Goal: Task Accomplishment & Management: Use online tool/utility

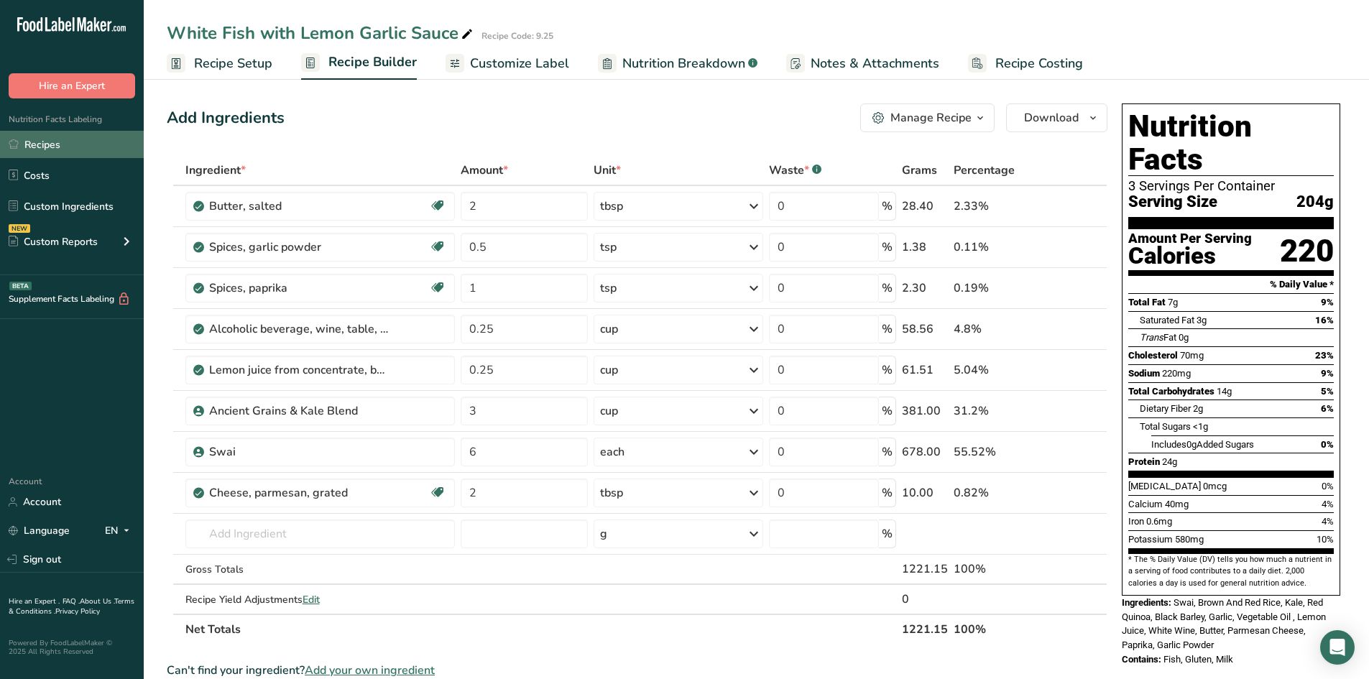
click at [56, 146] on link "Recipes" at bounding box center [72, 144] width 144 height 27
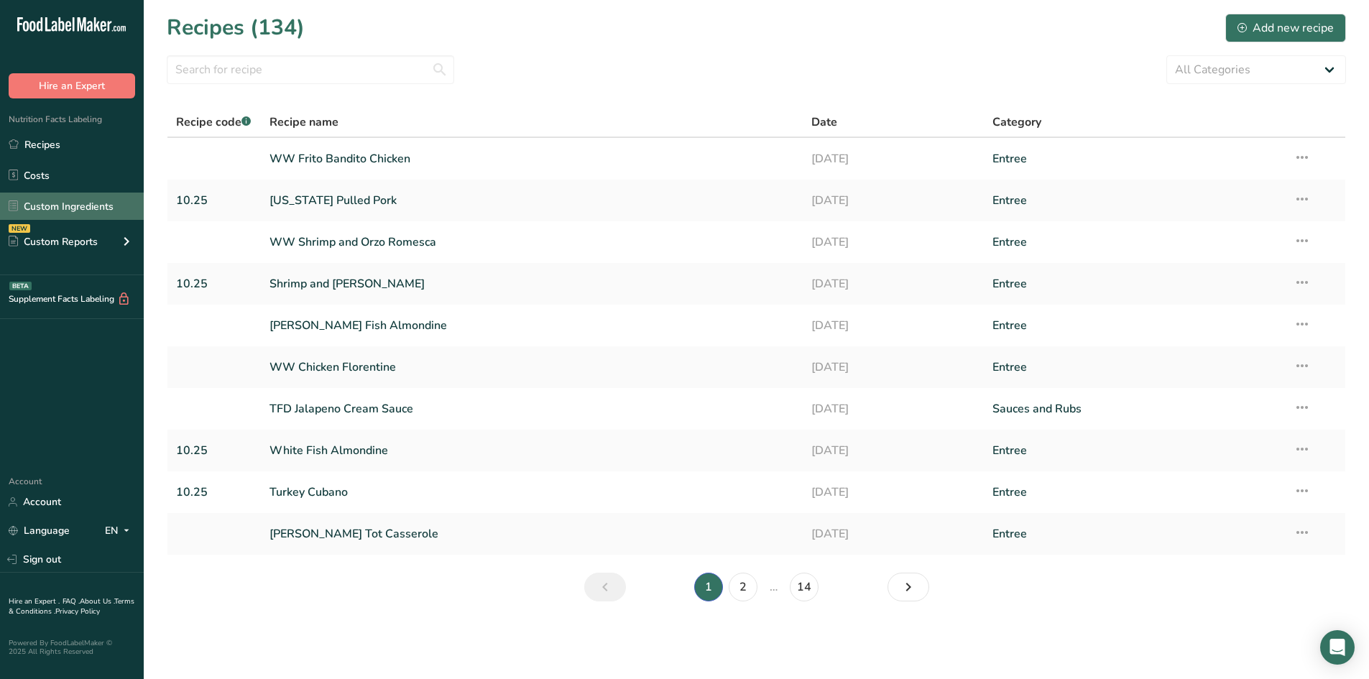
click at [66, 216] on link "Custom Ingredients" at bounding box center [72, 206] width 144 height 27
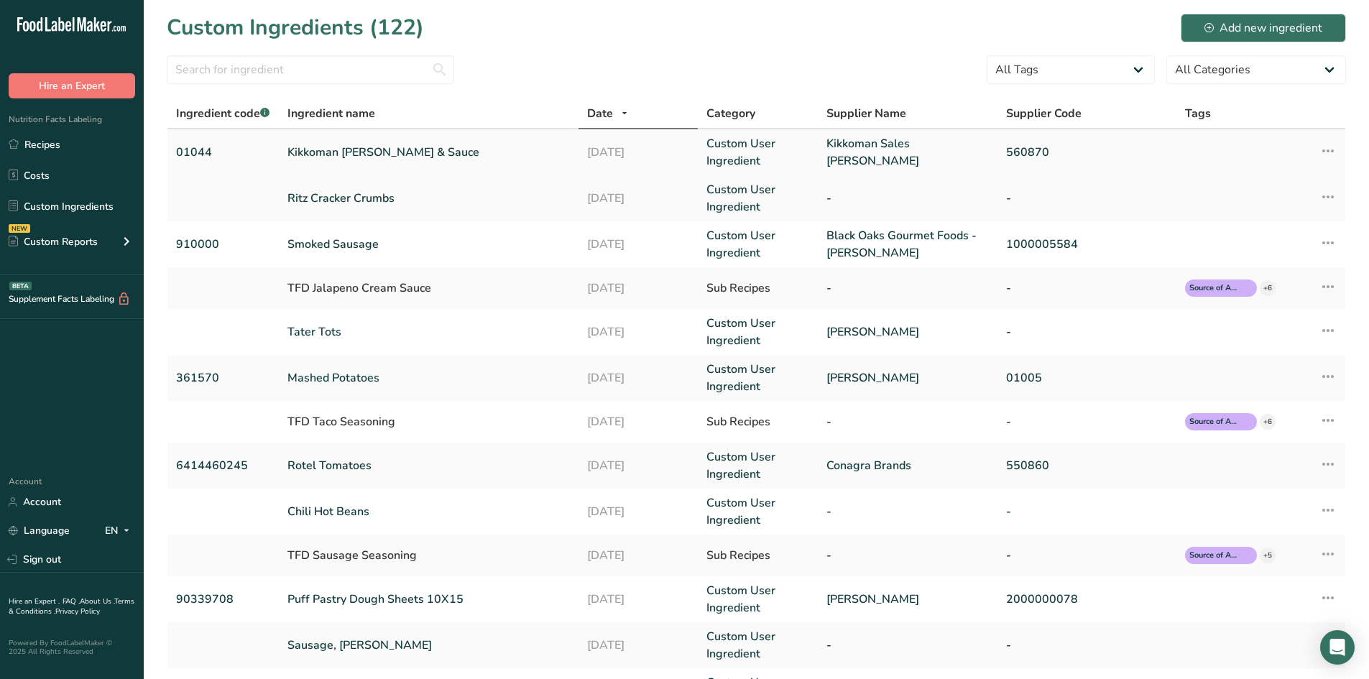
click at [356, 160] on link "Kikkoman [PERSON_NAME] & Sauce" at bounding box center [428, 152] width 282 height 17
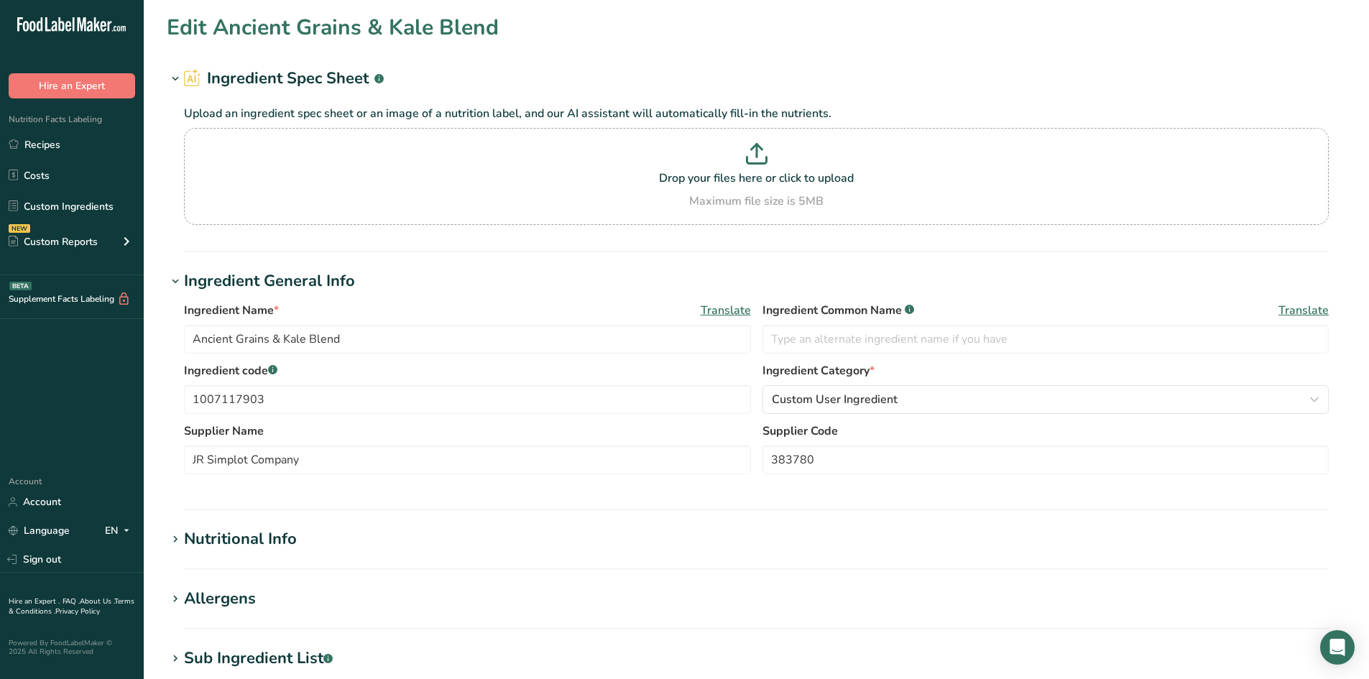
type input "Kikkoman [PERSON_NAME] & Sauce"
type input "Teriyaki Sauce"
type input "01044"
type input "Kikkoman Sales [PERSON_NAME]"
type input "560870"
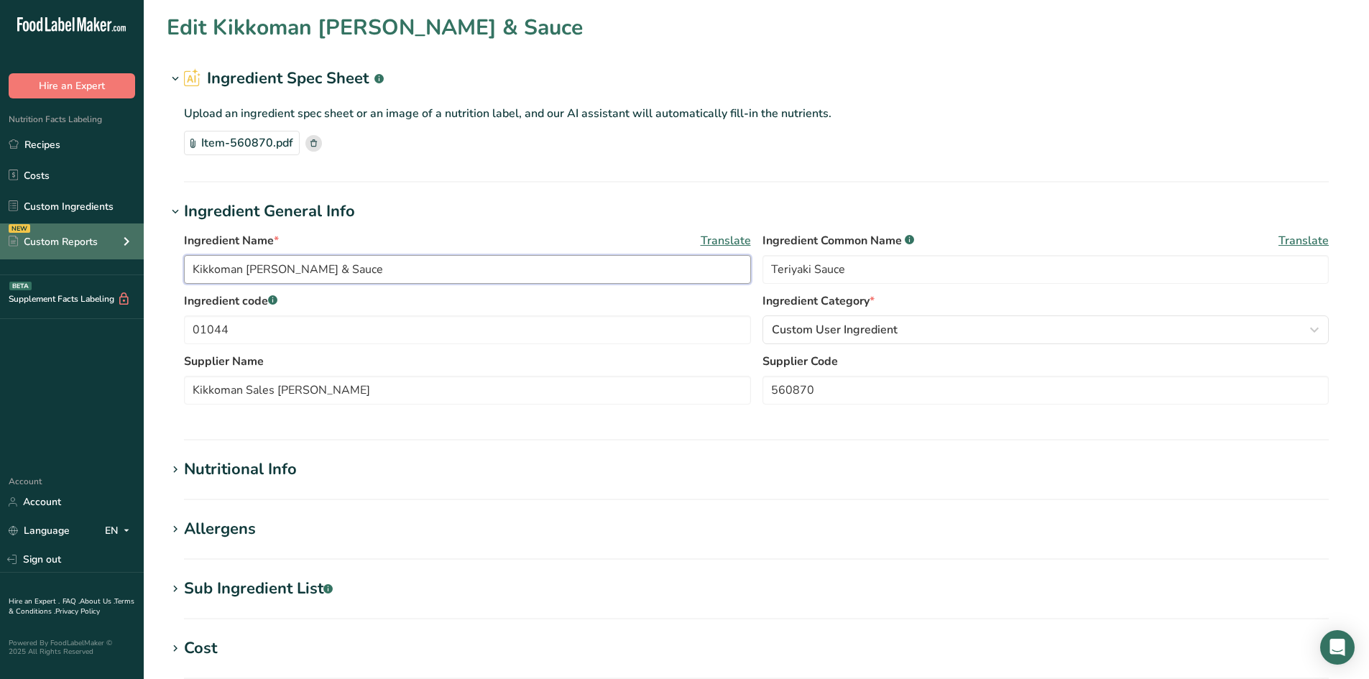
drag, startPoint x: 392, startPoint y: 270, endPoint x: 3, endPoint y: 225, distance: 391.3
click at [0, 233] on div ".a-20{fill:#fff;} Hire an Expert Nutrition Facts Labeling Recipes Costs Custom …" at bounding box center [684, 516] width 1369 height 1032
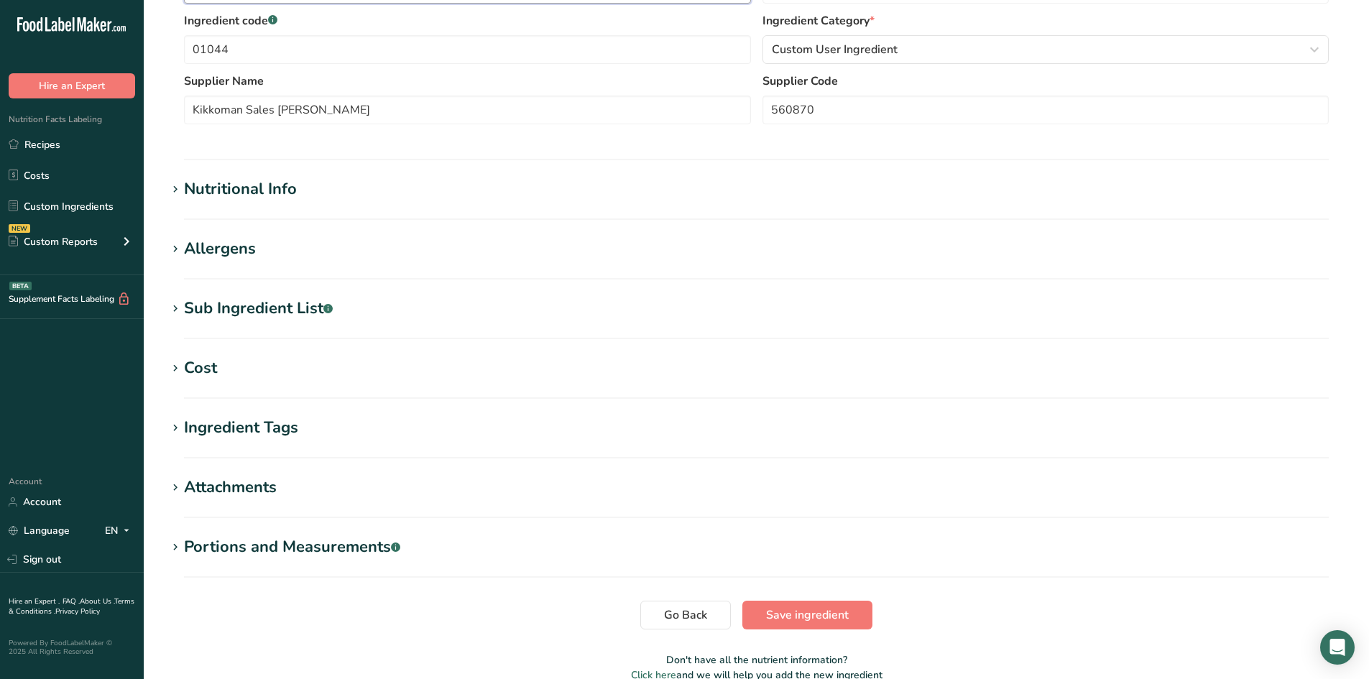
scroll to position [353, 0]
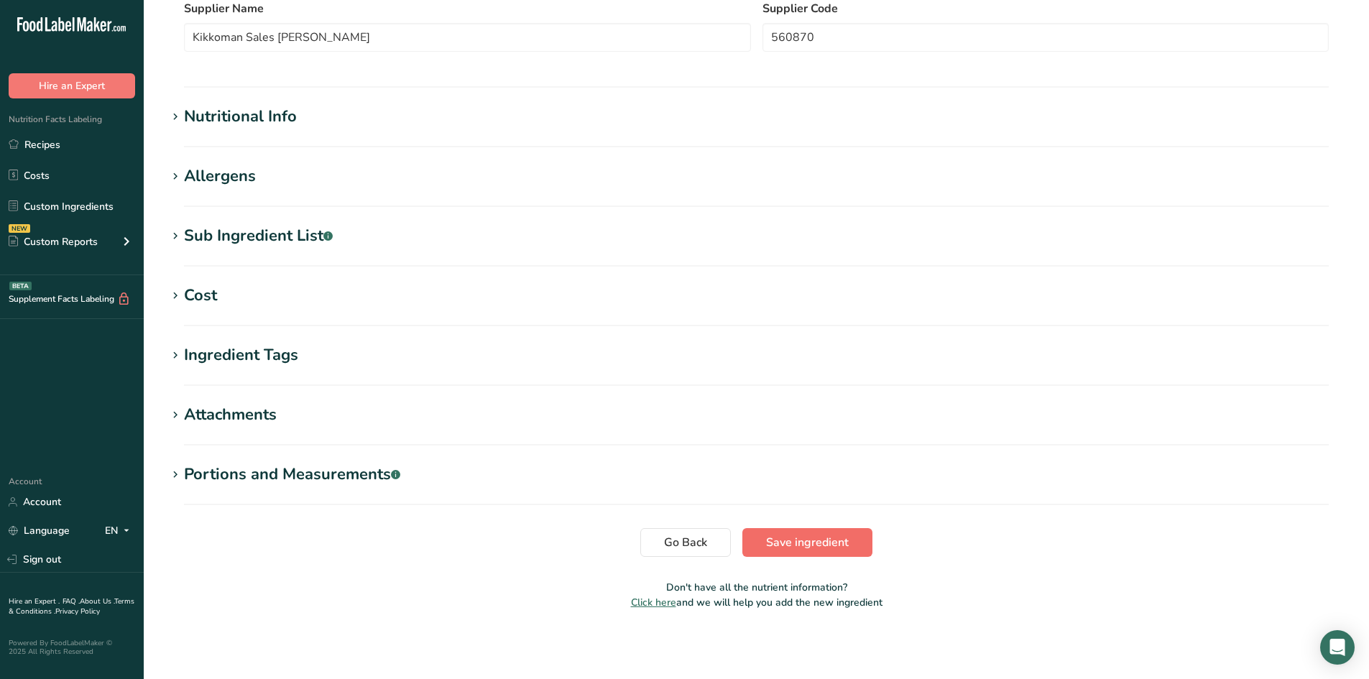
type input "Teriyaki Sauce"
click at [812, 540] on span "Save ingredient" at bounding box center [807, 542] width 83 height 17
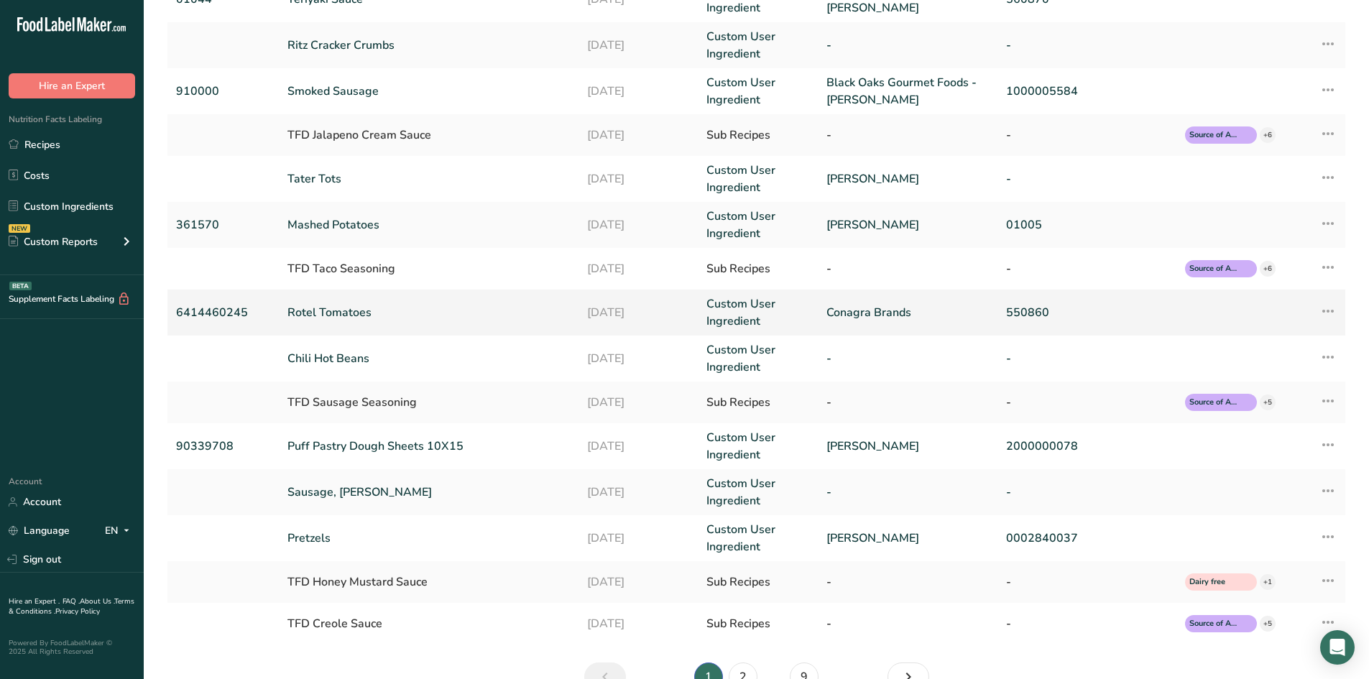
scroll to position [216, 0]
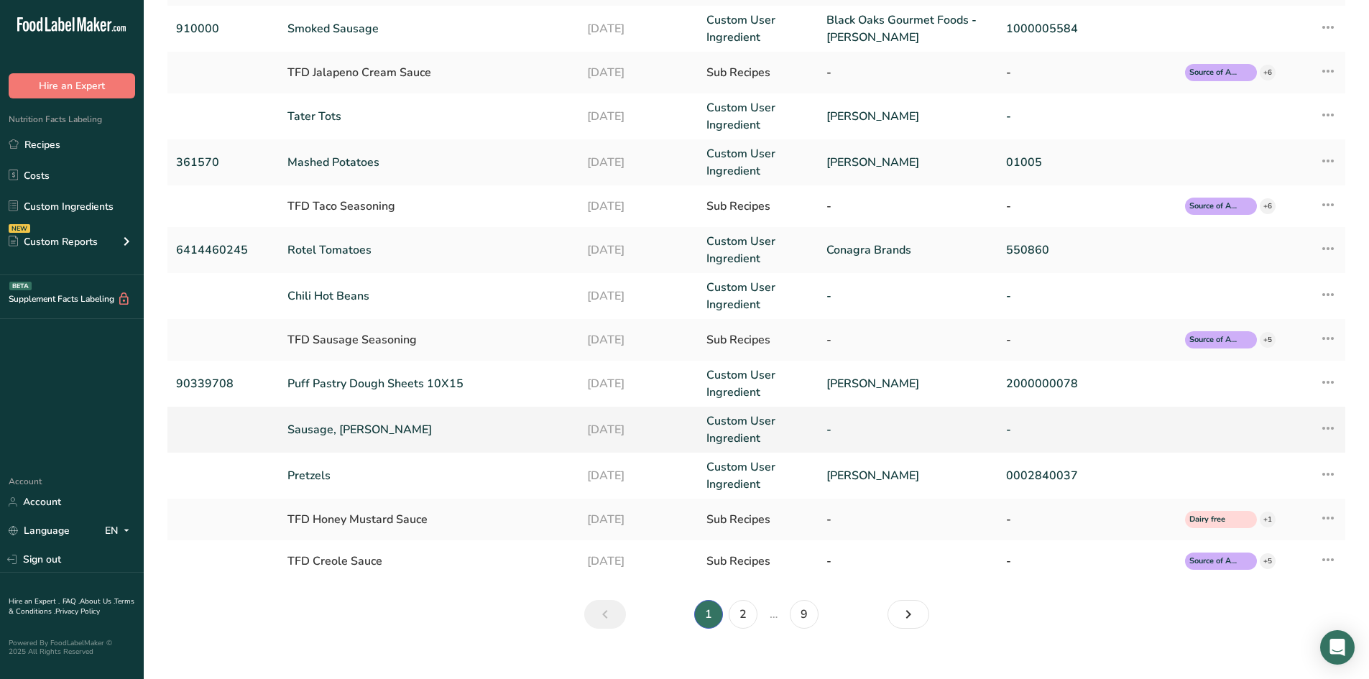
click at [392, 443] on td "Sausage, [PERSON_NAME]" at bounding box center [428, 430] width 299 height 46
click at [381, 424] on link "Sausage, [PERSON_NAME]" at bounding box center [428, 429] width 282 height 17
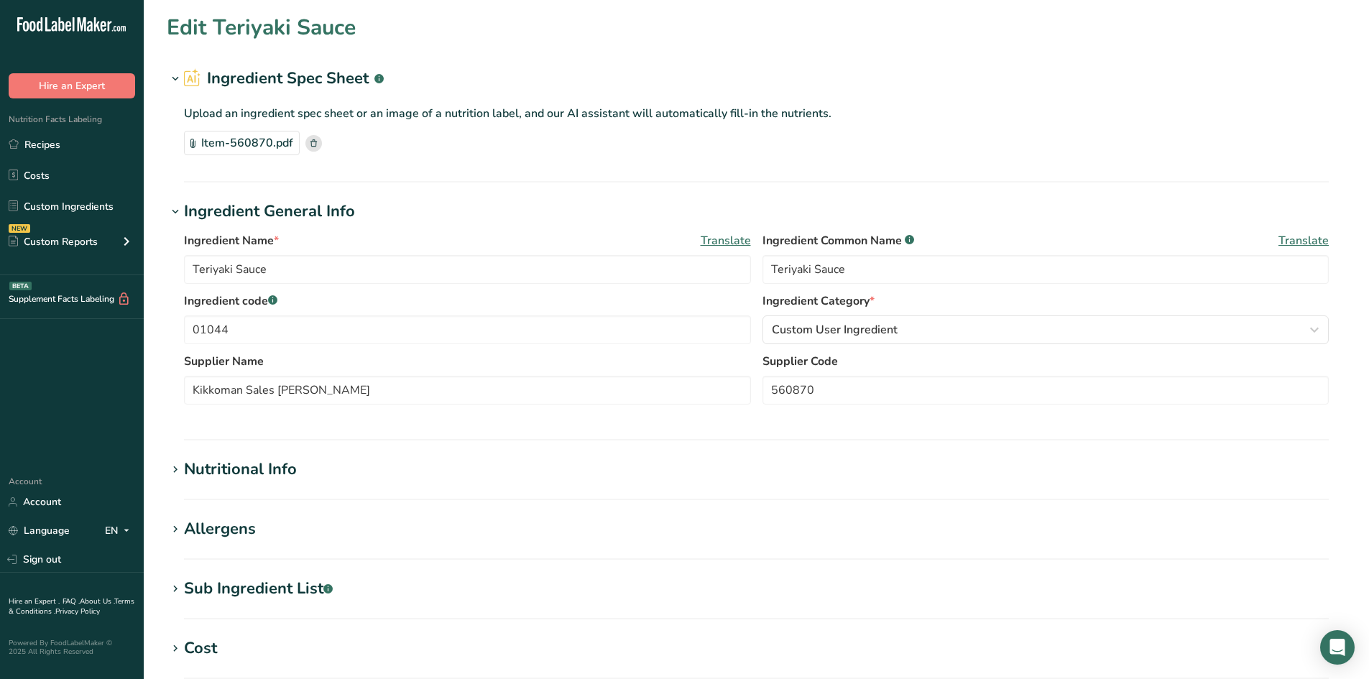
type input "Sausage, [PERSON_NAME]"
type input "Pork Sausage"
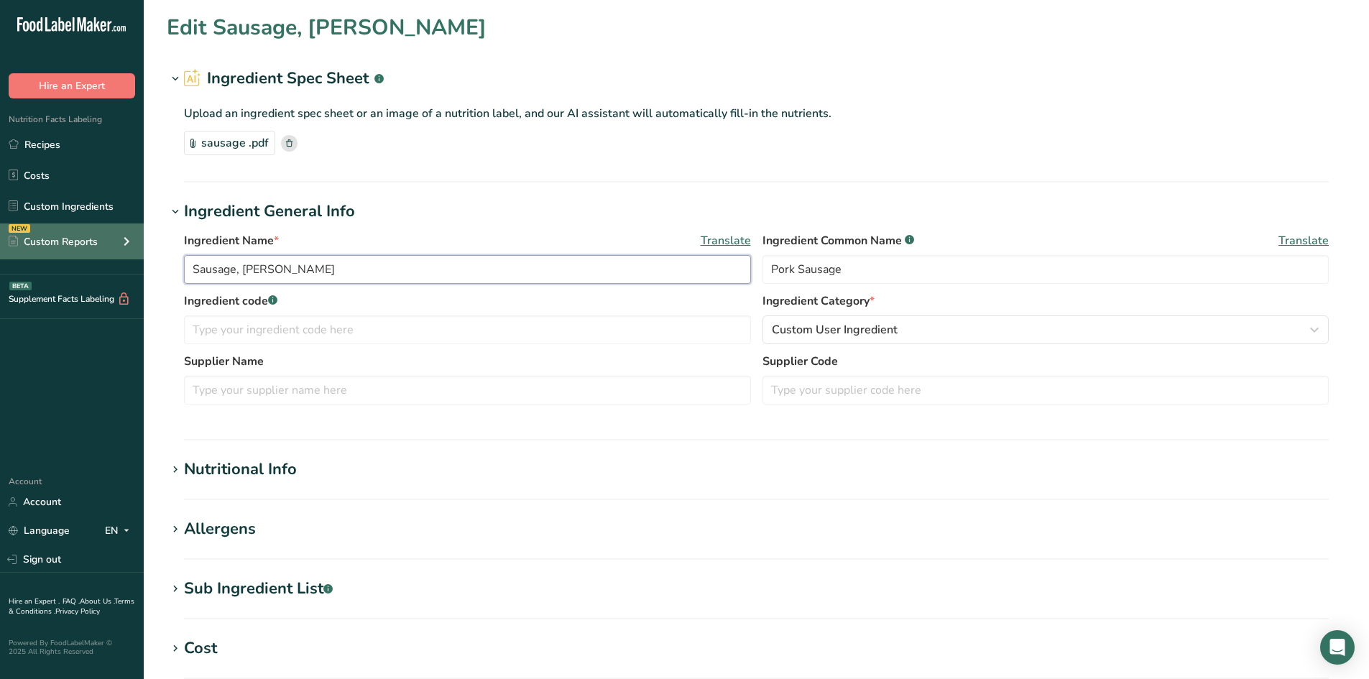
drag, startPoint x: 351, startPoint y: 273, endPoint x: 107, endPoint y: 230, distance: 247.4
click at [107, 230] on div ".a-20{fill:#fff;} Hire an Expert Nutrition Facts Labeling Recipes Costs Custom …" at bounding box center [684, 516] width 1369 height 1032
type input "S"
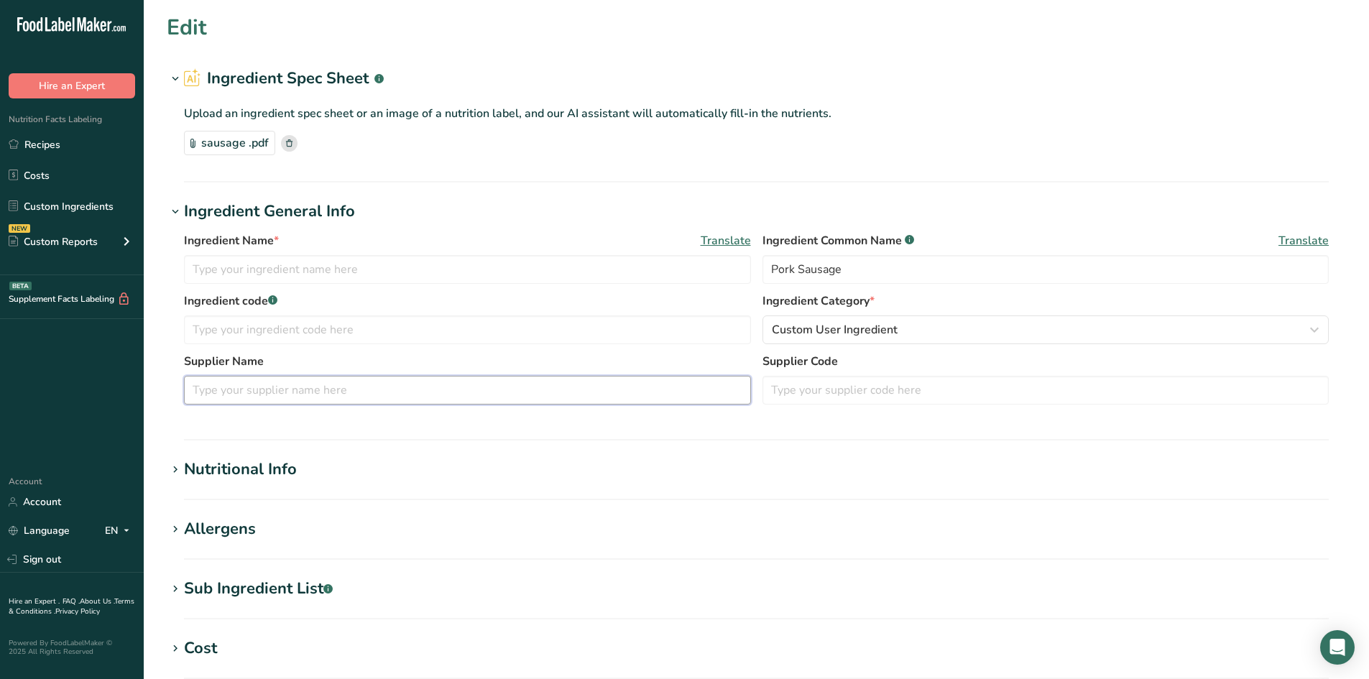
click at [392, 396] on input "text" at bounding box center [467, 390] width 567 height 29
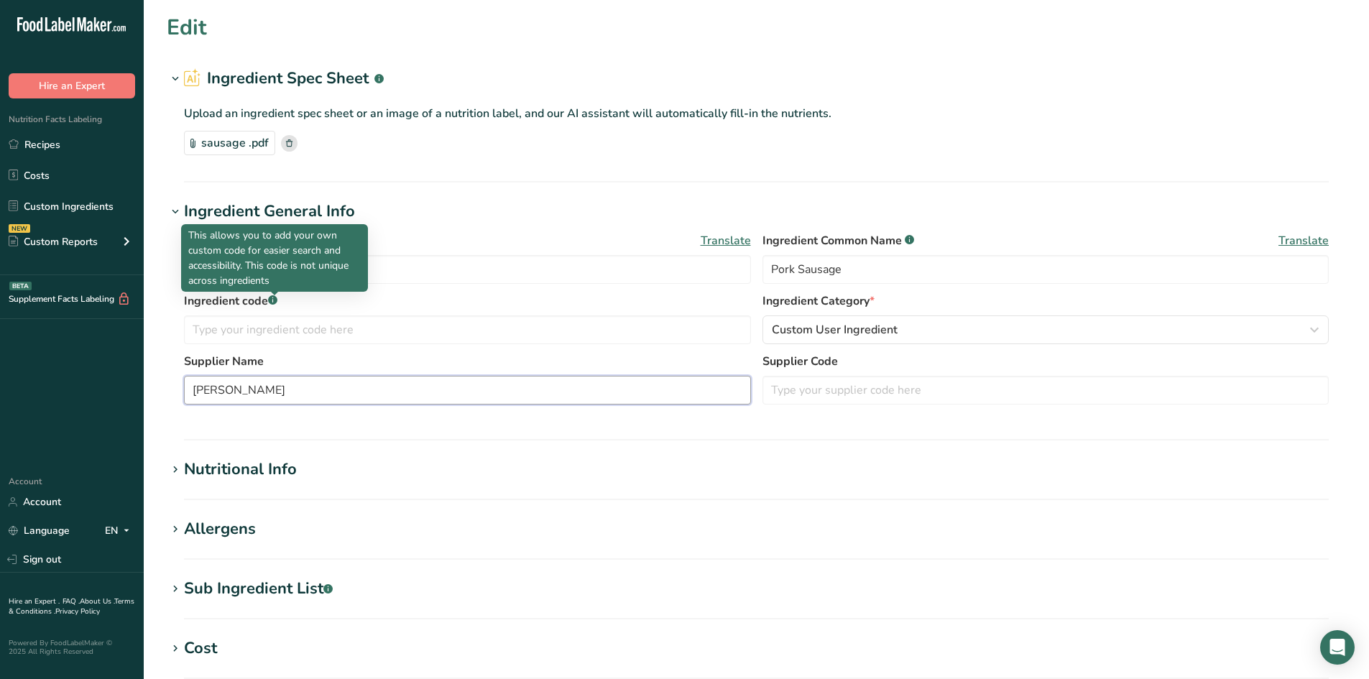
type input "[PERSON_NAME]"
click at [288, 270] on p "This allows you to add your own custom code for easier search and accessibility…" at bounding box center [274, 258] width 172 height 60
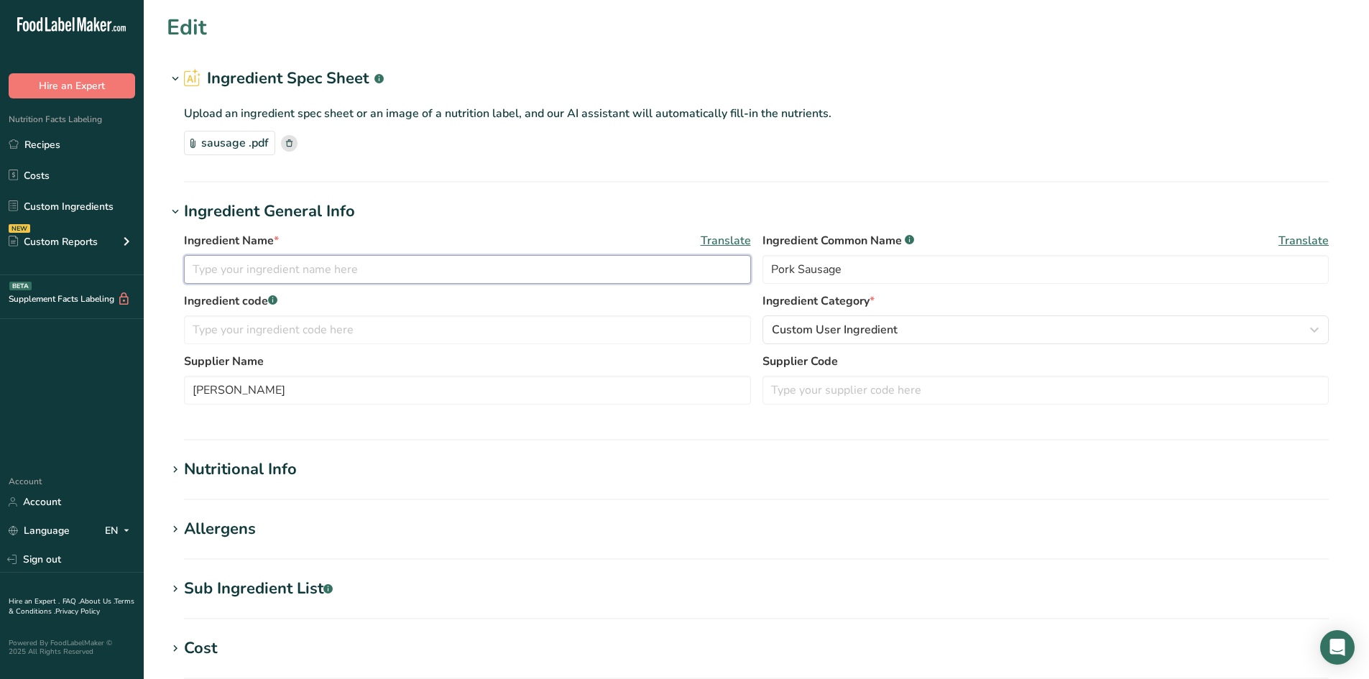
click at [410, 266] on input "text" at bounding box center [467, 269] width 567 height 29
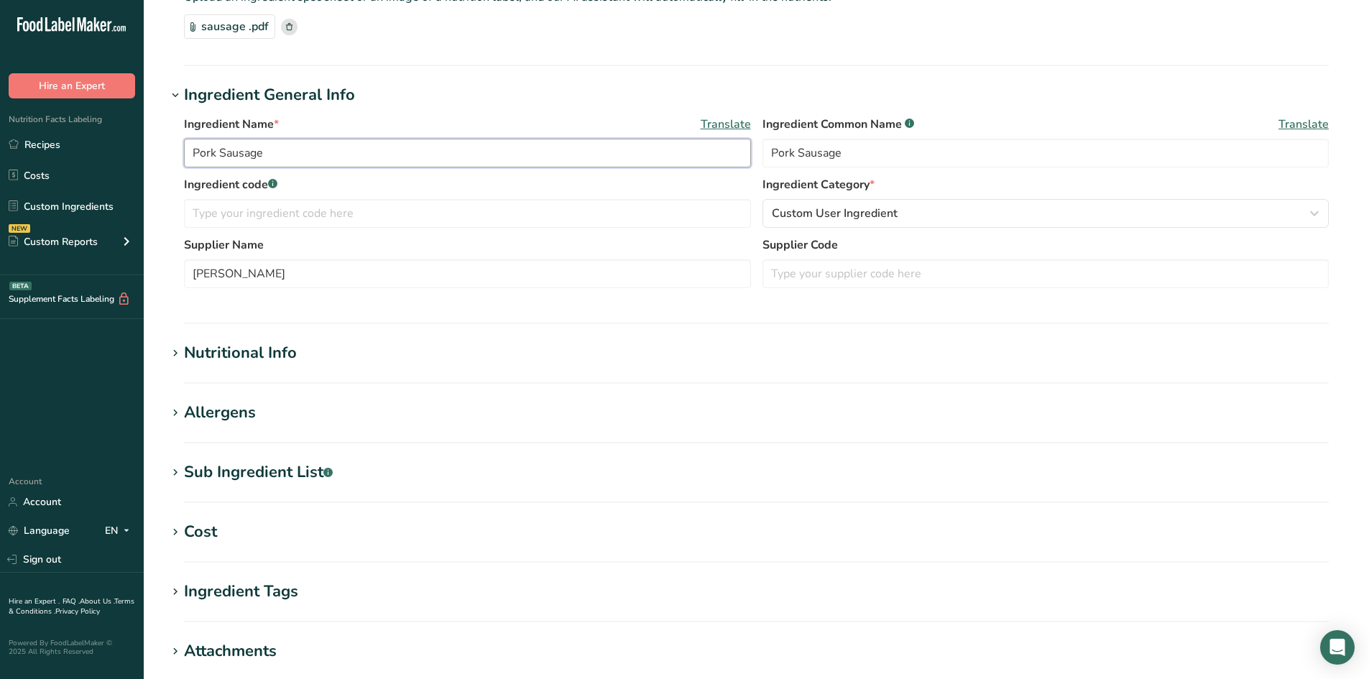
scroll to position [287, 0]
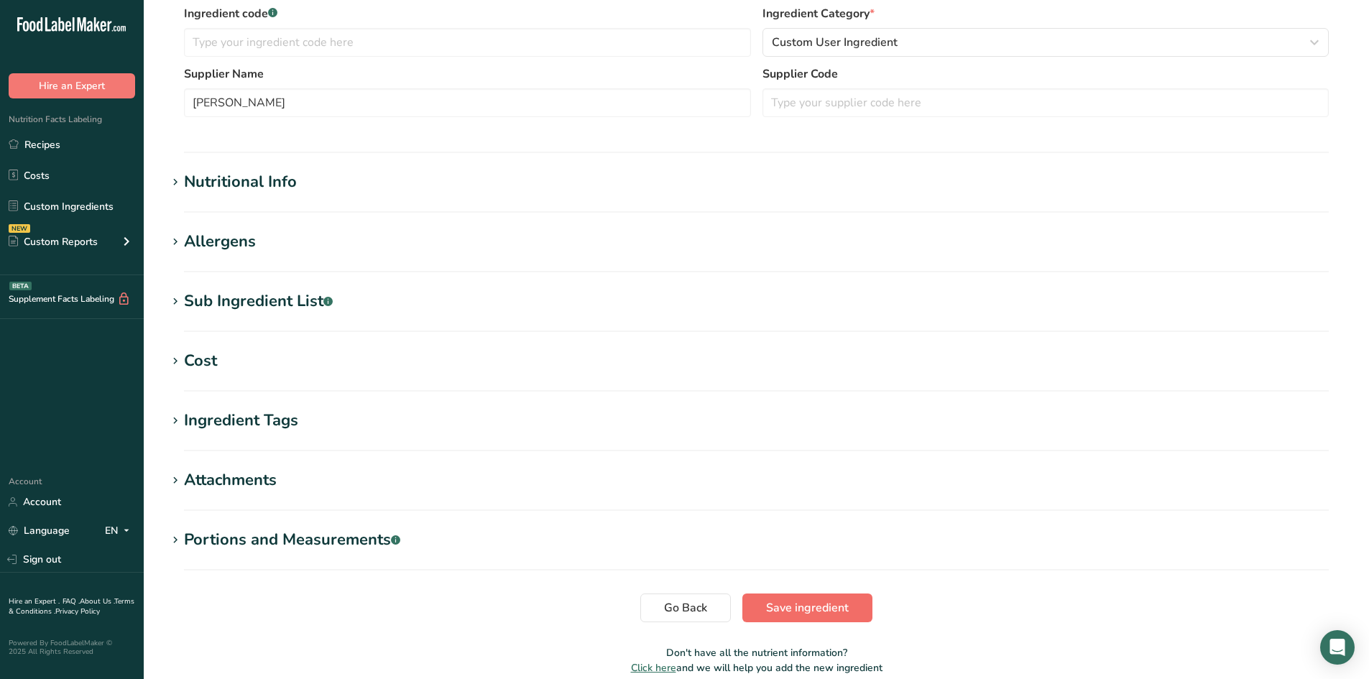
type input "Pork Sausage"
click at [797, 612] on span "Save ingredient" at bounding box center [807, 607] width 83 height 17
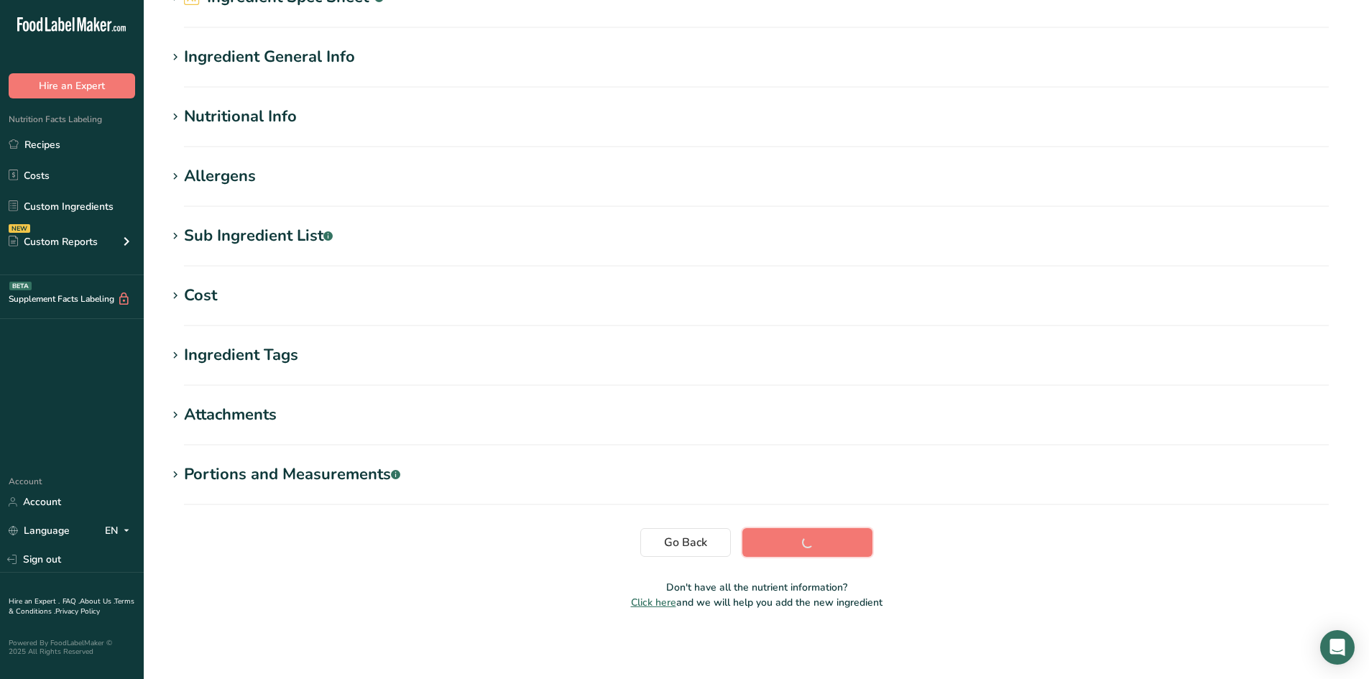
scroll to position [81, 0]
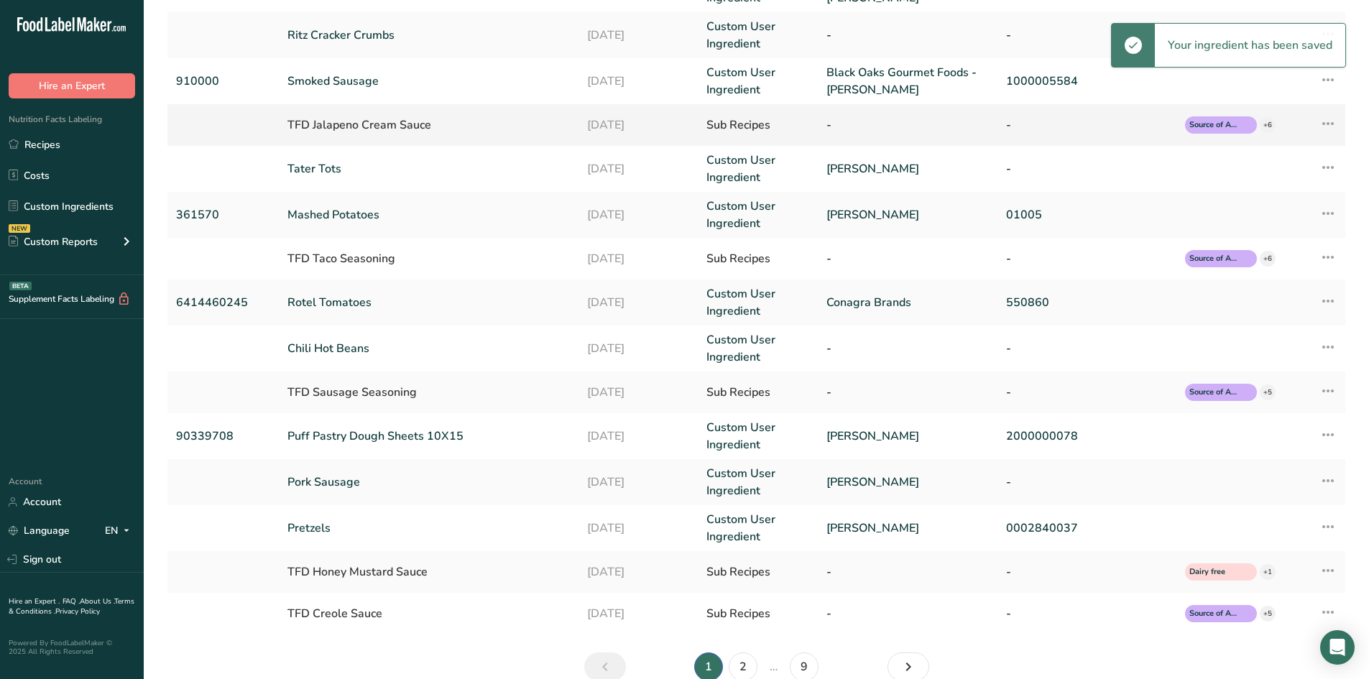
scroll to position [234, 0]
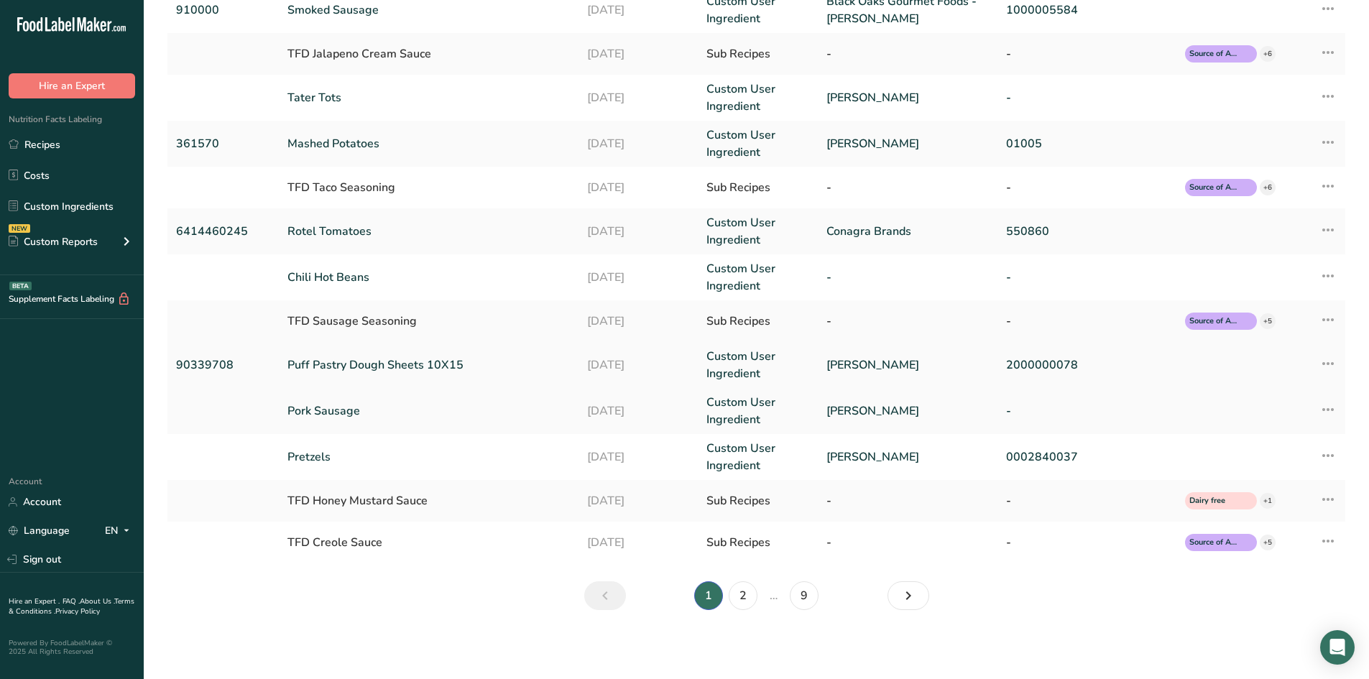
click at [422, 367] on link "Puff Pastry Dough Sheets 10X15" at bounding box center [428, 364] width 282 height 17
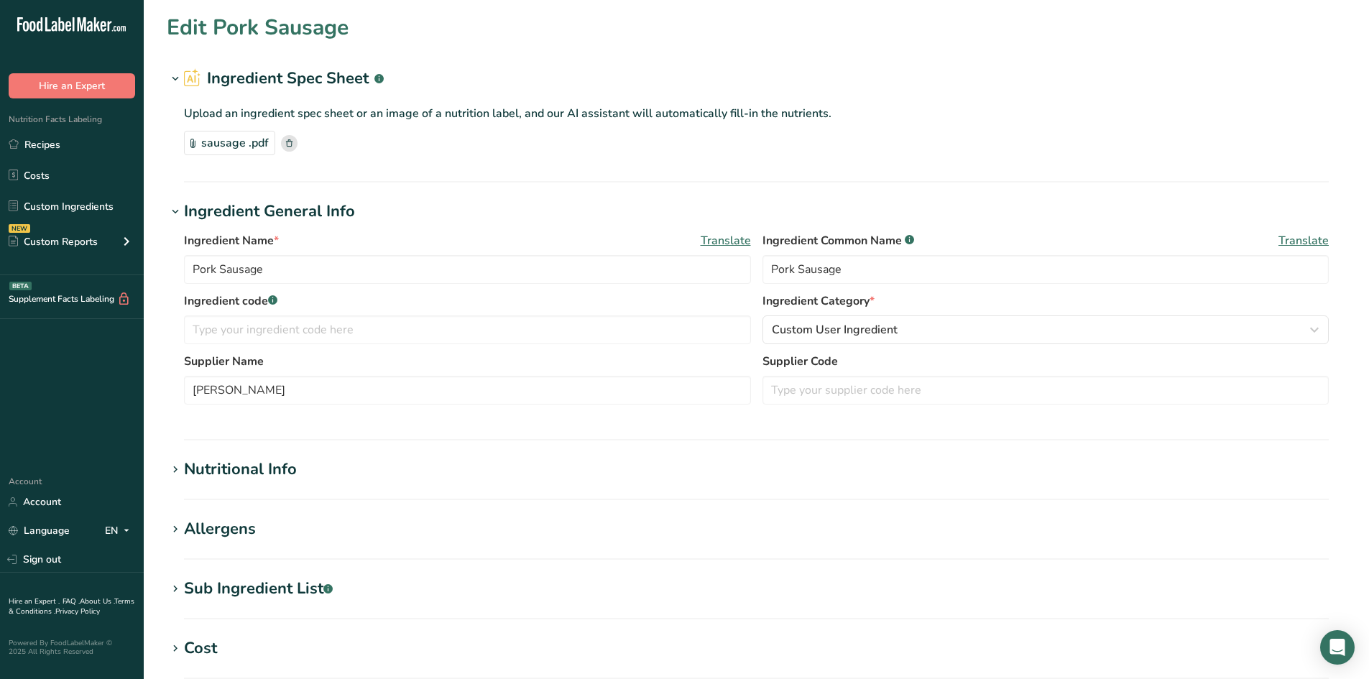
type input "Puff Pastry Dough Sheets 10X15"
type input "Puff Pastry"
type input "90339708"
type input "[PERSON_NAME]"
type input "2000000078"
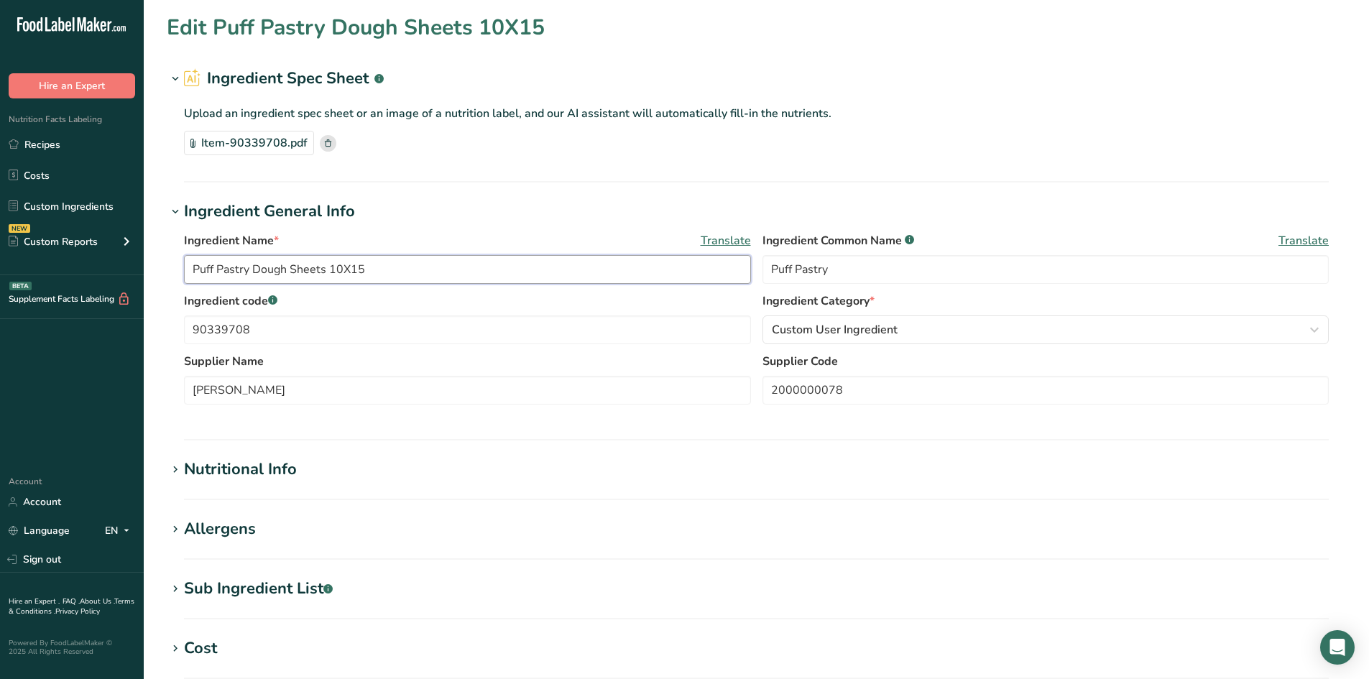
drag, startPoint x: 375, startPoint y: 271, endPoint x: 248, endPoint y: 262, distance: 127.5
click at [248, 262] on input "Puff Pastry Dough Sheets 10X15" at bounding box center [467, 269] width 567 height 29
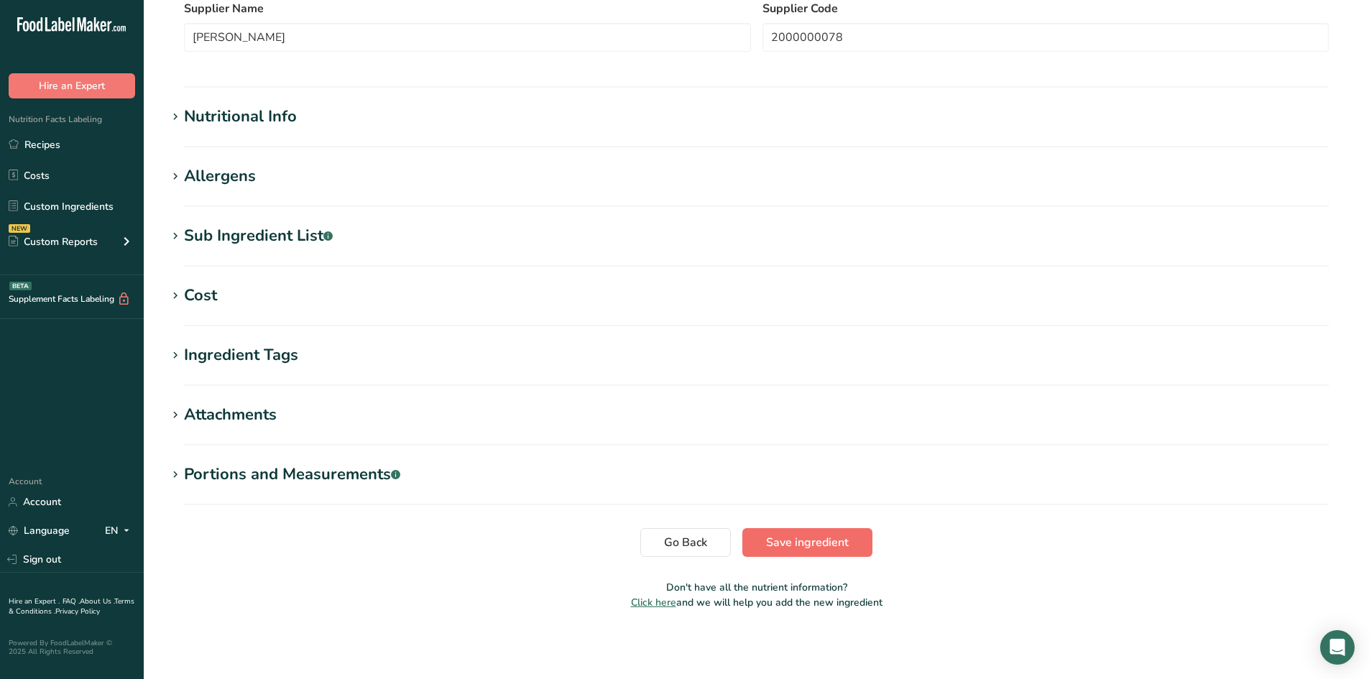
type input "Puff Pastry"
click at [791, 542] on span "Save ingredient" at bounding box center [807, 542] width 83 height 17
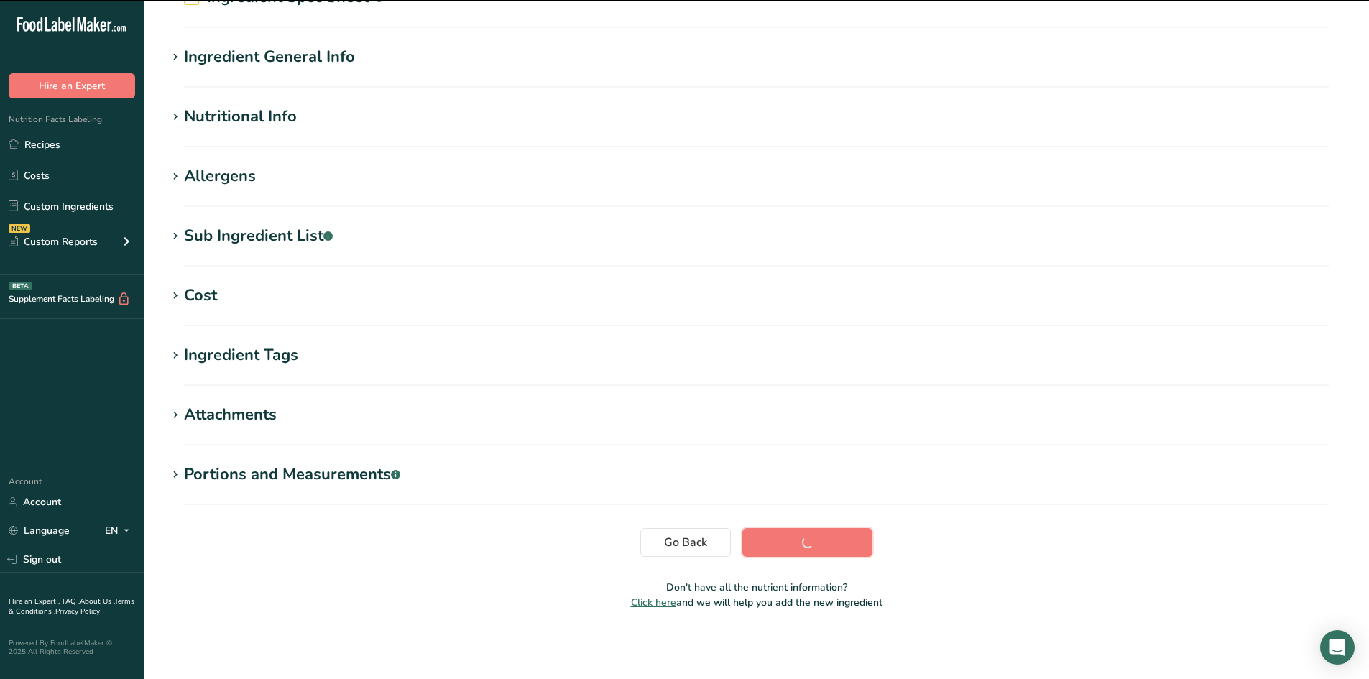
scroll to position [81, 0]
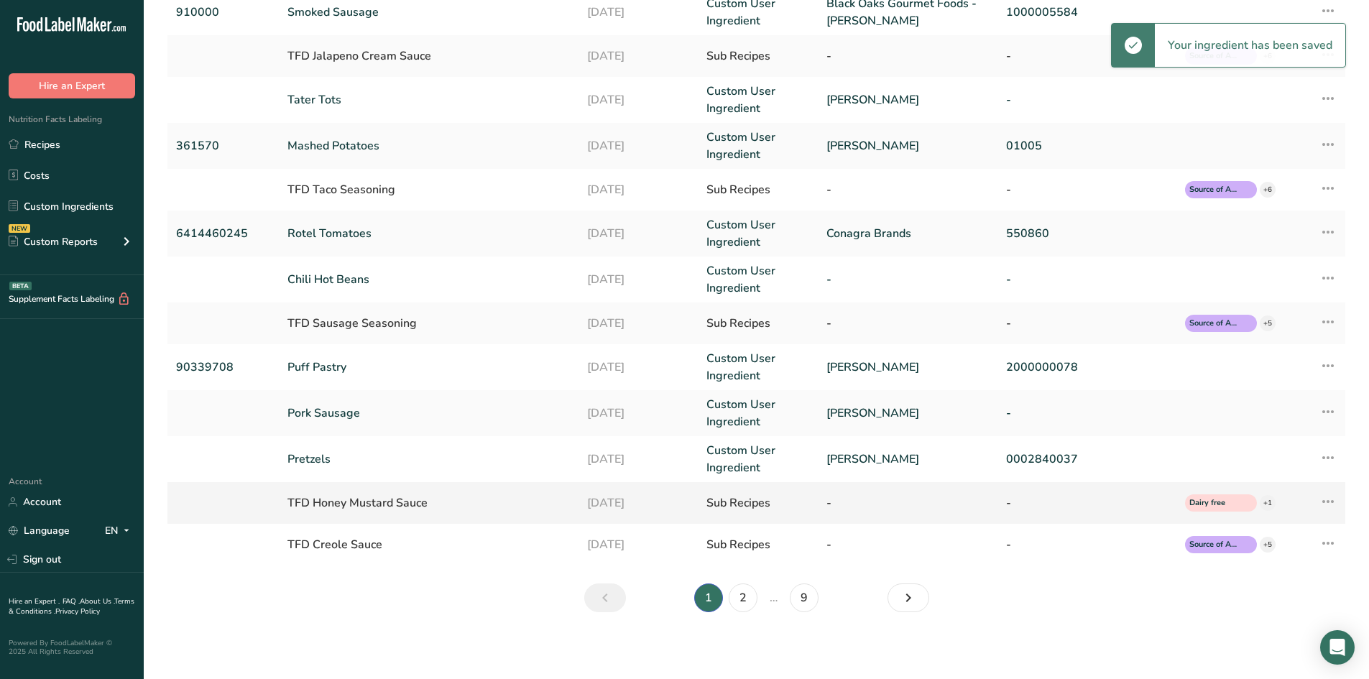
scroll to position [234, 0]
click at [740, 599] on link "2" at bounding box center [743, 595] width 29 height 29
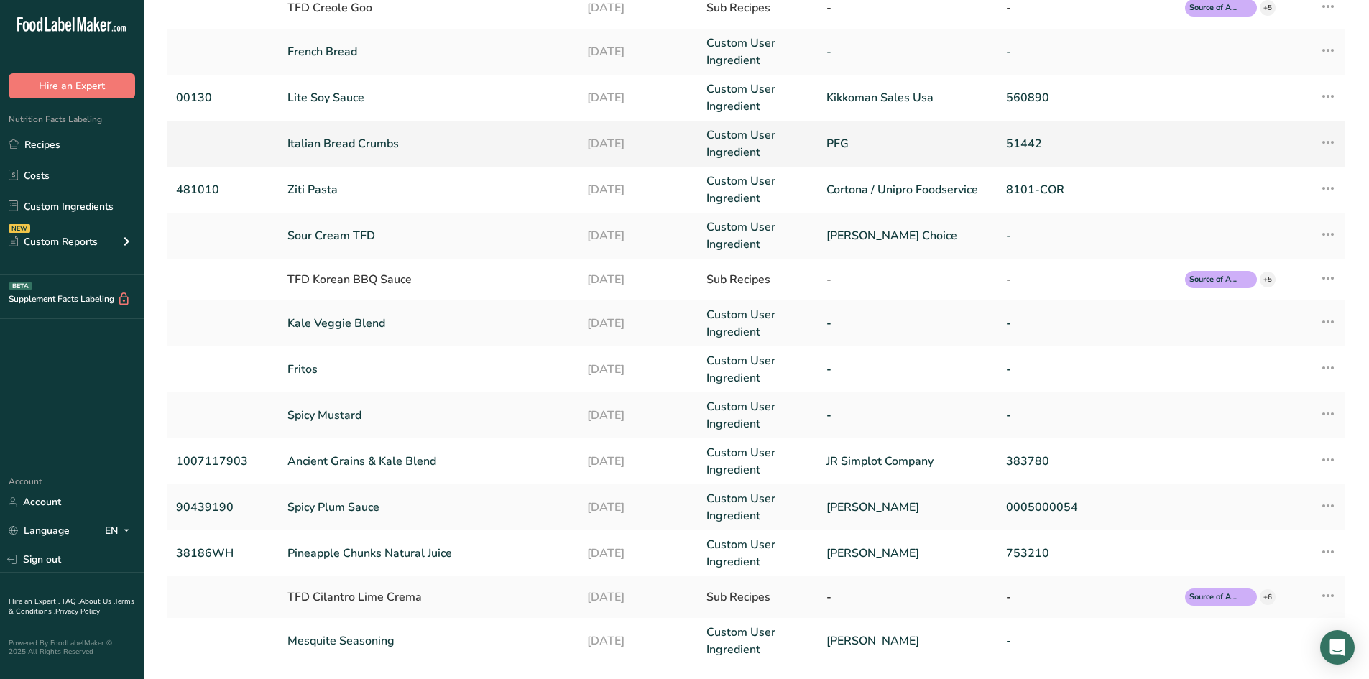
scroll to position [144, 0]
click at [368, 237] on link "Sour Cream TFD" at bounding box center [428, 234] width 282 height 17
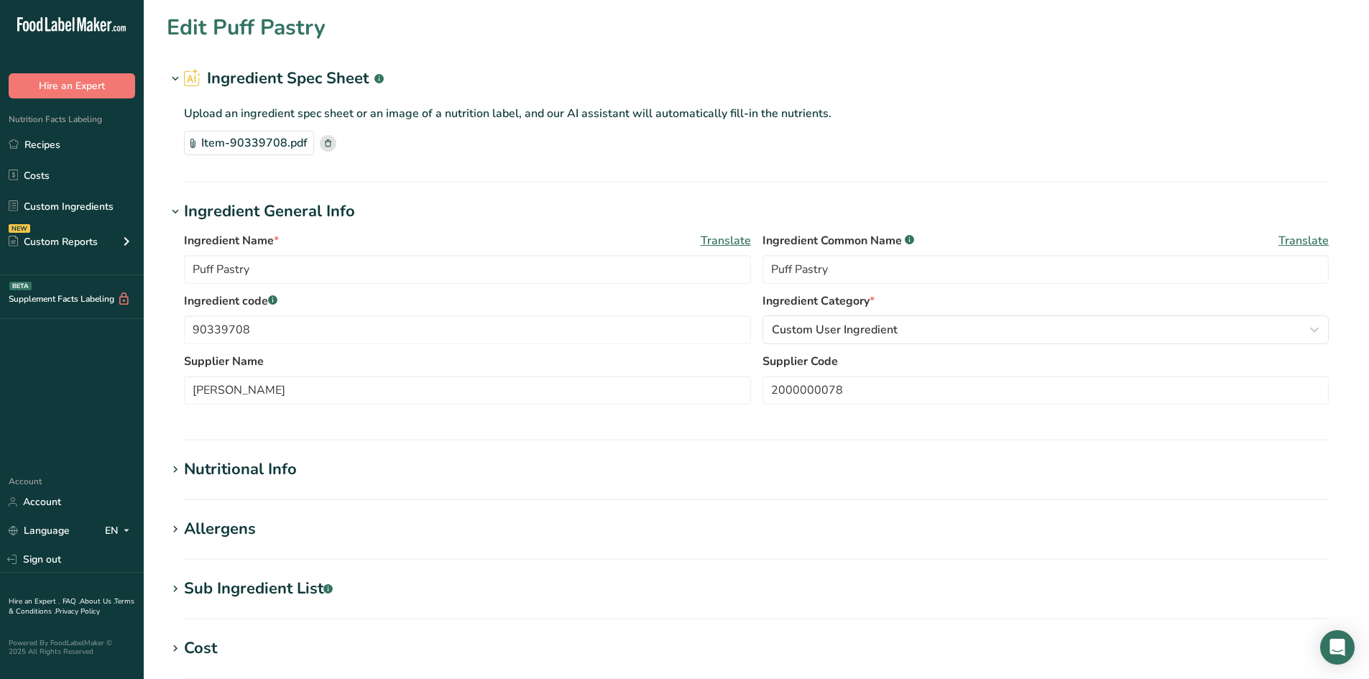
type input "Sour Cream TFD"
type input "Sour Cream"
type input "[PERSON_NAME] Choice"
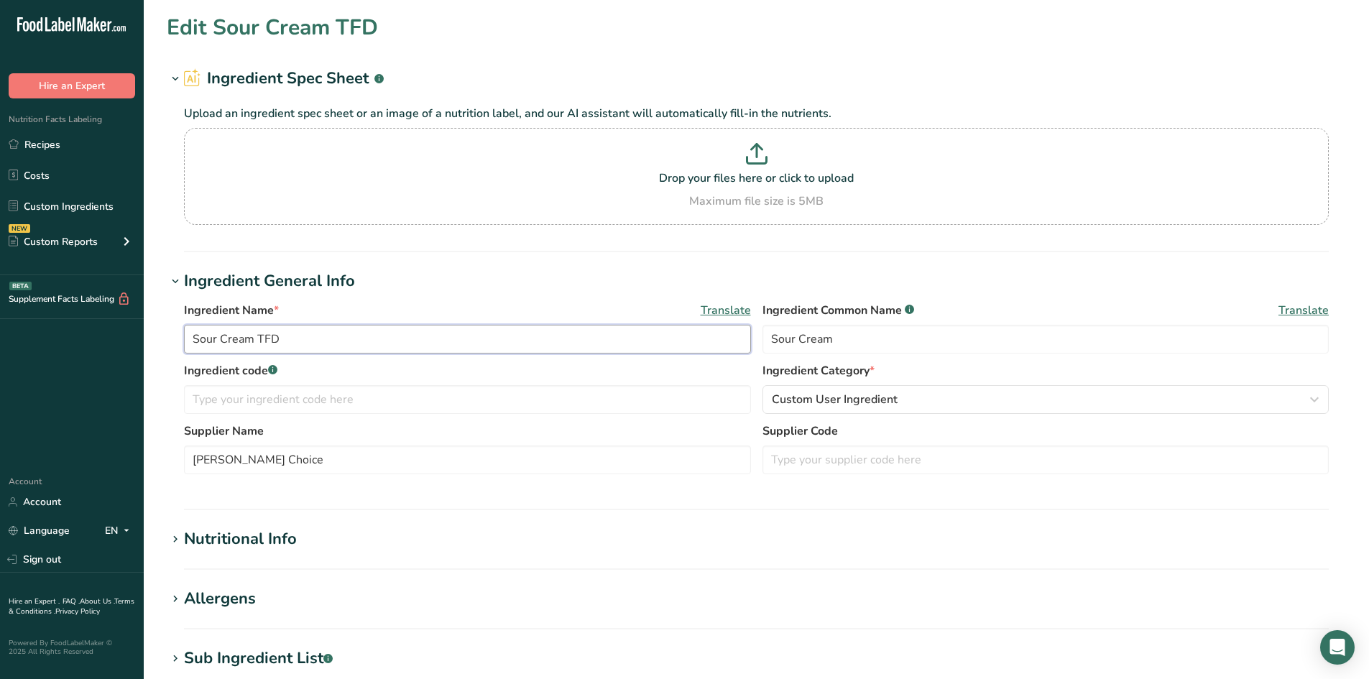
click at [322, 344] on input "Sour Cream TFD" at bounding box center [467, 339] width 567 height 29
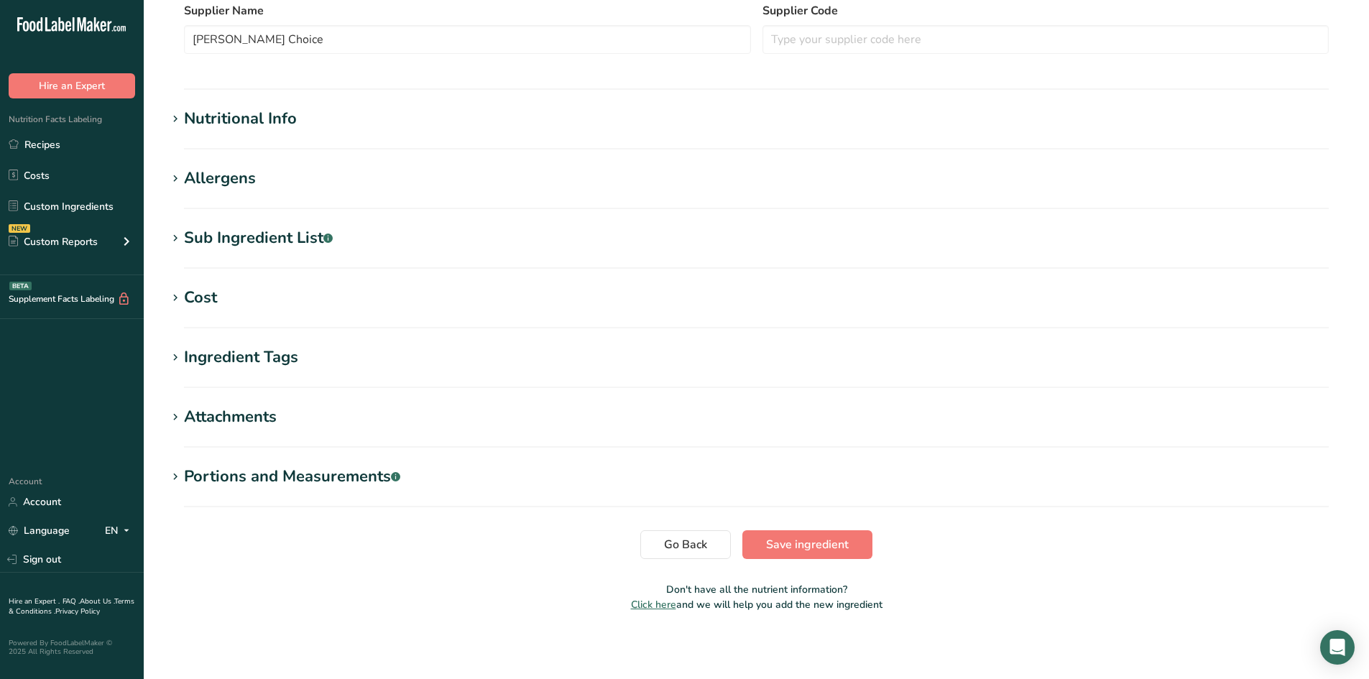
scroll to position [423, 0]
type input "Sour Cream"
click at [814, 543] on span "Save ingredient" at bounding box center [807, 542] width 83 height 17
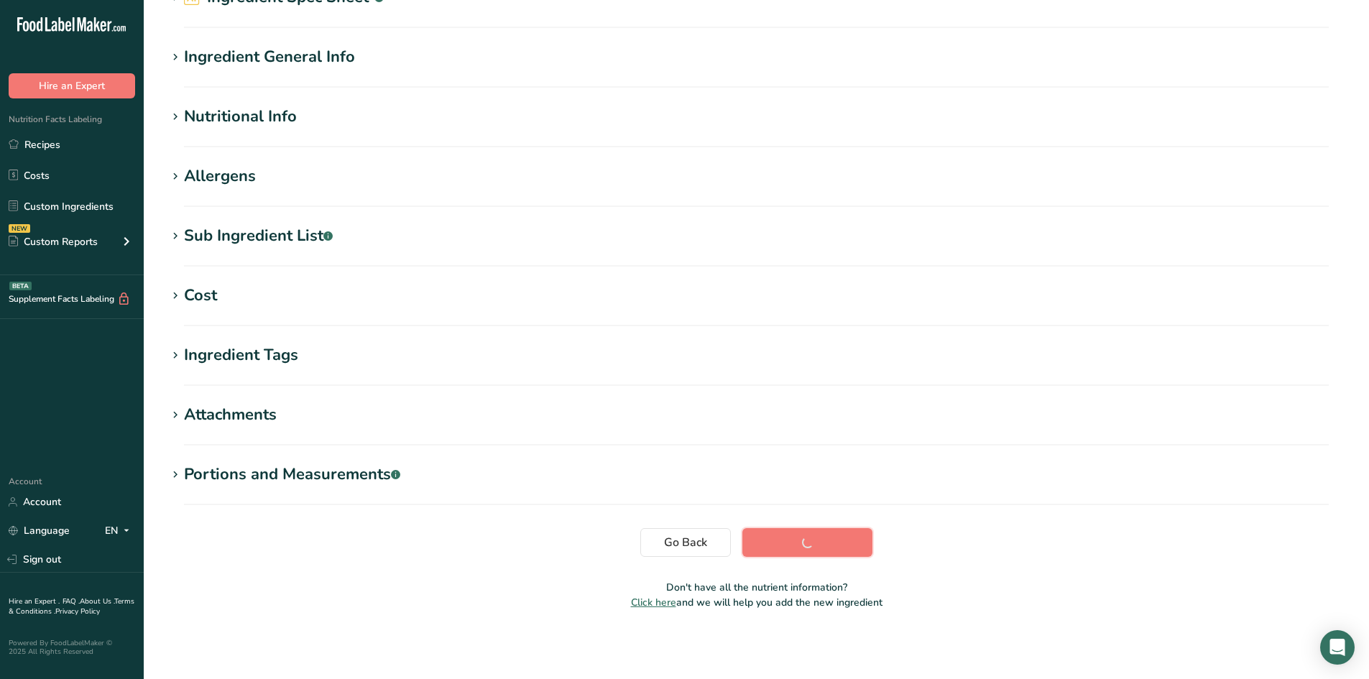
scroll to position [81, 0]
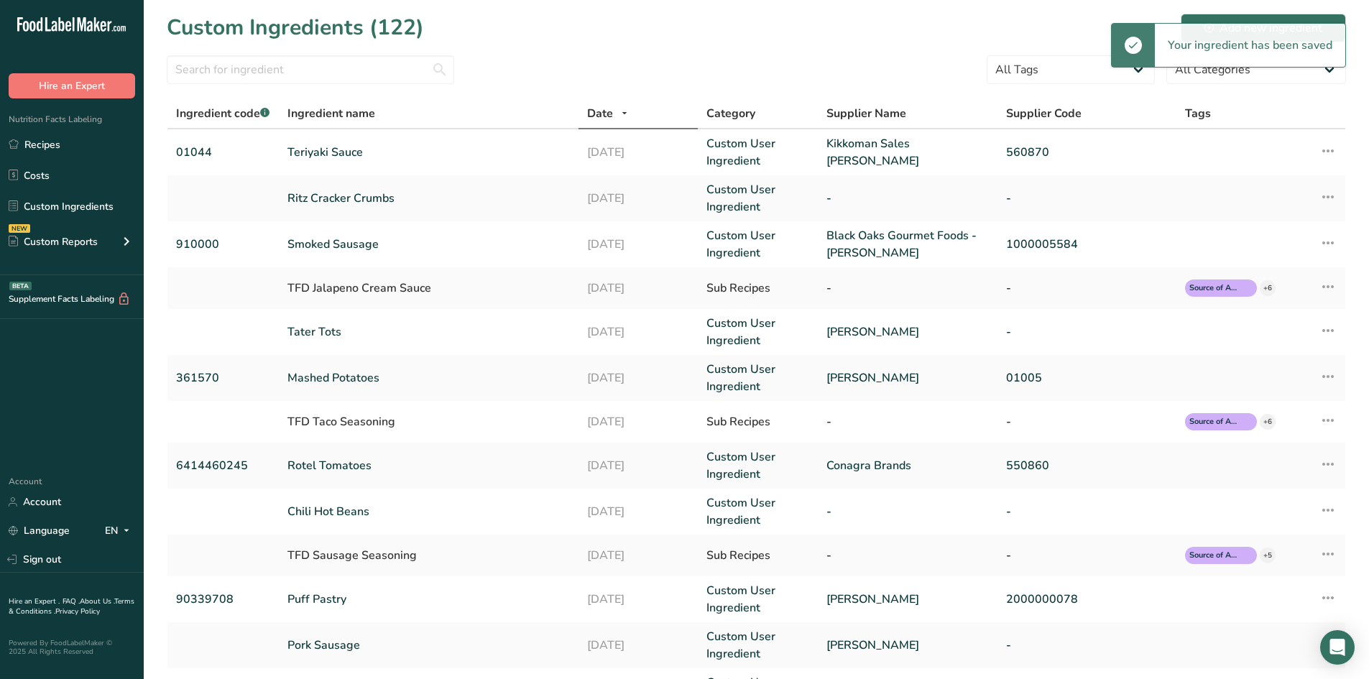
scroll to position [234, 0]
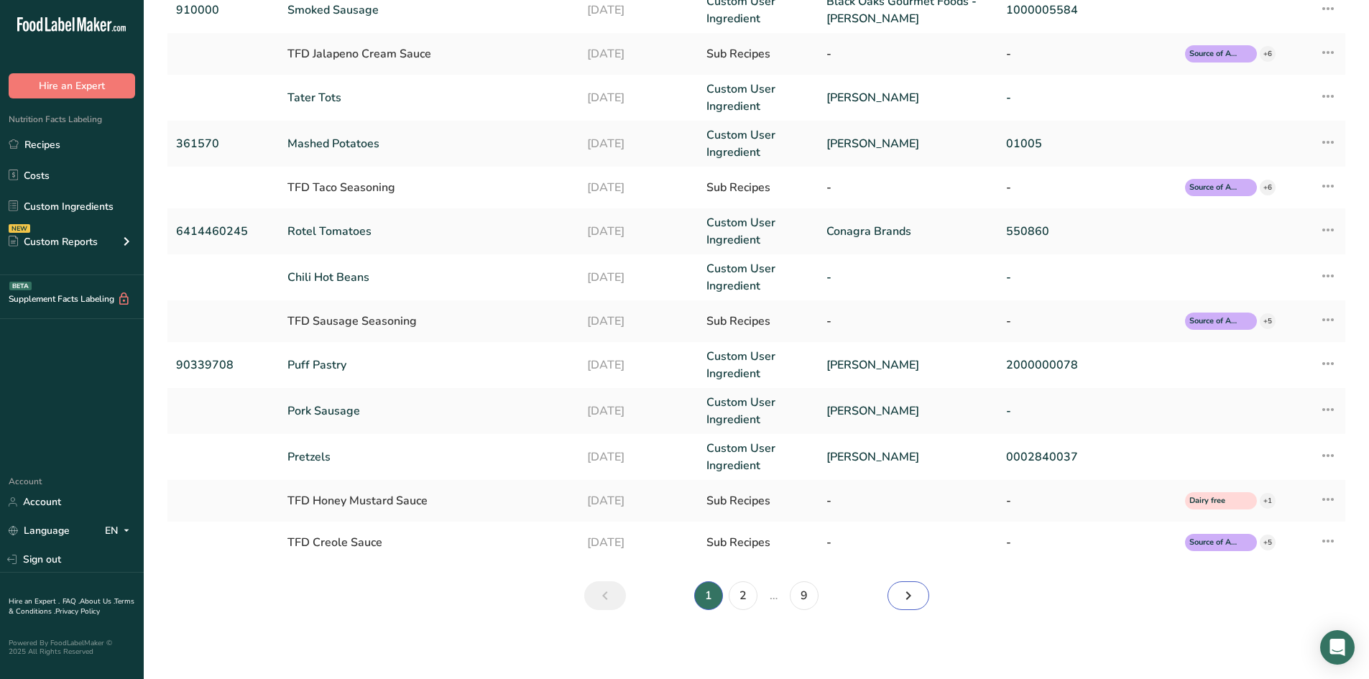
click at [904, 603] on icon "Next" at bounding box center [908, 596] width 17 height 26
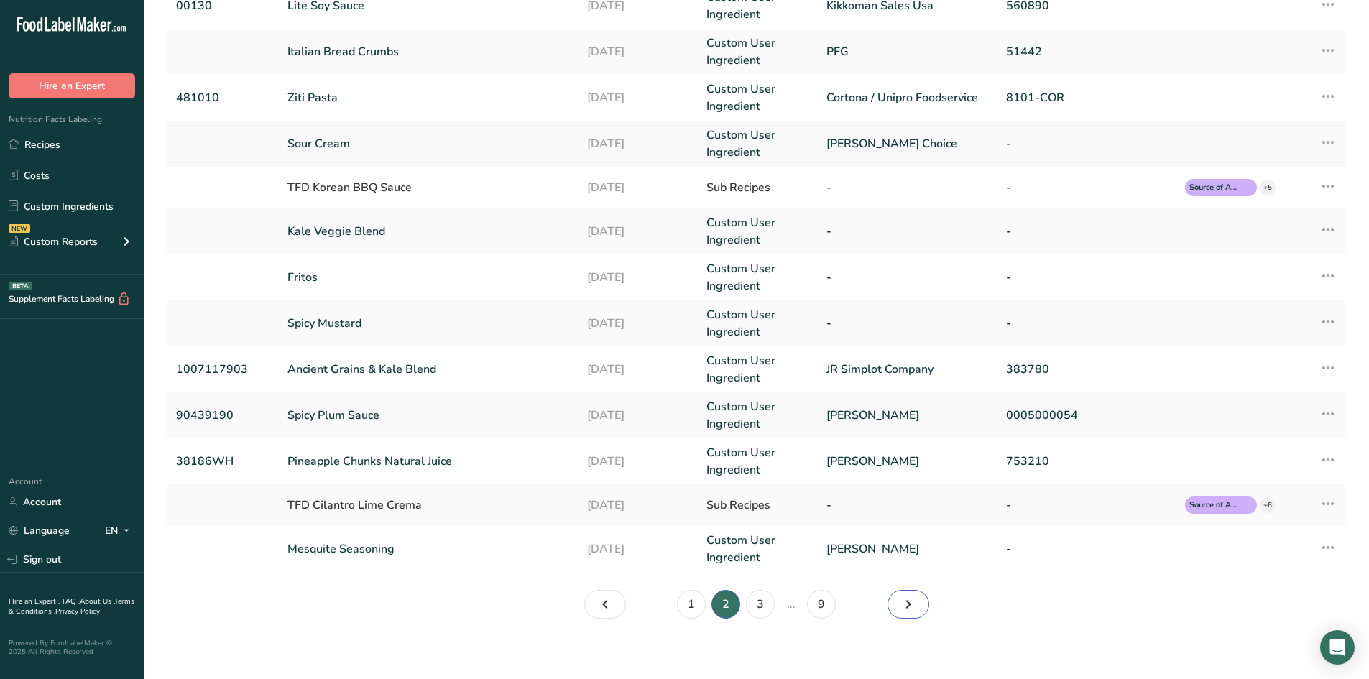
scroll to position [230, 0]
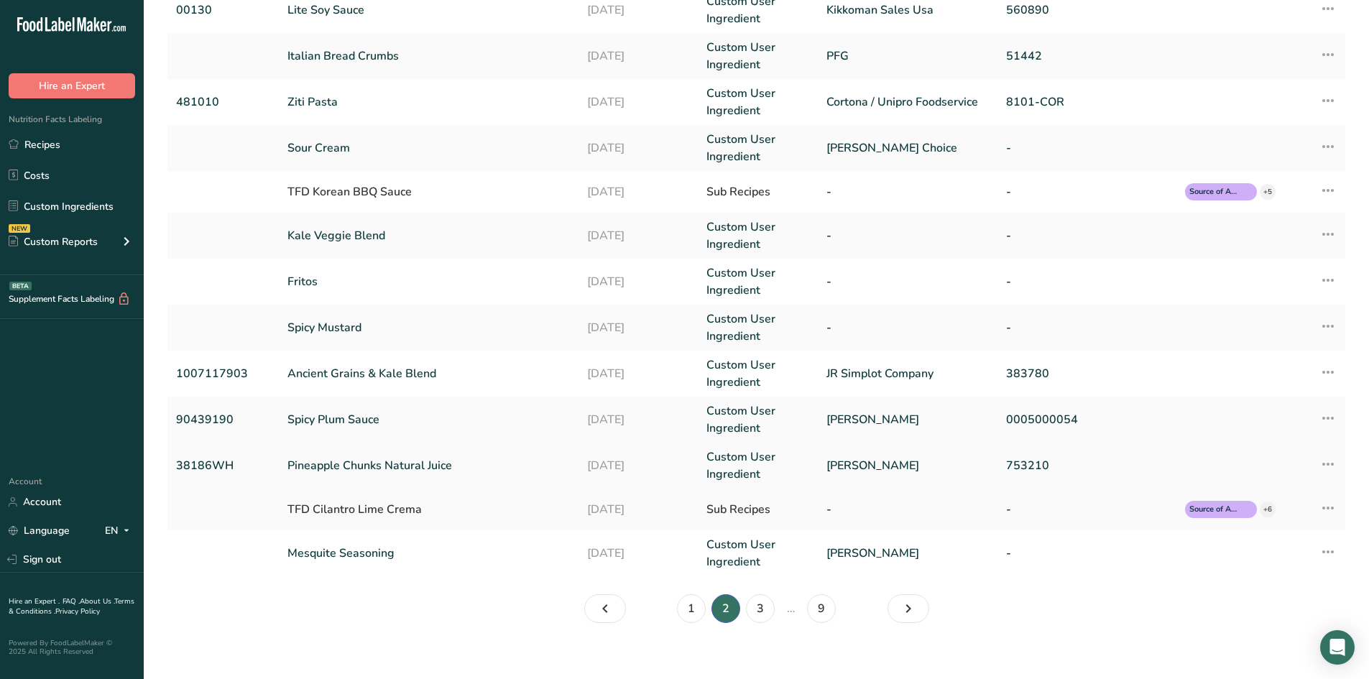
click at [453, 462] on link "Pineapple Chunks Natural Juice" at bounding box center [428, 465] width 282 height 17
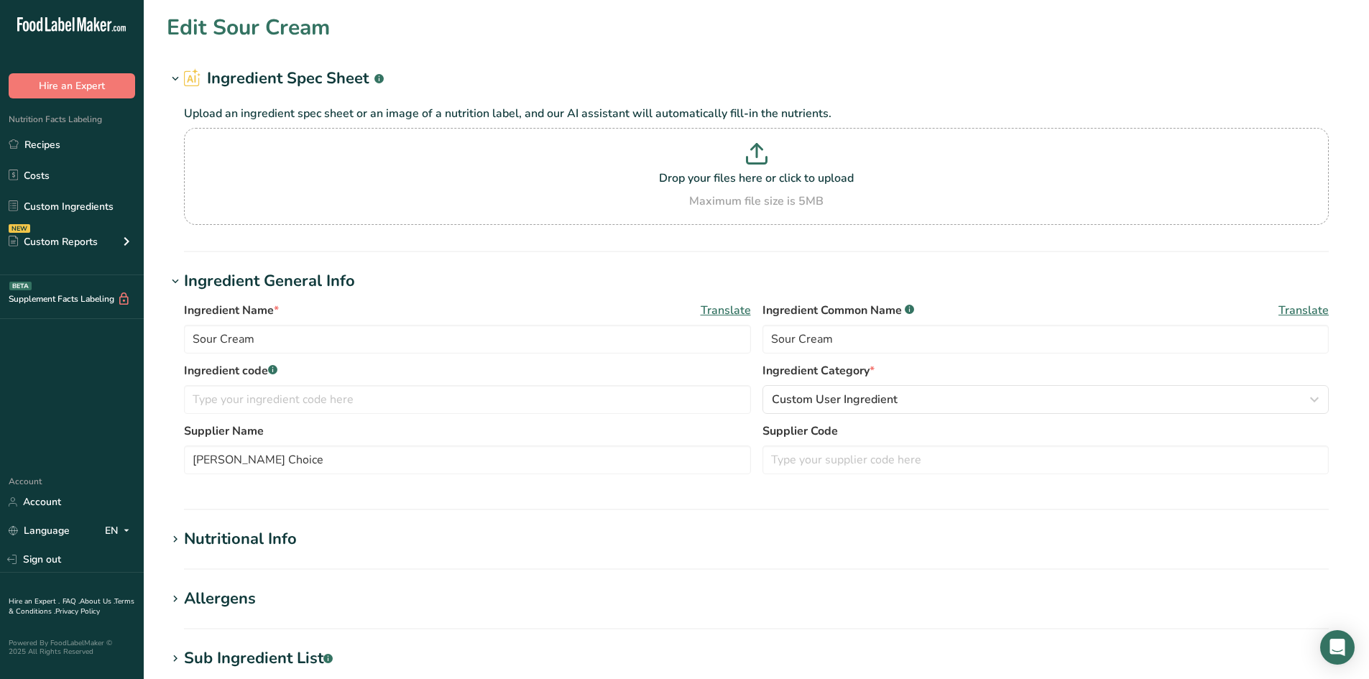
type input "Pineapple Chunks Natural Juice"
type input "Pineapple Chunks"
type input "38186WH"
type input "[PERSON_NAME]"
type input "753210"
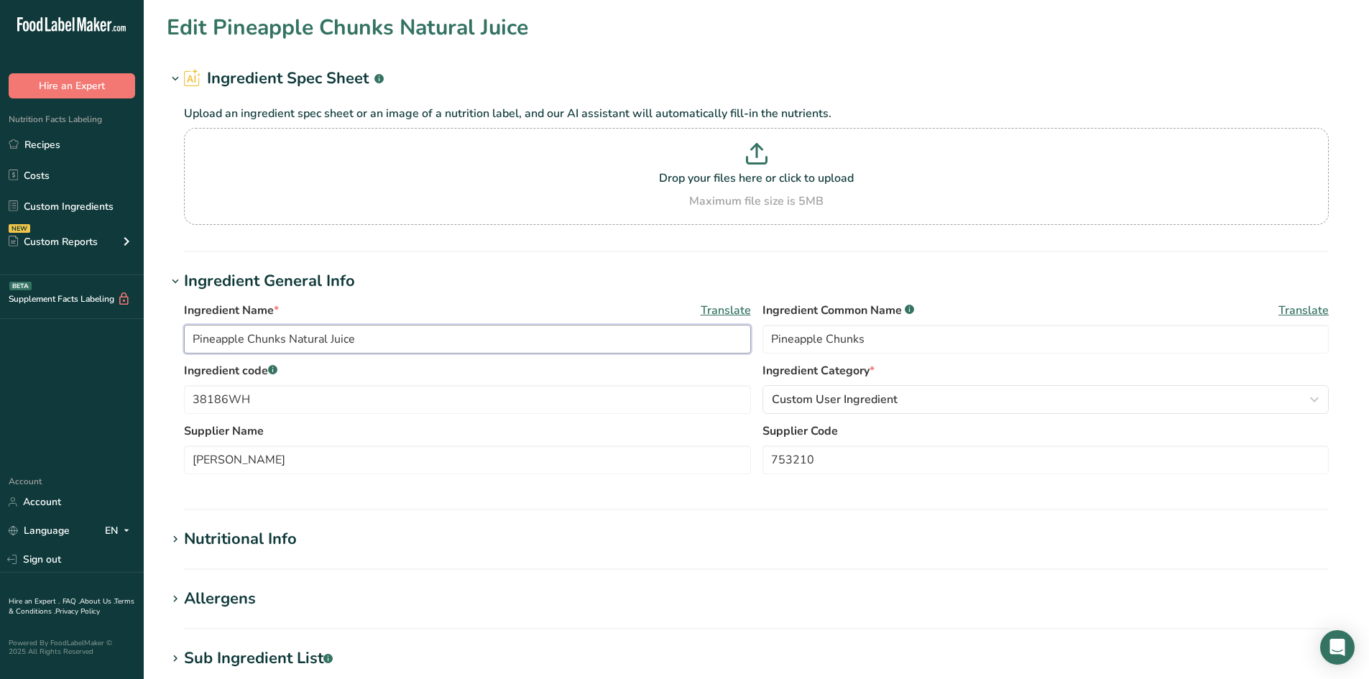
drag, startPoint x: 384, startPoint y: 341, endPoint x: 290, endPoint y: 346, distance: 94.3
click at [290, 346] on input "Pineapple Chunks Natural Juice" at bounding box center [467, 339] width 567 height 29
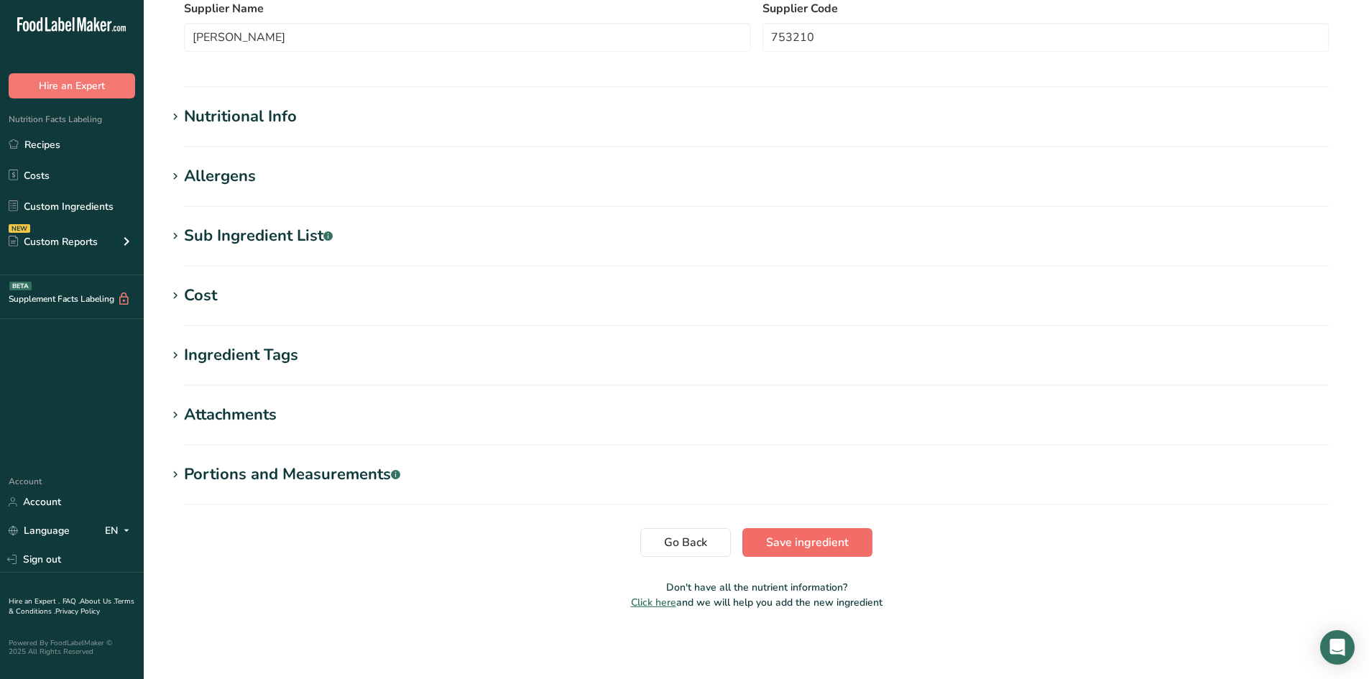
type input "Pineapple Chunks"
click at [757, 545] on button "Save ingredient" at bounding box center [807, 542] width 130 height 29
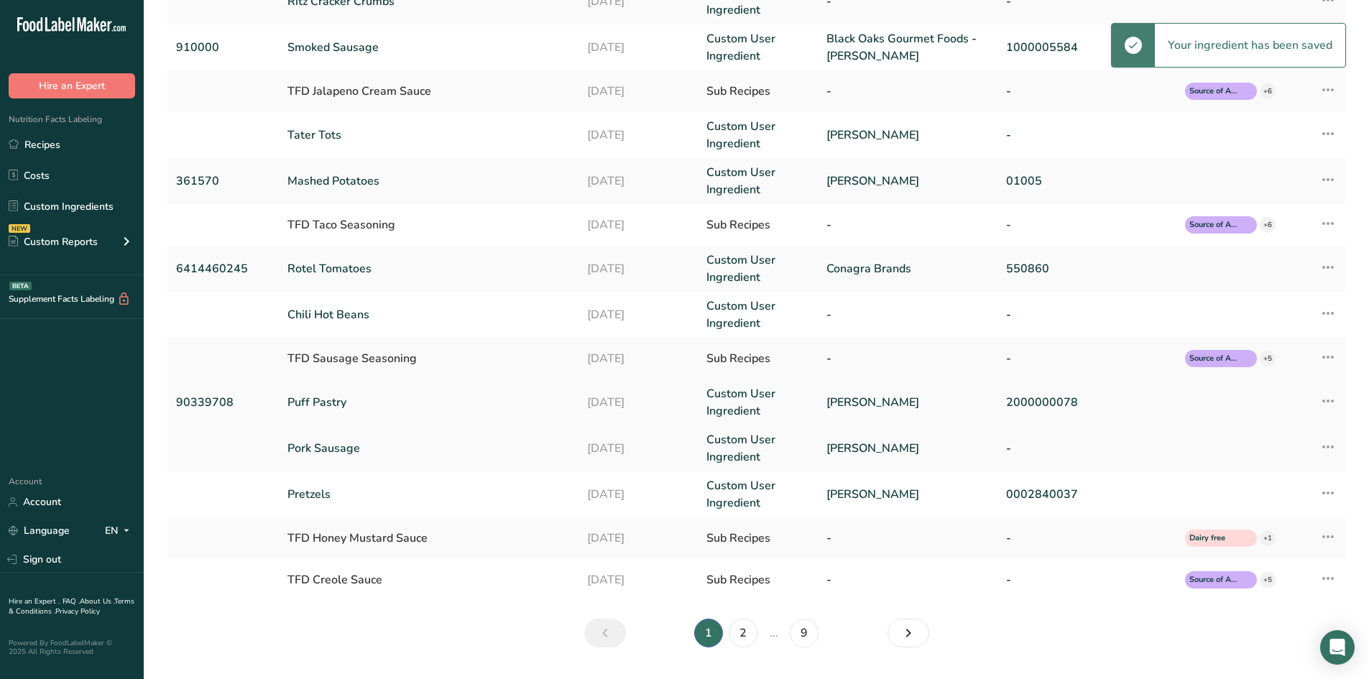
scroll to position [234, 0]
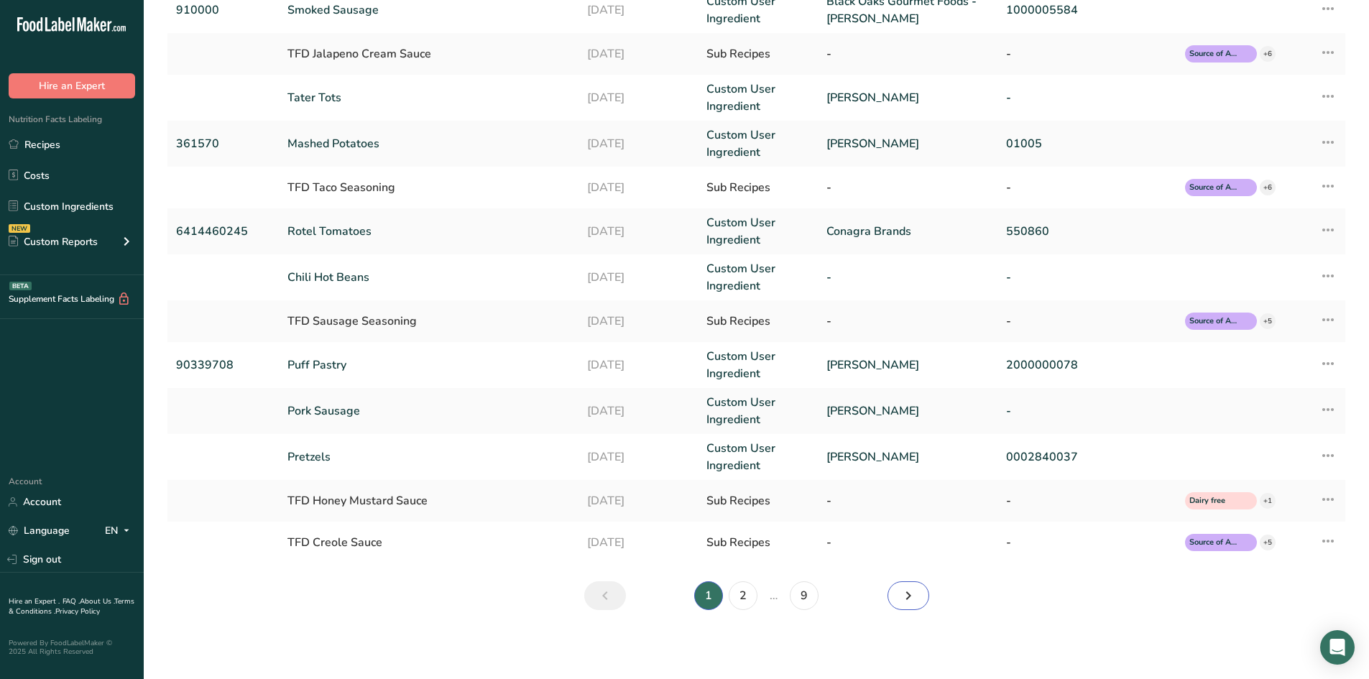
click at [908, 604] on icon "Next" at bounding box center [908, 596] width 17 height 26
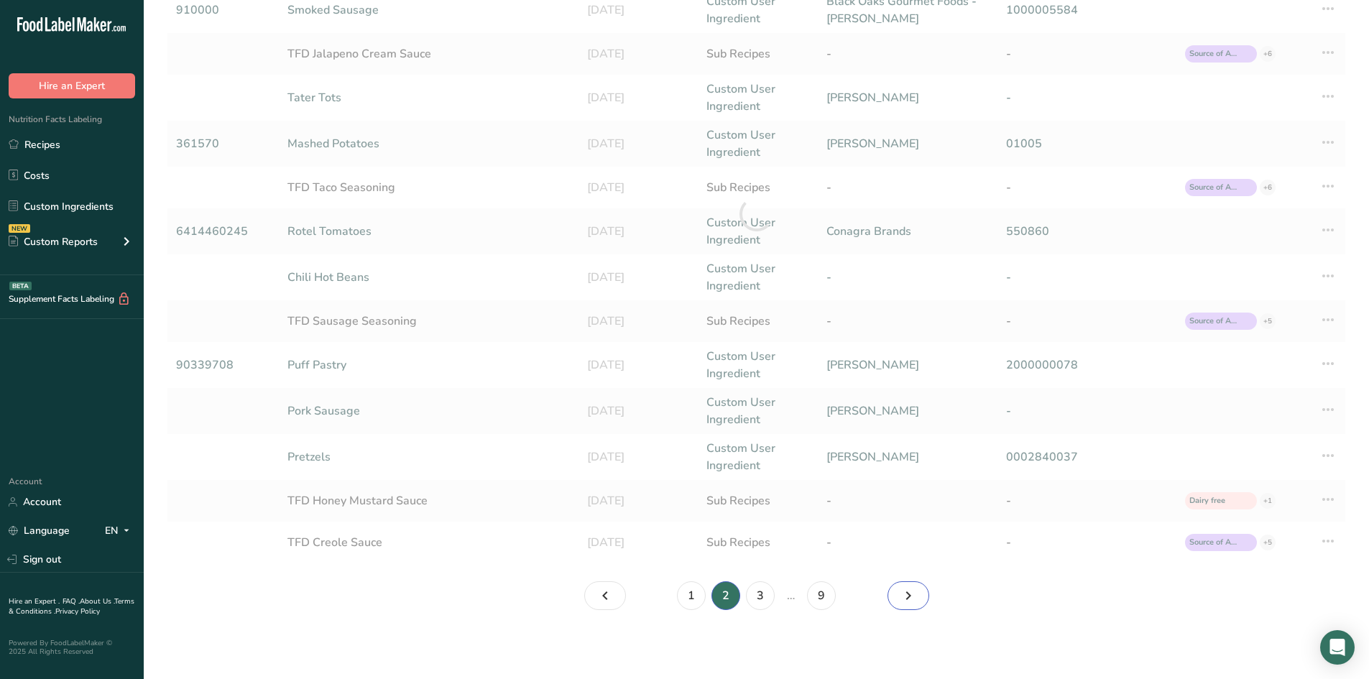
scroll to position [230, 0]
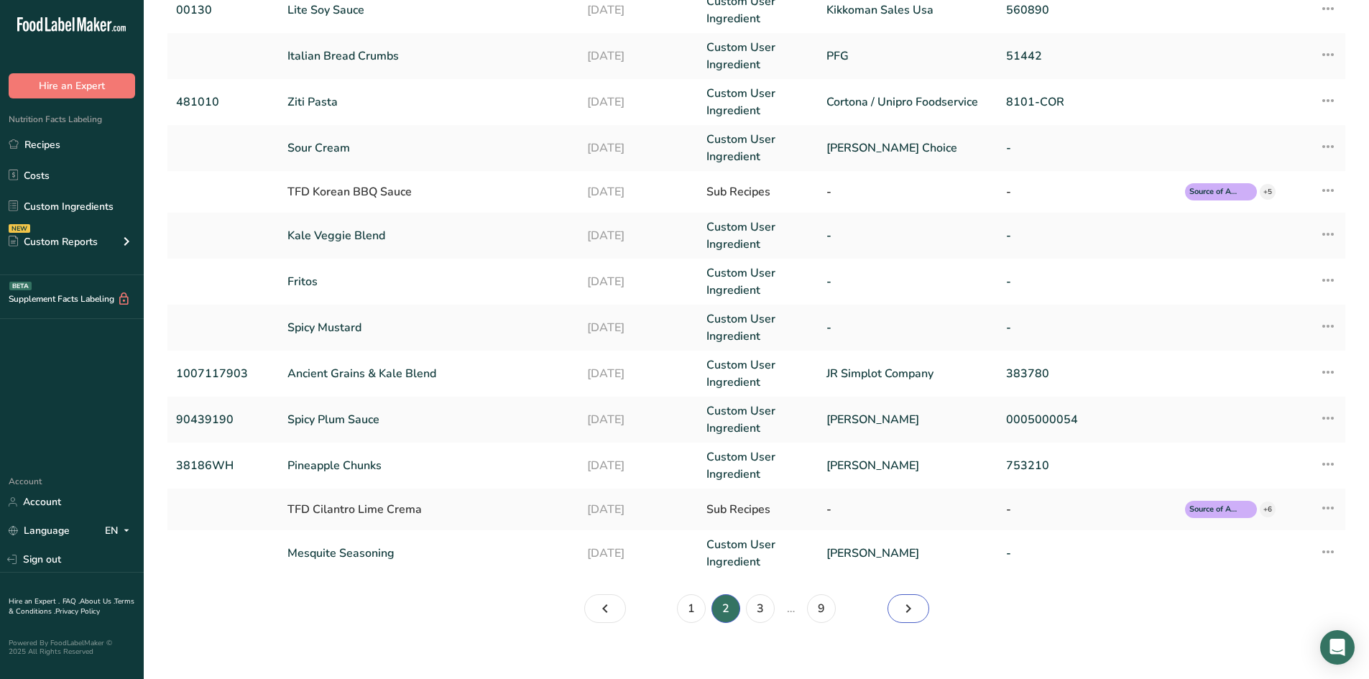
click at [908, 607] on icon "Page 3." at bounding box center [908, 609] width 17 height 26
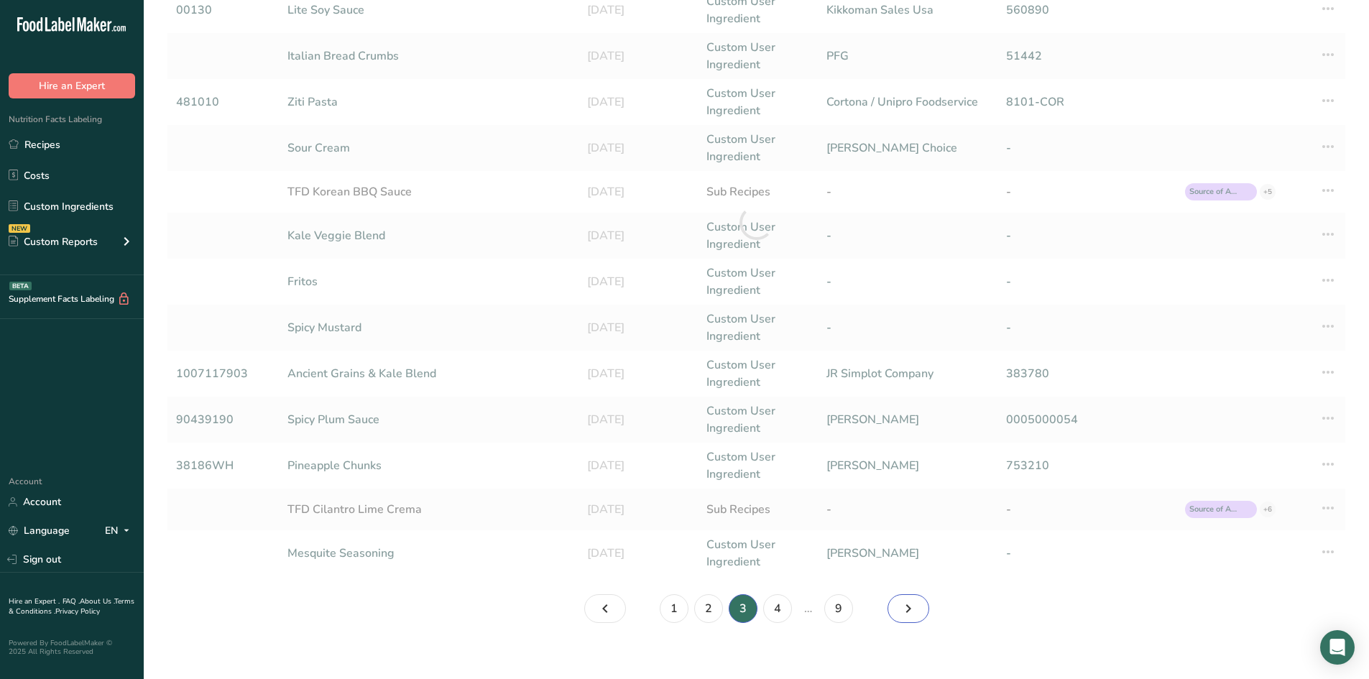
scroll to position [226, 0]
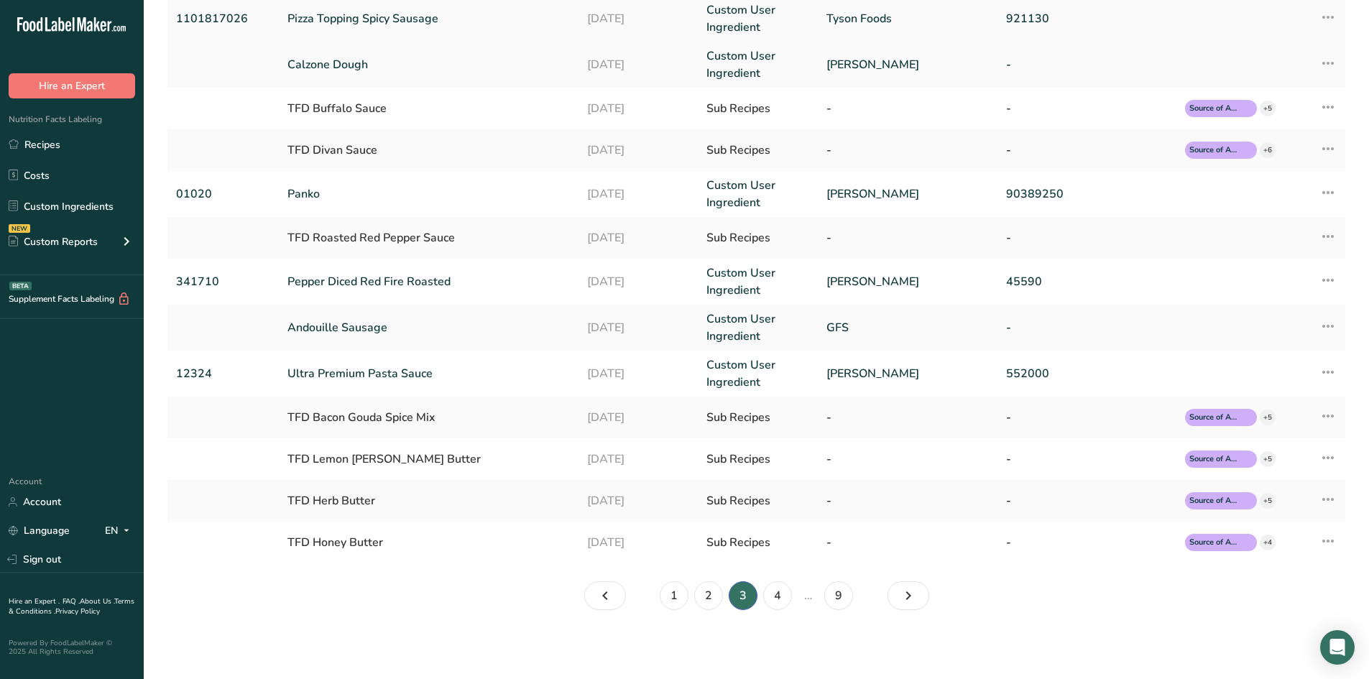
click at [411, 24] on link "Pizza Topping Spicy Sausage" at bounding box center [428, 18] width 282 height 17
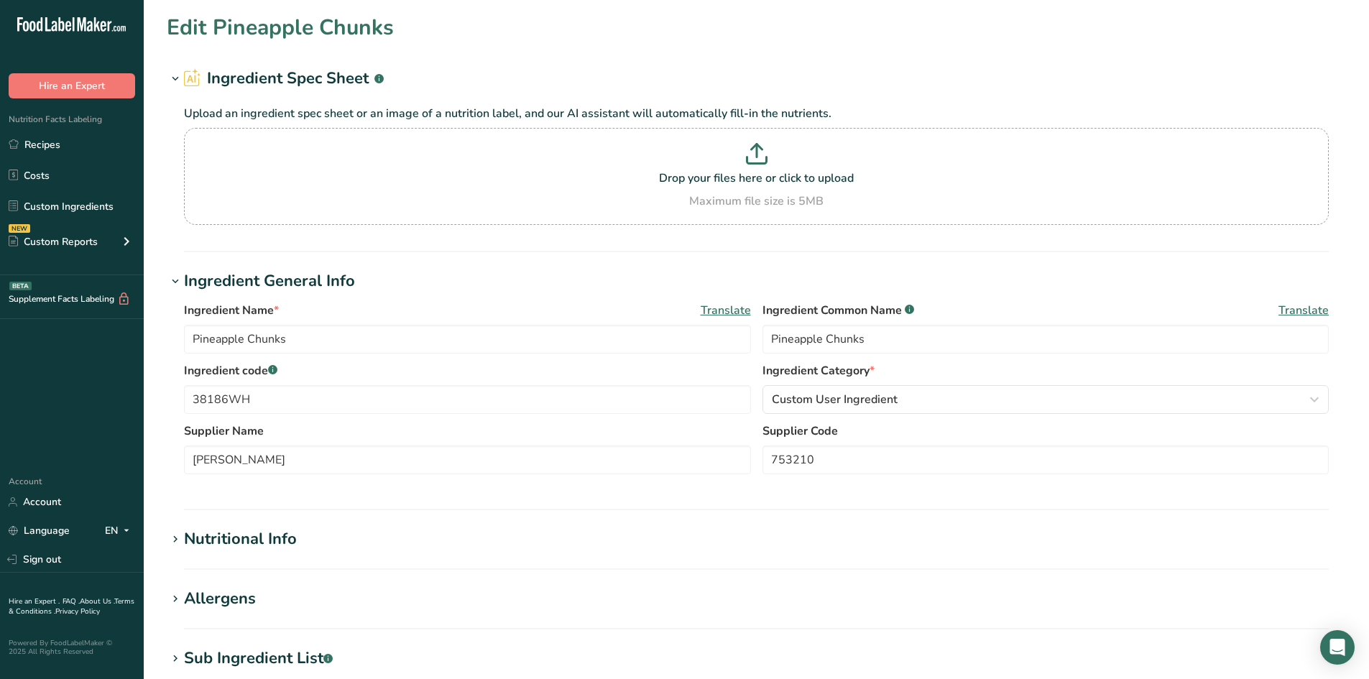
type input "Pizza Topping Spicy Sausage"
type input "Pork Sausage Pizza Topping"
type input "1101817026"
type input "Tyson Foods"
type input "921130"
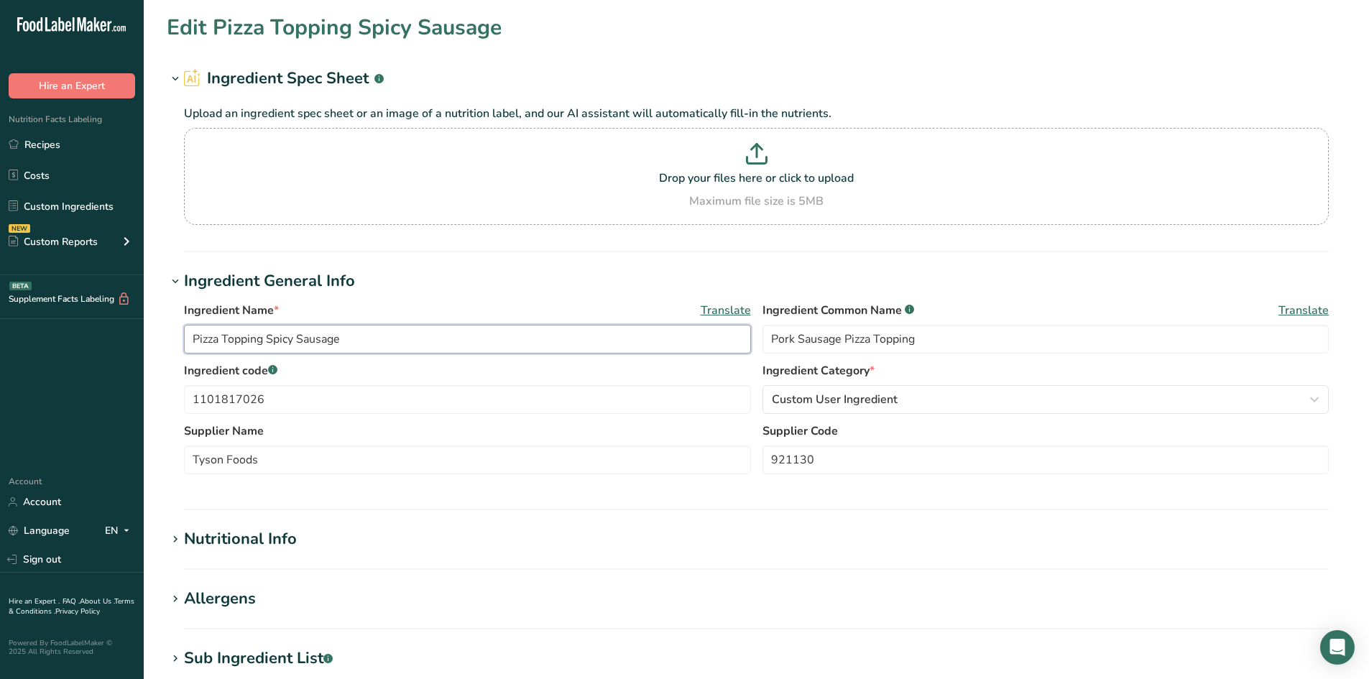
drag, startPoint x: 378, startPoint y: 337, endPoint x: 119, endPoint y: 292, distance: 262.5
click at [117, 319] on div ".a-20{fill:#fff;} Hire an Expert Nutrition Facts Labeling Recipes Costs Custom …" at bounding box center [684, 551] width 1369 height 1102
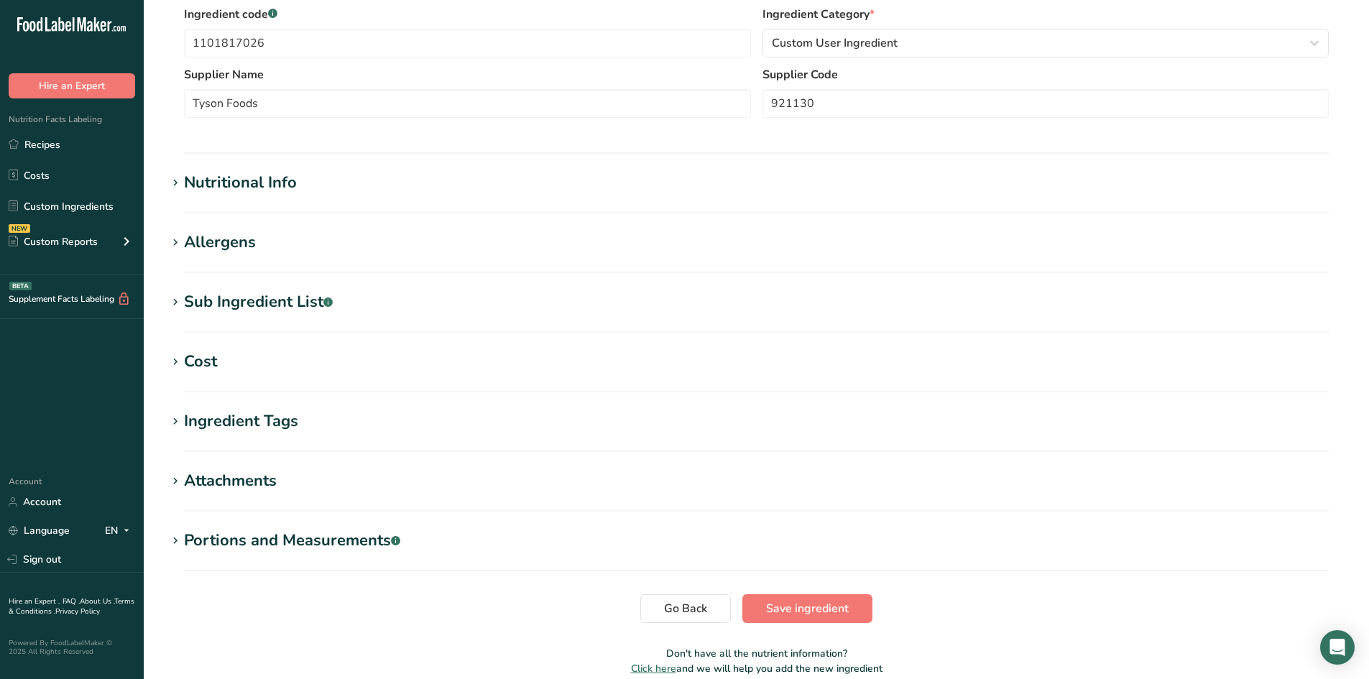
scroll to position [423, 0]
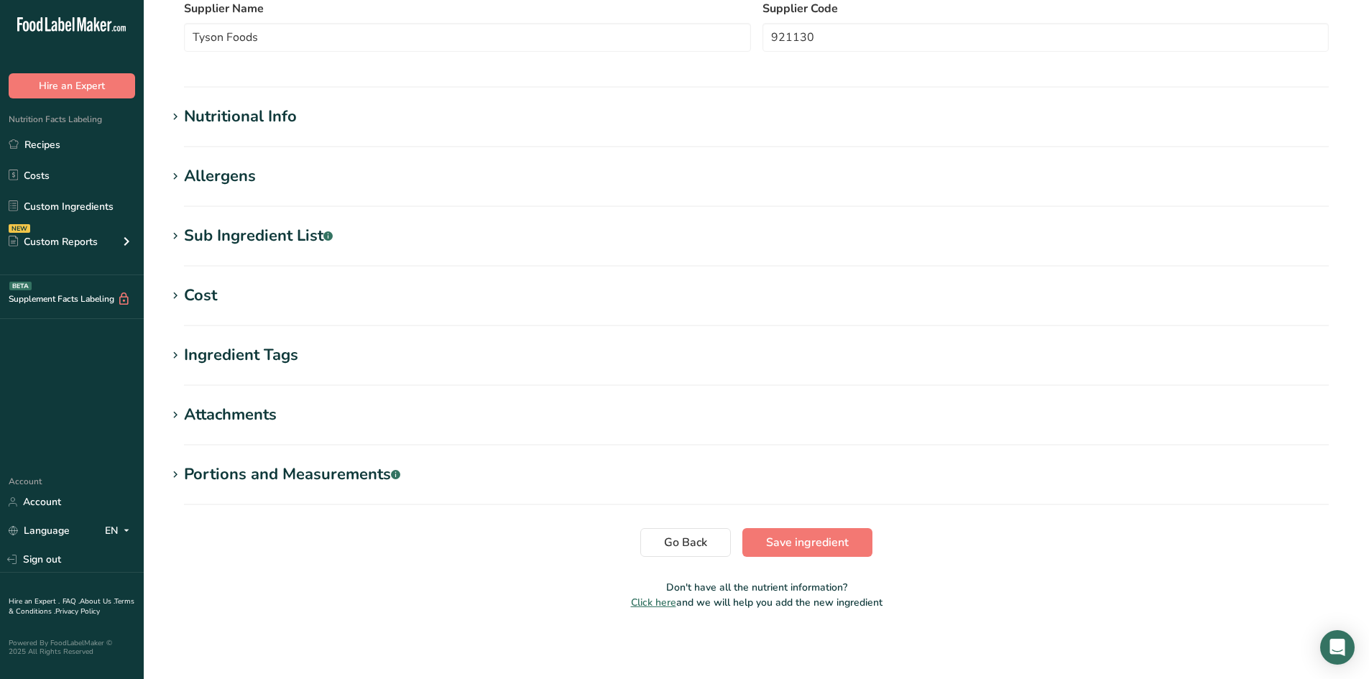
type input "Sausage Pizza Topping"
click at [175, 181] on icon at bounding box center [175, 177] width 13 height 20
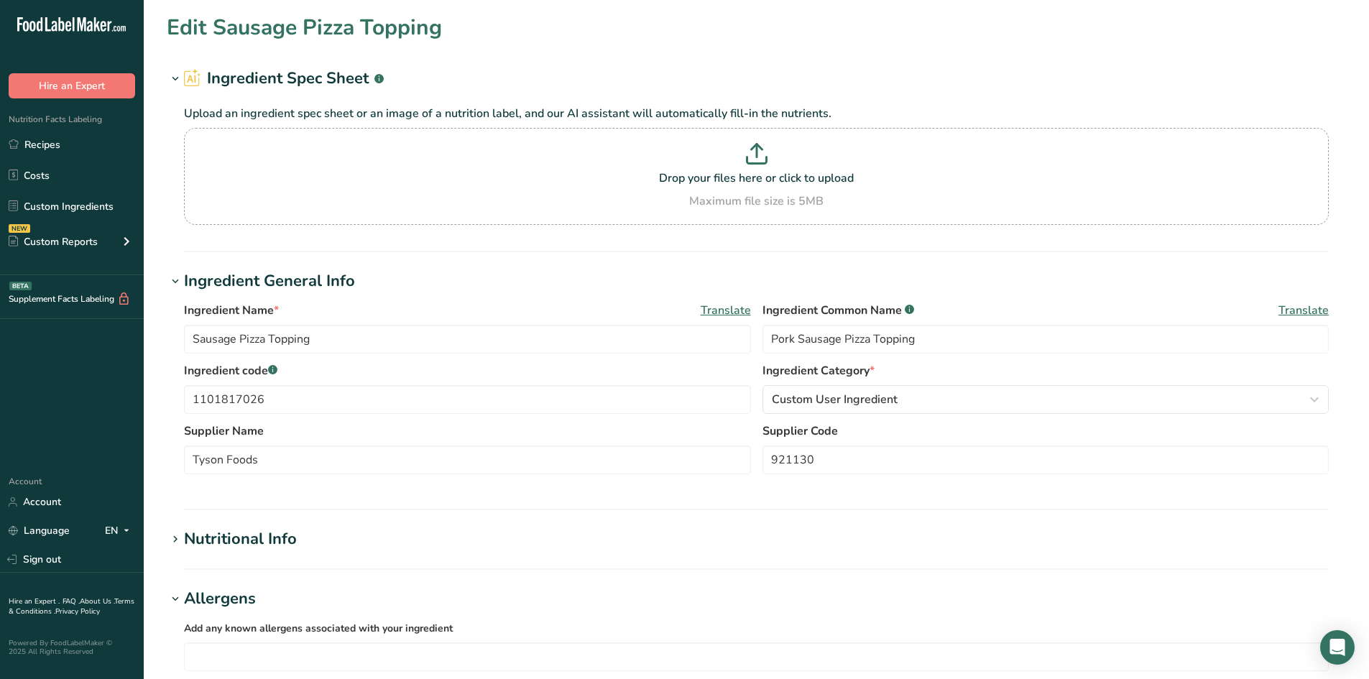
scroll to position [72, 0]
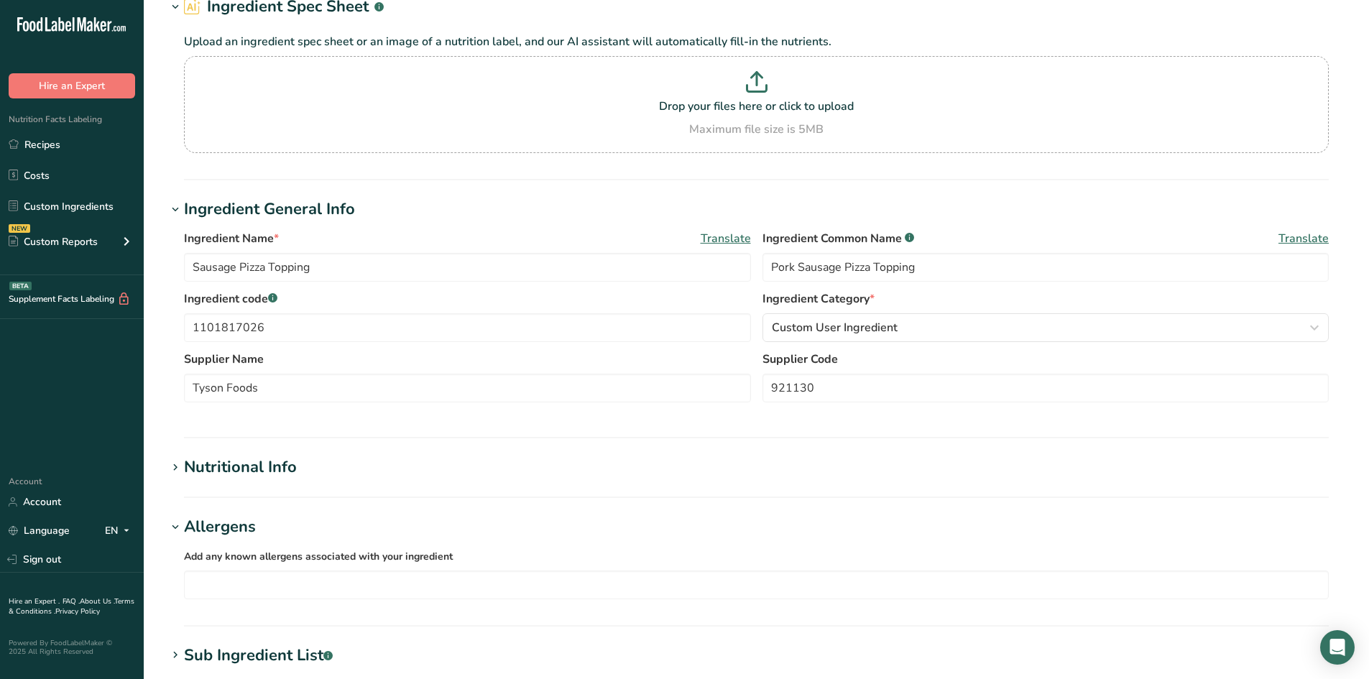
click at [328, 6] on h2 "Ingredient Spec Sheet .a-a{fill:#347362;}.b-a{fill:#fff;}" at bounding box center [284, 7] width 200 height 24
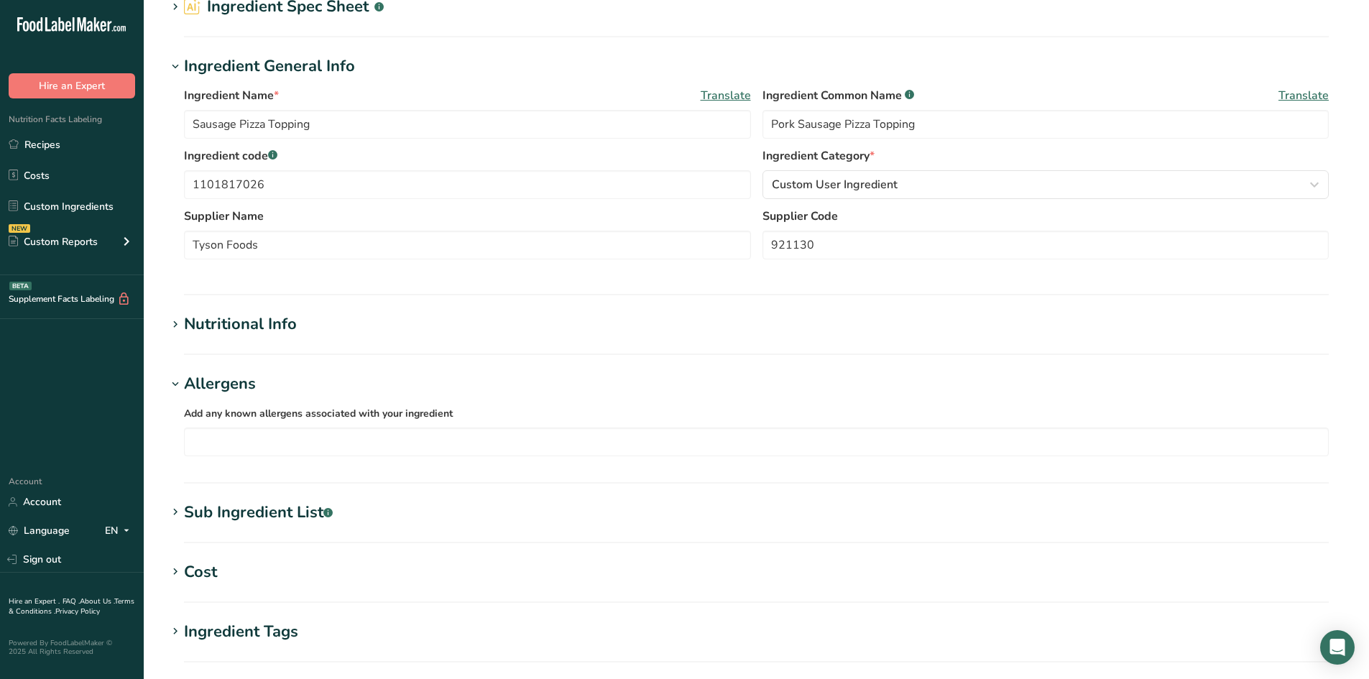
click at [165, 327] on section "Edit Sausage Pizza Topping Ingredient Spec Sheet .a-a{fill:#347362;}.b-a{fill:#…" at bounding box center [756, 419] width 1225 height 982
click at [182, 319] on span at bounding box center [175, 324] width 17 height 17
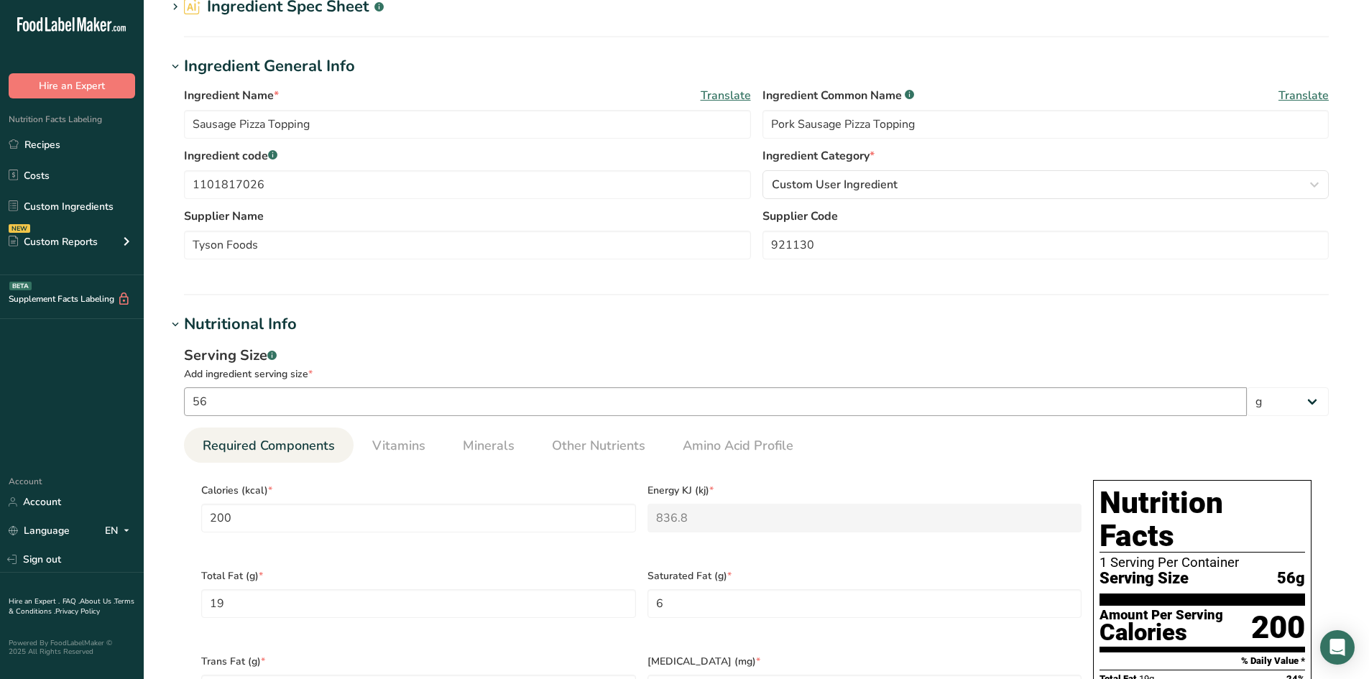
scroll to position [0, 0]
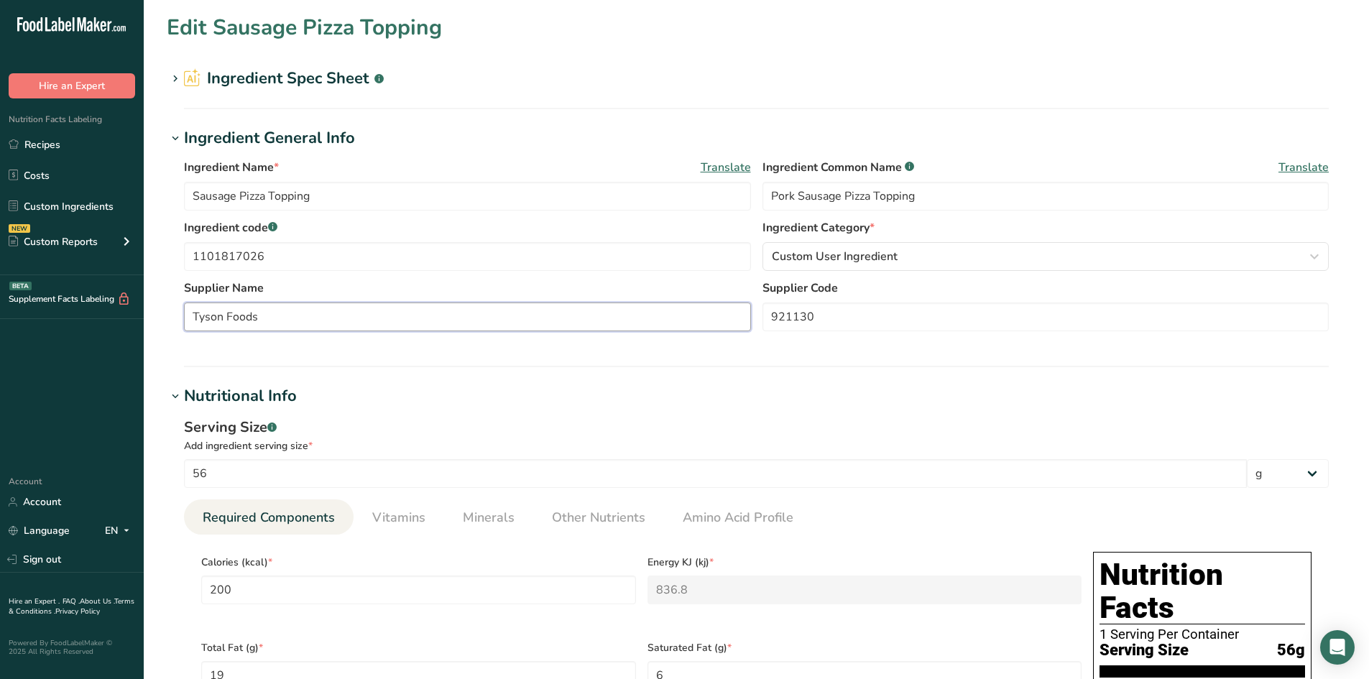
drag, startPoint x: 342, startPoint y: 318, endPoint x: 325, endPoint y: 317, distance: 17.3
click at [334, 321] on input "Tyson Foods" at bounding box center [467, 317] width 567 height 29
type input "Tyson Foods - [PERSON_NAME]"
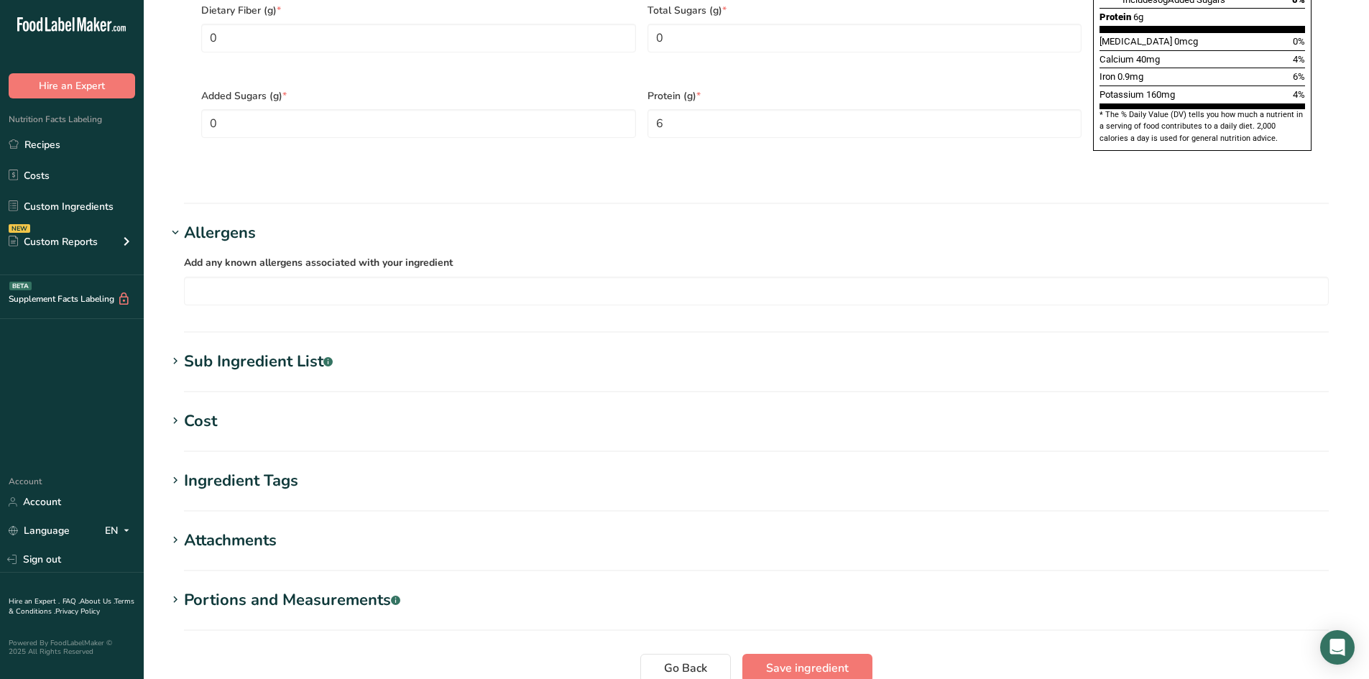
scroll to position [986, 0]
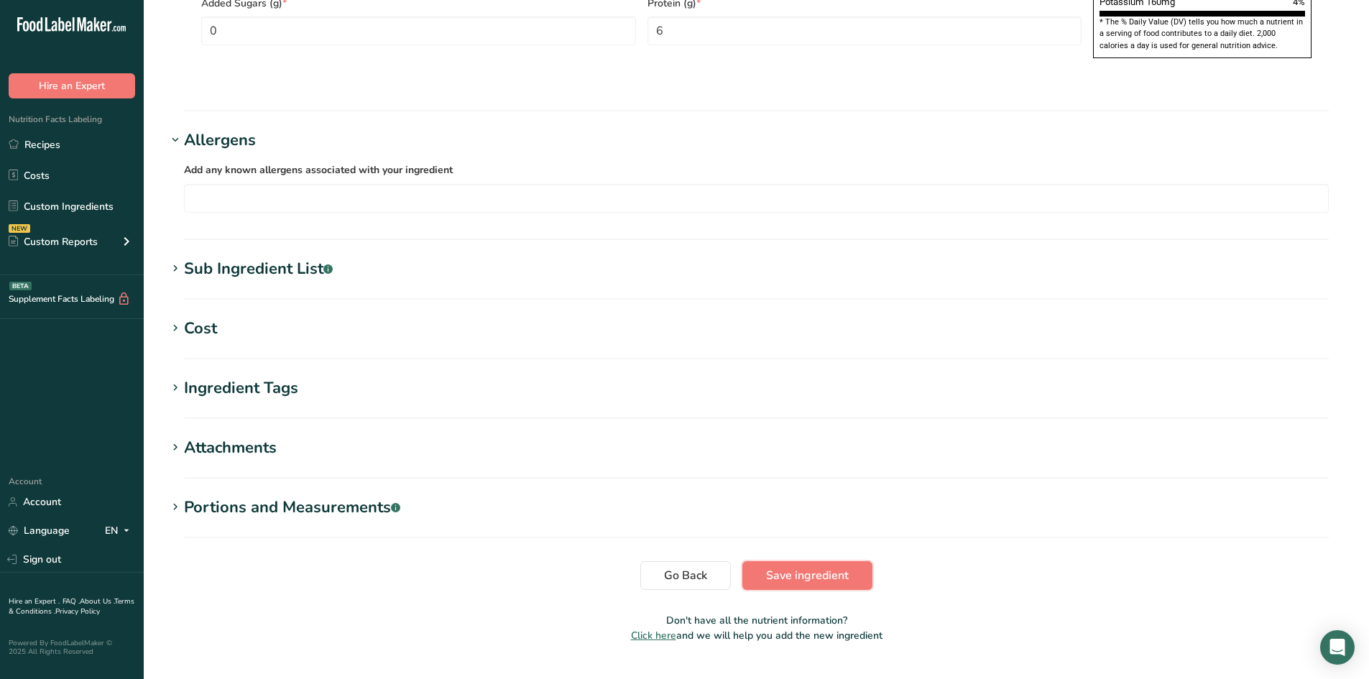
click at [834, 567] on span "Save ingredient" at bounding box center [807, 575] width 83 height 17
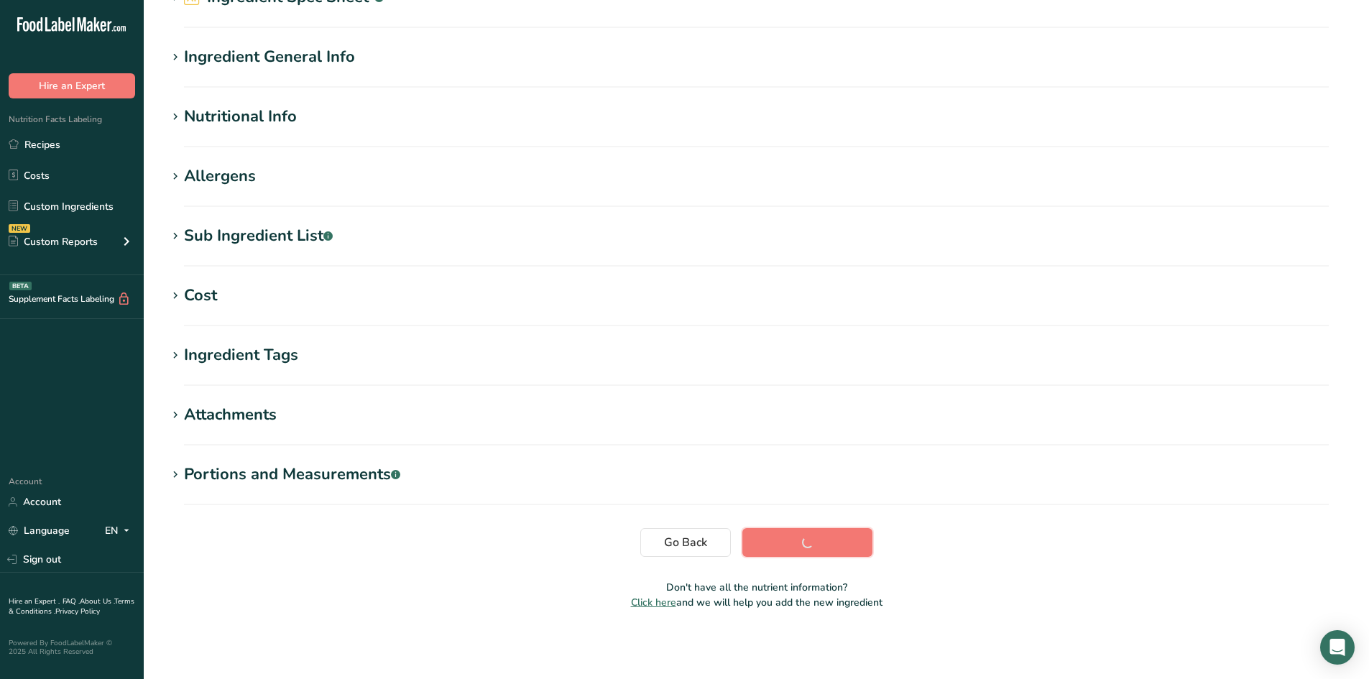
scroll to position [81, 0]
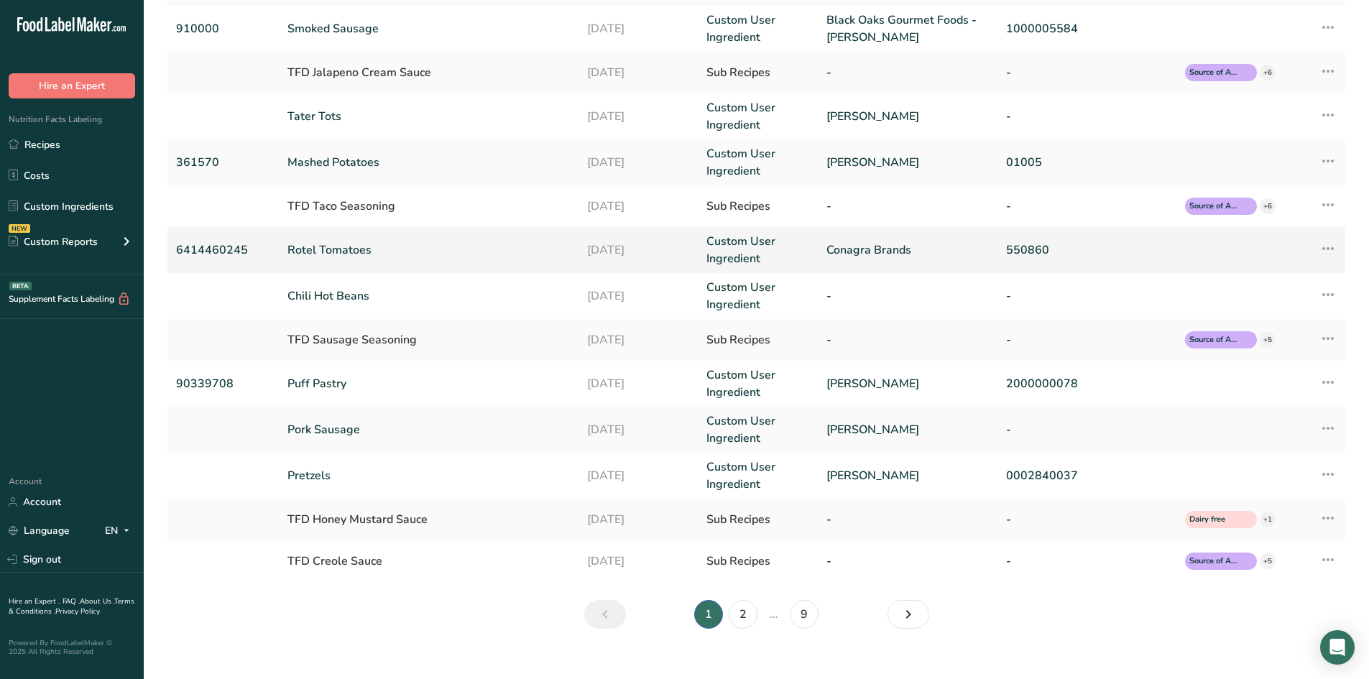
scroll to position [234, 0]
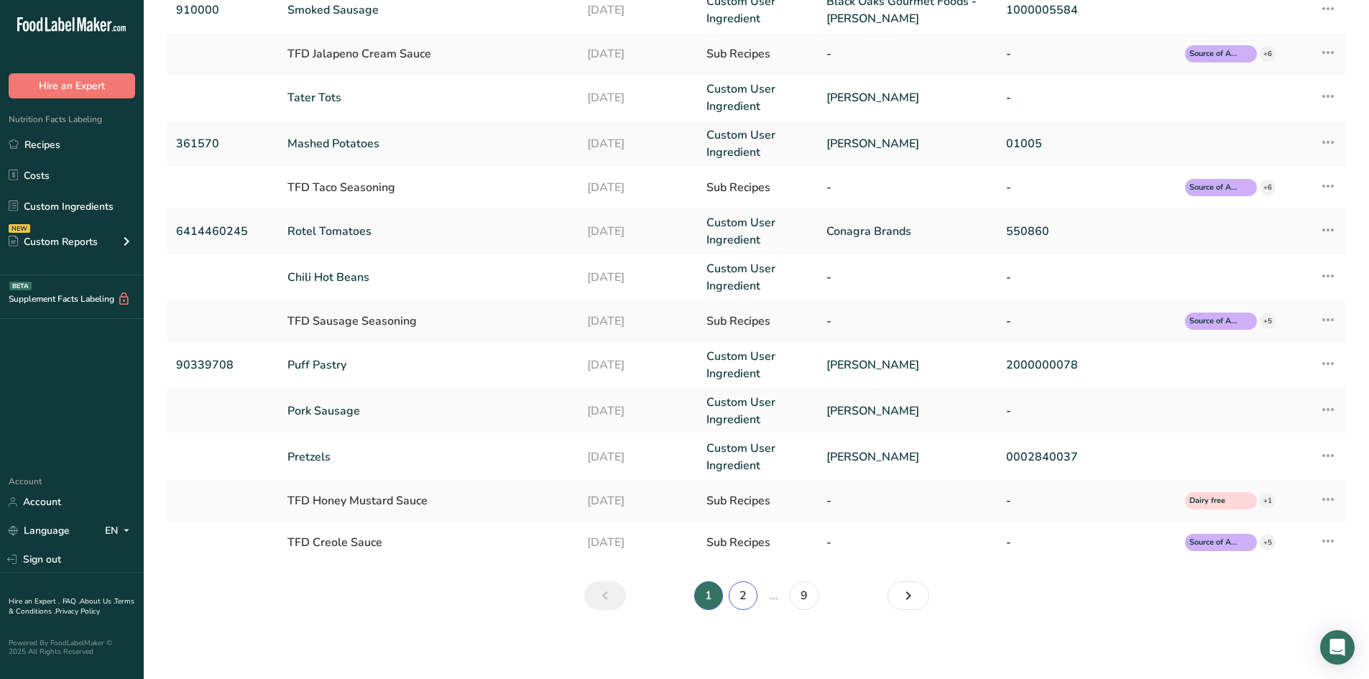
click at [743, 600] on link "2" at bounding box center [743, 595] width 29 height 29
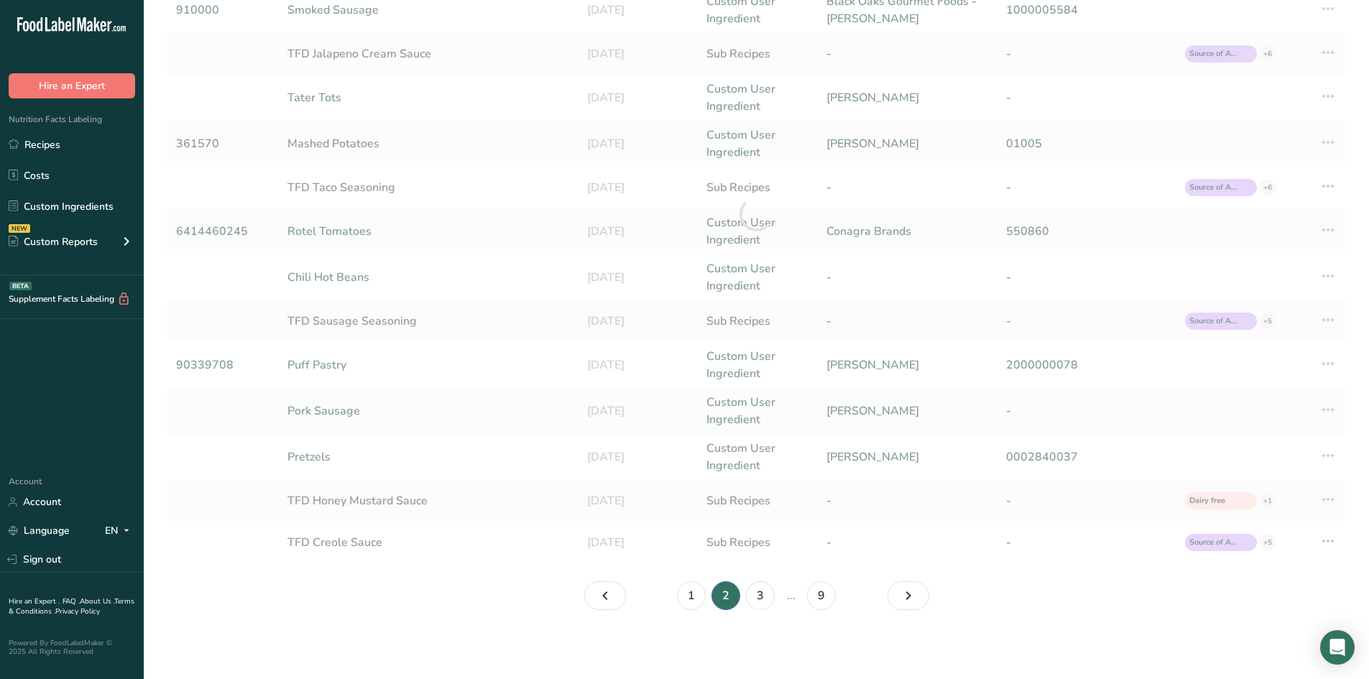
scroll to position [230, 0]
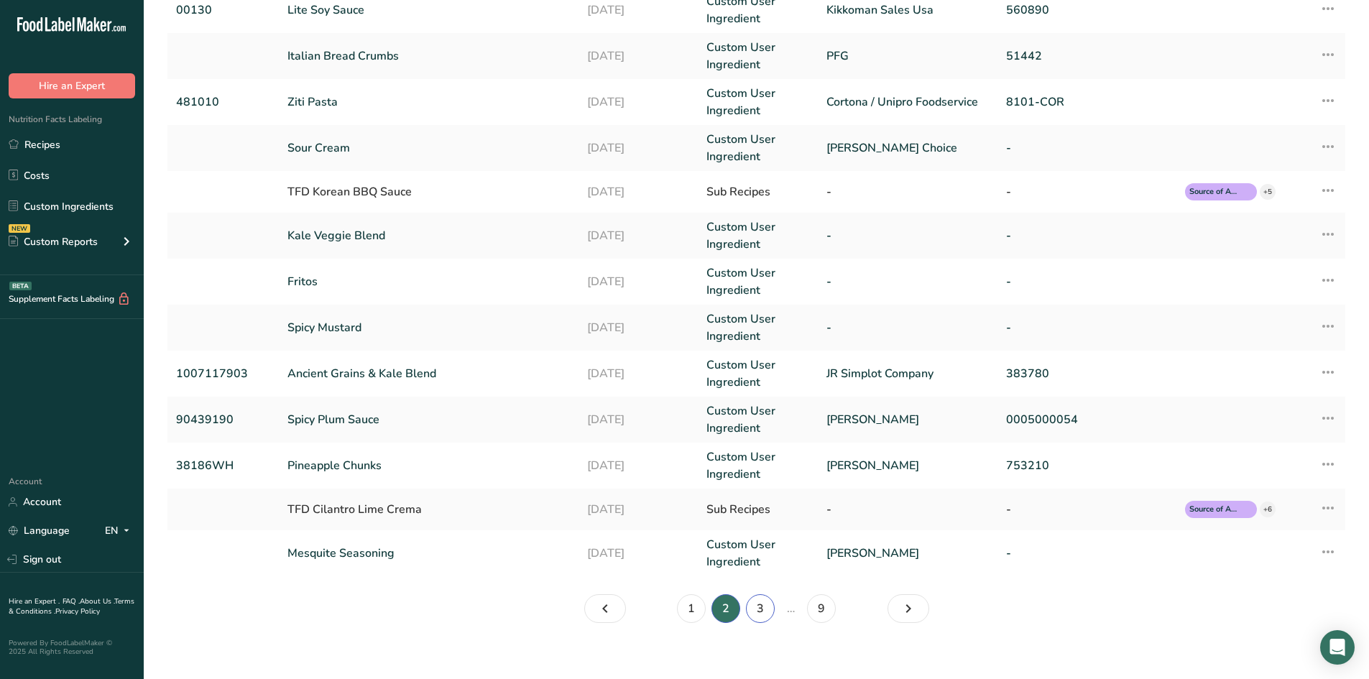
click at [758, 607] on link "3" at bounding box center [760, 608] width 29 height 29
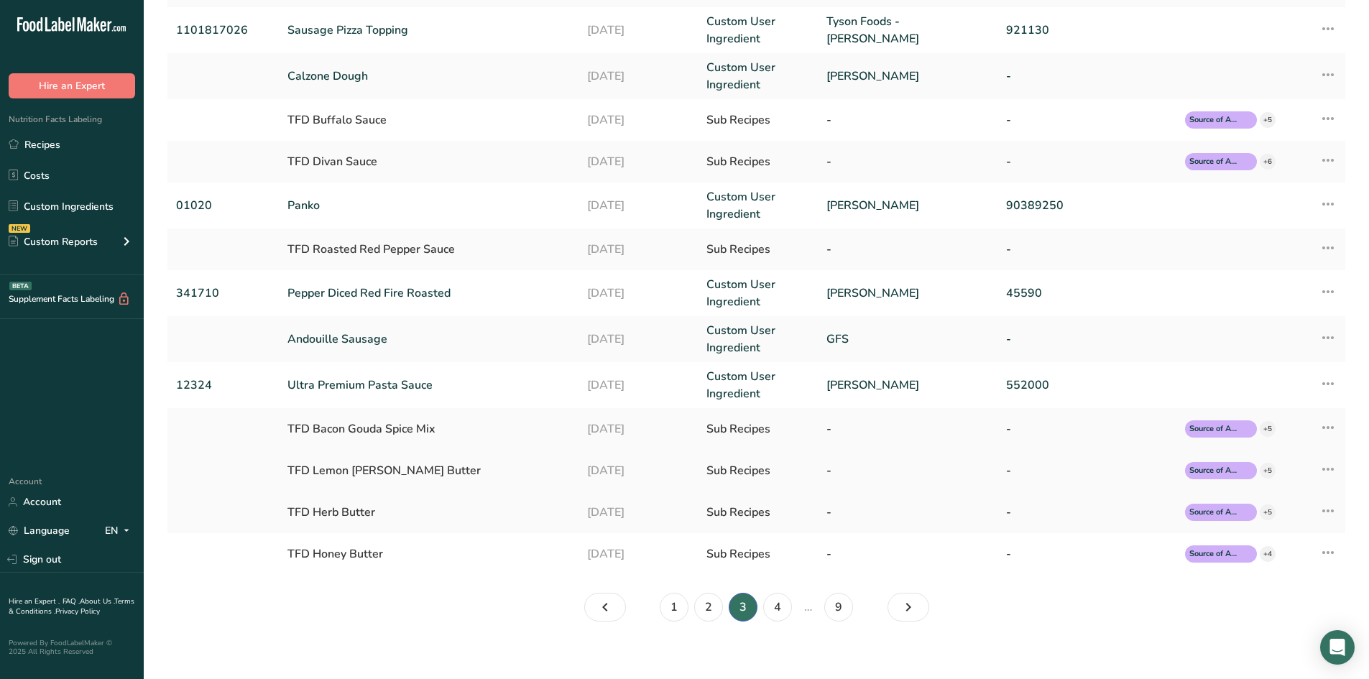
scroll to position [226, 0]
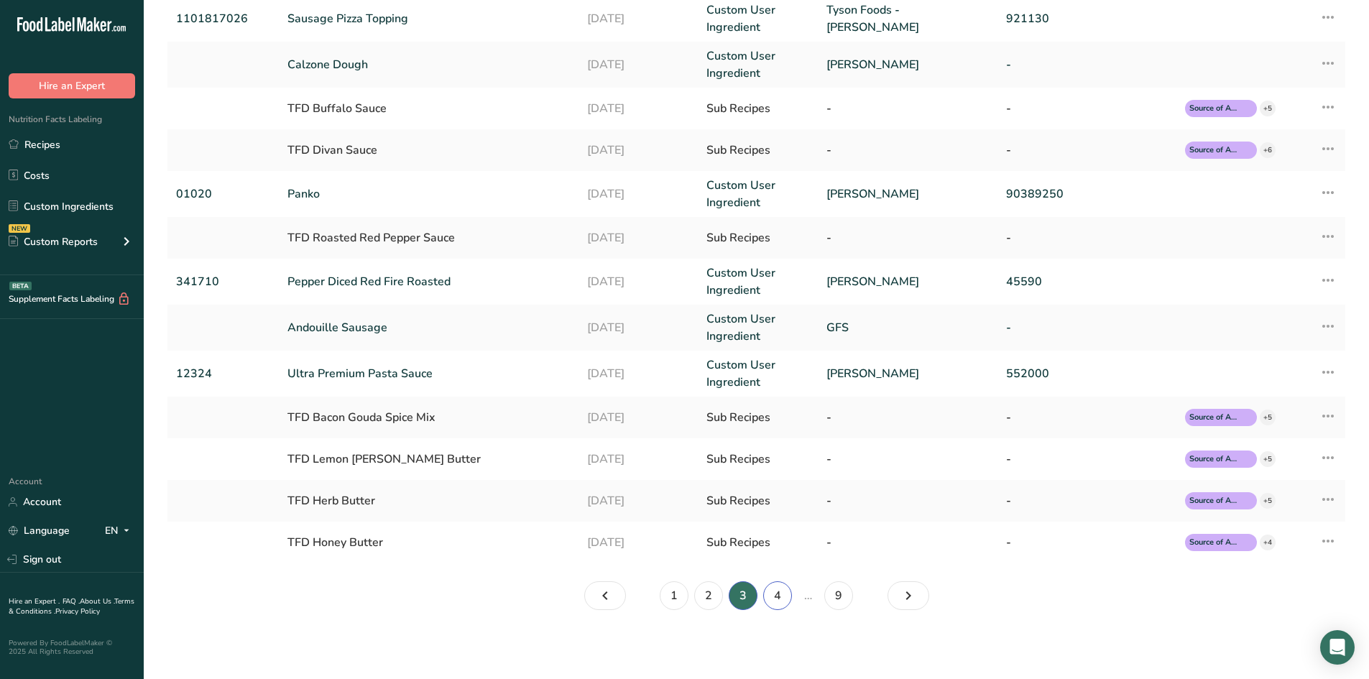
click at [774, 601] on link "4" at bounding box center [777, 595] width 29 height 29
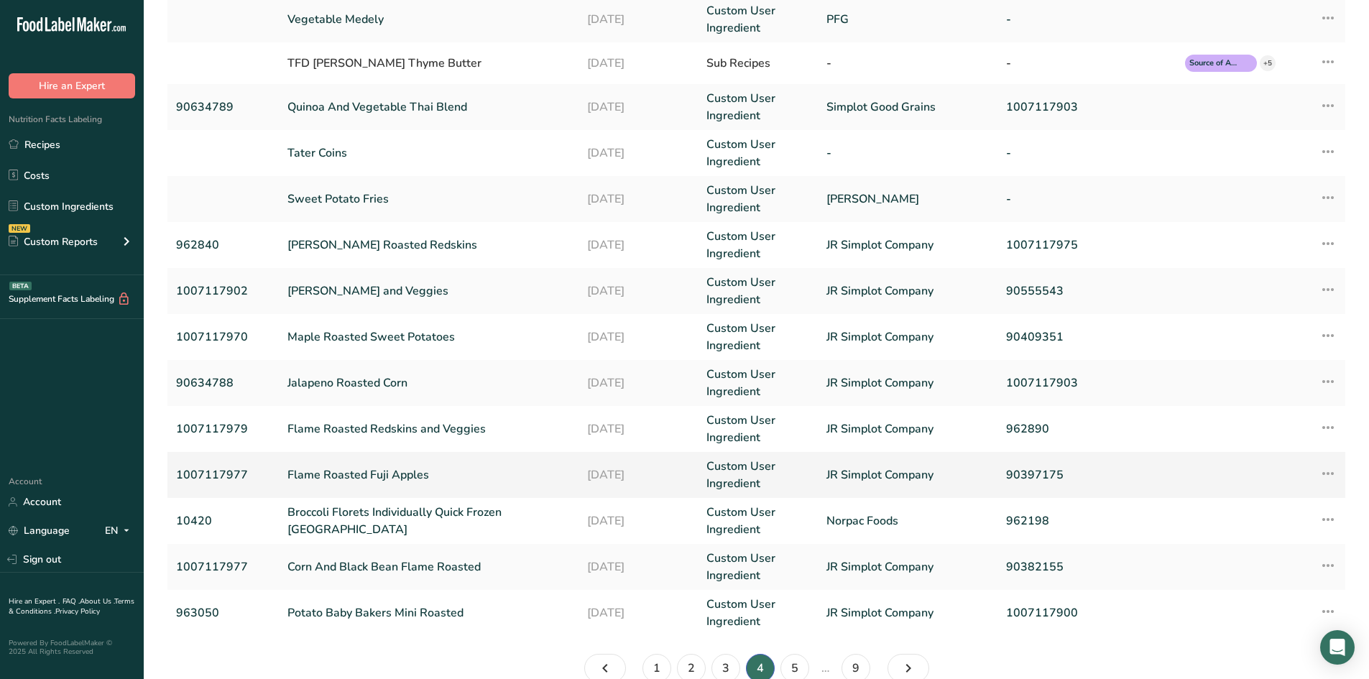
scroll to position [247, 0]
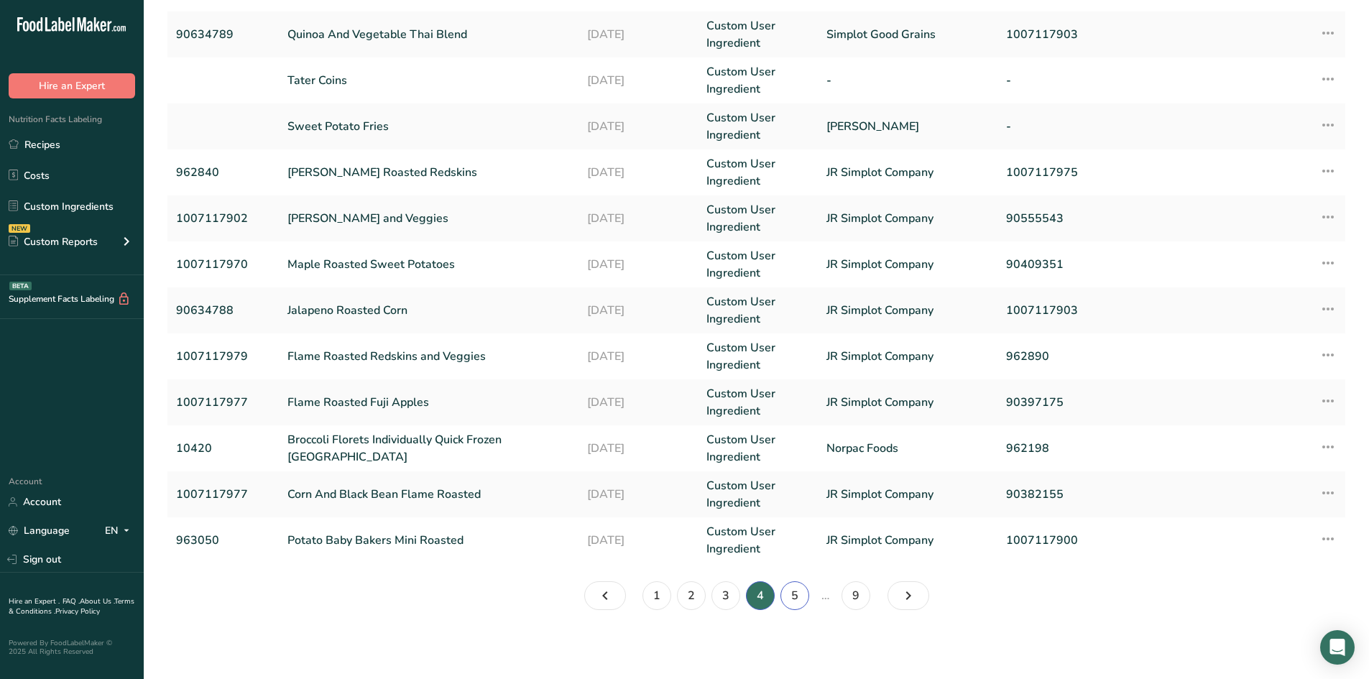
click at [799, 595] on link "5" at bounding box center [794, 595] width 29 height 29
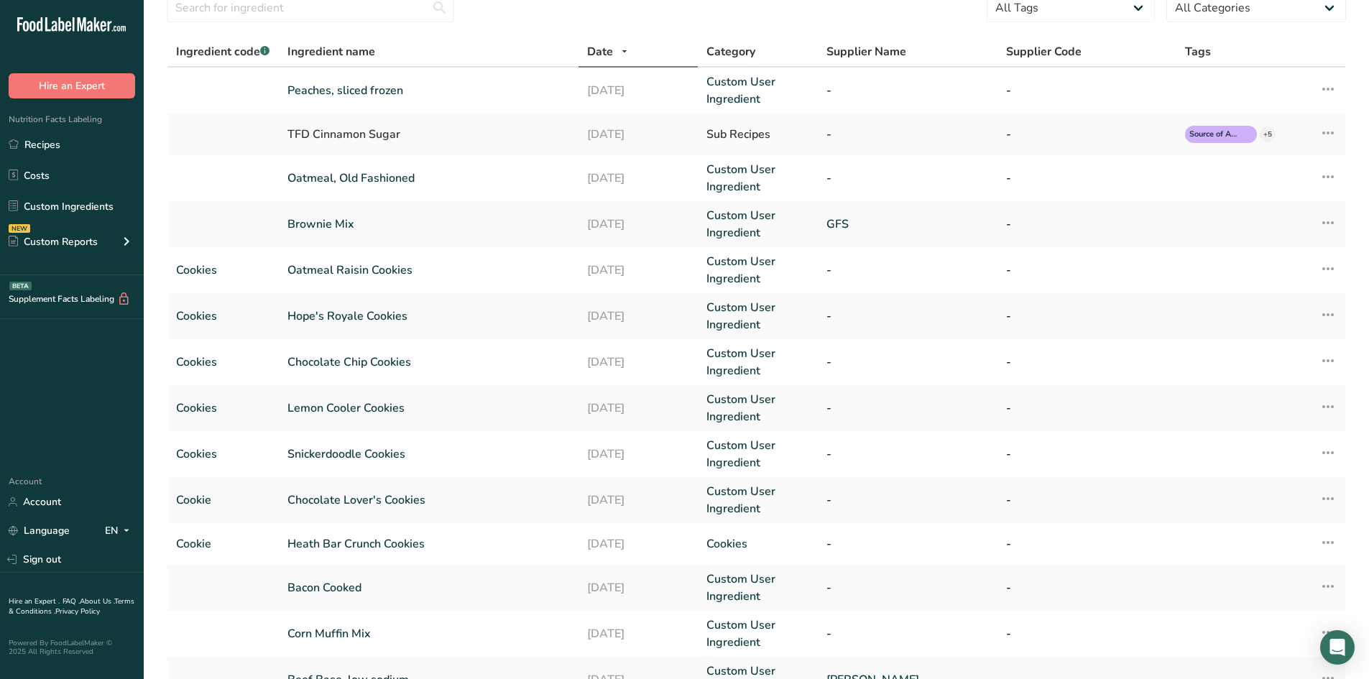
scroll to position [32, 0]
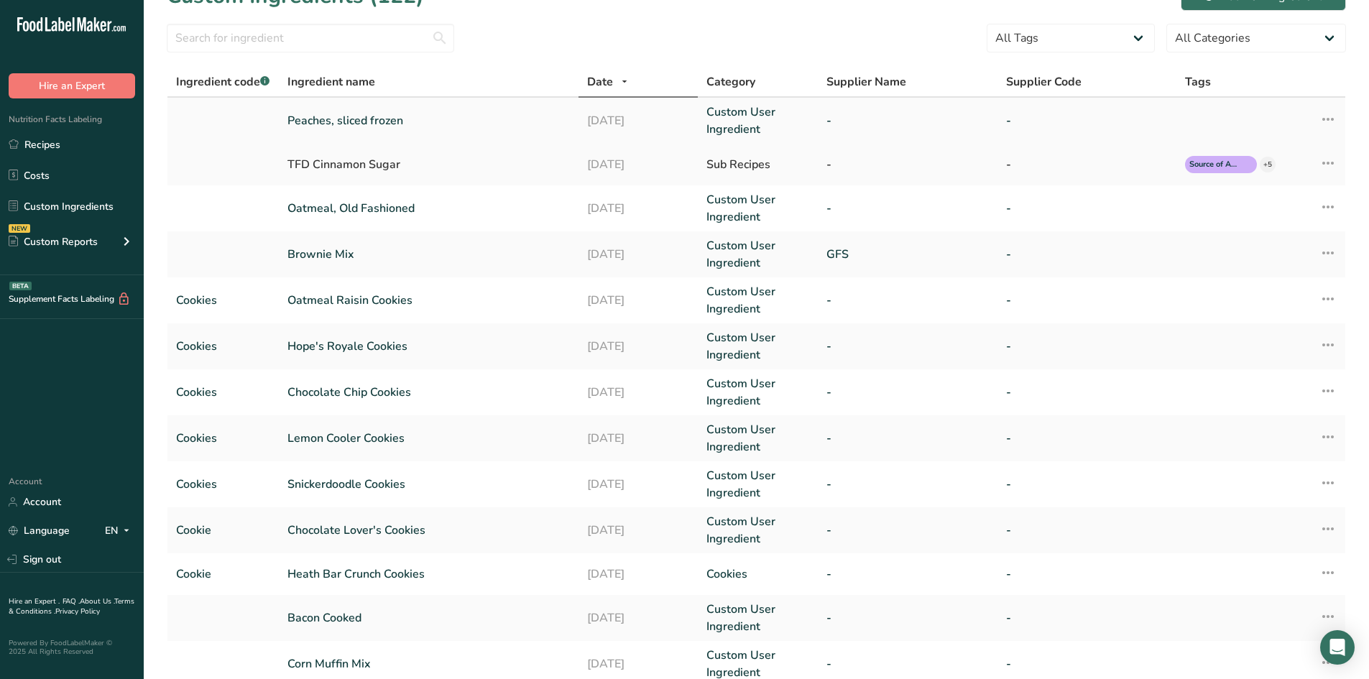
click at [364, 122] on link "Peaches, sliced frozen" at bounding box center [428, 120] width 282 height 17
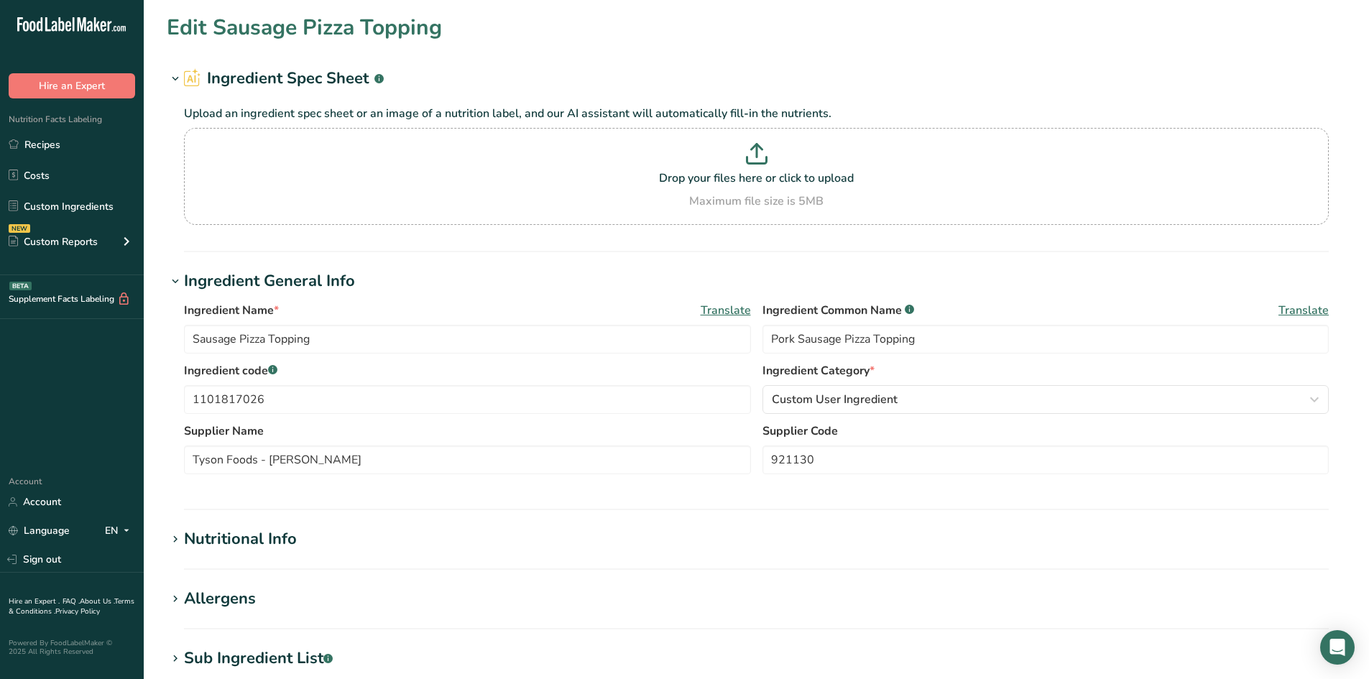
type input "Peaches, sliced frozen"
type input "Peaches"
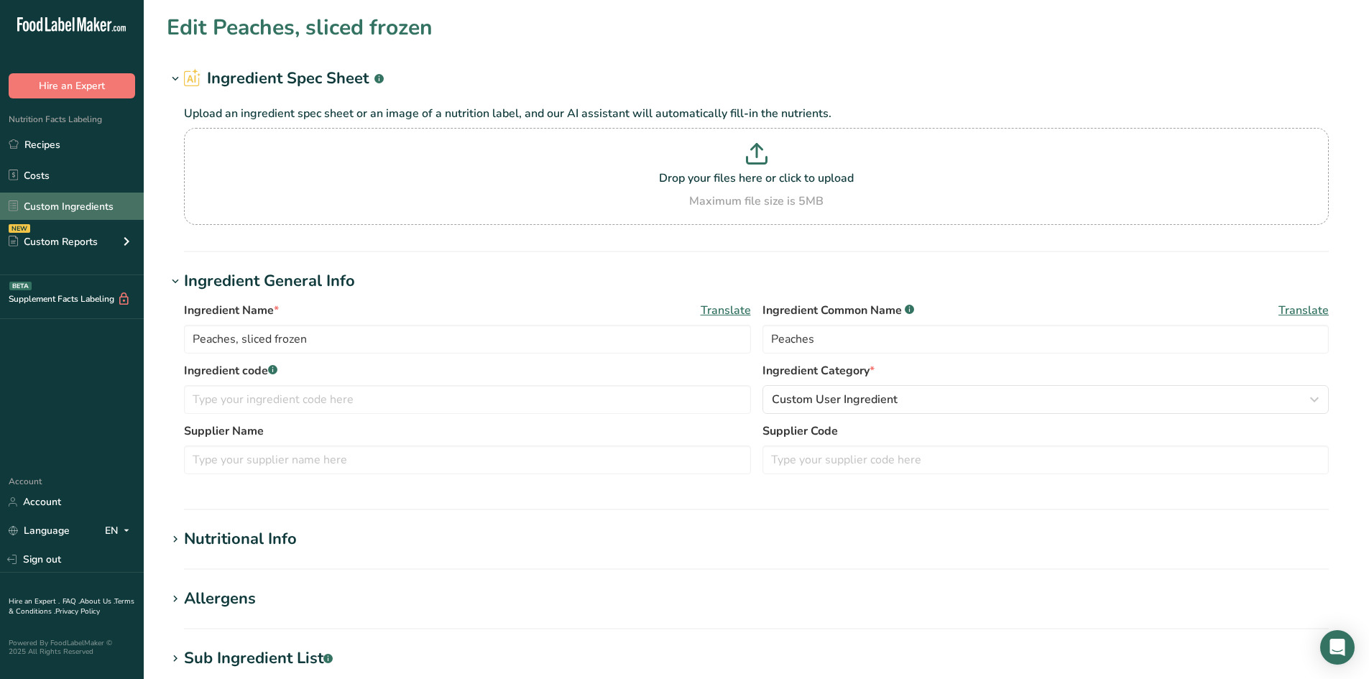
click at [94, 211] on link "Custom Ingredients" at bounding box center [72, 206] width 144 height 27
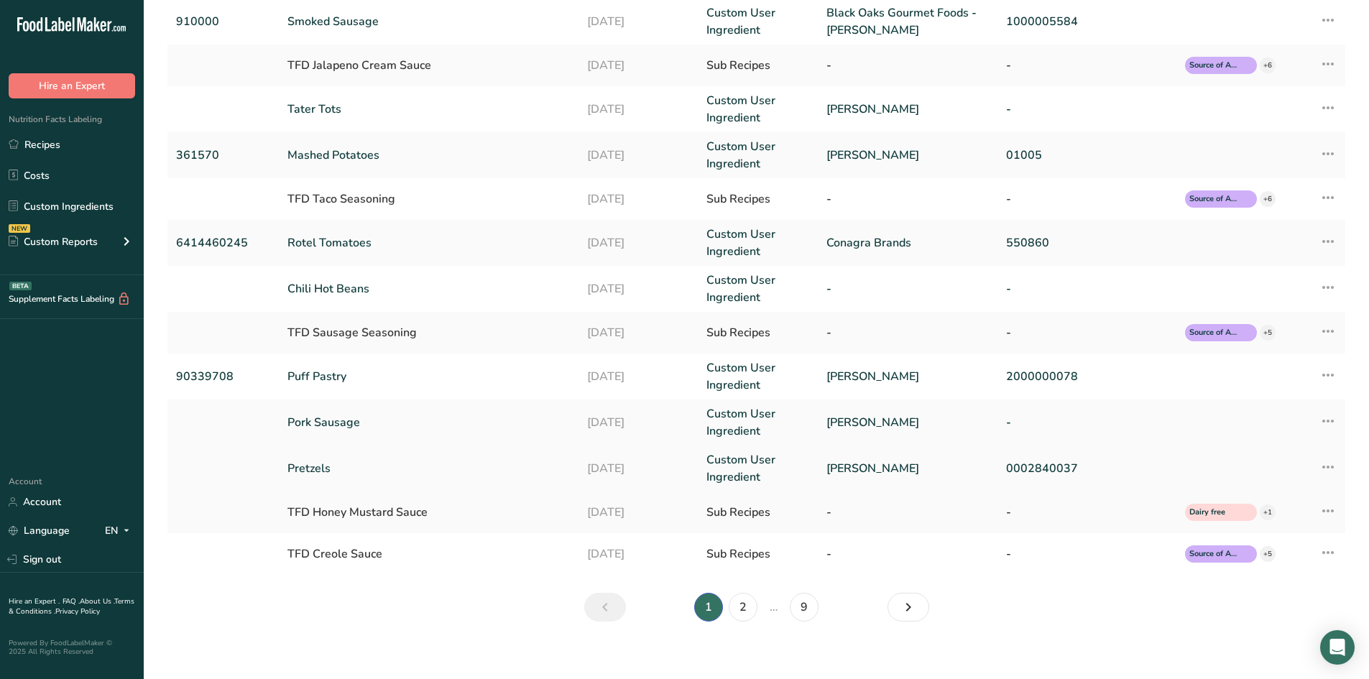
scroll to position [234, 0]
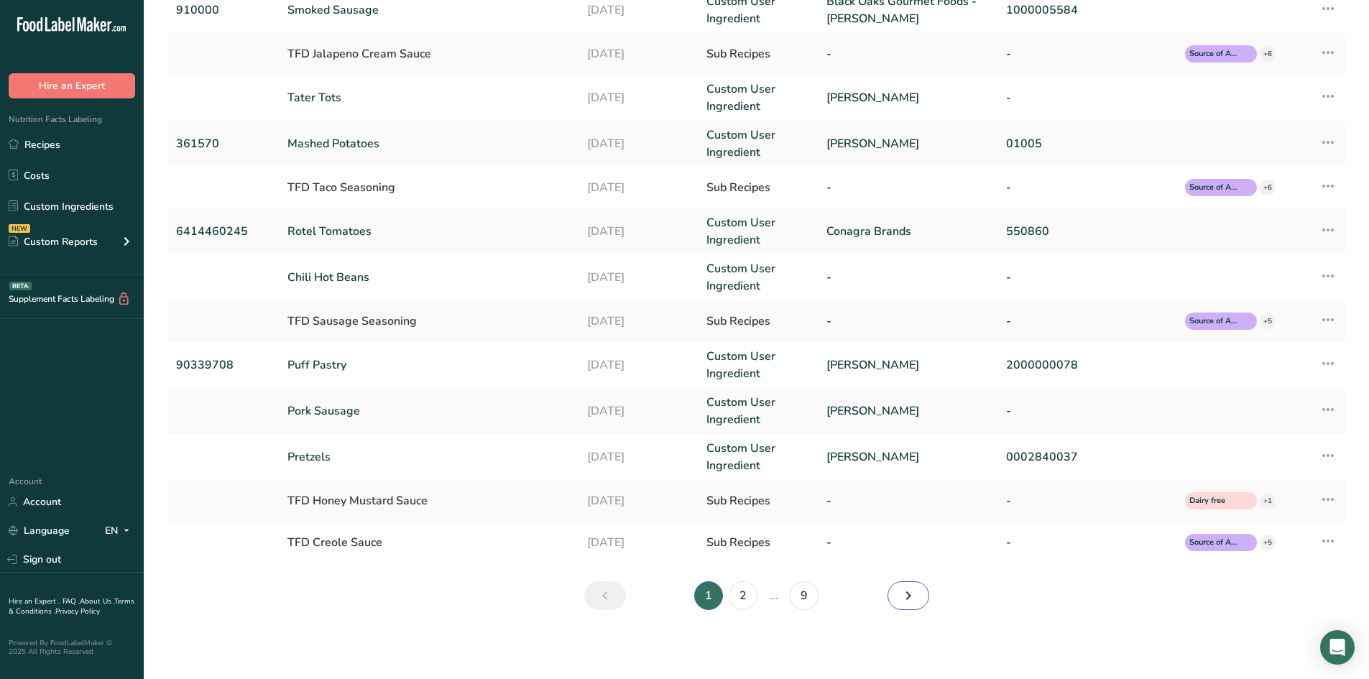
click at [912, 594] on icon "Next" at bounding box center [908, 596] width 17 height 26
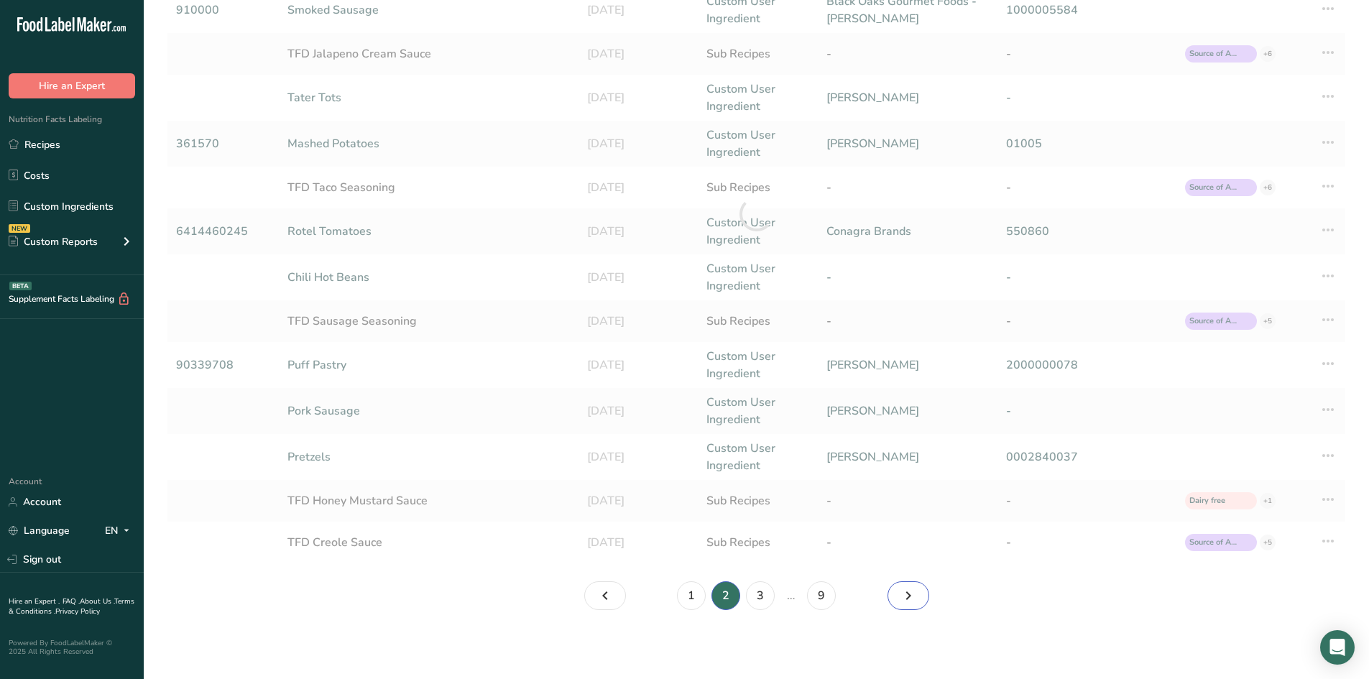
scroll to position [230, 0]
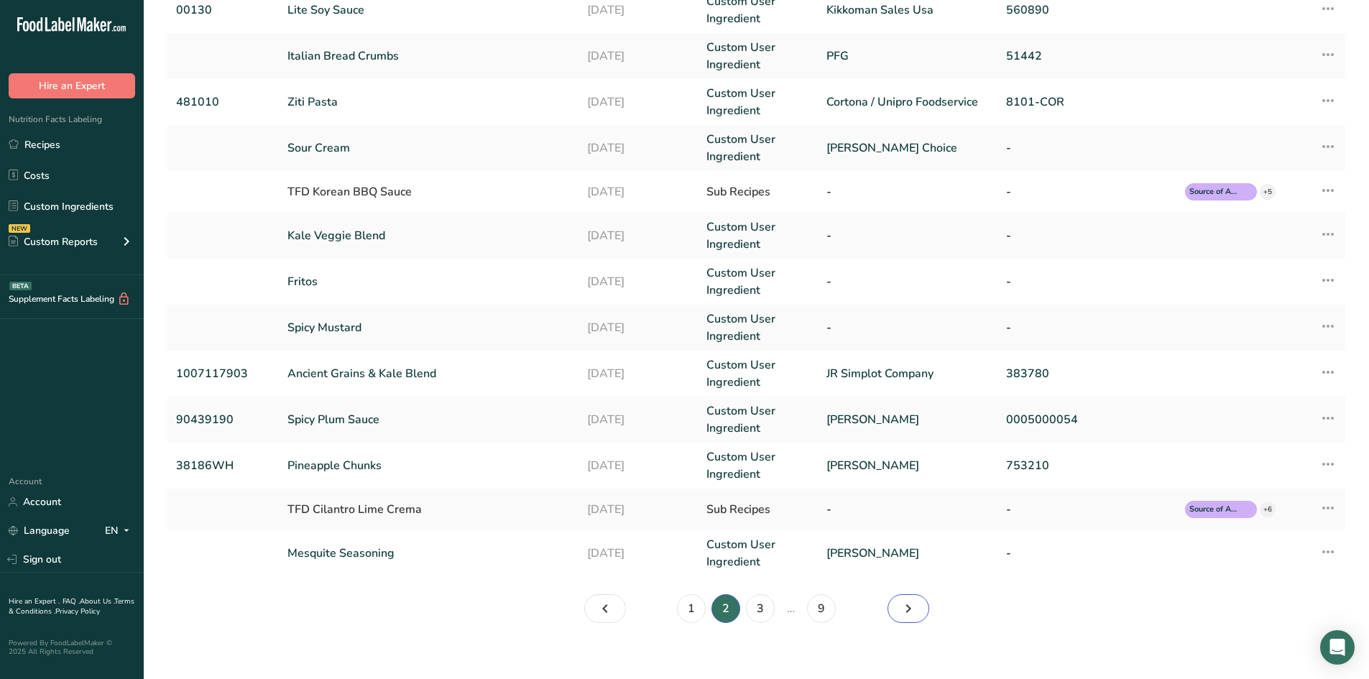
click at [912, 594] on link "Page 3." at bounding box center [909, 608] width 42 height 29
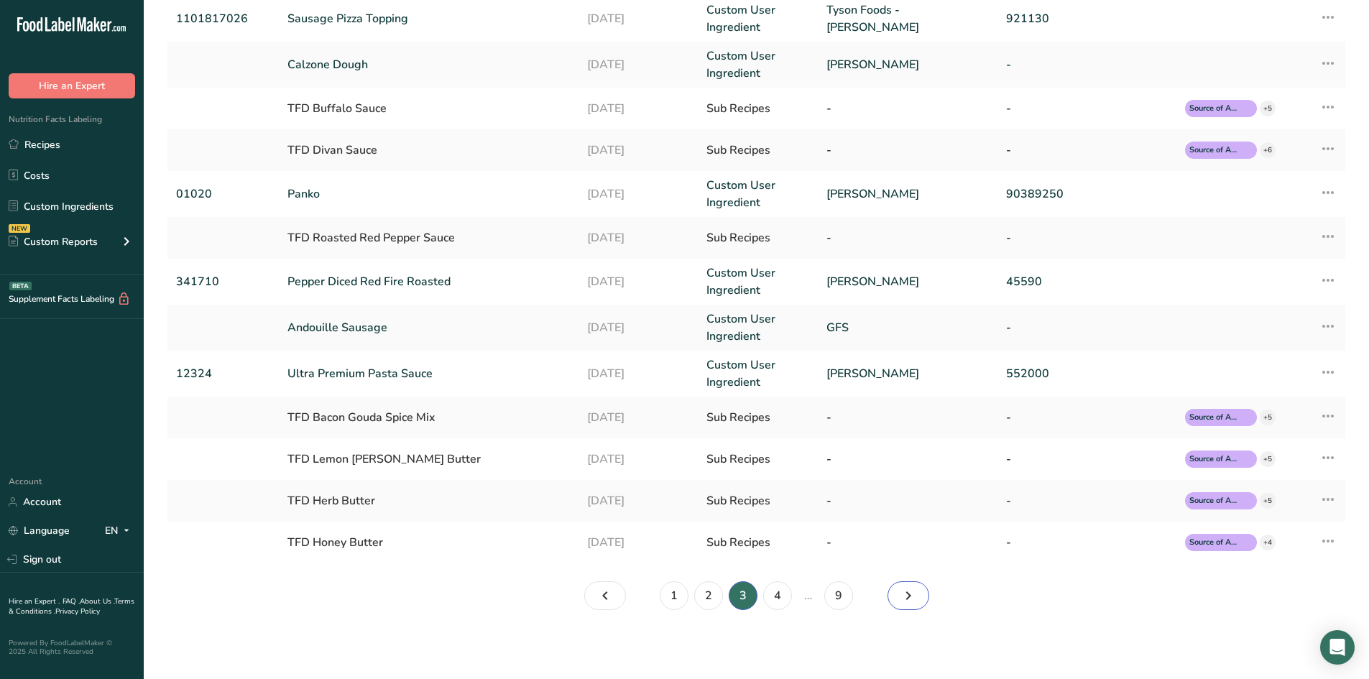
scroll to position [226, 0]
click at [911, 602] on icon "Page 4." at bounding box center [908, 596] width 17 height 26
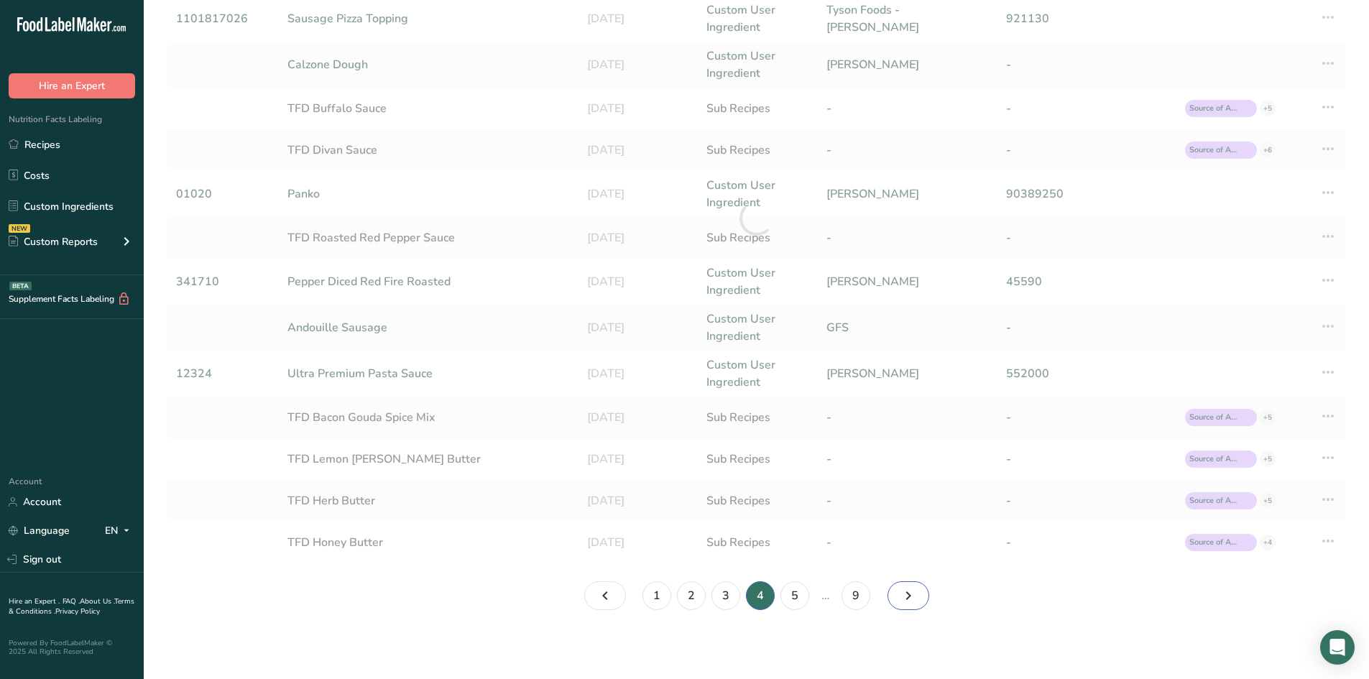
scroll to position [221, 0]
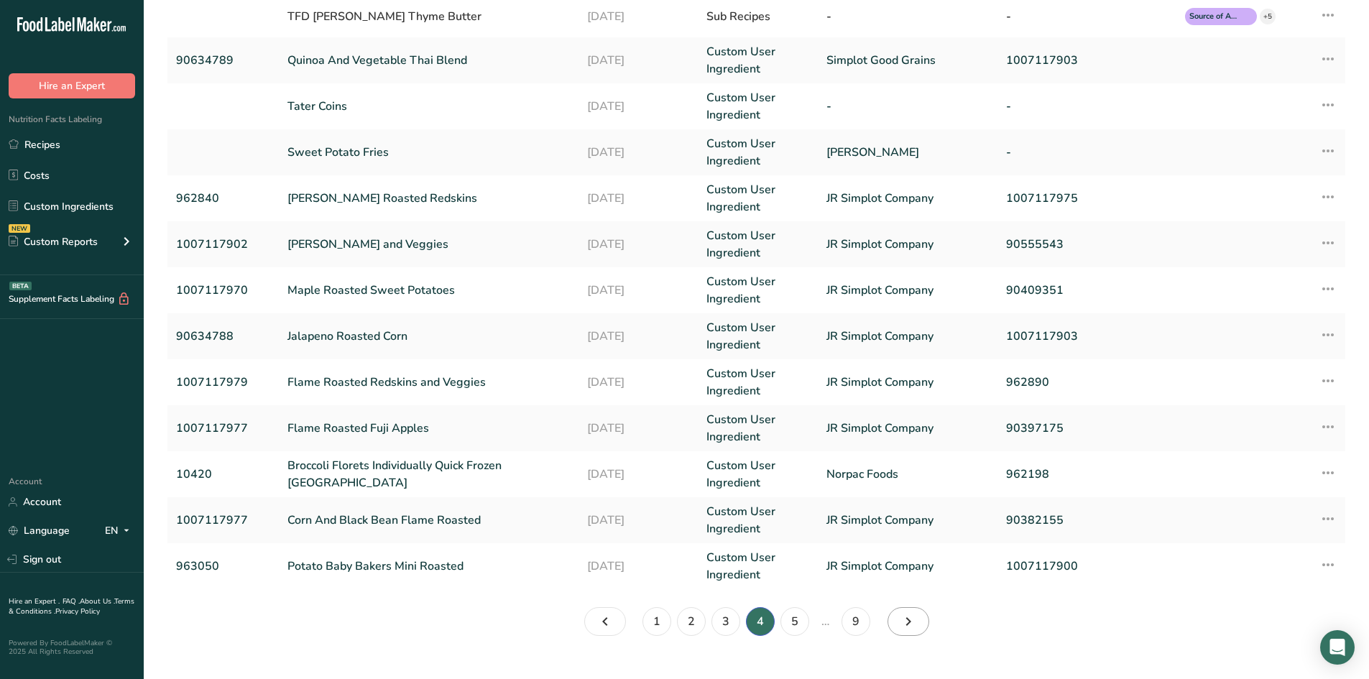
click at [911, 602] on section "Custom Ingredients (122) Add new ingredient All Tags Source of Antioxidants [ME…" at bounding box center [756, 219] width 1225 height 880
click at [904, 622] on icon "Page 5." at bounding box center [908, 622] width 17 height 26
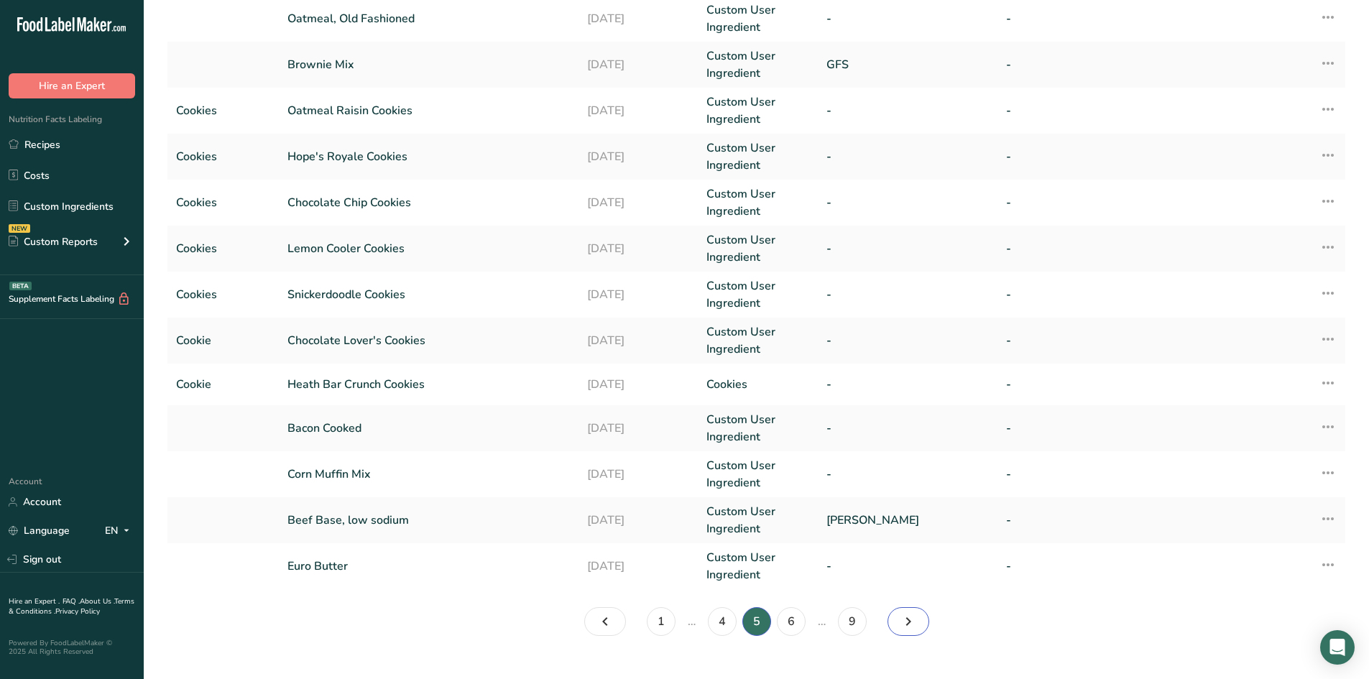
click at [912, 624] on icon "Page 6." at bounding box center [908, 622] width 17 height 26
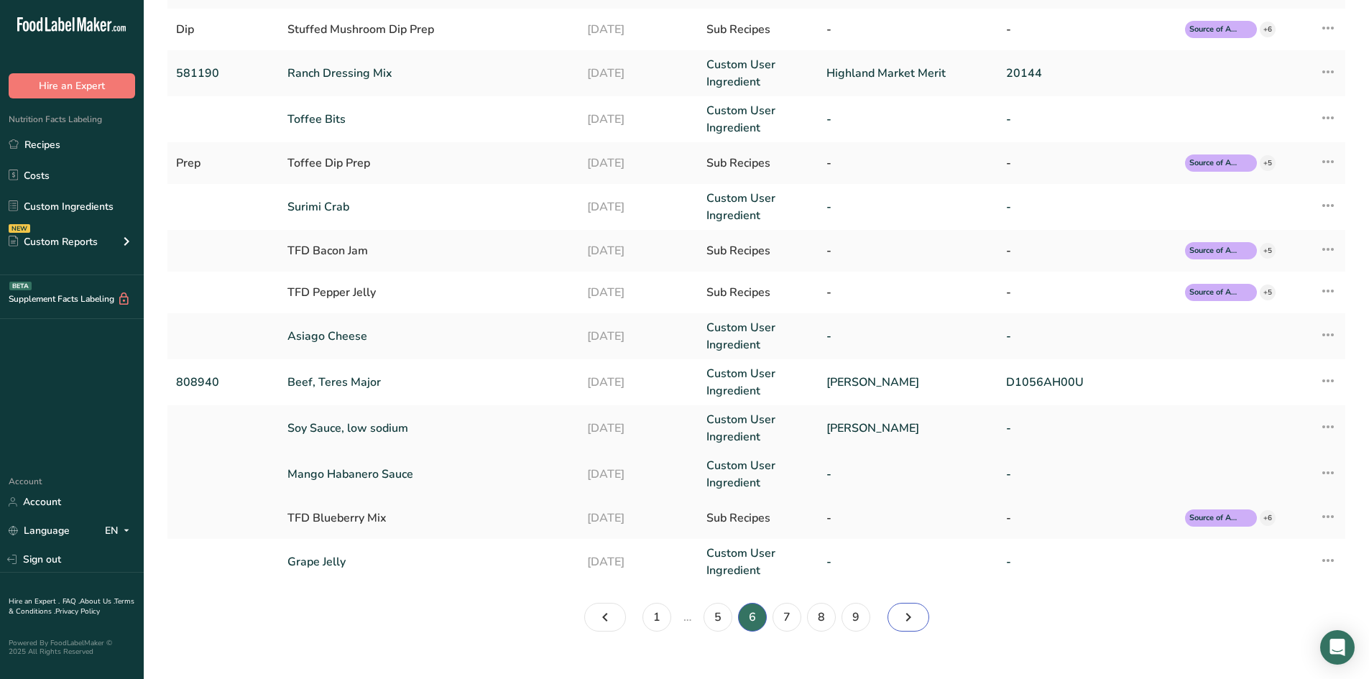
scroll to position [234, 0]
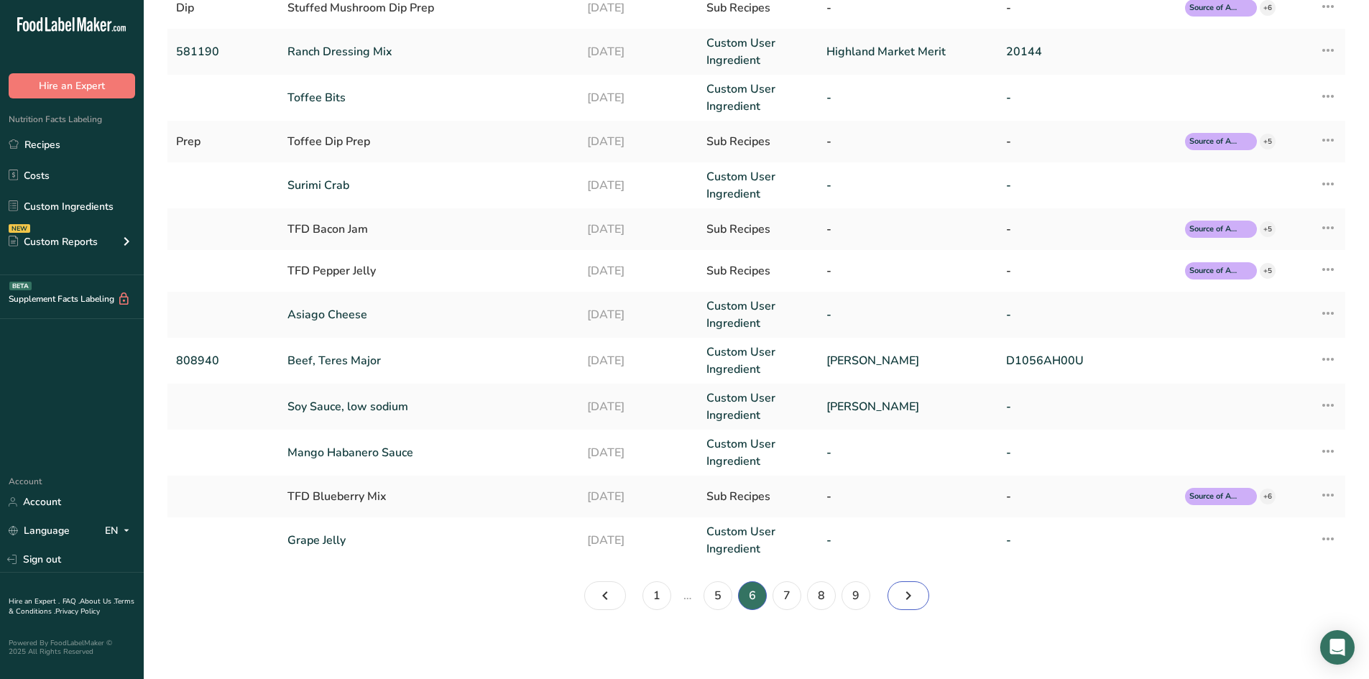
click at [900, 600] on icon "Page 7." at bounding box center [908, 596] width 17 height 26
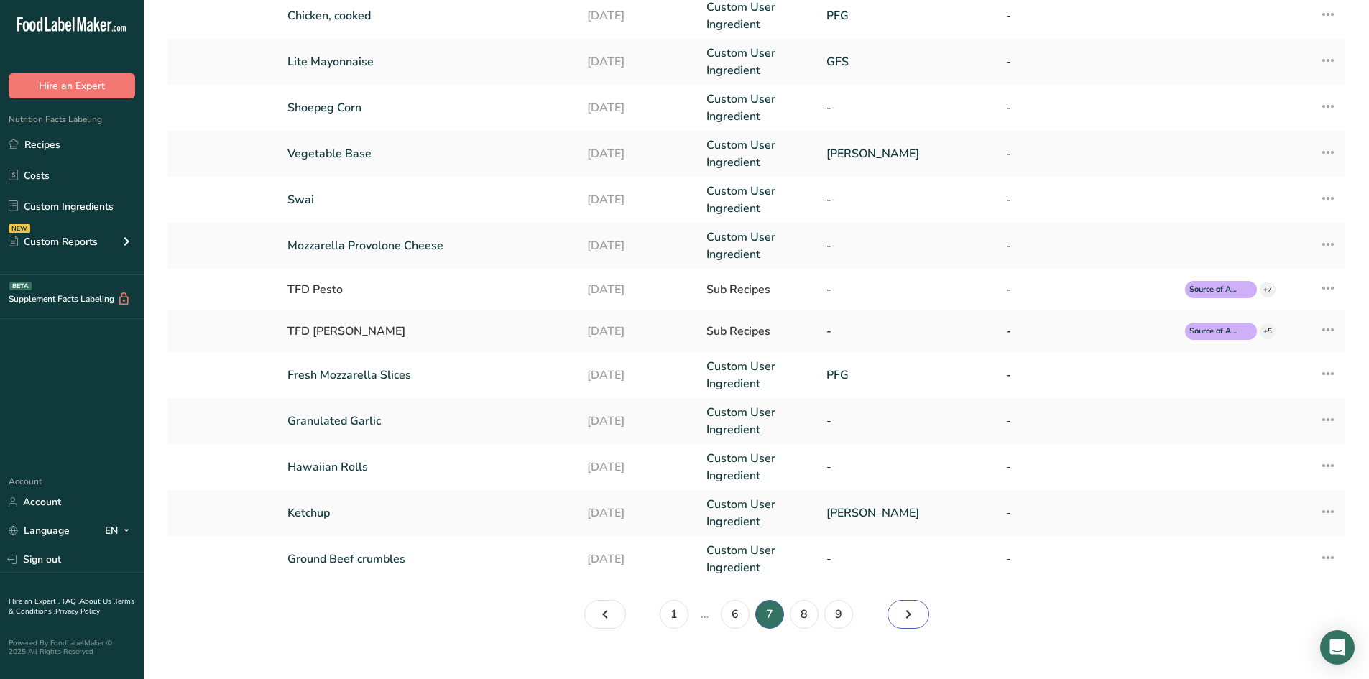
scroll to position [247, 0]
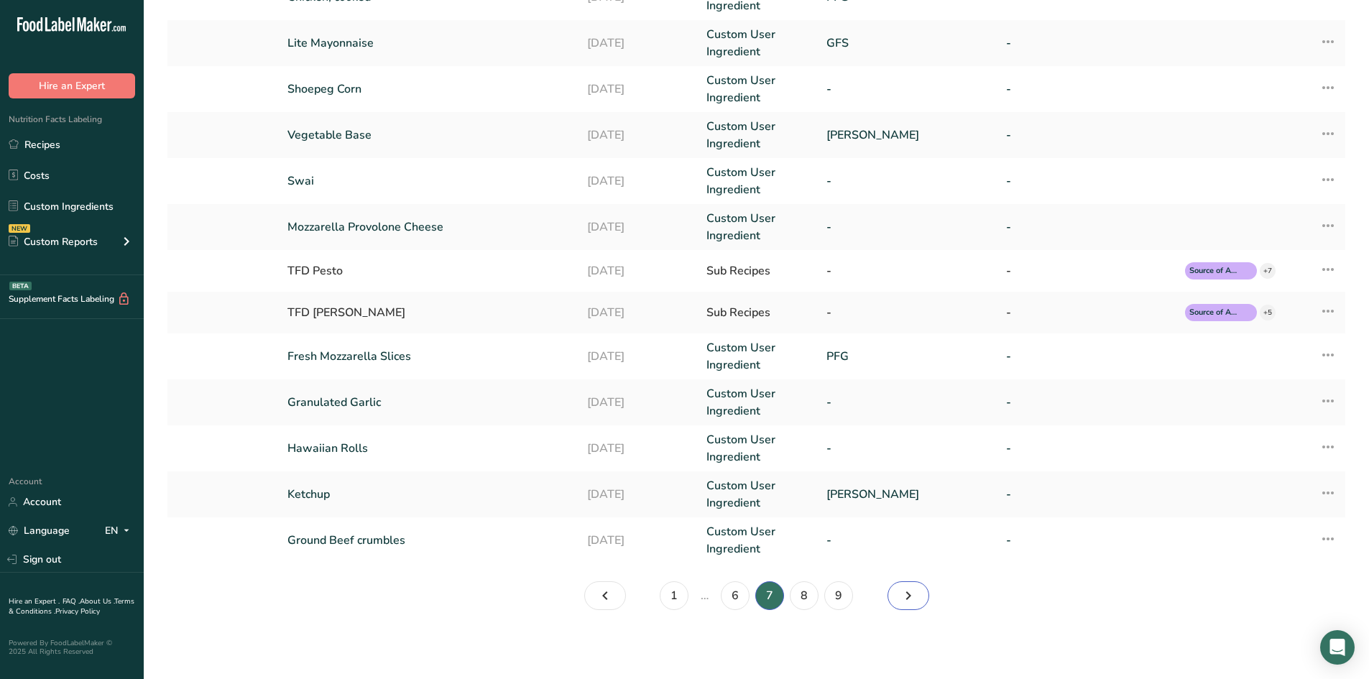
click at [906, 601] on icon "Page 8." at bounding box center [908, 596] width 17 height 26
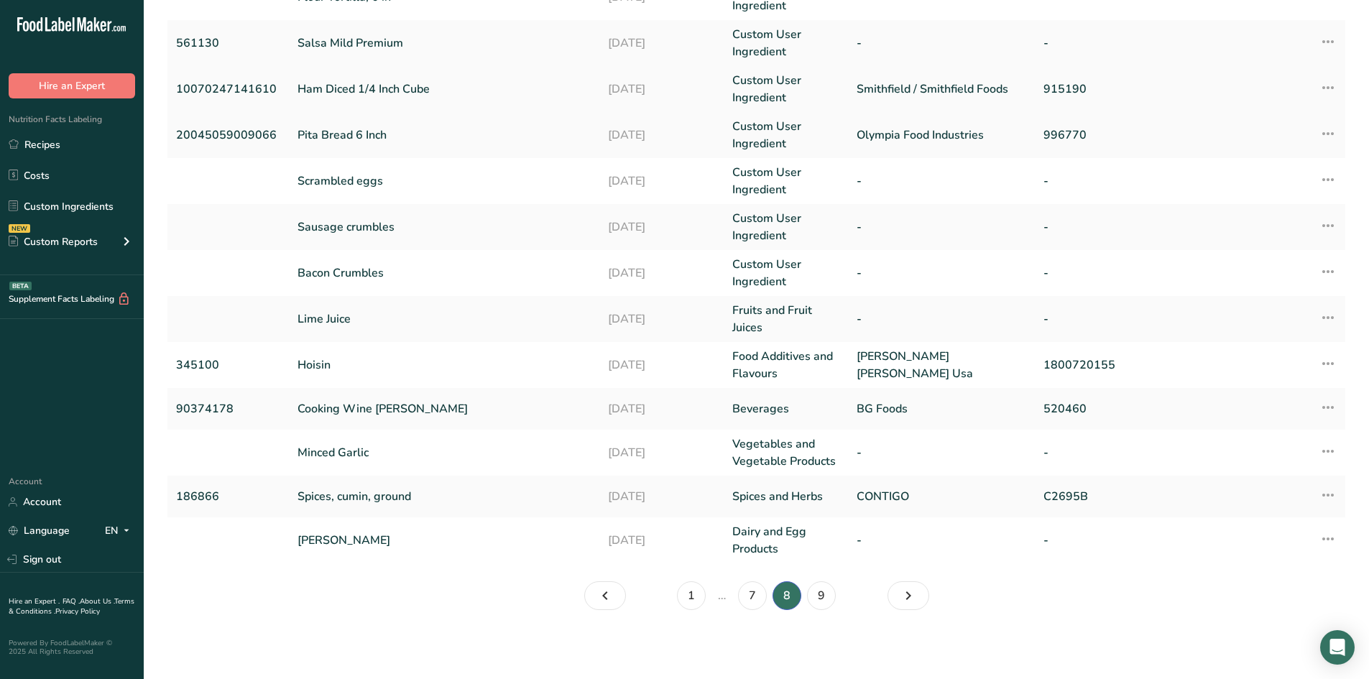
click at [397, 86] on link "Ham Diced 1/4 Inch Cube" at bounding box center [445, 88] width 294 height 17
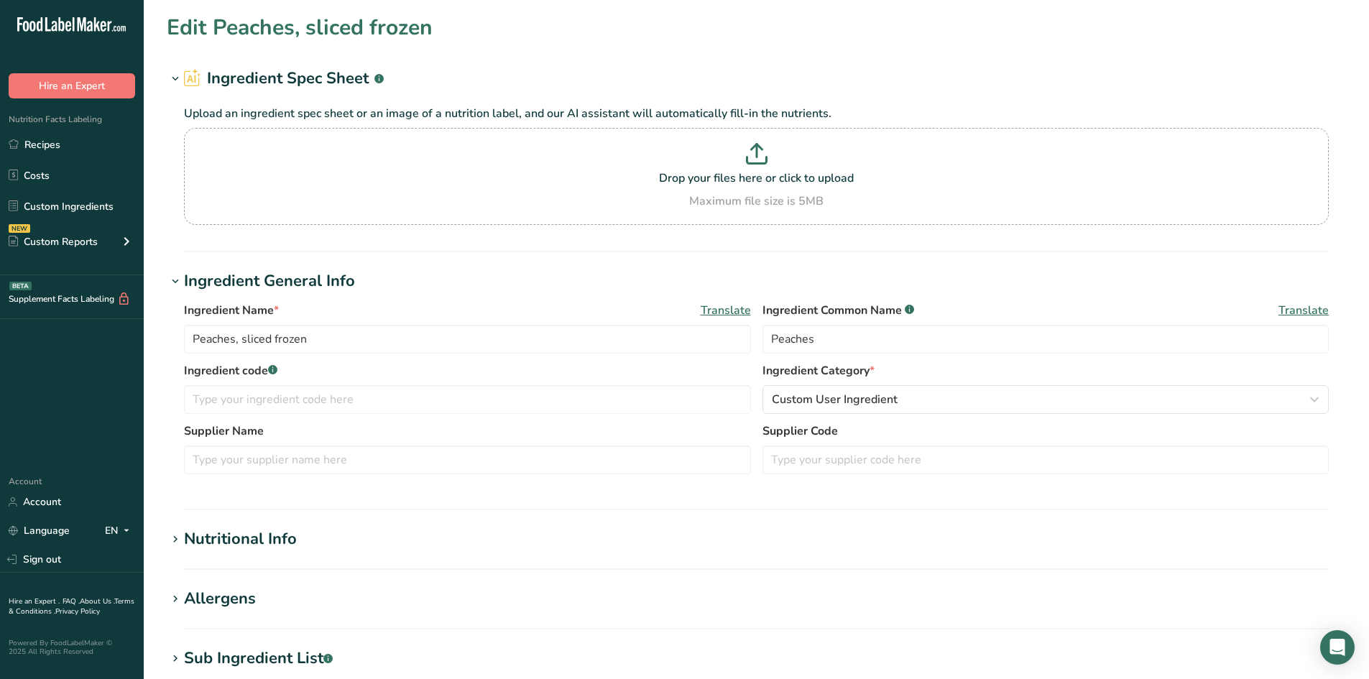
type input "Ham Diced 1/4 Inch Cube"
type input "Ham"
type input "10070247141610"
type input "Smithfield / Smithfield Foods"
type input "915190"
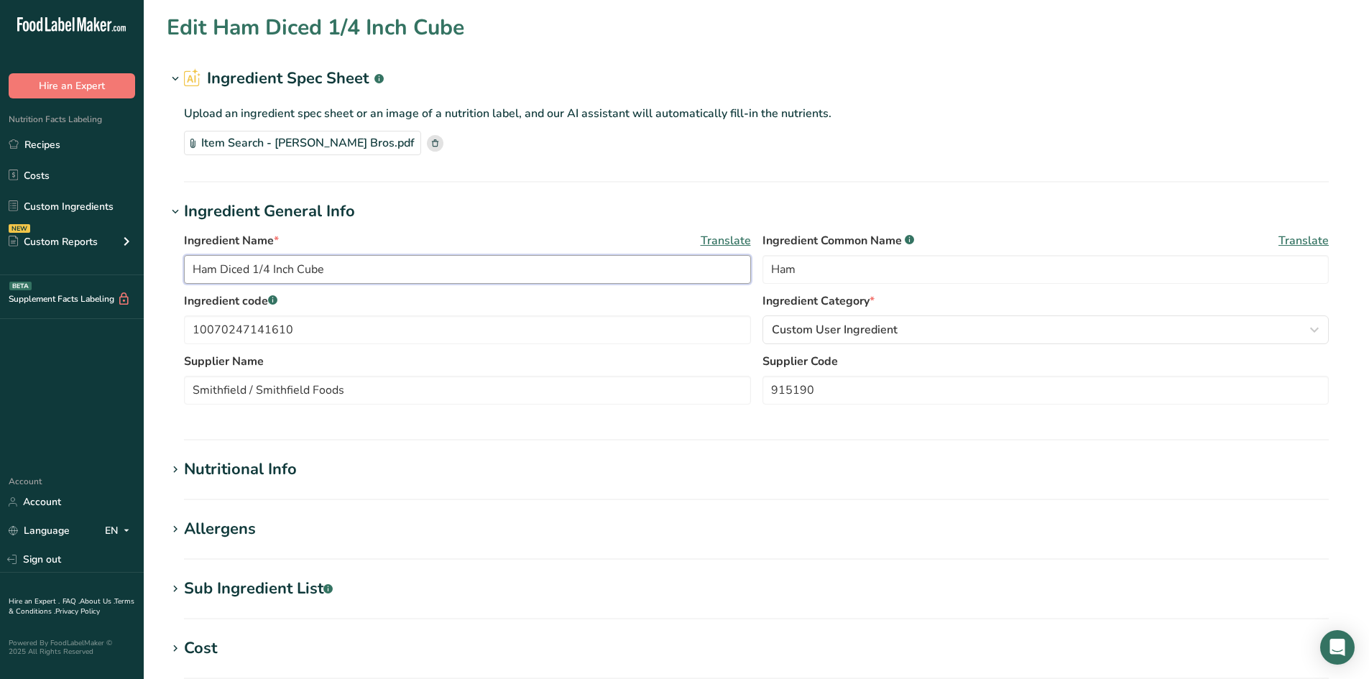
click at [363, 262] on input "Ham Diced 1/4 Inch Cube" at bounding box center [467, 269] width 567 height 29
drag, startPoint x: 364, startPoint y: 262, endPoint x: 249, endPoint y: 272, distance: 114.7
click at [249, 272] on input "Ham Diced 1/4 Inch Cube" at bounding box center [467, 269] width 567 height 29
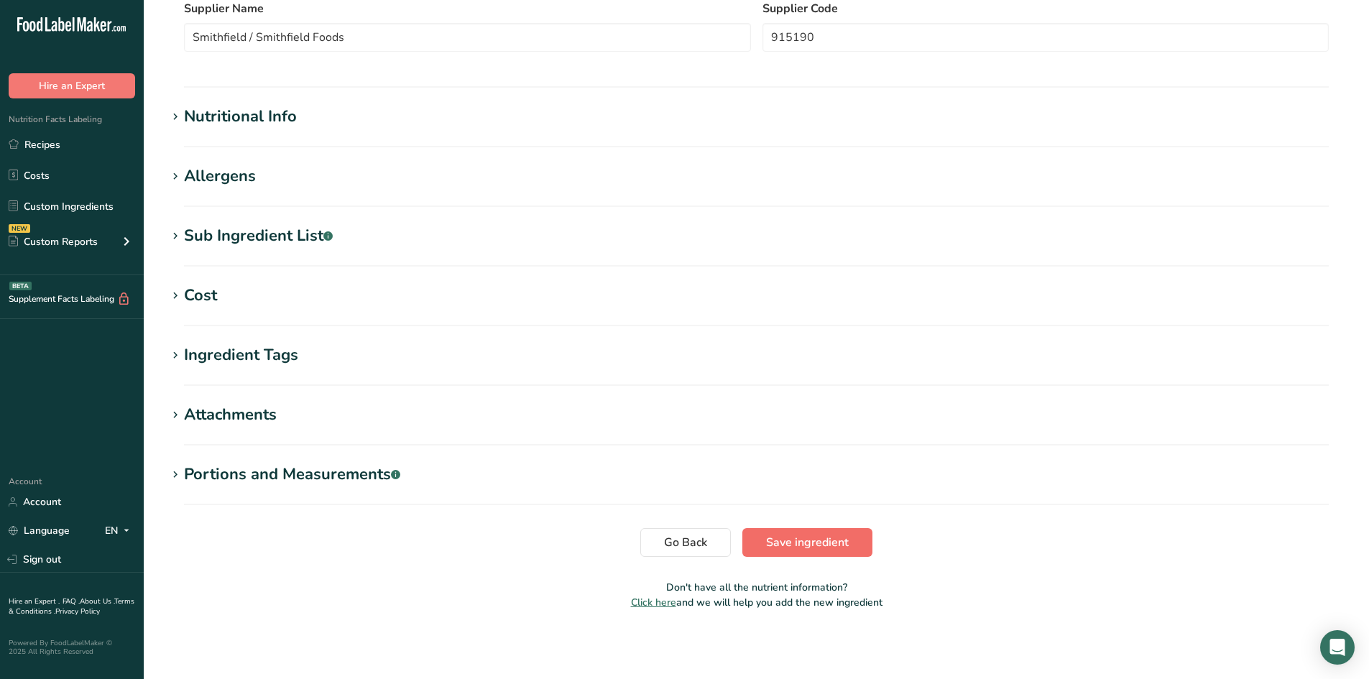
type input "Ham Diced"
click at [803, 537] on span "Save ingredient" at bounding box center [807, 542] width 83 height 17
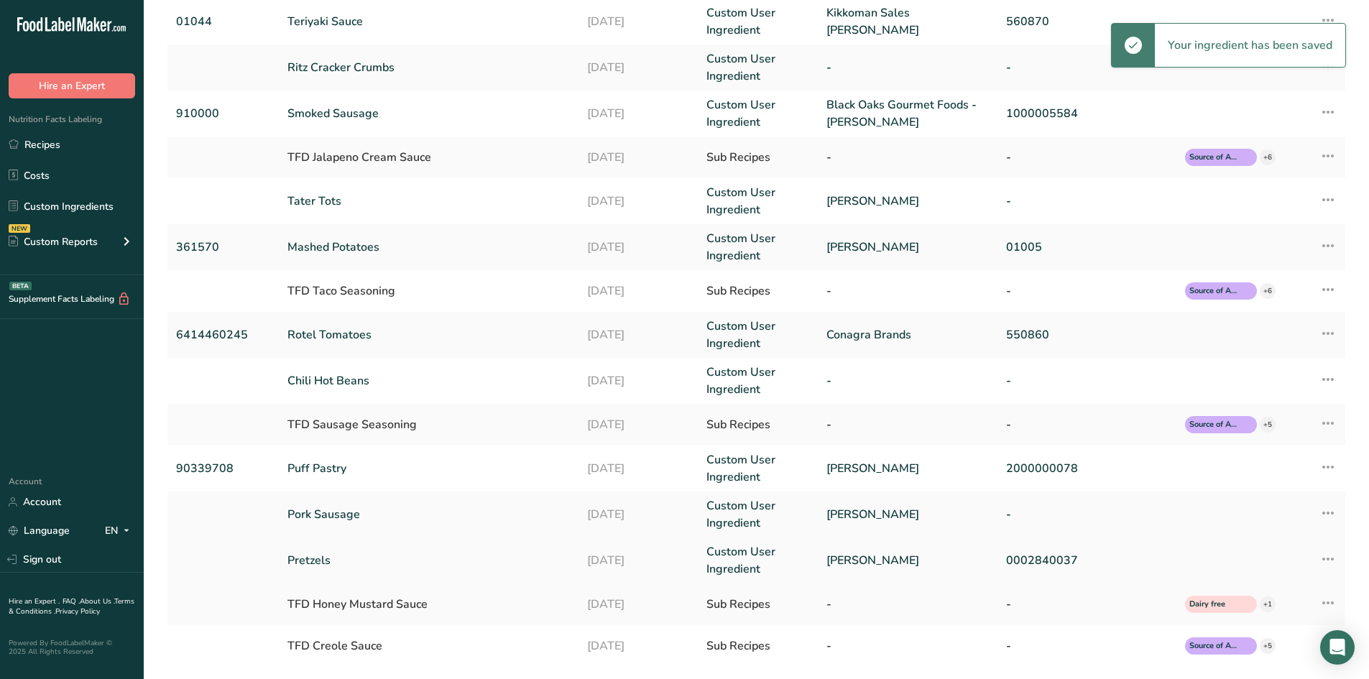
scroll to position [234, 0]
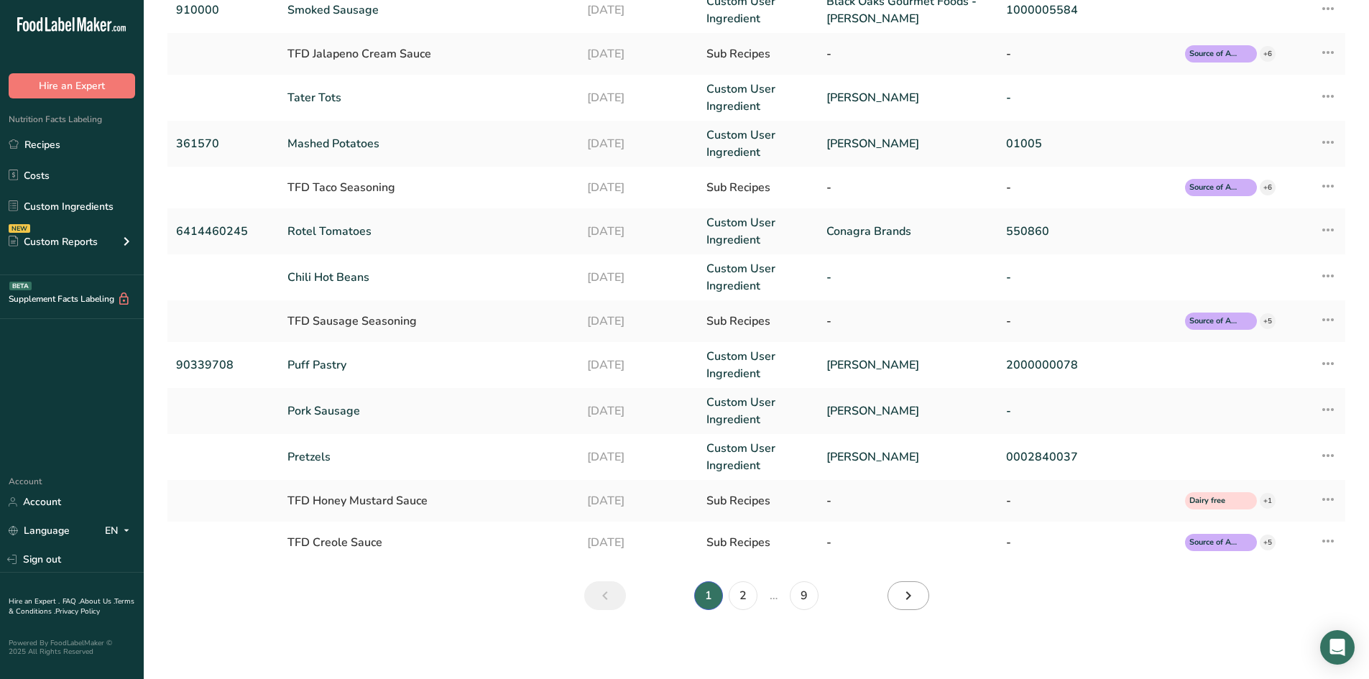
click at [924, 590] on nav "1 2 … 9" at bounding box center [756, 595] width 351 height 29
click at [806, 598] on link "9" at bounding box center [804, 595] width 29 height 29
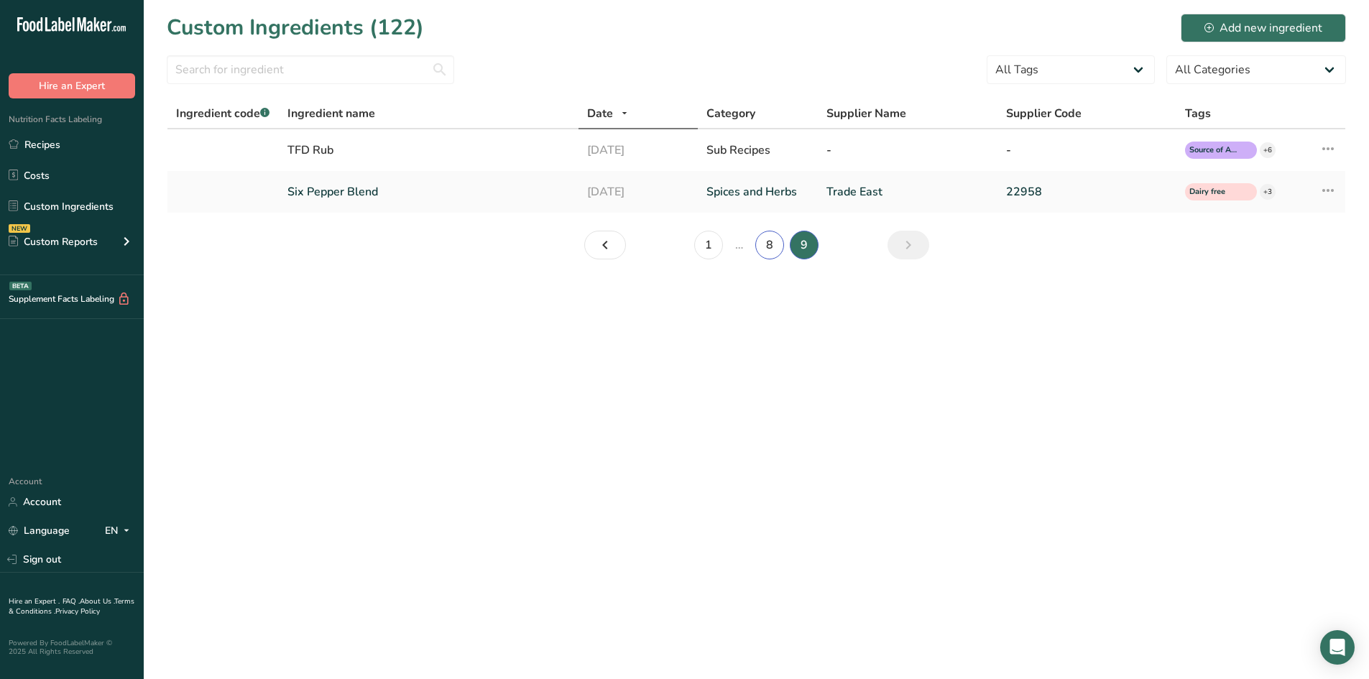
click at [765, 247] on link "8" at bounding box center [769, 245] width 29 height 29
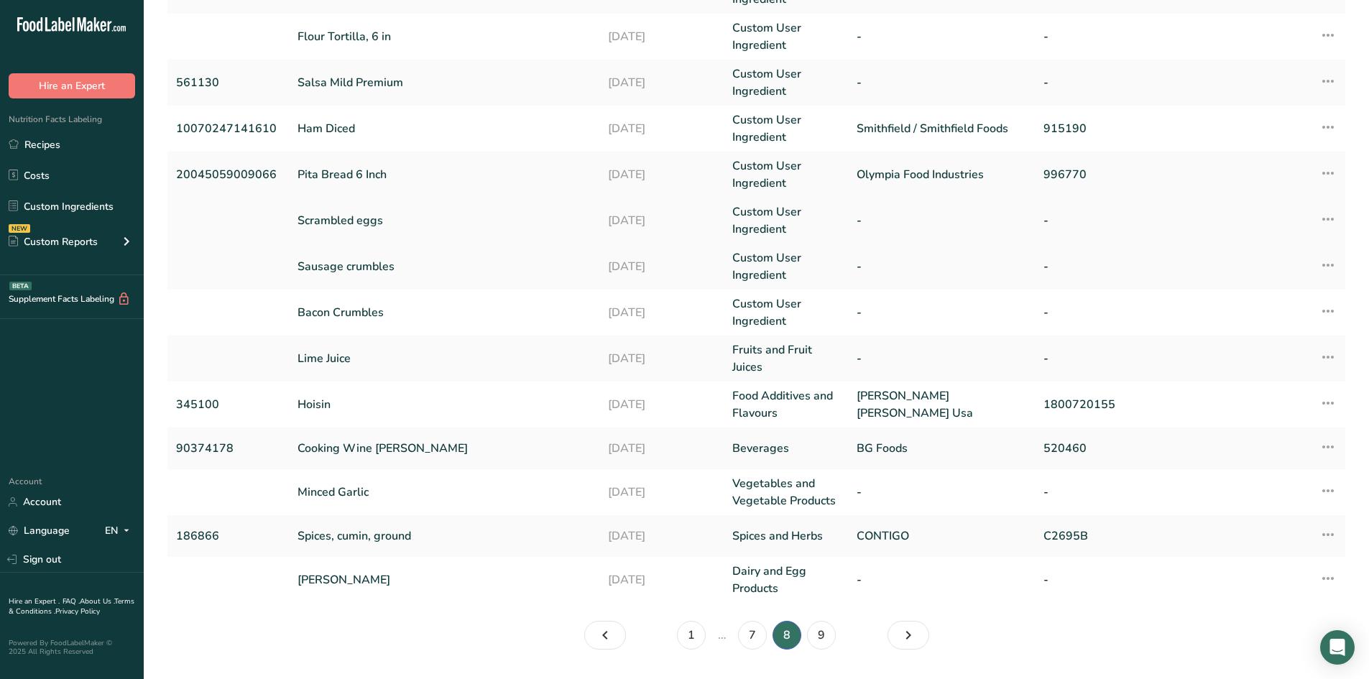
scroll to position [216, 0]
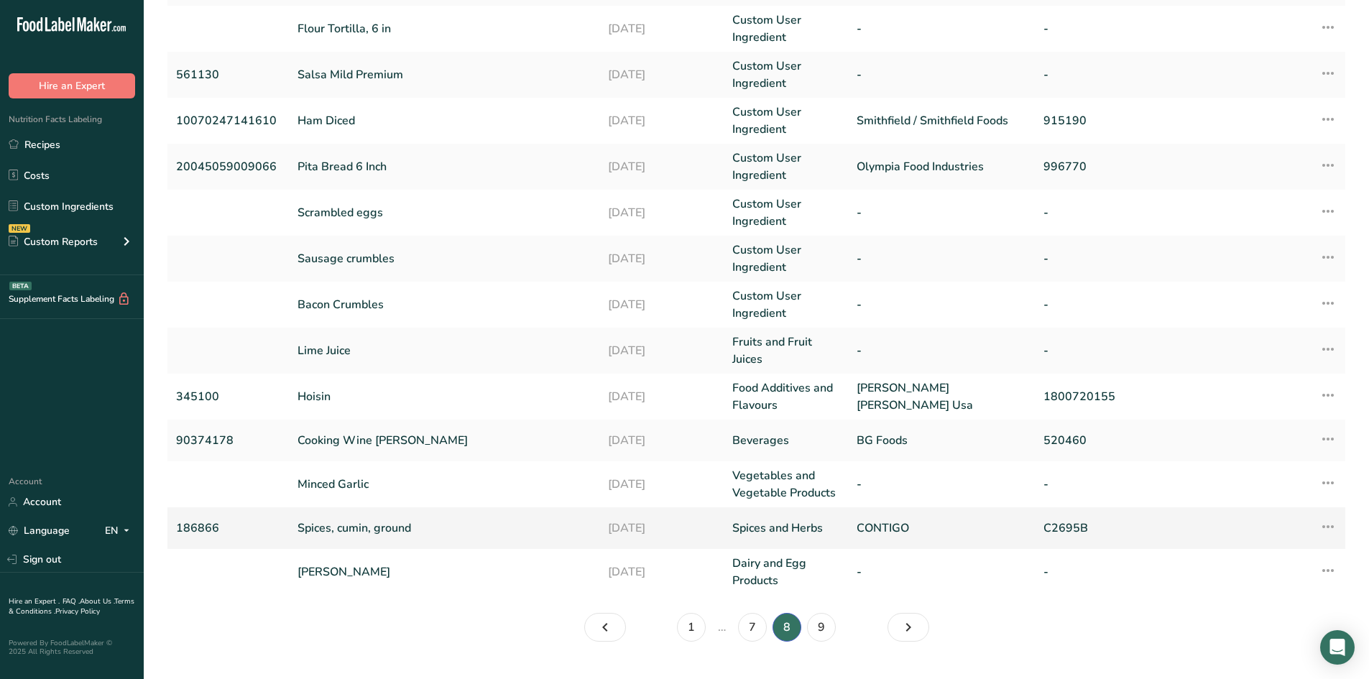
click at [362, 534] on link "Spices, cumin, ground" at bounding box center [445, 528] width 294 height 17
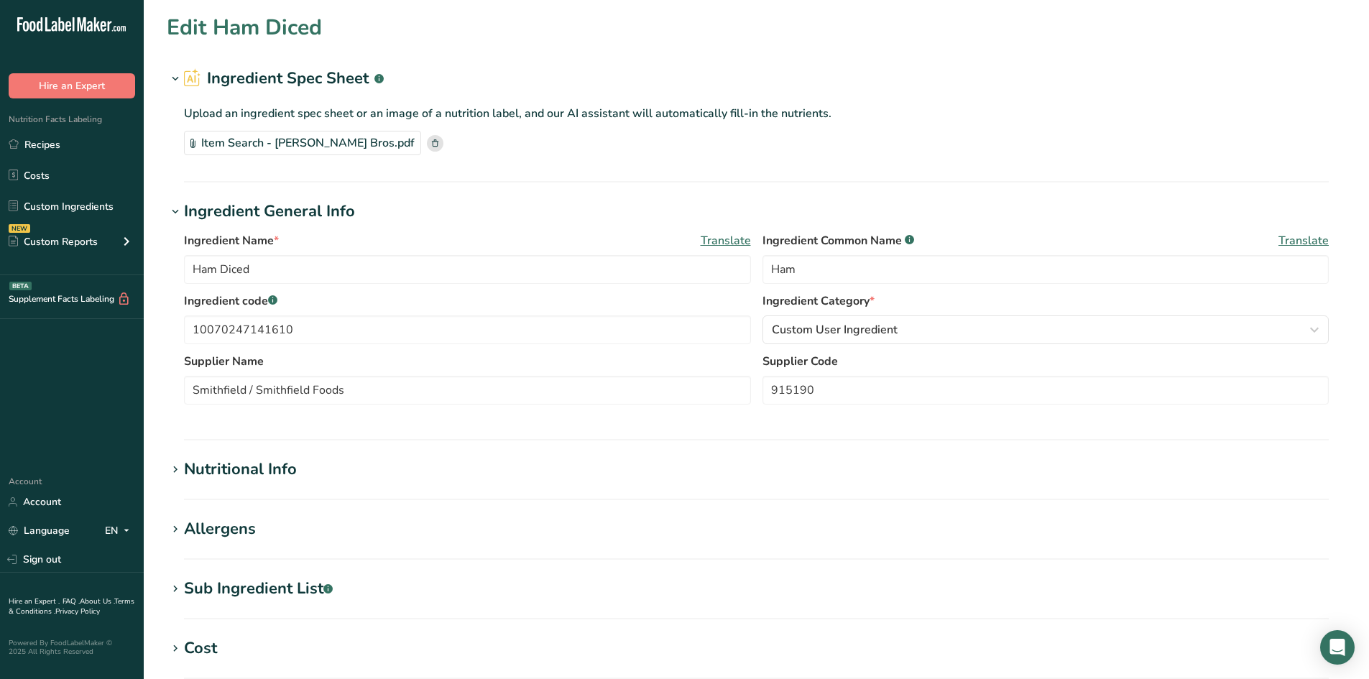
type input "Spices, cumin, ground"
type input "186866"
type input "CONTIGO"
type input "C2695B"
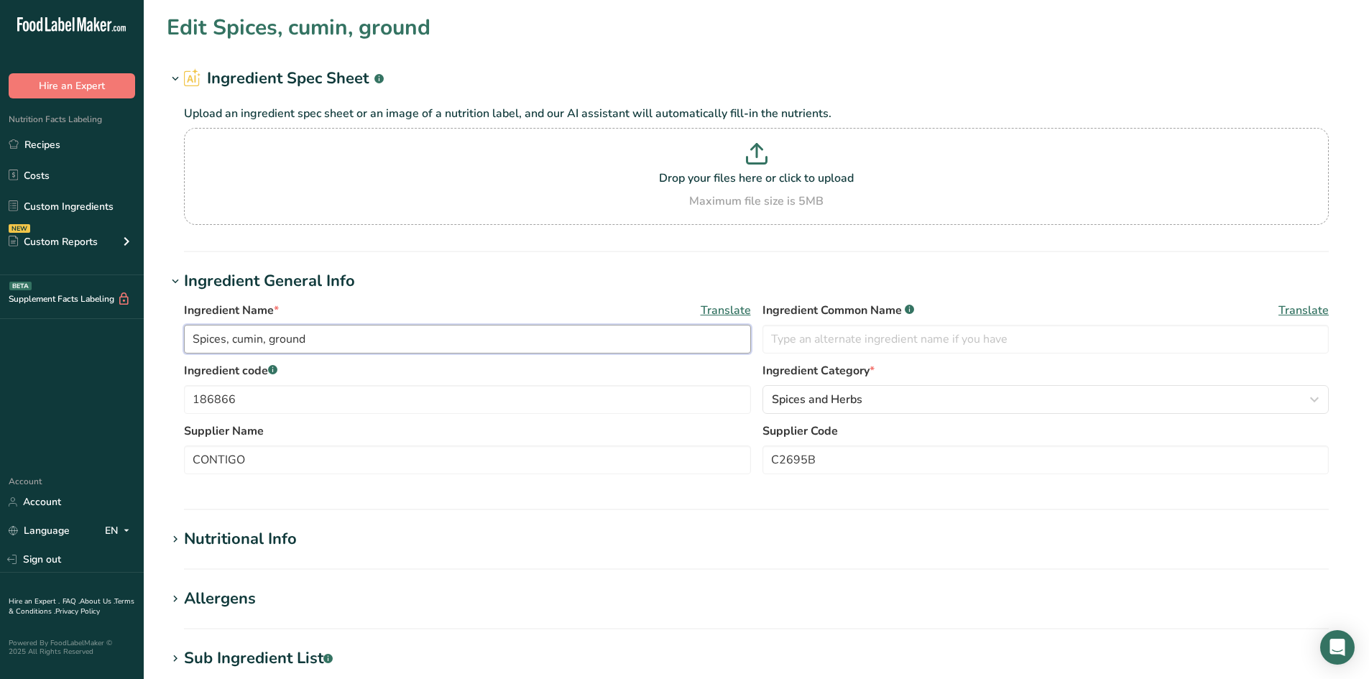
drag, startPoint x: 236, startPoint y: 336, endPoint x: 178, endPoint y: 339, distance: 58.3
click at [178, 339] on div "Ingredient Name * Translate Spices, cumin, ground Ingredient Common Name .a-a{f…" at bounding box center [756, 392] width 1179 height 198
drag, startPoint x: 282, startPoint y: 331, endPoint x: 224, endPoint y: 343, distance: 58.8
click at [224, 343] on input "Cumin, ground" at bounding box center [467, 339] width 567 height 29
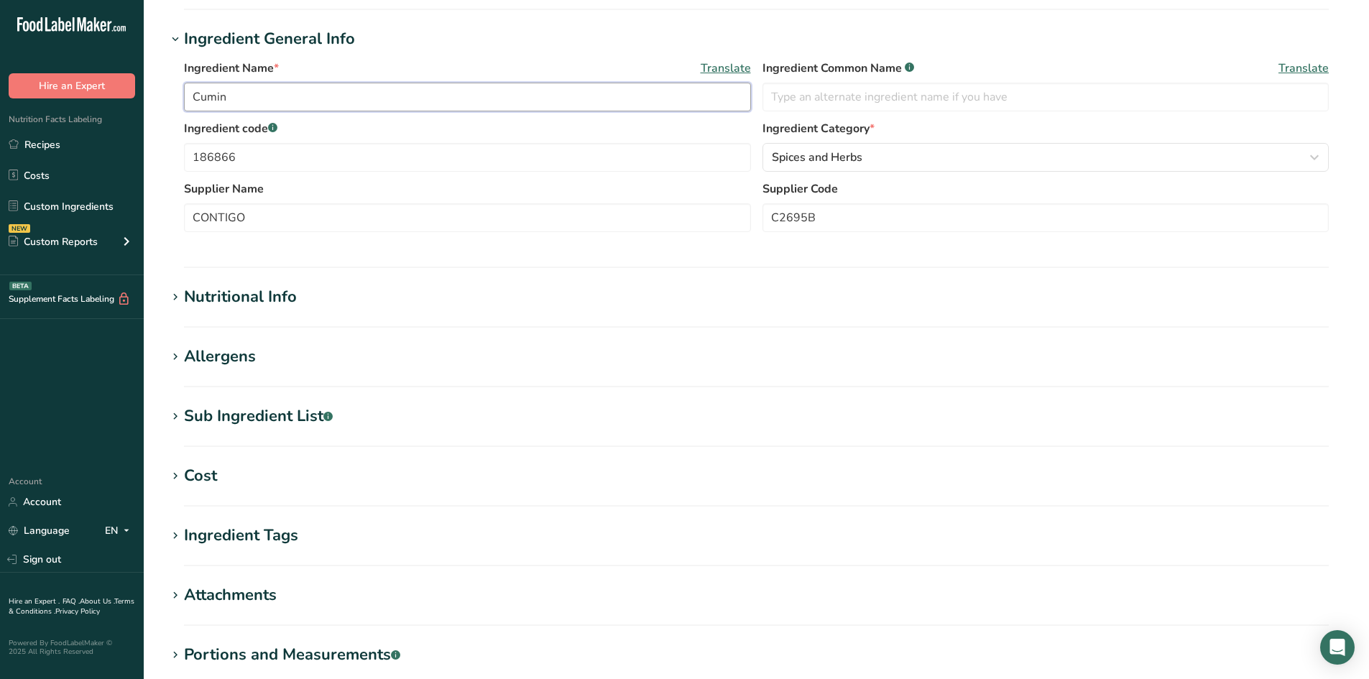
scroll to position [423, 0]
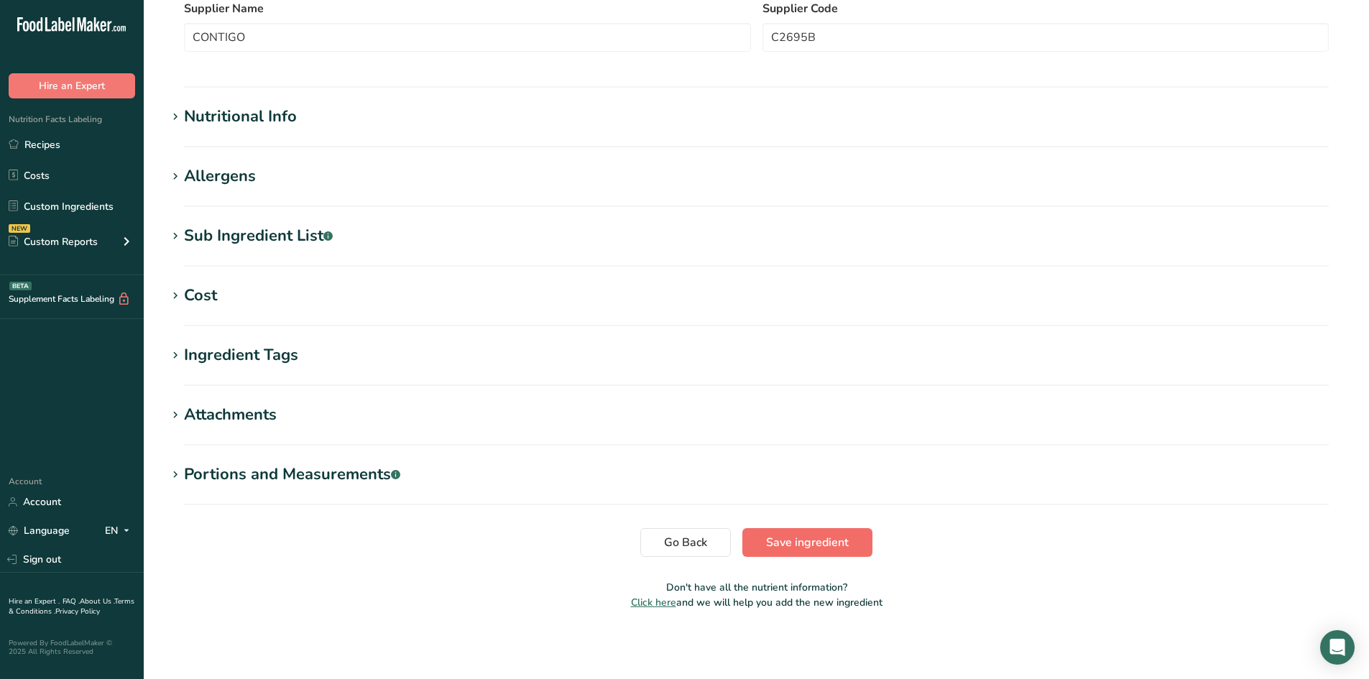
type input "Cumin"
click at [783, 548] on span "Save ingredient" at bounding box center [807, 542] width 83 height 17
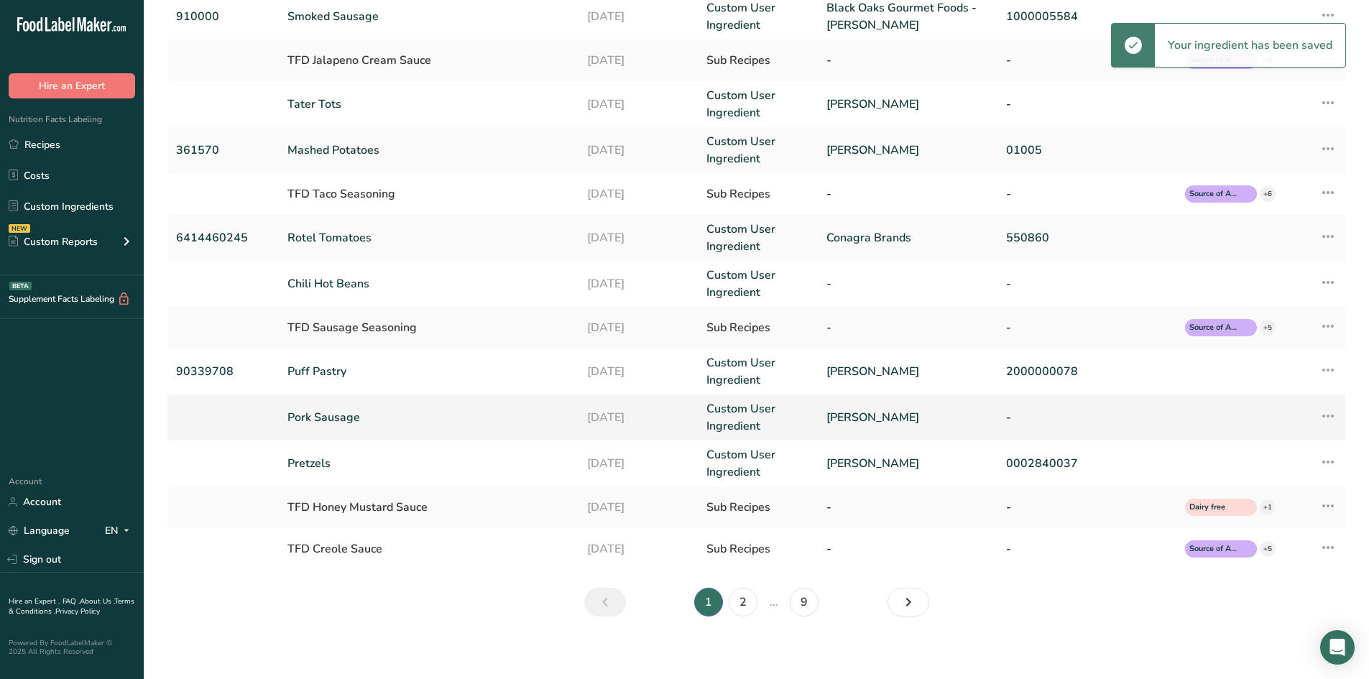
scroll to position [234, 0]
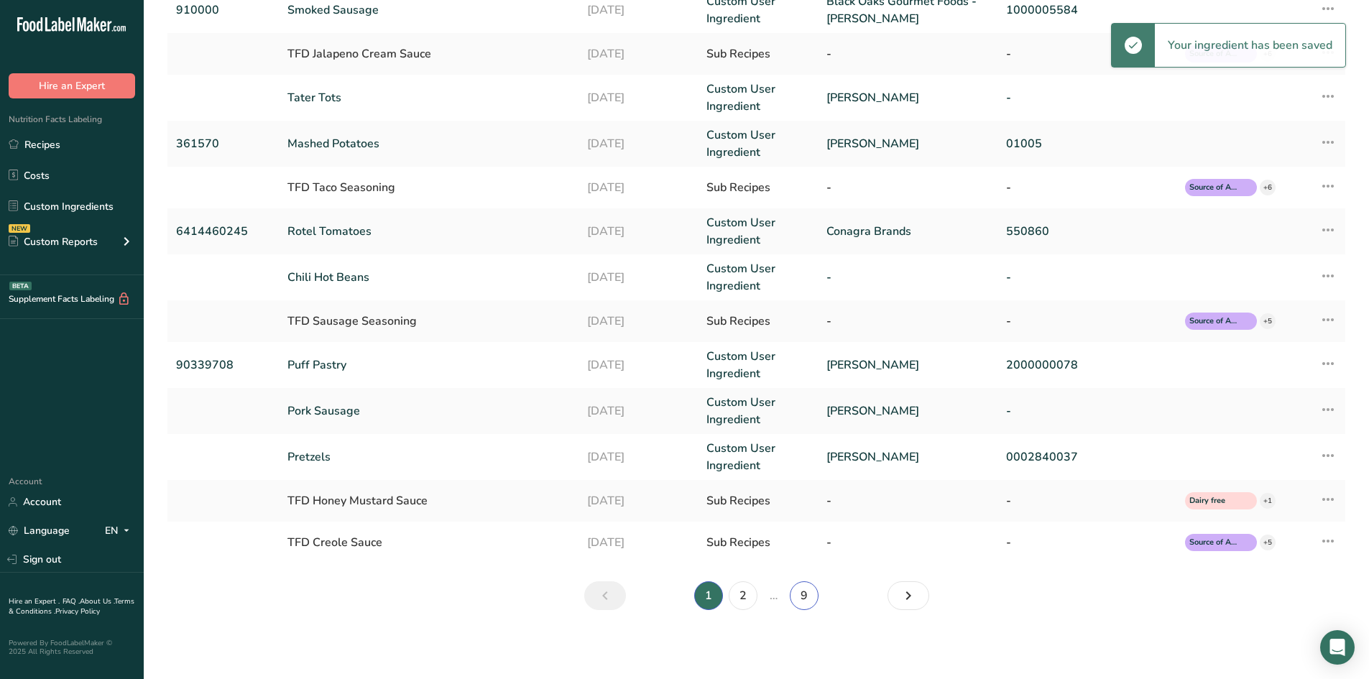
click at [809, 597] on link "9" at bounding box center [804, 595] width 29 height 29
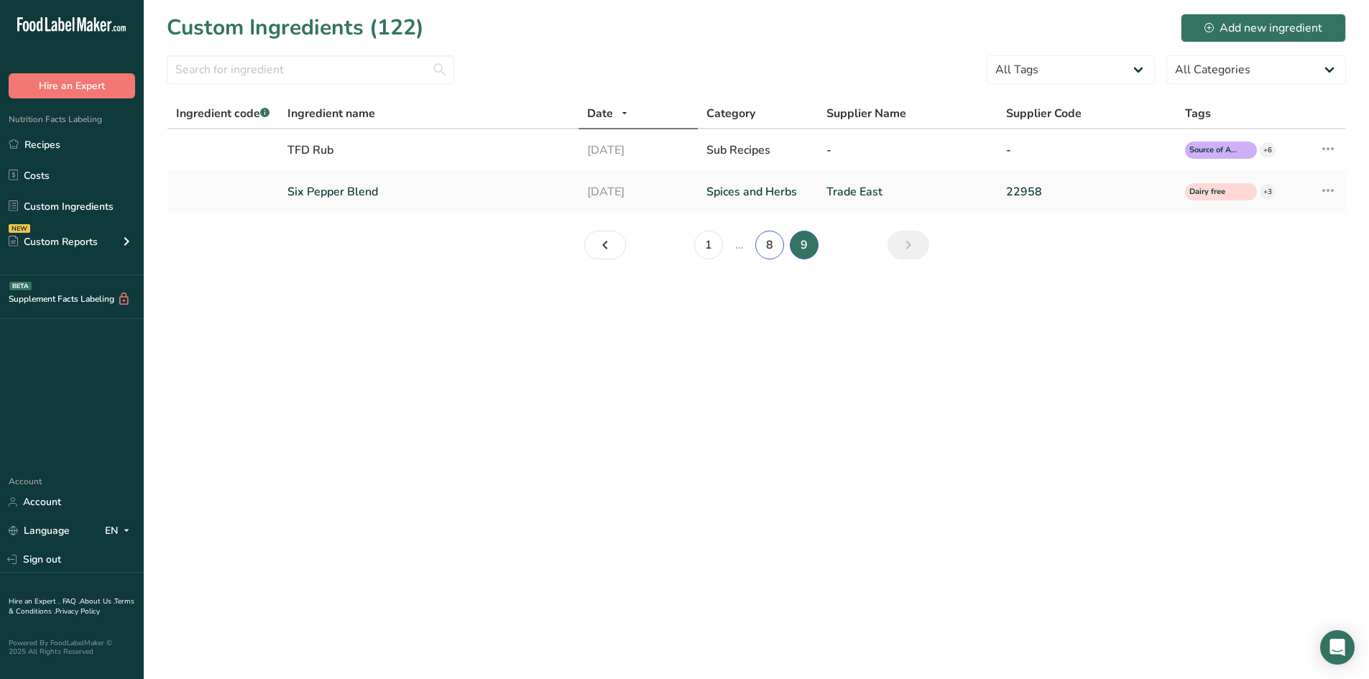
click at [779, 241] on link "8" at bounding box center [769, 245] width 29 height 29
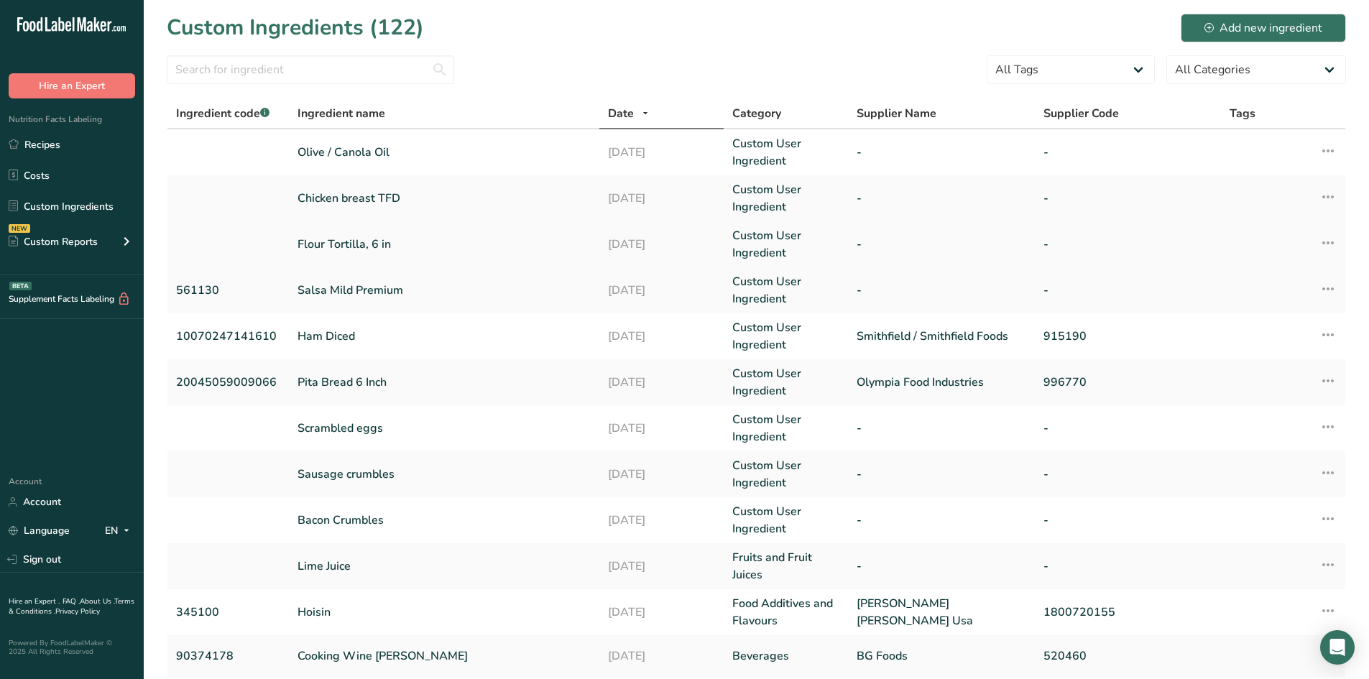
click at [362, 247] on link "Flour Tortilla, 6 in" at bounding box center [445, 244] width 294 height 17
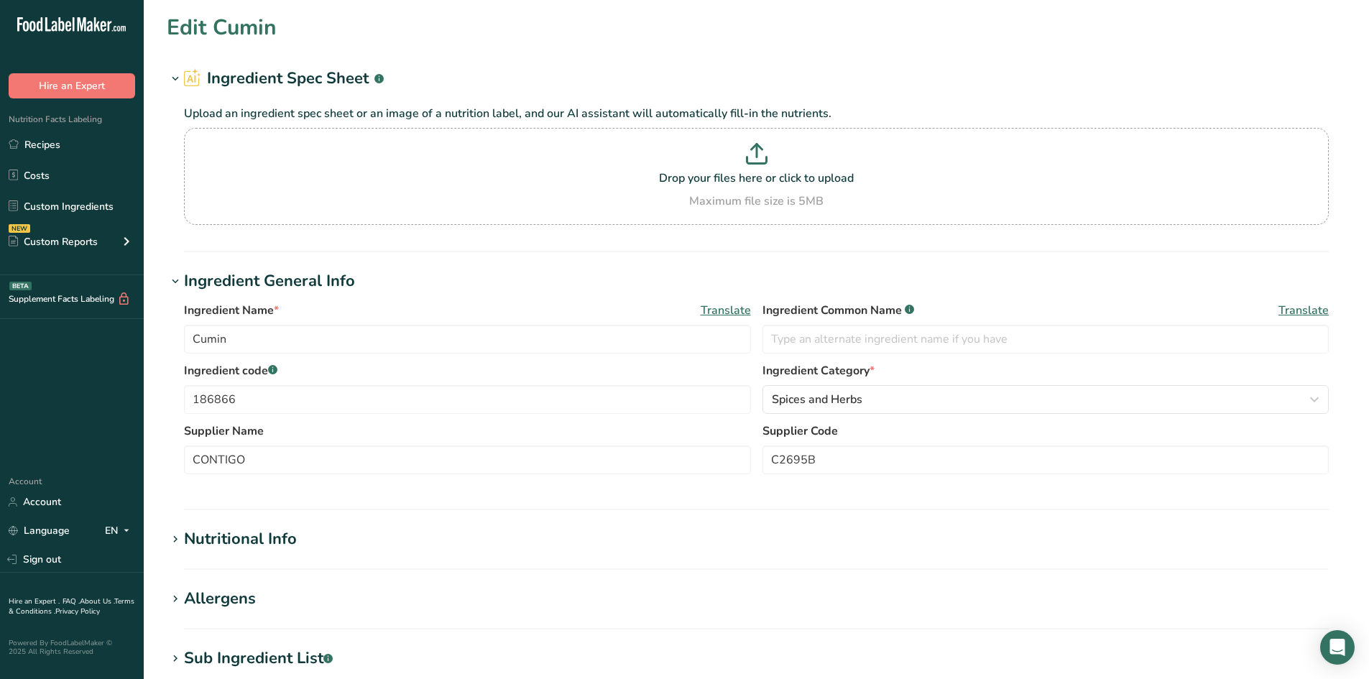
type input "Flour Tortilla, 6 in"
type input "Flour tortilla"
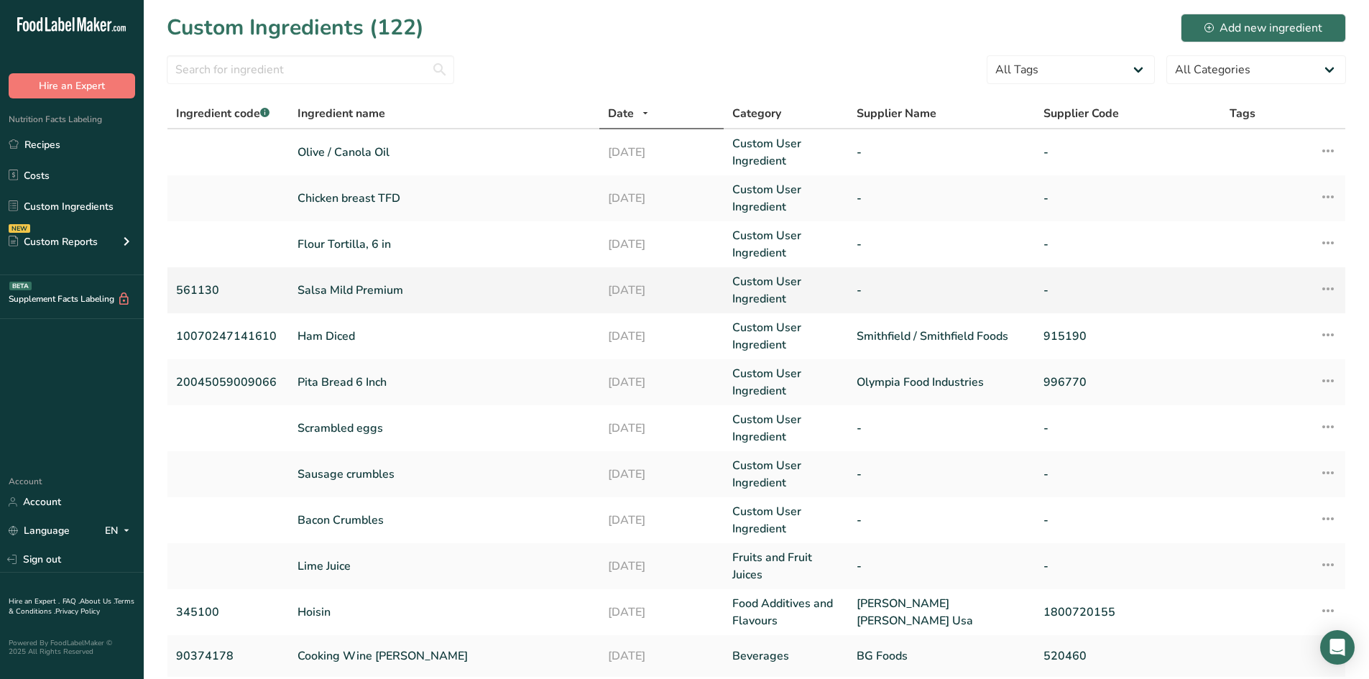
click at [305, 290] on link "Salsa Mild Premium" at bounding box center [445, 290] width 294 height 17
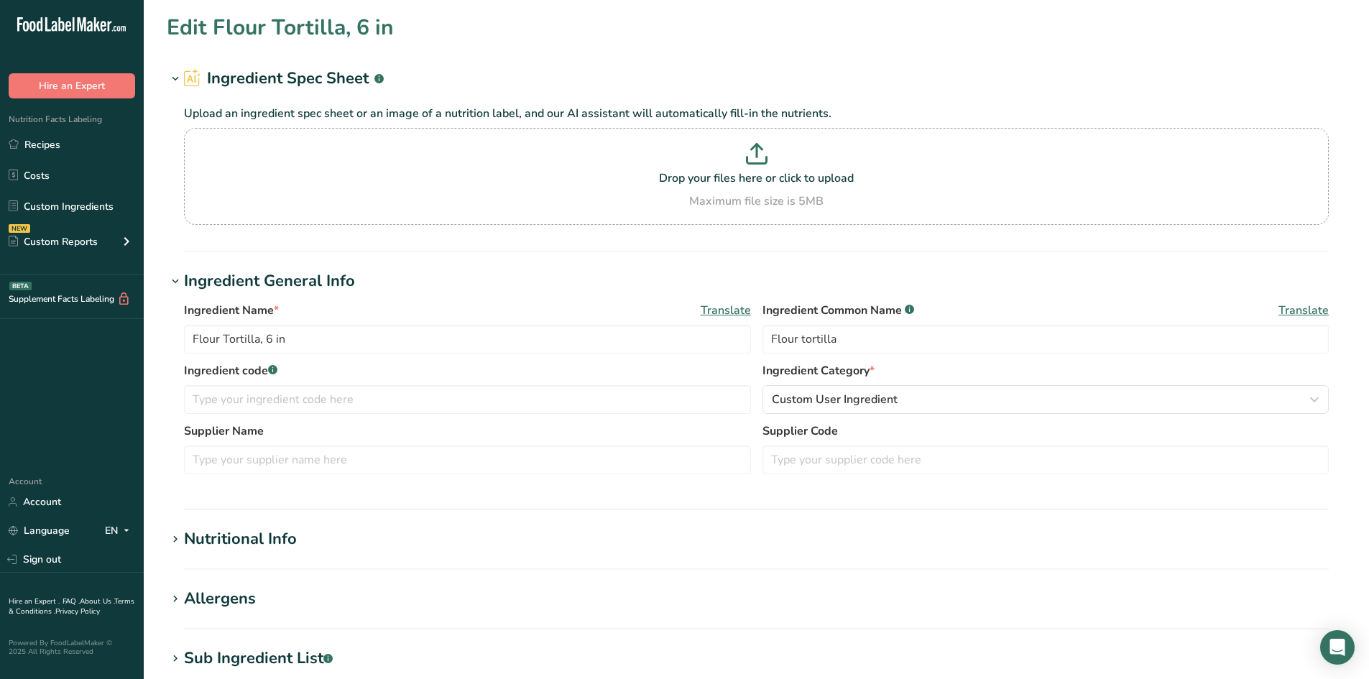
type input "Salsa Mild Premium"
type input "Salsa"
type input "561130"
drag, startPoint x: 308, startPoint y: 344, endPoint x: 219, endPoint y: 352, distance: 88.8
click at [219, 352] on input "Salsa Mild Premium" at bounding box center [467, 339] width 567 height 29
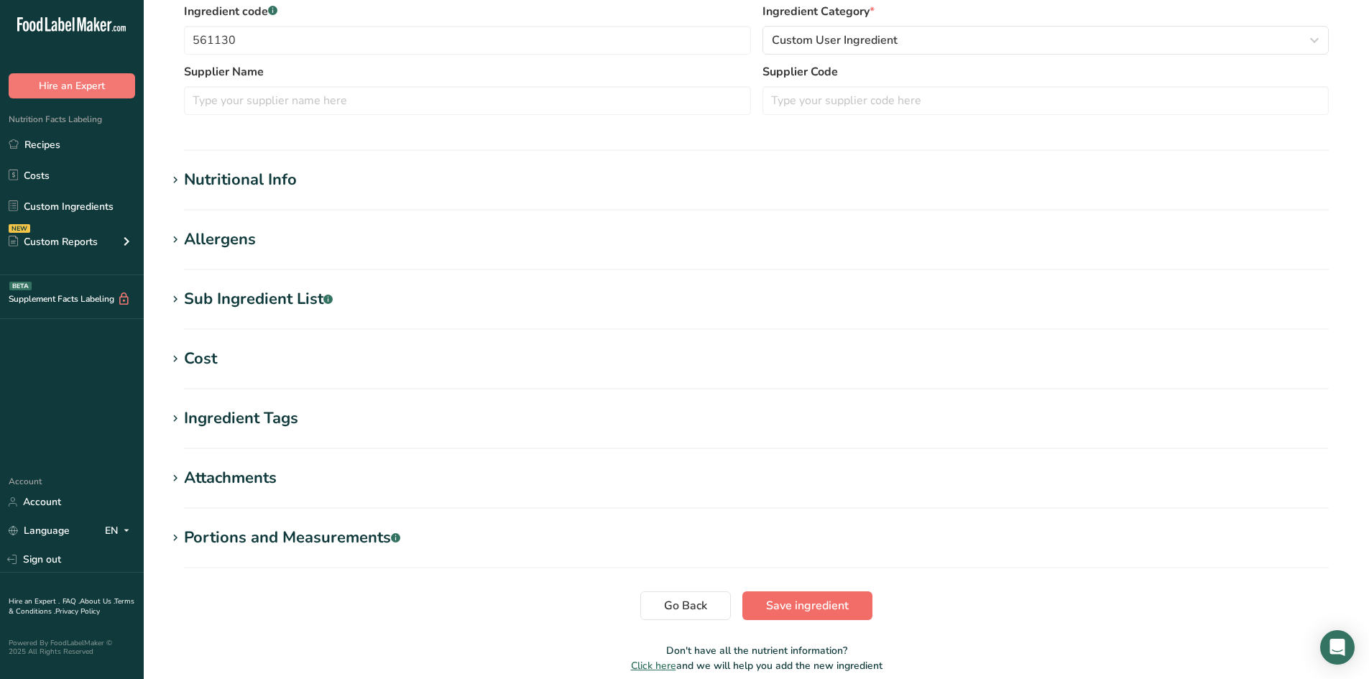
type input "Salsa"
click at [821, 614] on button "Save ingredient" at bounding box center [807, 605] width 130 height 29
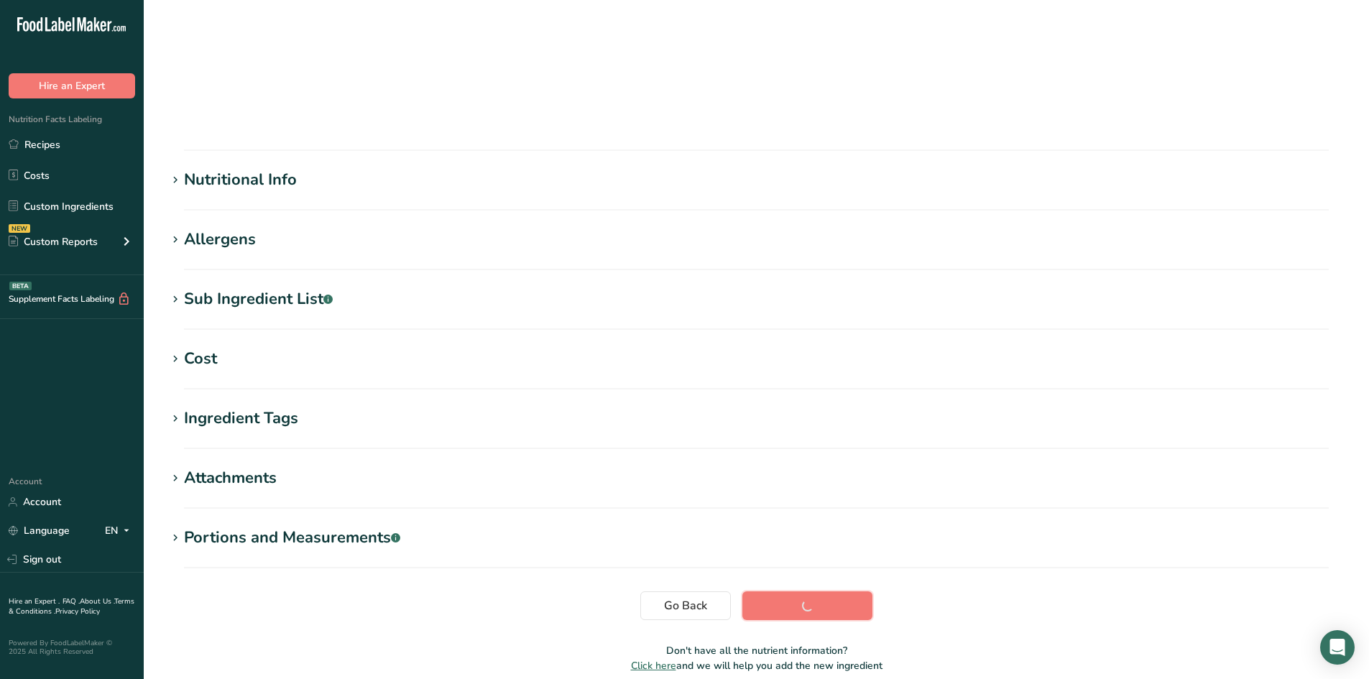
scroll to position [81, 0]
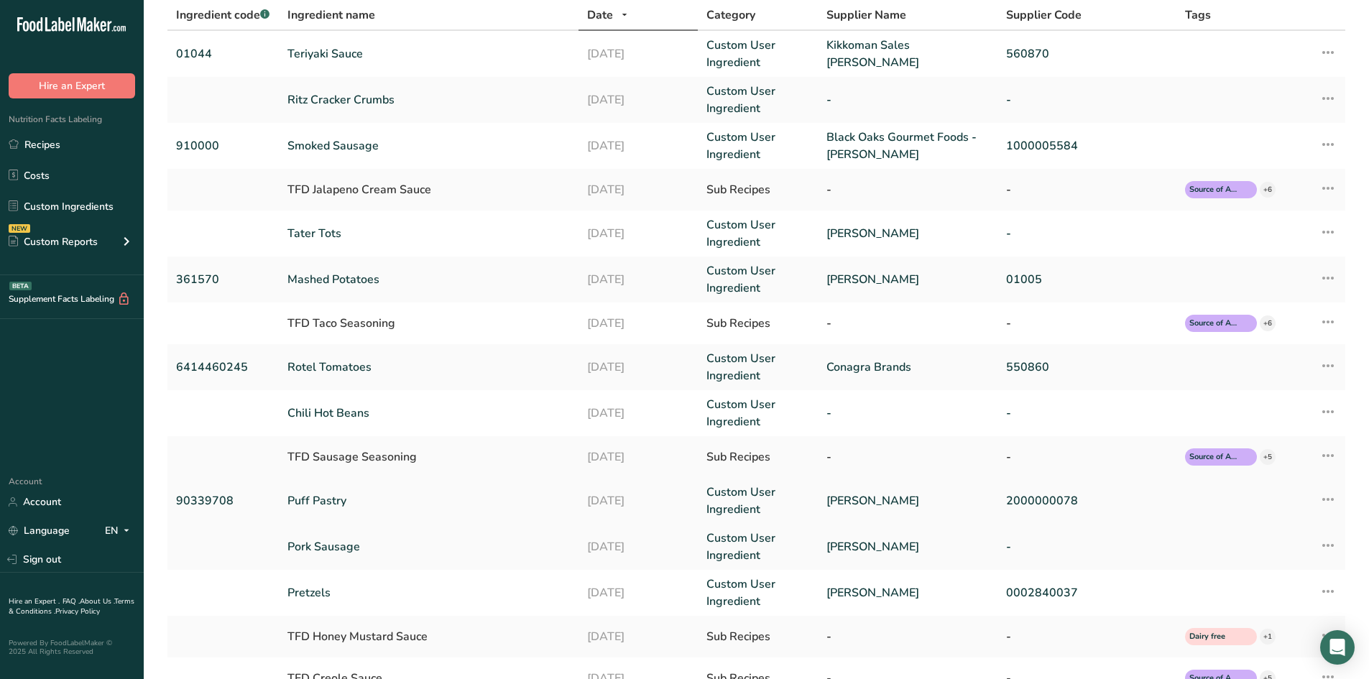
scroll to position [234, 0]
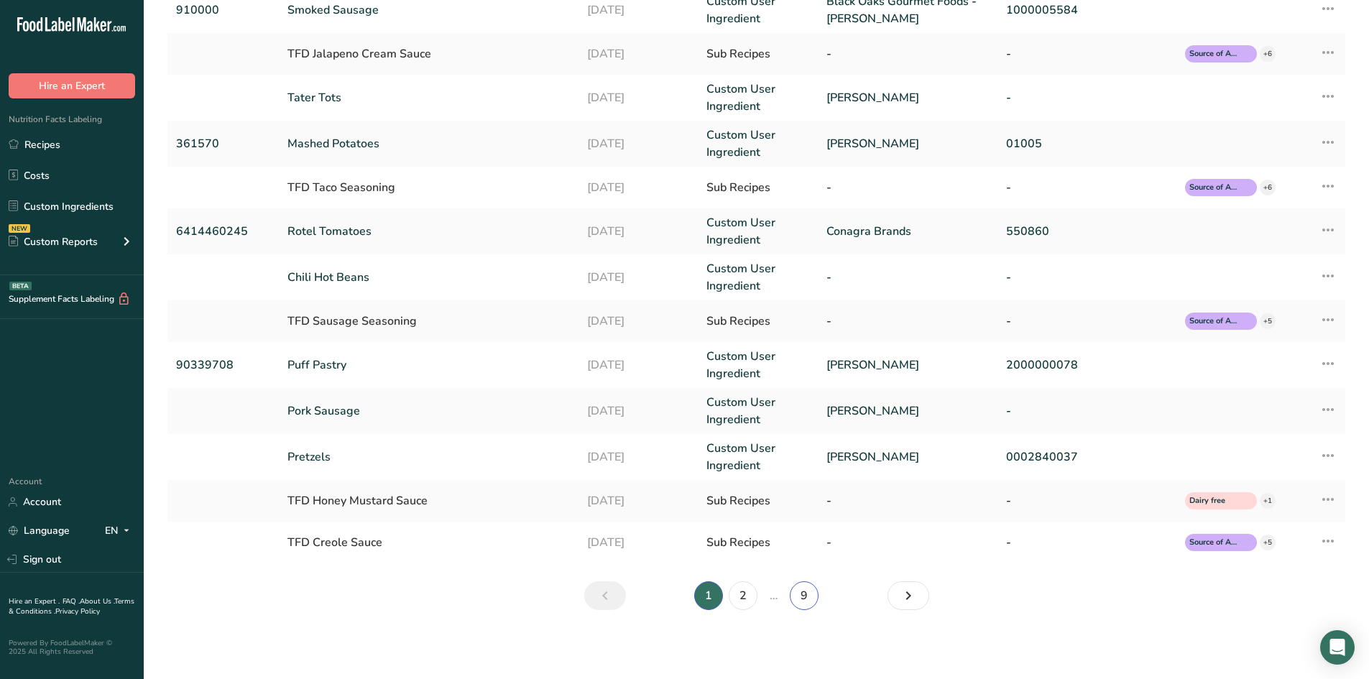
click at [807, 602] on link "9" at bounding box center [804, 595] width 29 height 29
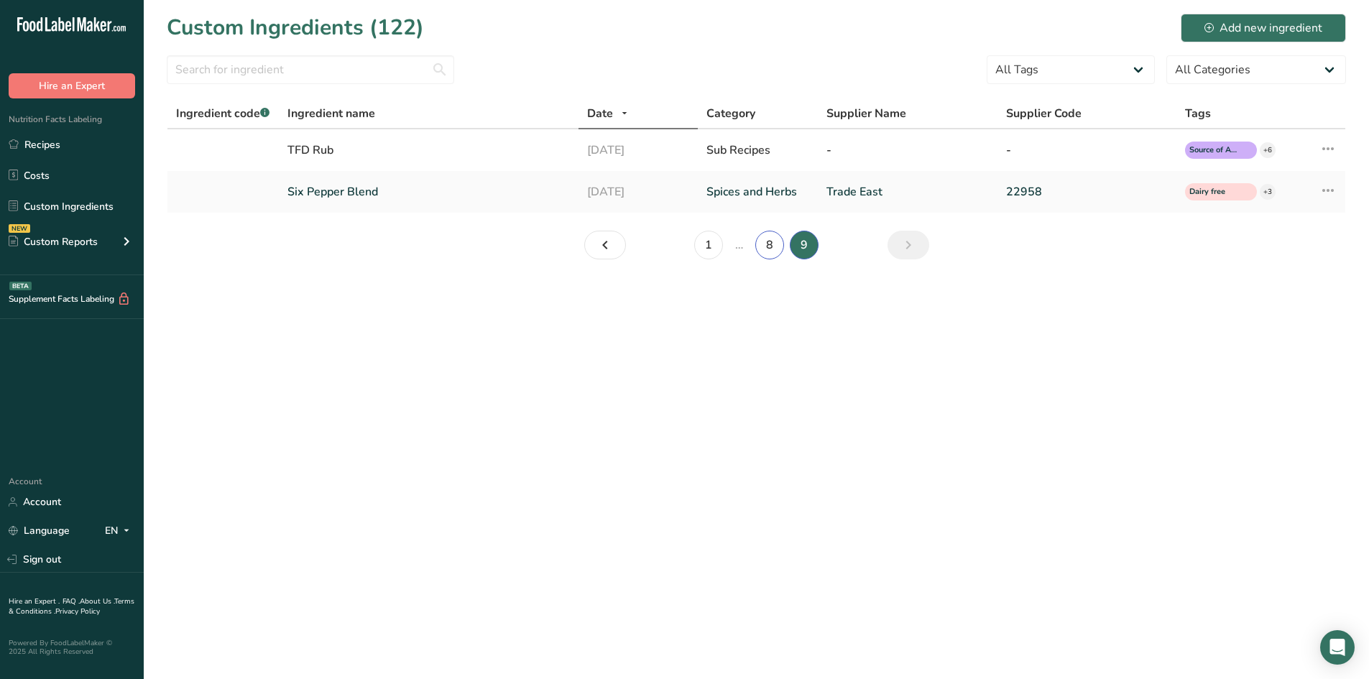
click at [776, 247] on link "8" at bounding box center [769, 245] width 29 height 29
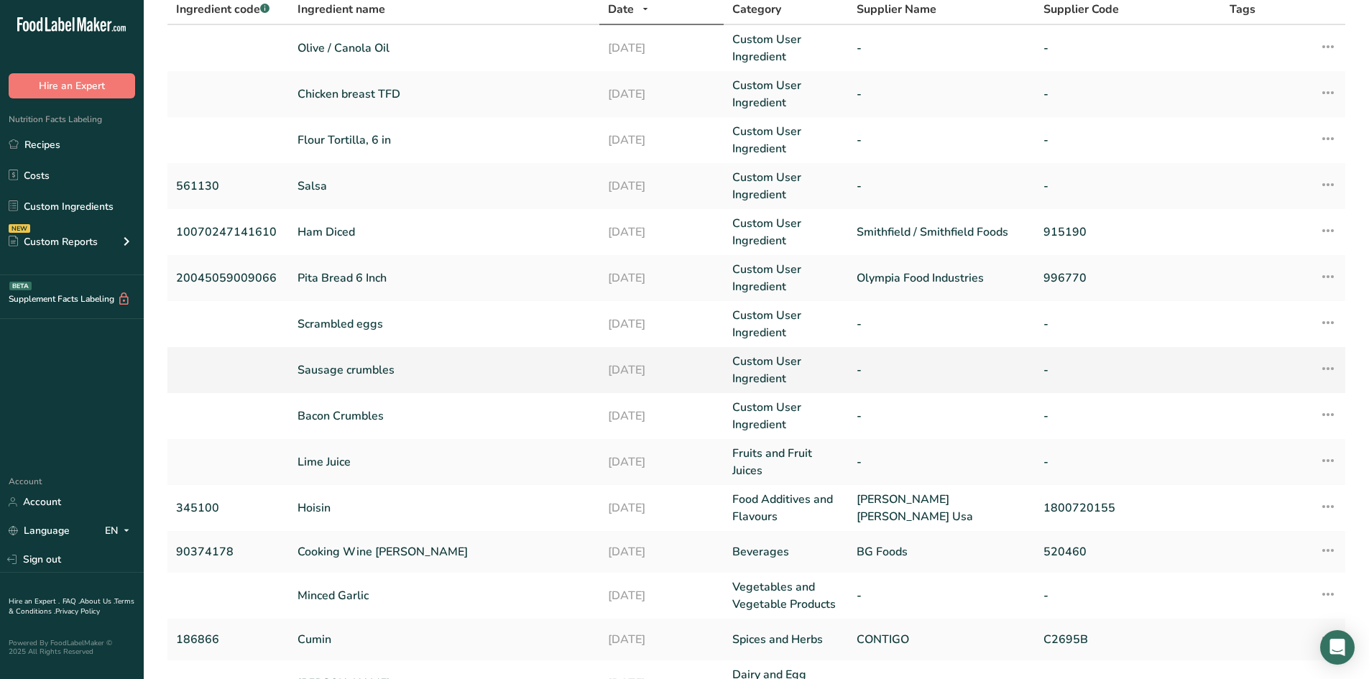
scroll to position [103, 0]
click at [345, 283] on link "Pita Bread 6 Inch" at bounding box center [445, 278] width 294 height 17
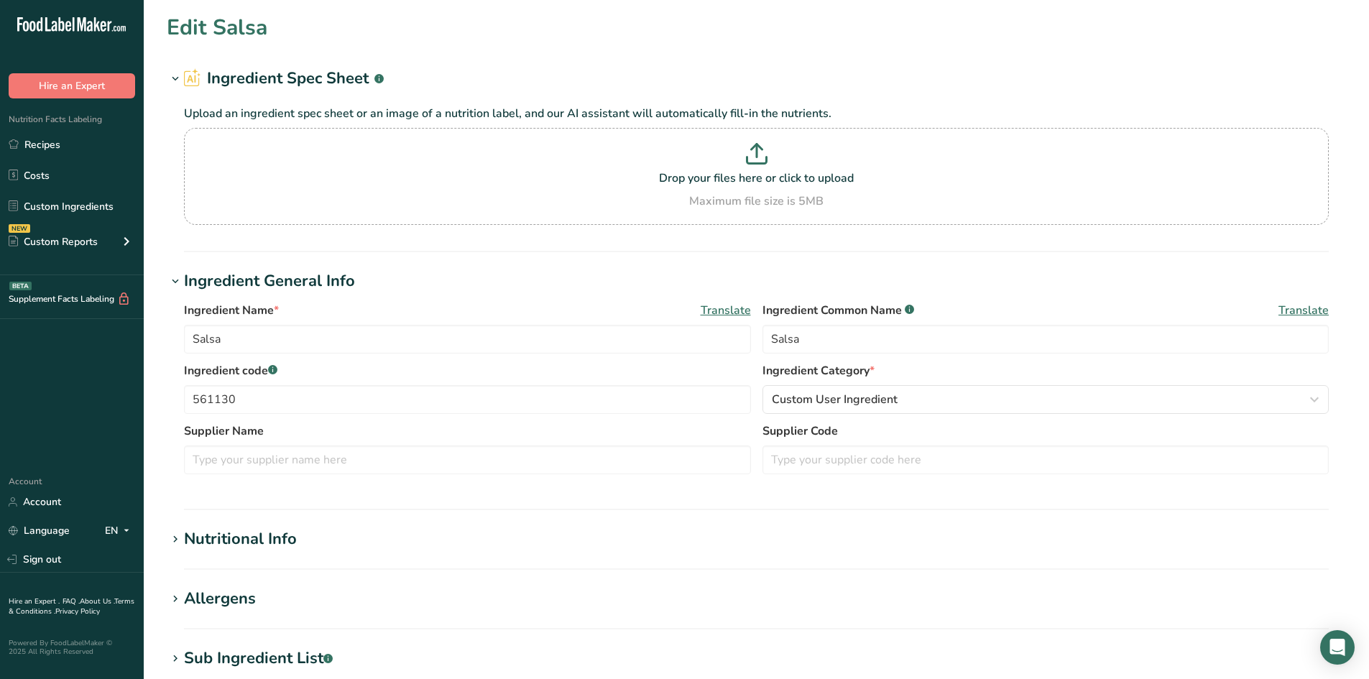
type input "Pita Bread 6 Inch"
type input "Pita Bread"
type input "20045059009066"
type input "Olympia Food Industries"
type input "996770"
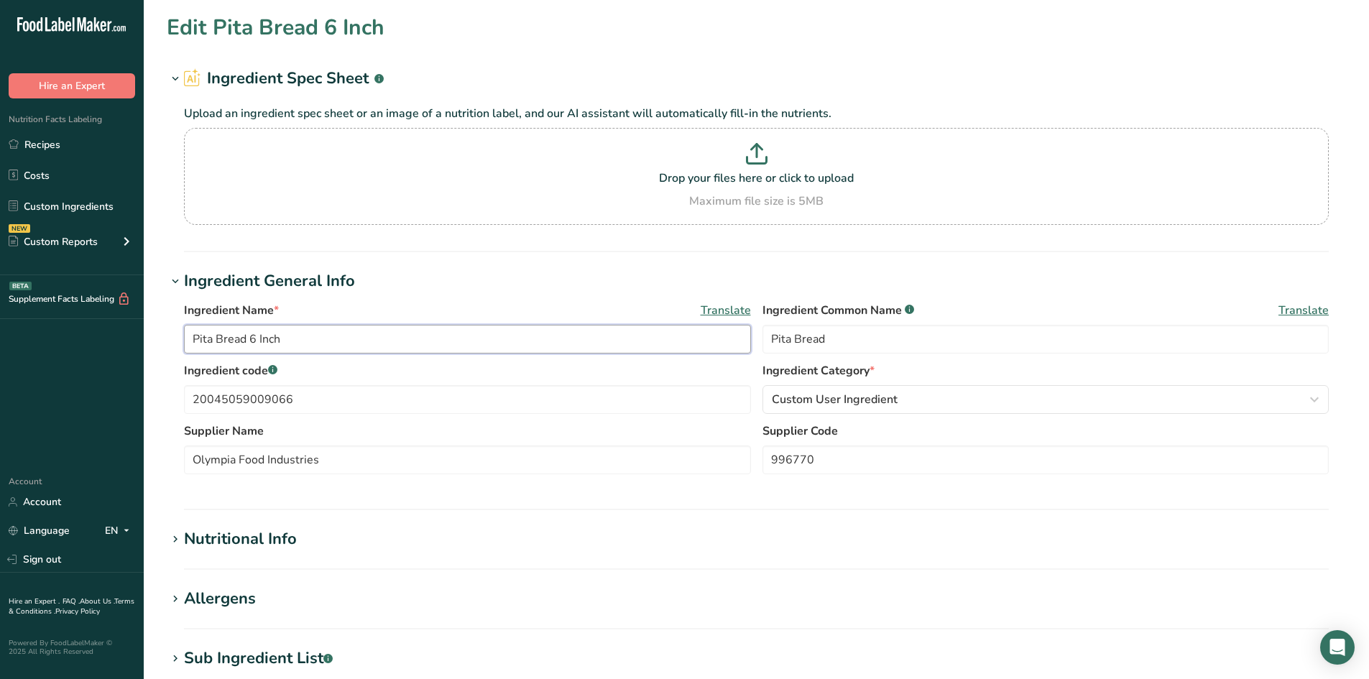
drag, startPoint x: 320, startPoint y: 341, endPoint x: 249, endPoint y: 338, distance: 70.5
click at [249, 338] on input "Pita Bread 6 Inch" at bounding box center [467, 339] width 567 height 29
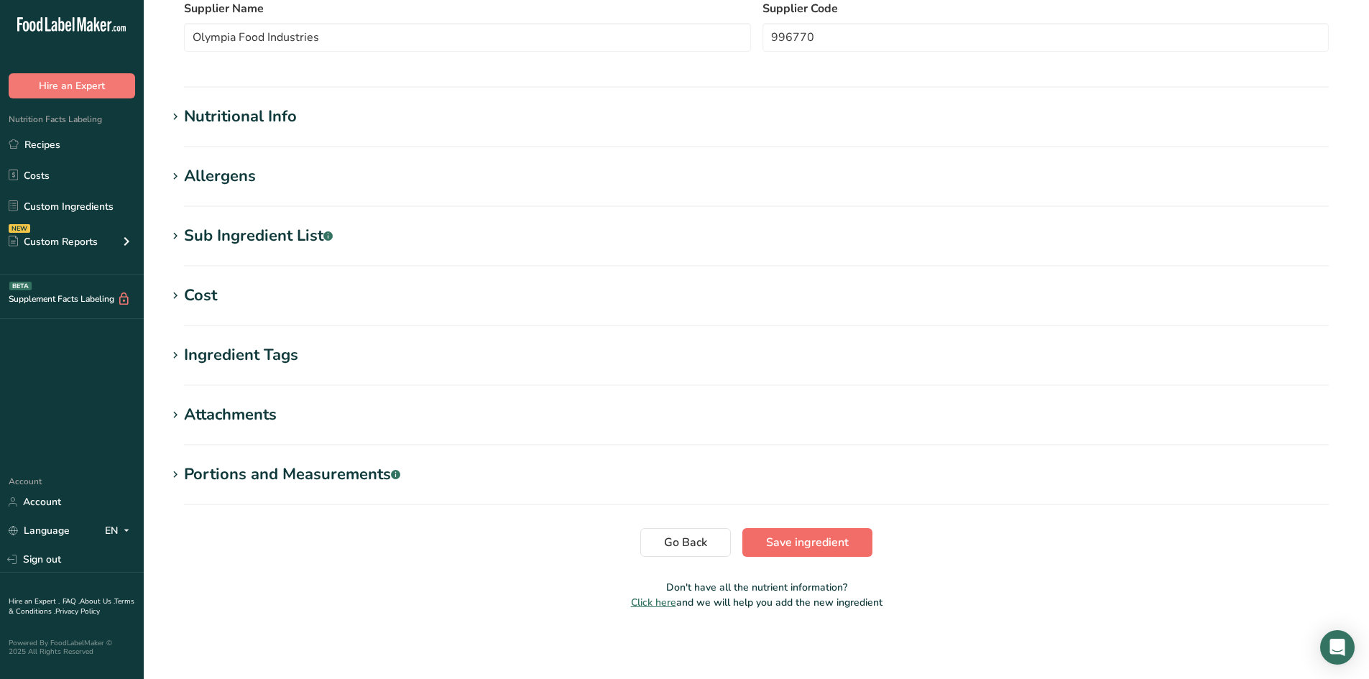
type input "Pita Bread"
click at [842, 548] on span "Save ingredient" at bounding box center [807, 542] width 83 height 17
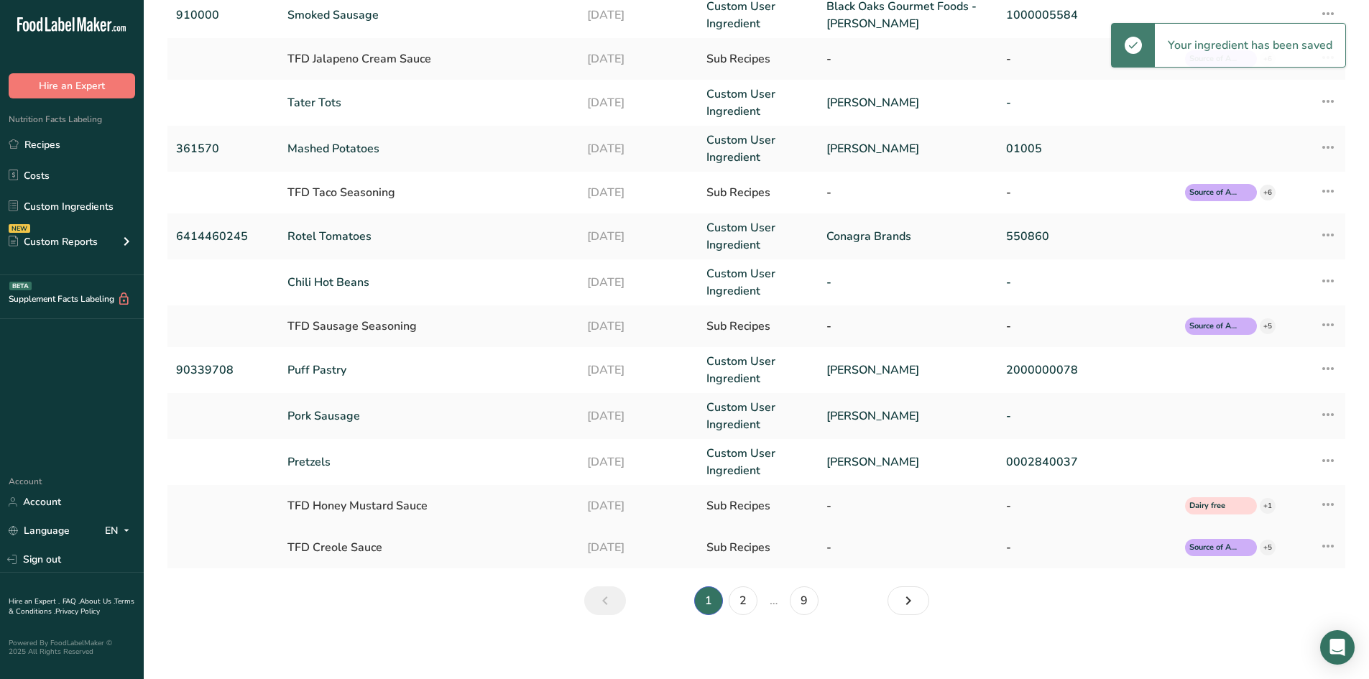
scroll to position [234, 0]
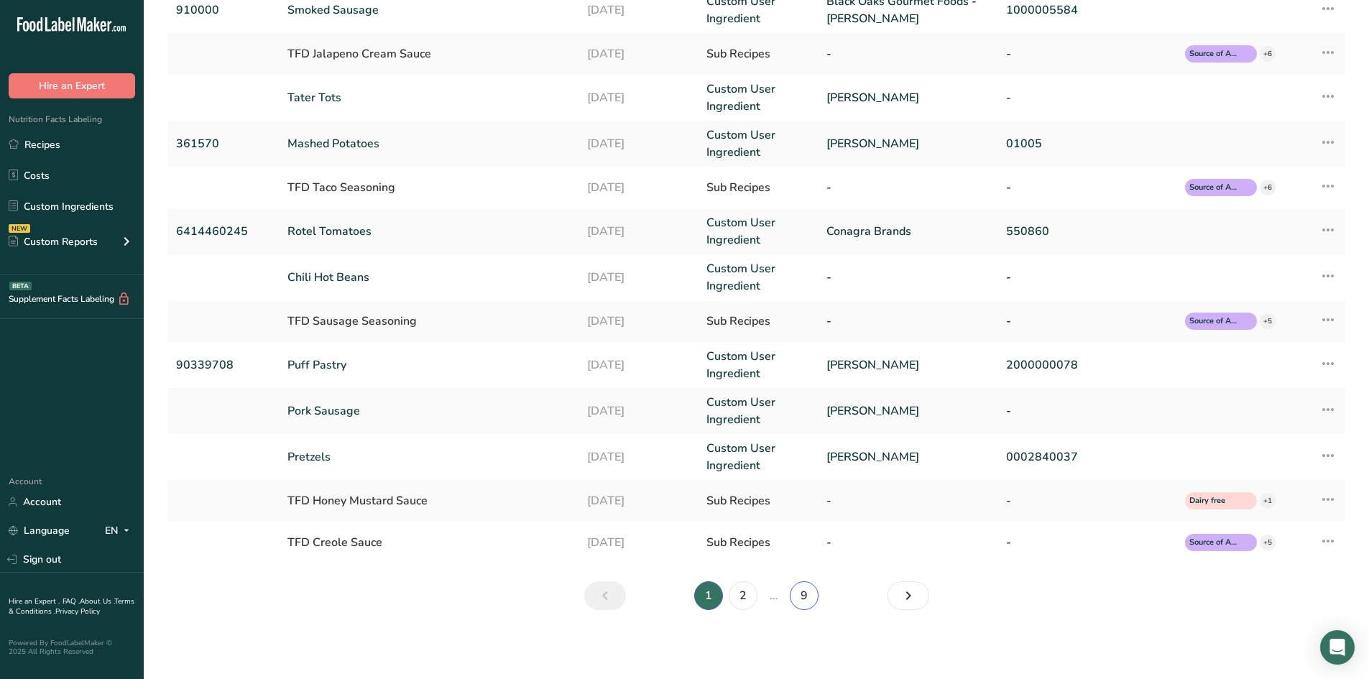
click at [803, 602] on link "9" at bounding box center [804, 595] width 29 height 29
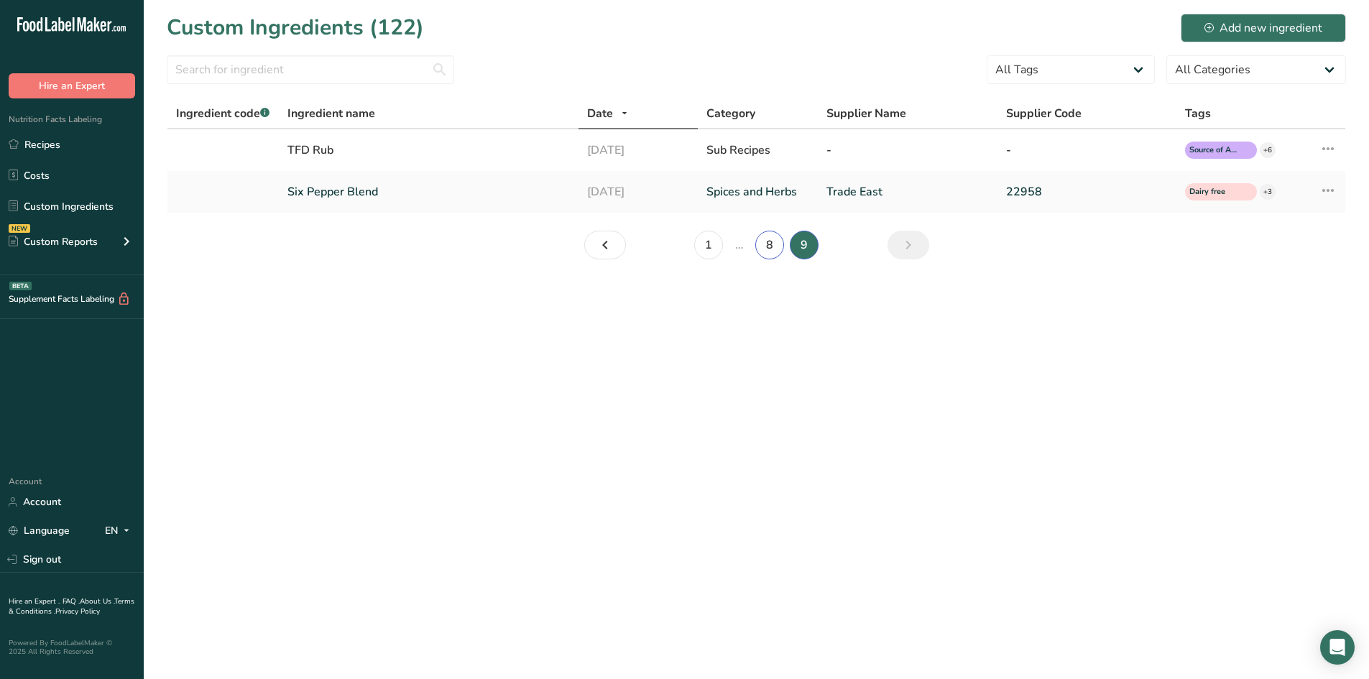
click at [770, 249] on link "8" at bounding box center [769, 245] width 29 height 29
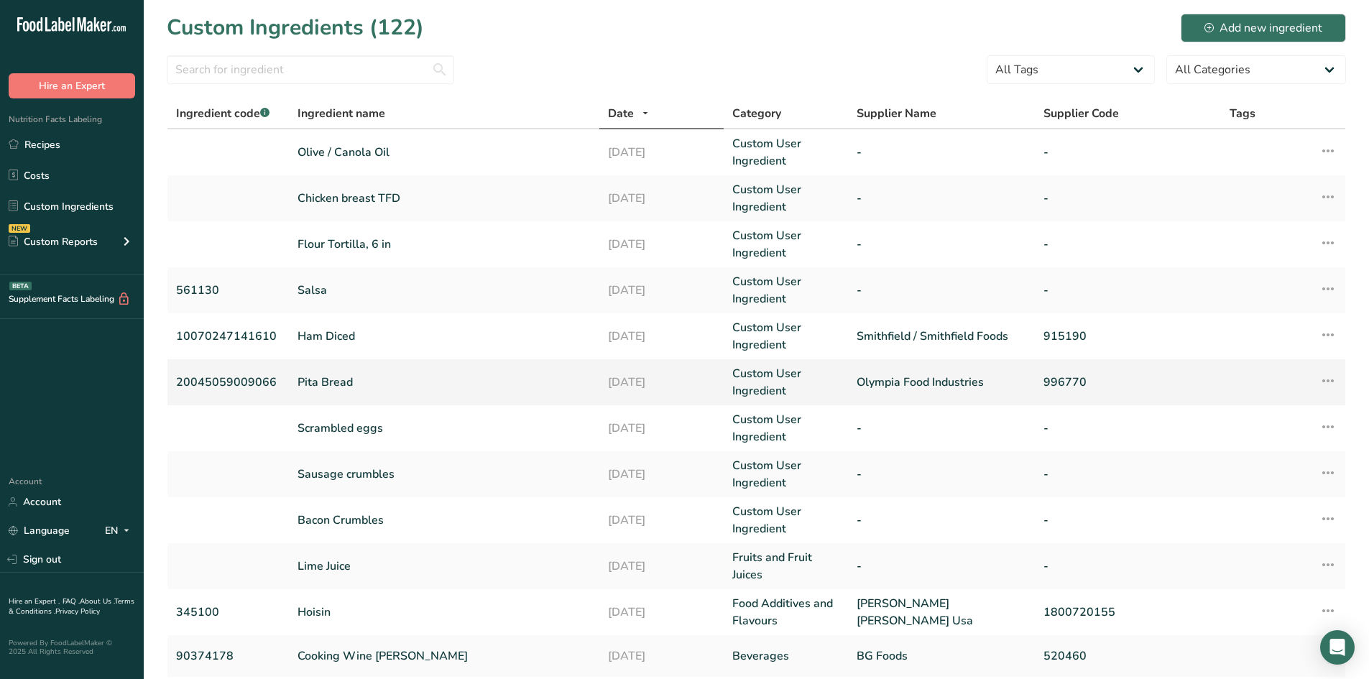
click at [331, 381] on link "Pita Bread" at bounding box center [445, 382] width 294 height 17
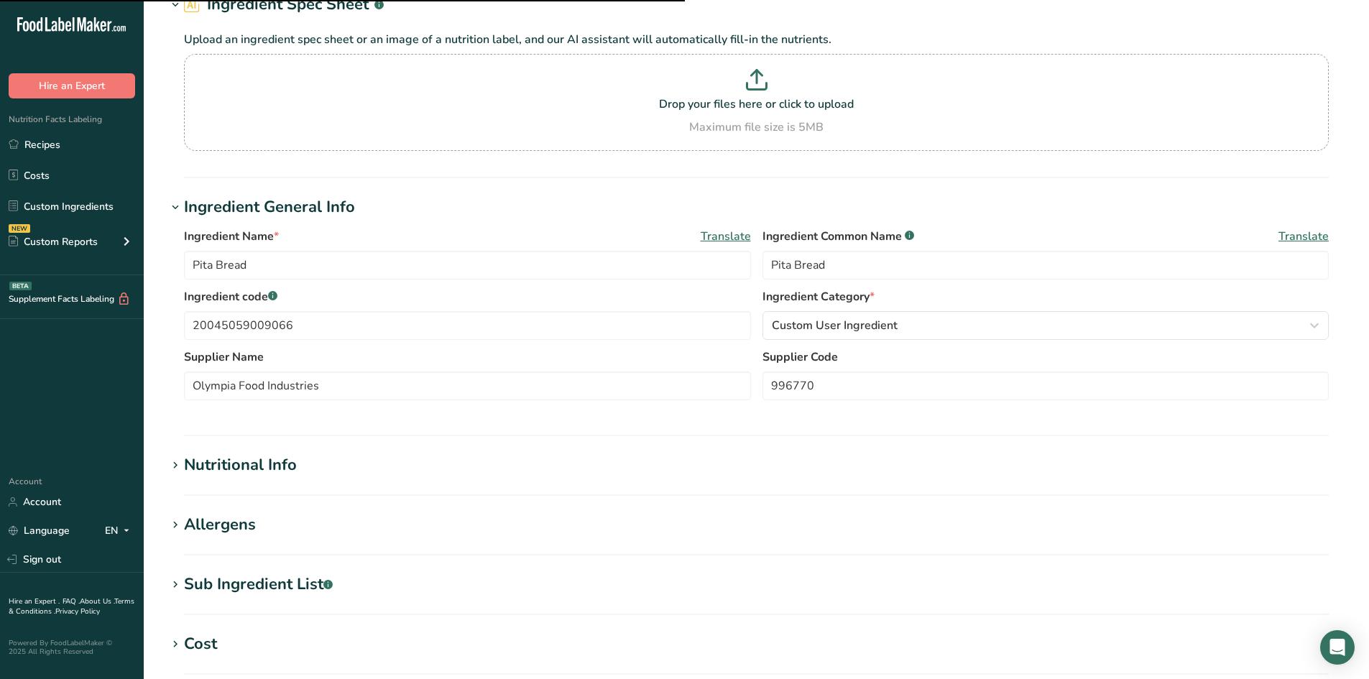
scroll to position [144, 0]
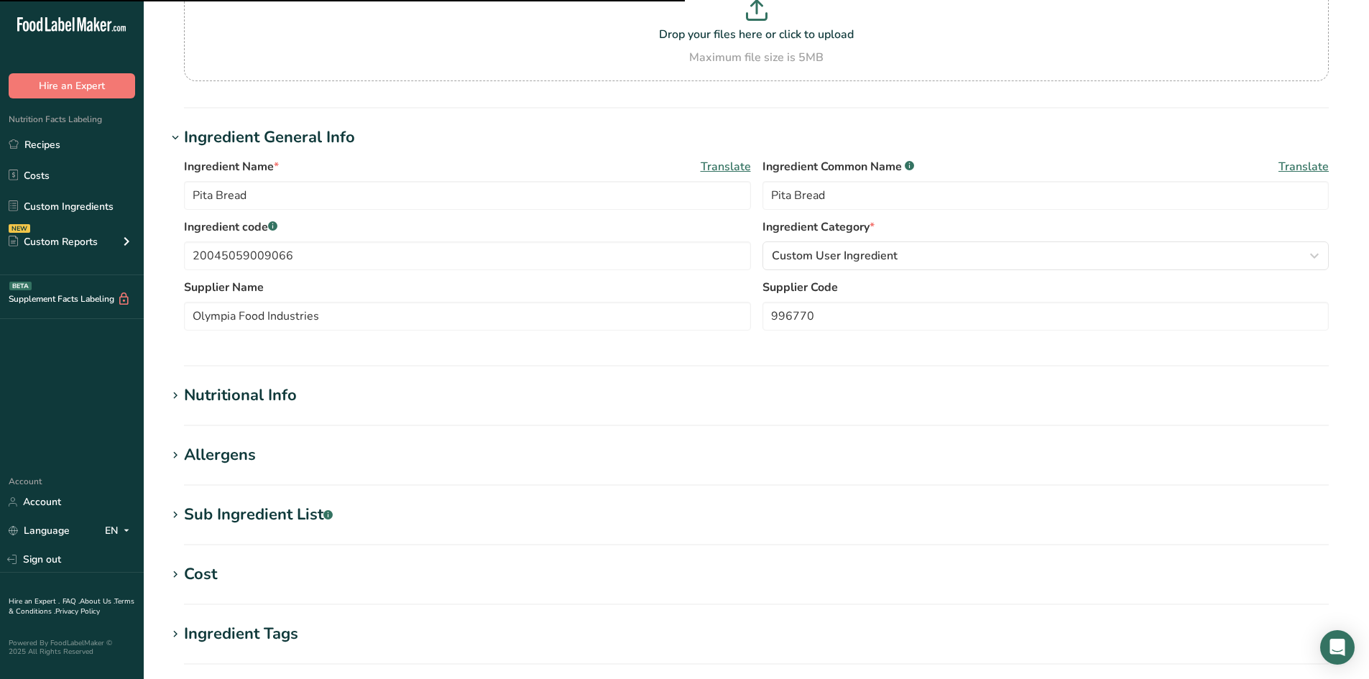
click at [181, 453] on icon at bounding box center [175, 456] width 13 height 20
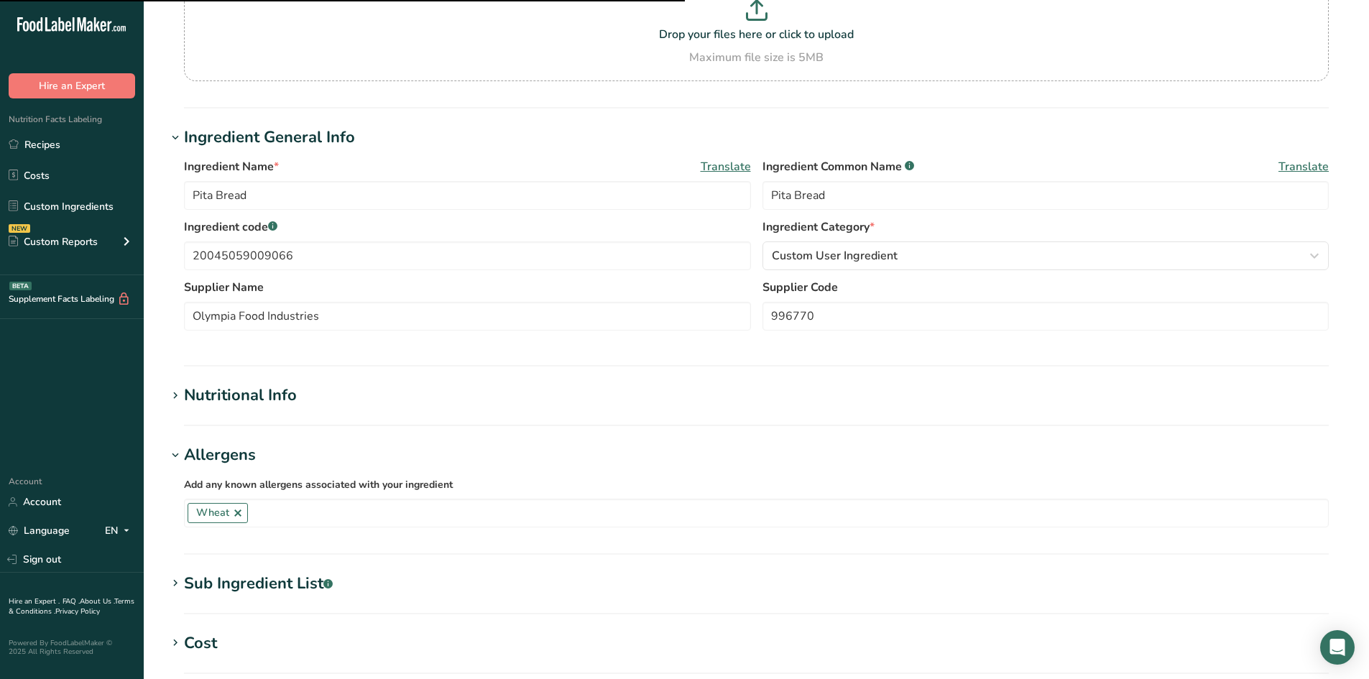
type input "Pita Bread"
click at [273, 513] on input "text" at bounding box center [788, 513] width 1080 height 22
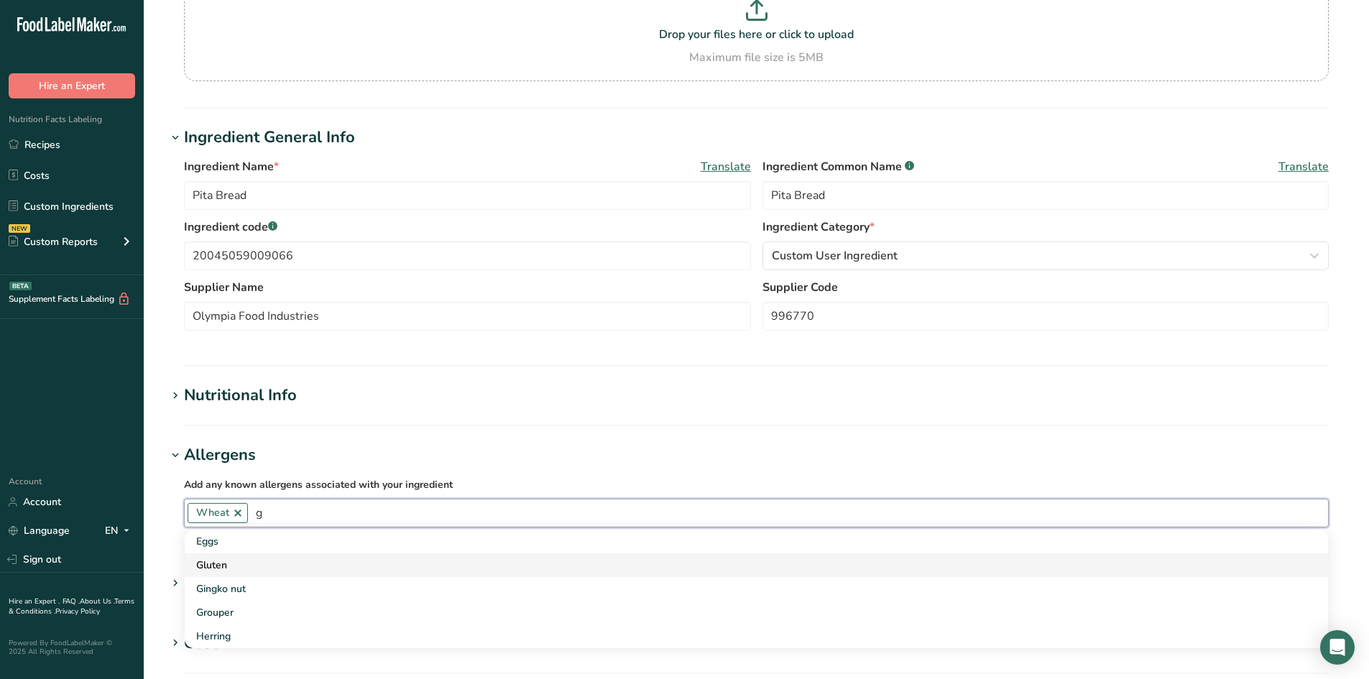
type input "g"
click at [206, 560] on div "Gluten" at bounding box center [744, 565] width 1097 height 15
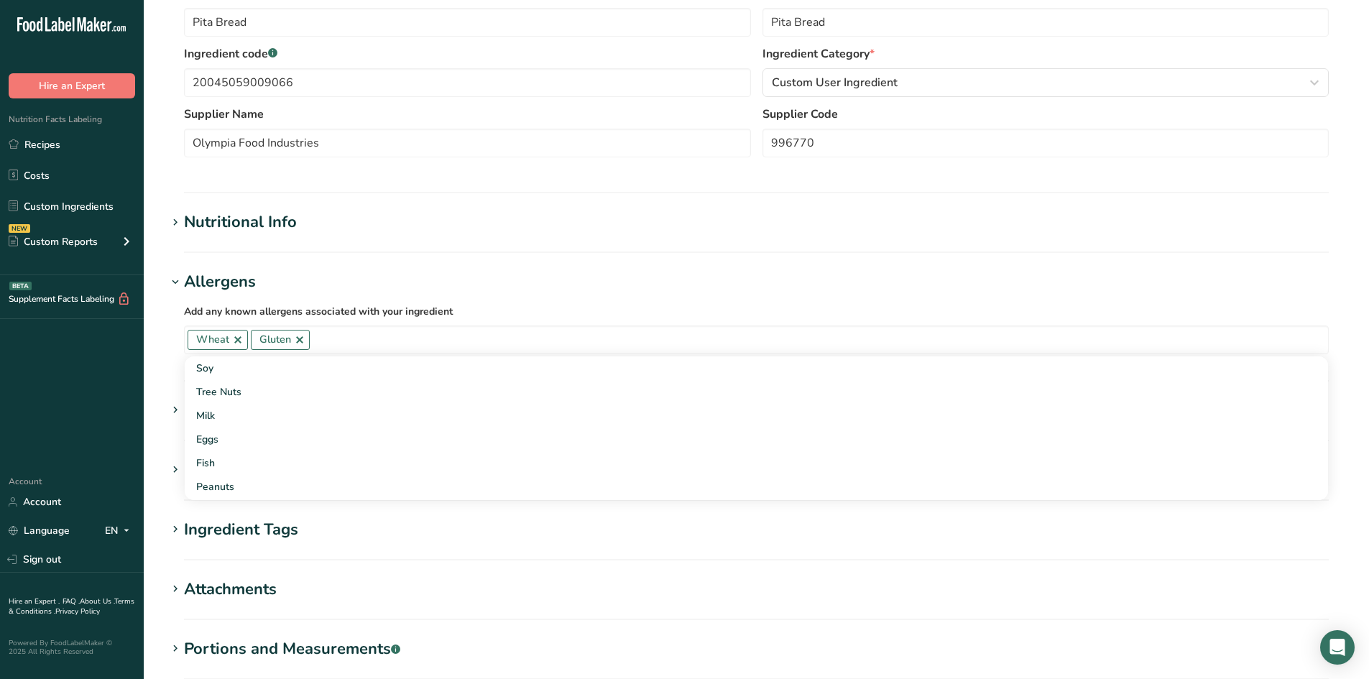
scroll to position [492, 0]
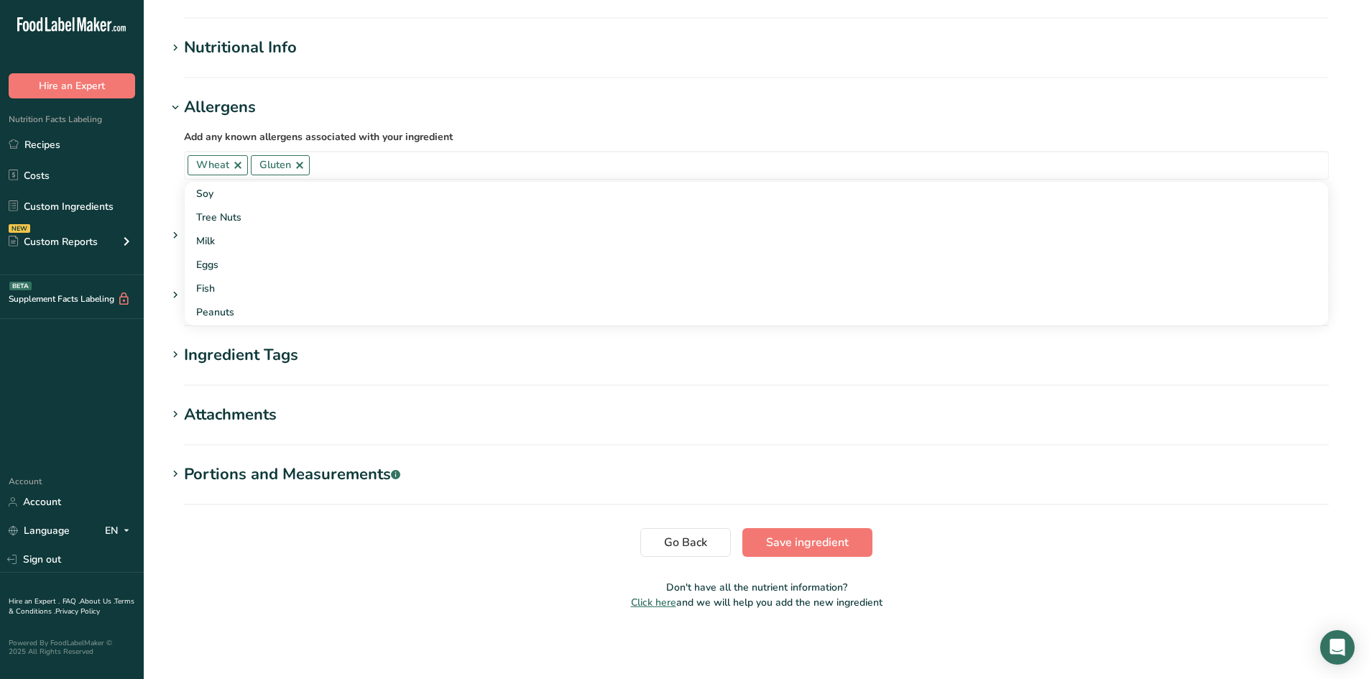
click at [178, 474] on icon at bounding box center [175, 474] width 13 height 20
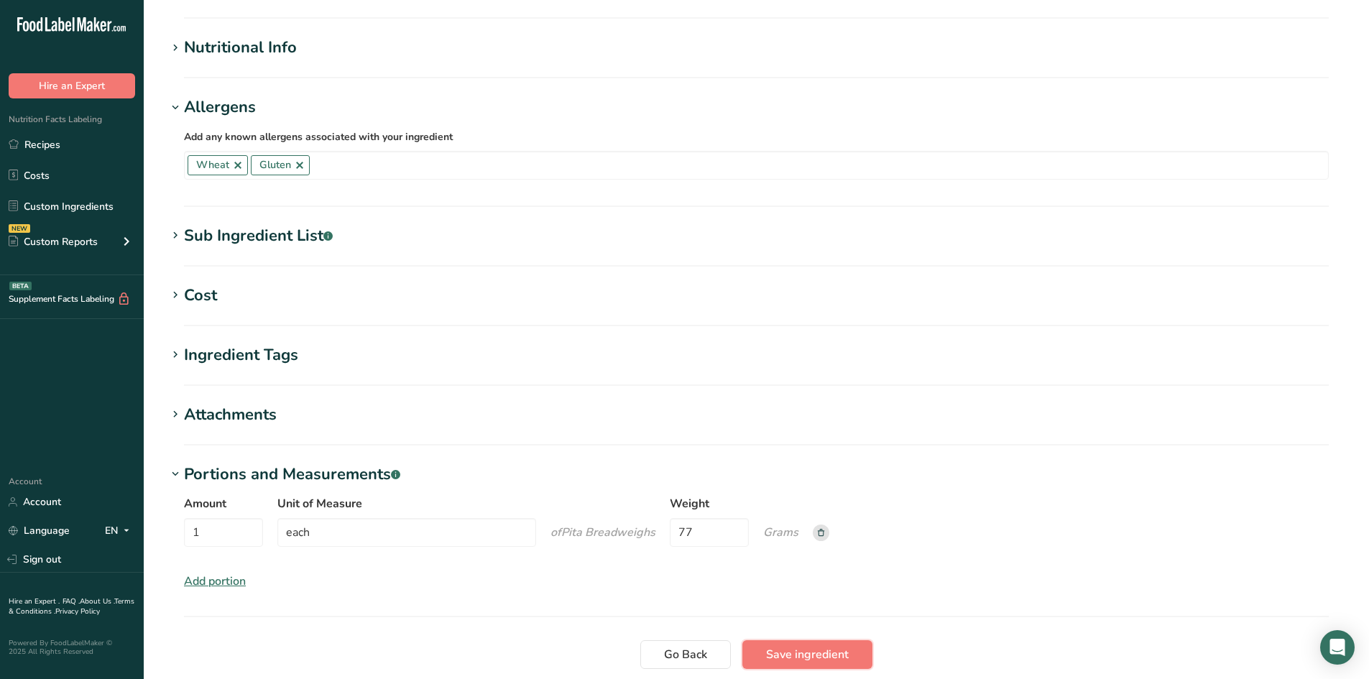
drag, startPoint x: 801, startPoint y: 663, endPoint x: 806, endPoint y: 650, distance: 14.3
click at [804, 652] on button "Save ingredient" at bounding box center [807, 654] width 130 height 29
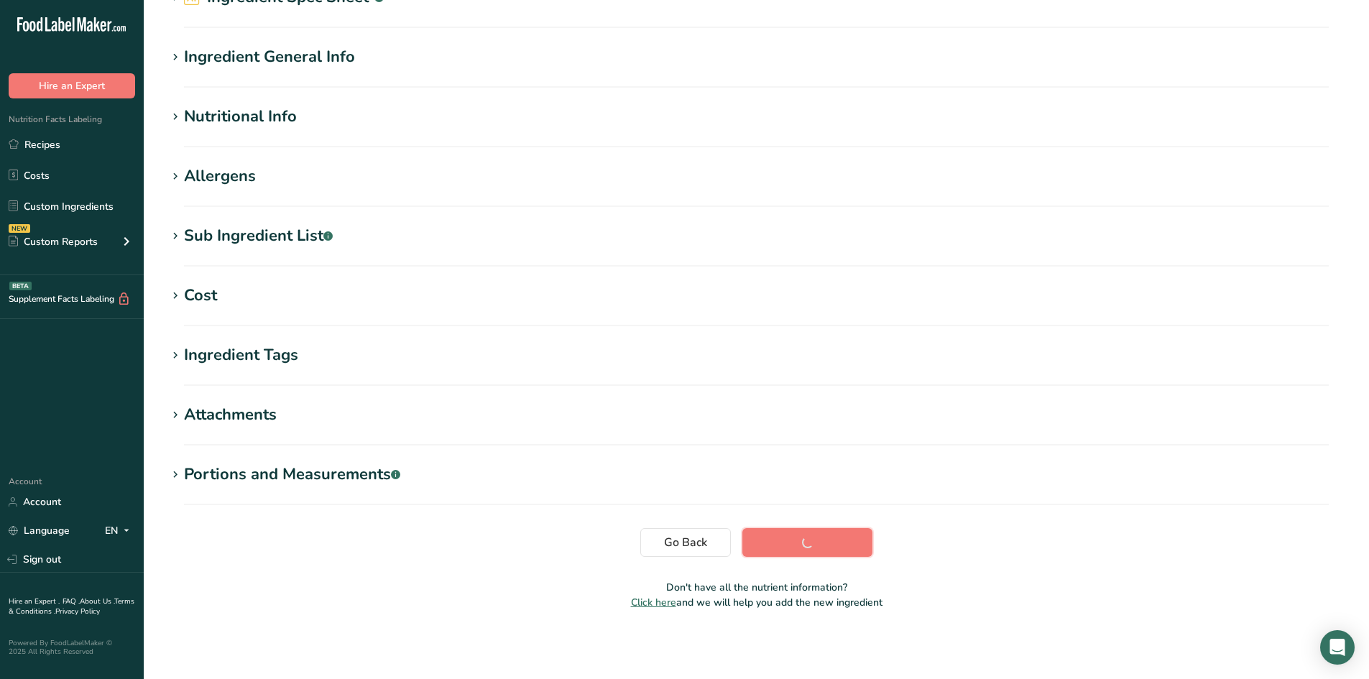
scroll to position [81, 0]
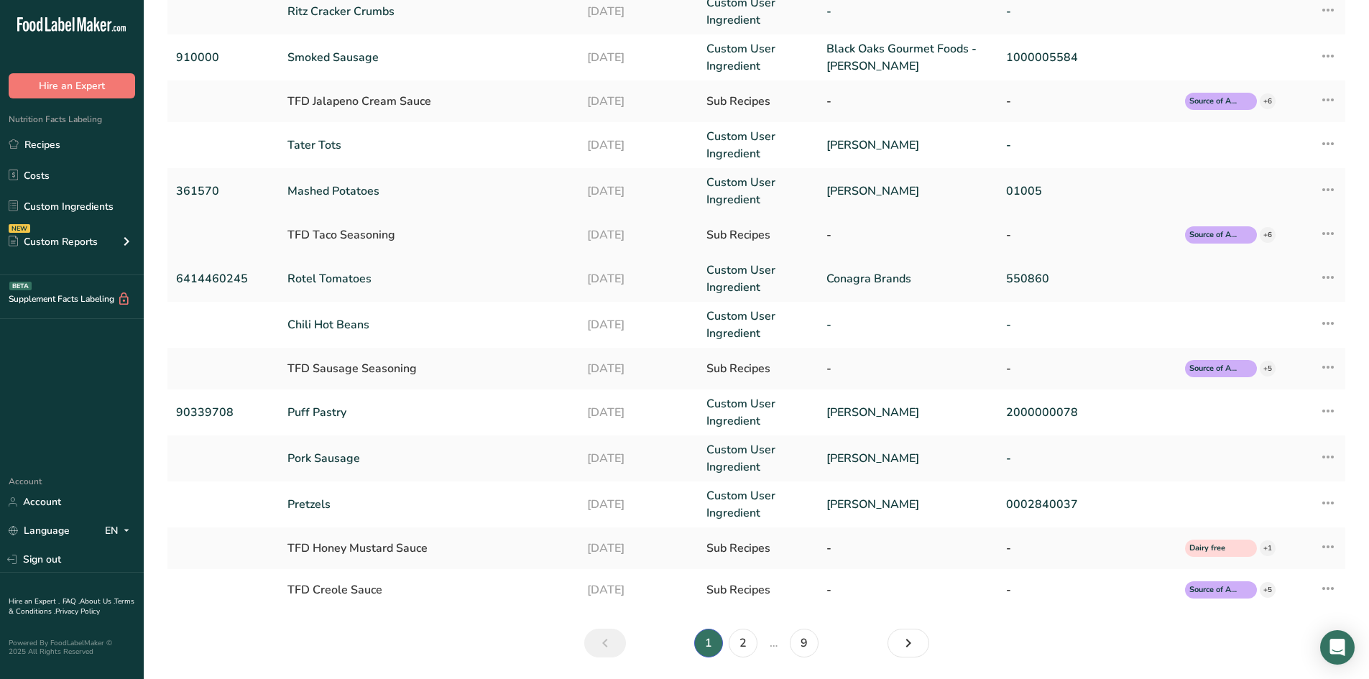
scroll to position [234, 0]
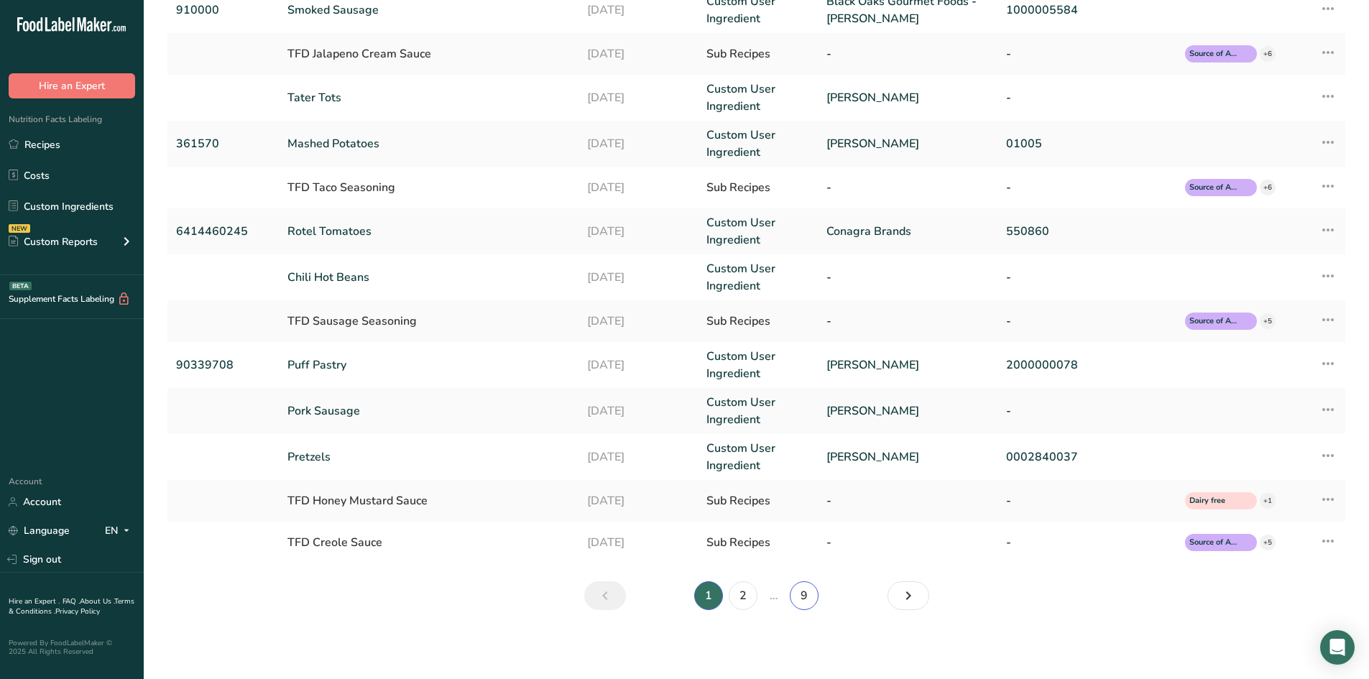
click at [804, 605] on link "9" at bounding box center [804, 595] width 29 height 29
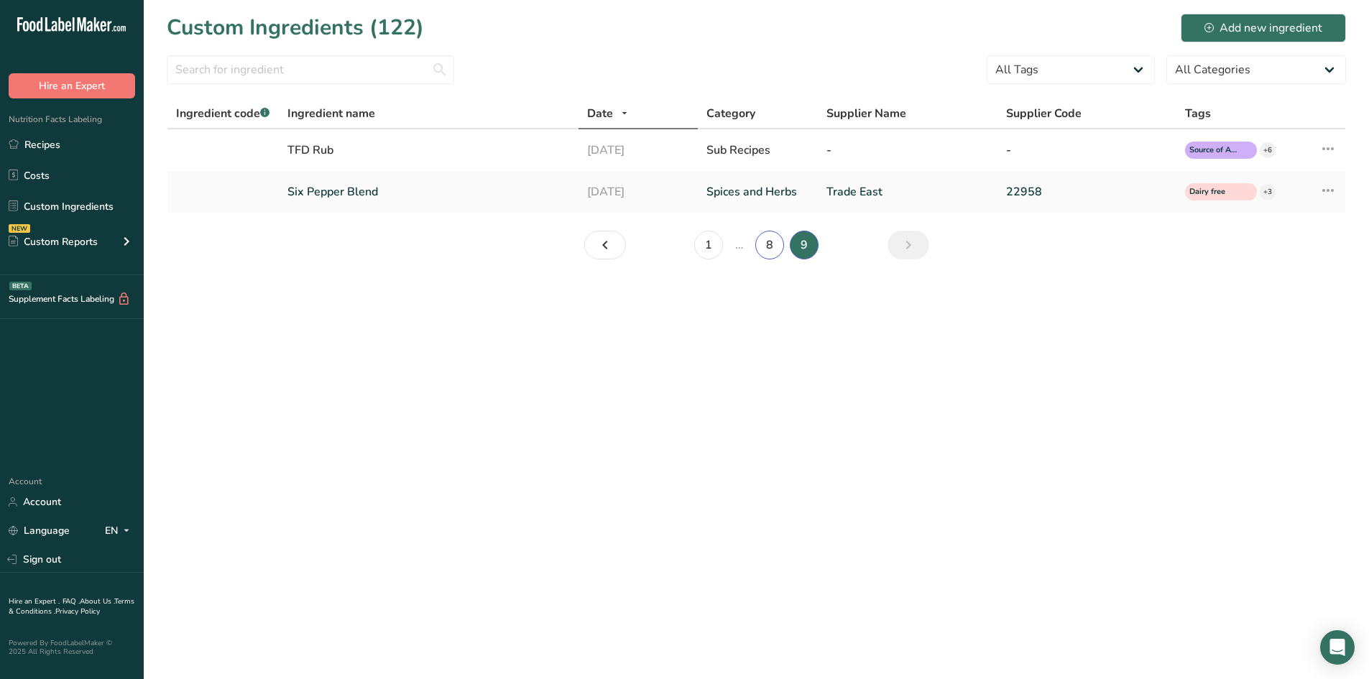
click at [765, 247] on link "8" at bounding box center [769, 245] width 29 height 29
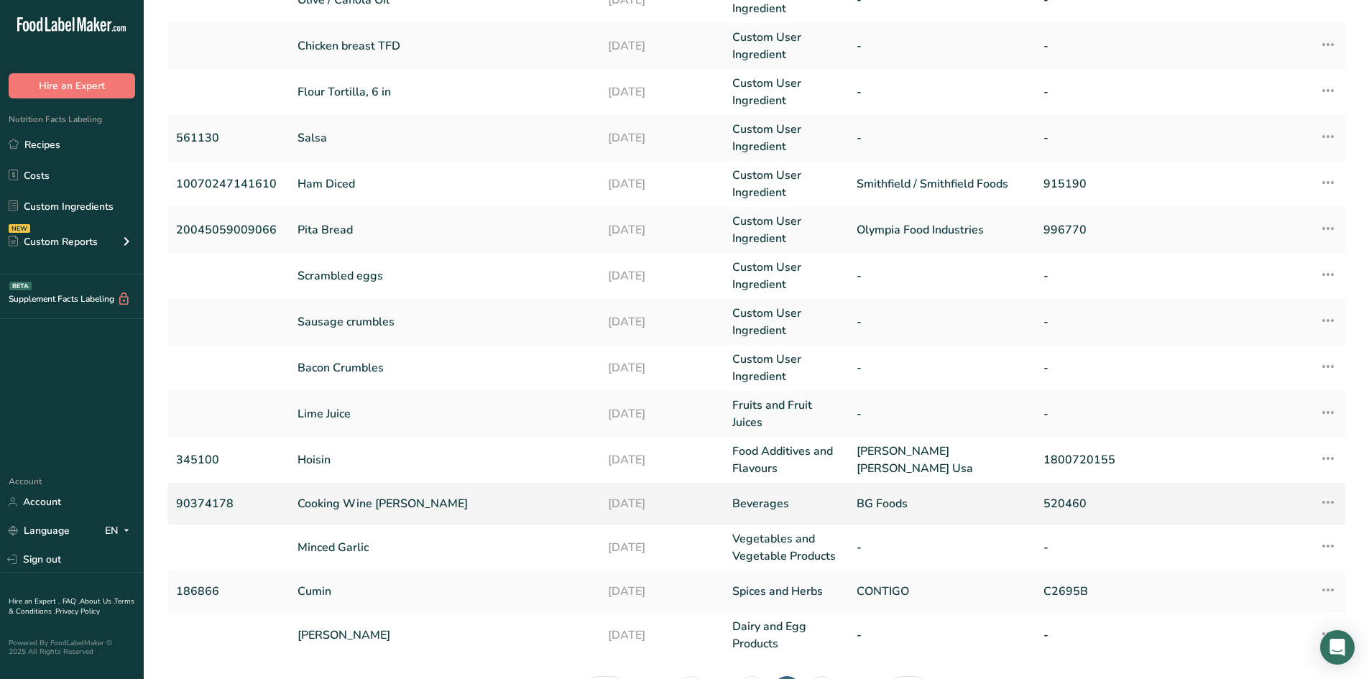
scroll to position [247, 0]
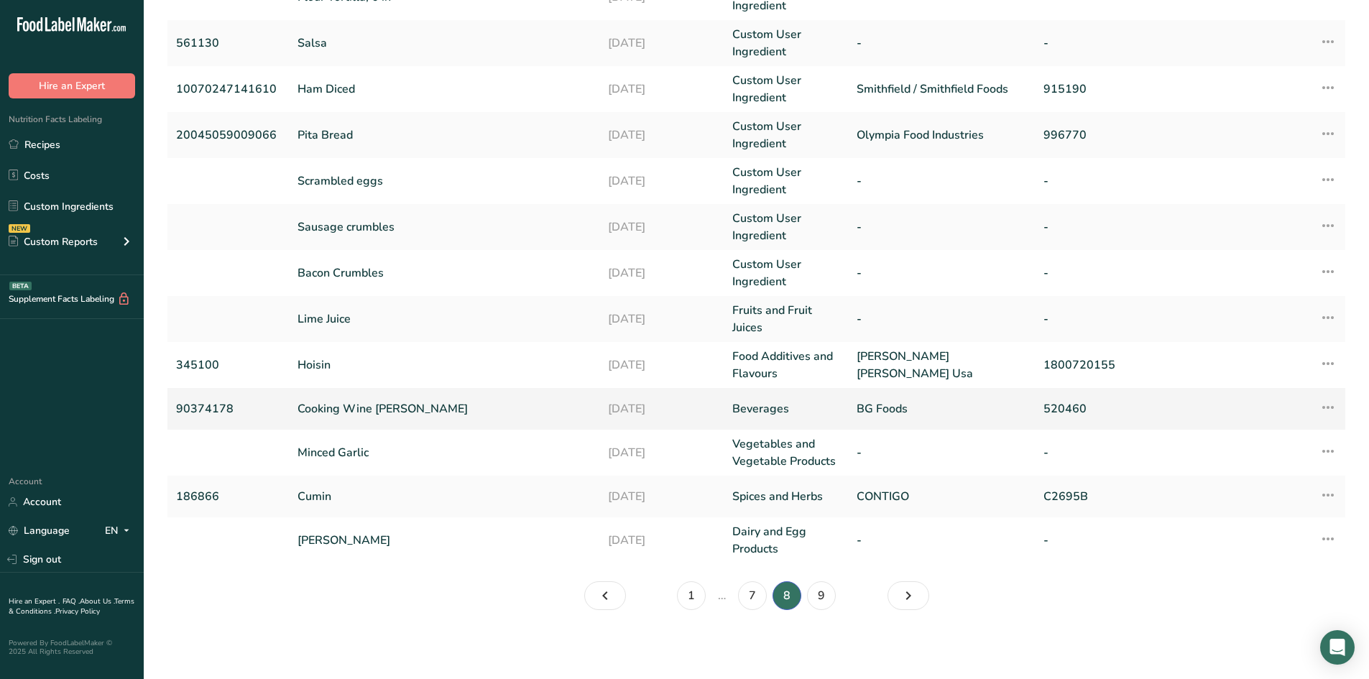
click at [377, 408] on link "Cooking Wine [PERSON_NAME]" at bounding box center [445, 408] width 294 height 17
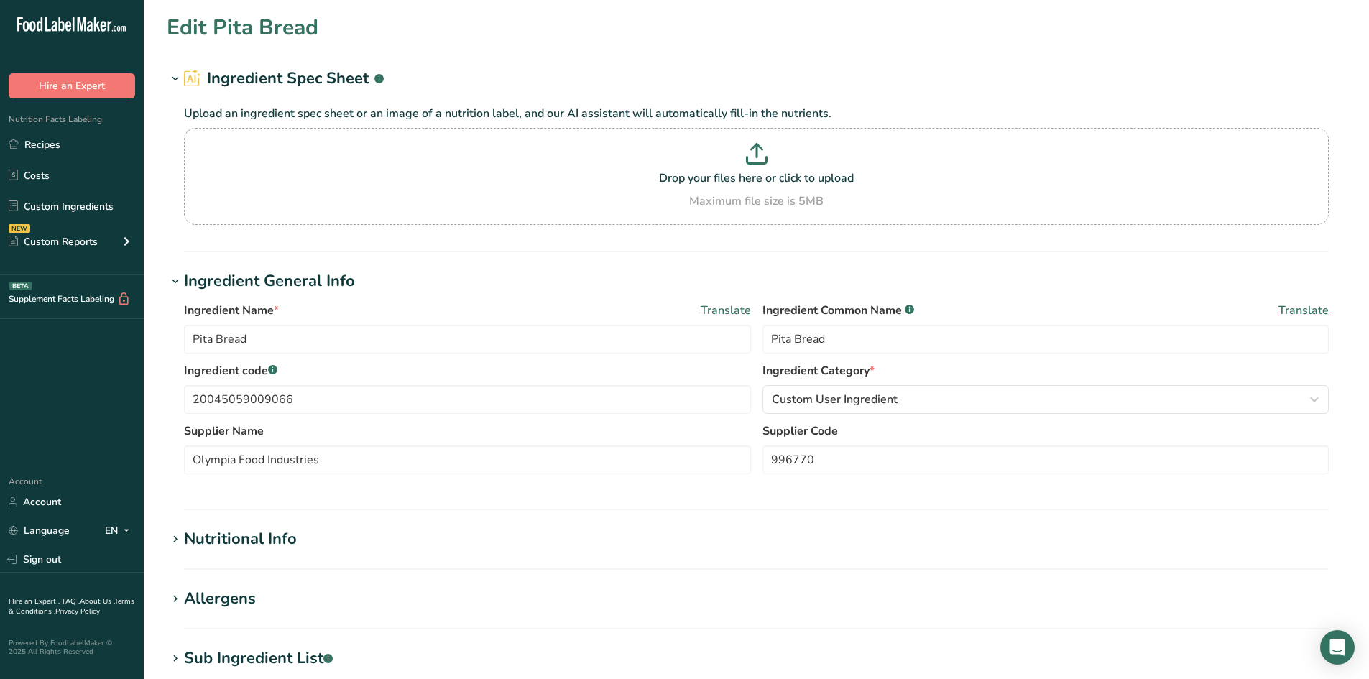
type input "Cooking Wine [PERSON_NAME]"
type input "[PERSON_NAME]"
type input "90374178"
type input "BG Foods"
type input "520460"
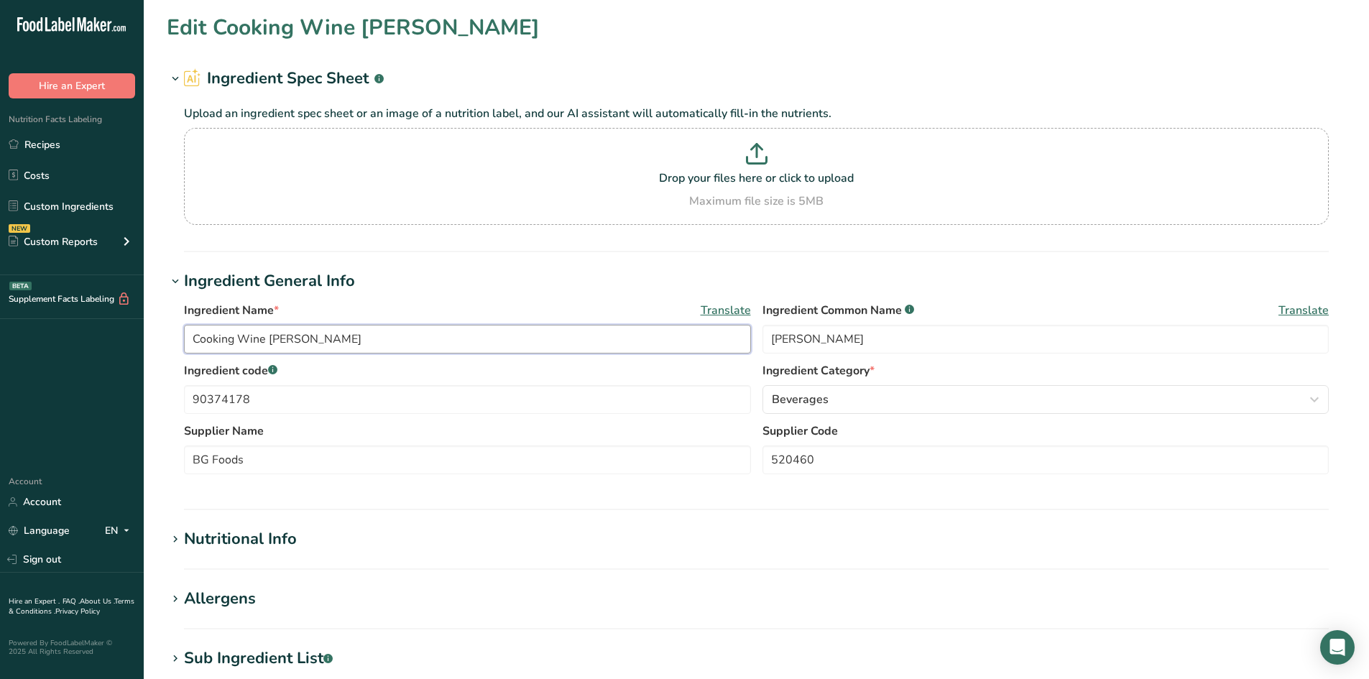
drag, startPoint x: 338, startPoint y: 332, endPoint x: 0, endPoint y: 336, distance: 338.5
click at [0, 336] on div ".a-20{fill:#fff;} Hire an Expert Nutrition Facts Labeling Recipes Costs Custom …" at bounding box center [684, 551] width 1369 height 1102
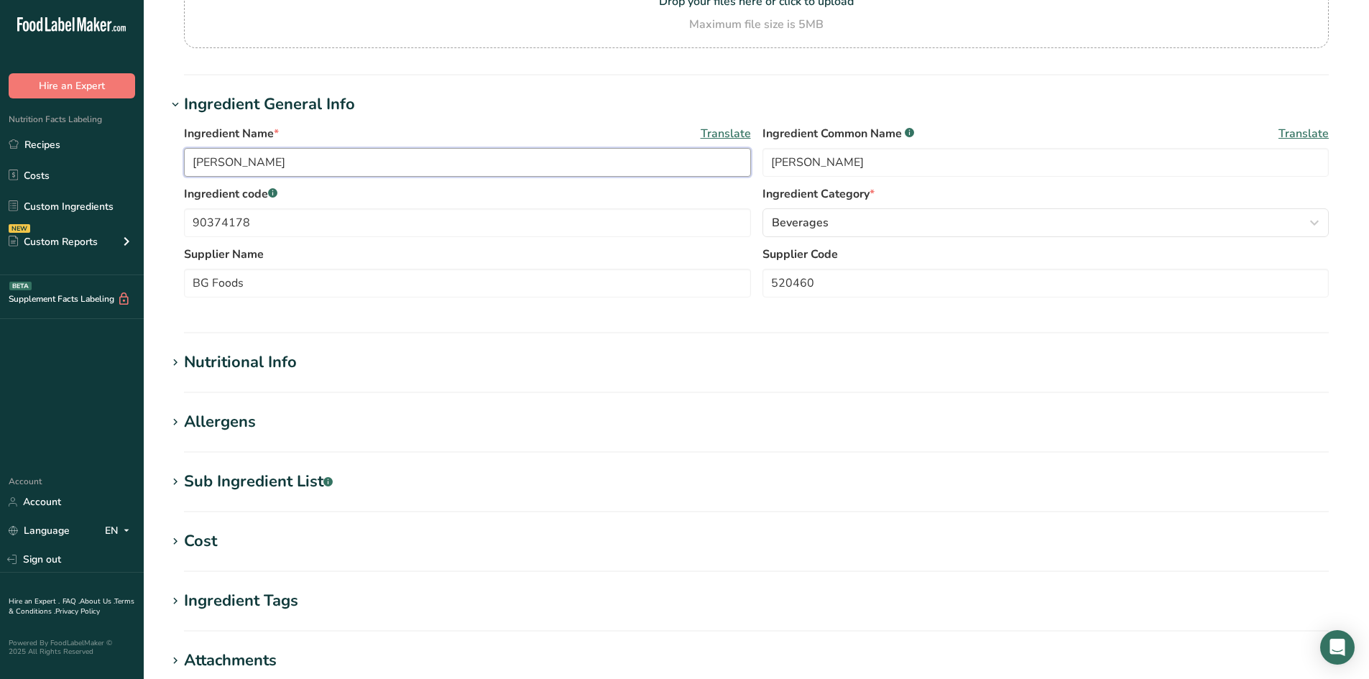
scroll to position [359, 0]
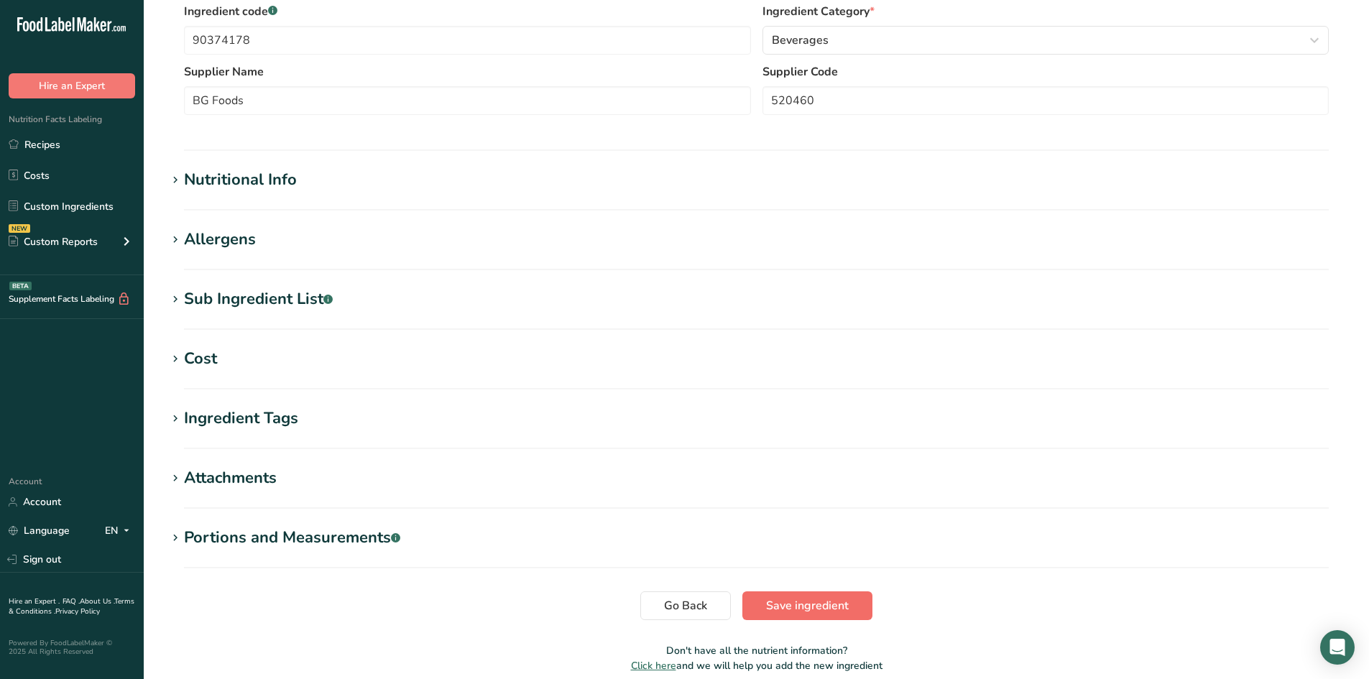
type input "[PERSON_NAME]"
click at [826, 606] on span "Save ingredient" at bounding box center [807, 605] width 83 height 17
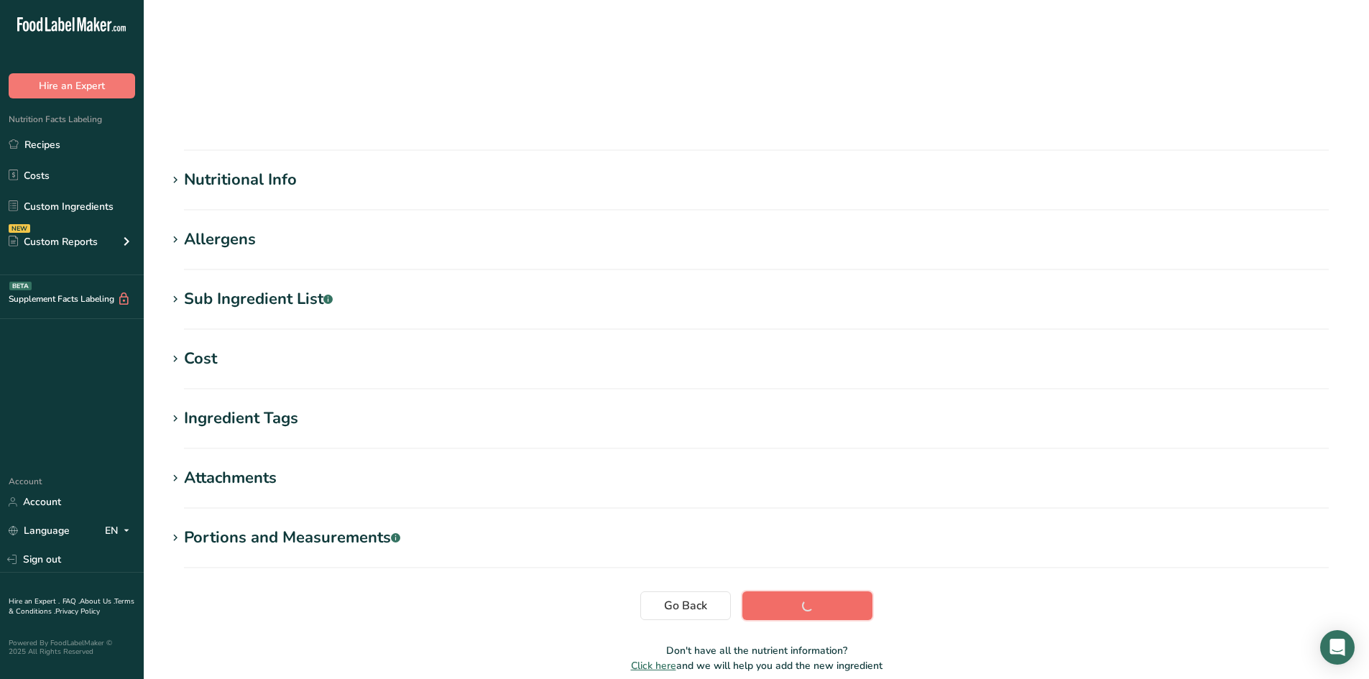
scroll to position [81, 0]
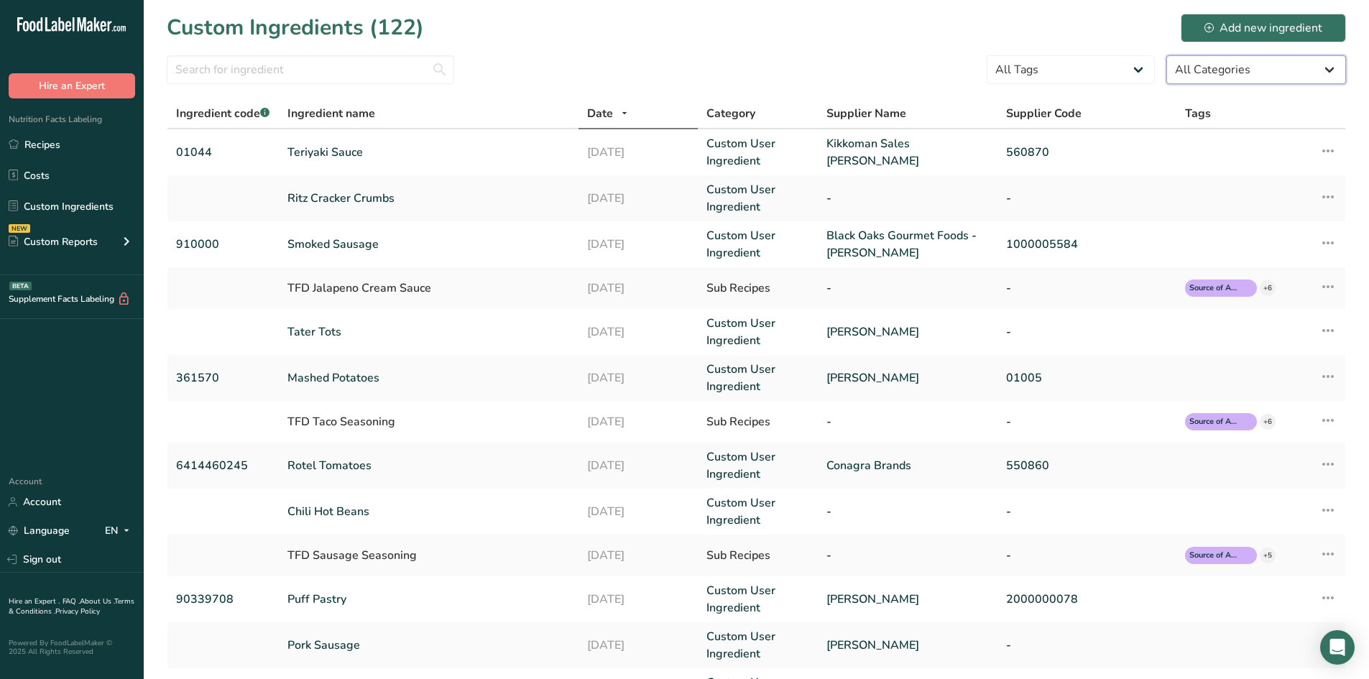
click at [1286, 70] on select "All Categories [DEMOGRAPHIC_DATA]/[US_STATE][DEMOGRAPHIC_DATA] Foods Baby Foods…" at bounding box center [1256, 69] width 180 height 29
click at [1287, 70] on select "All Categories [DEMOGRAPHIC_DATA]/[US_STATE][DEMOGRAPHIC_DATA] Foods Baby Foods…" at bounding box center [1256, 69] width 180 height 29
click at [1135, 65] on select "All Tags Source of Antioxidants [MEDICAL_DATA] Effect Source of Omega 3 Plant-b…" at bounding box center [1071, 69] width 168 height 29
click at [1139, 66] on select "All Tags Source of Antioxidants [MEDICAL_DATA] Effect Source of Omega 3 Plant-b…" at bounding box center [1071, 69] width 168 height 29
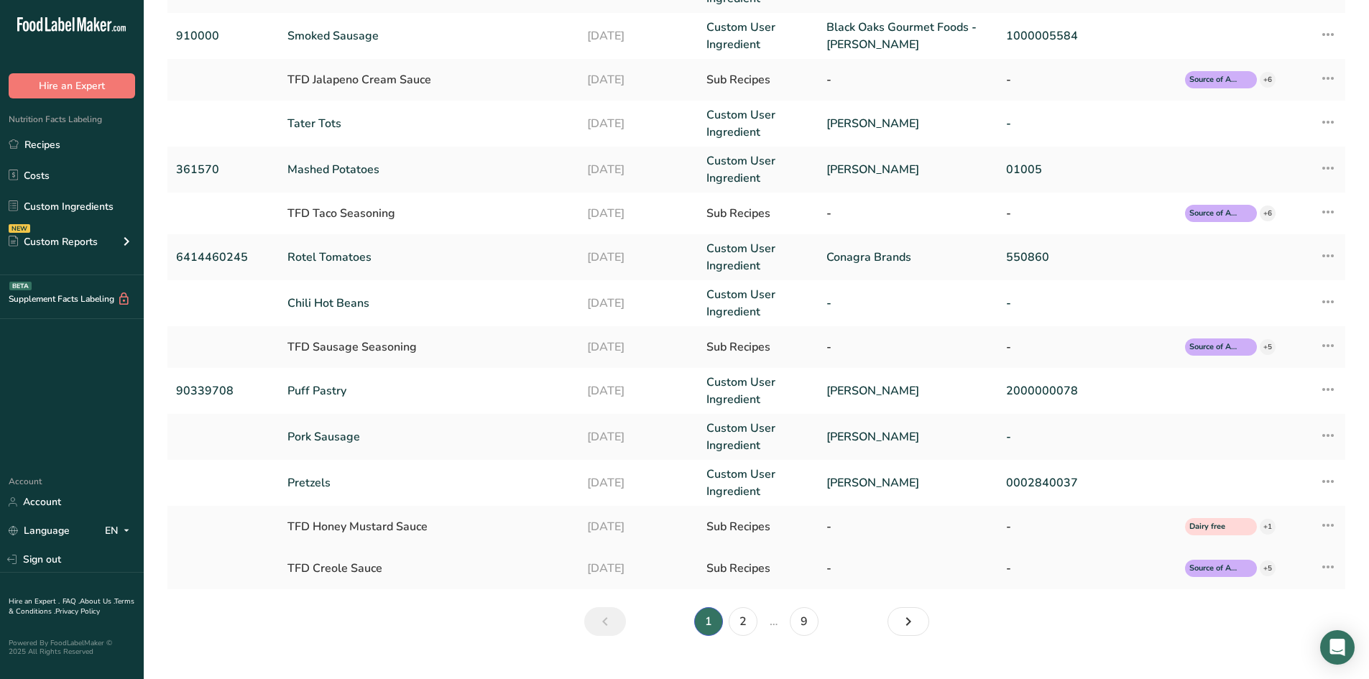
scroll to position [216, 0]
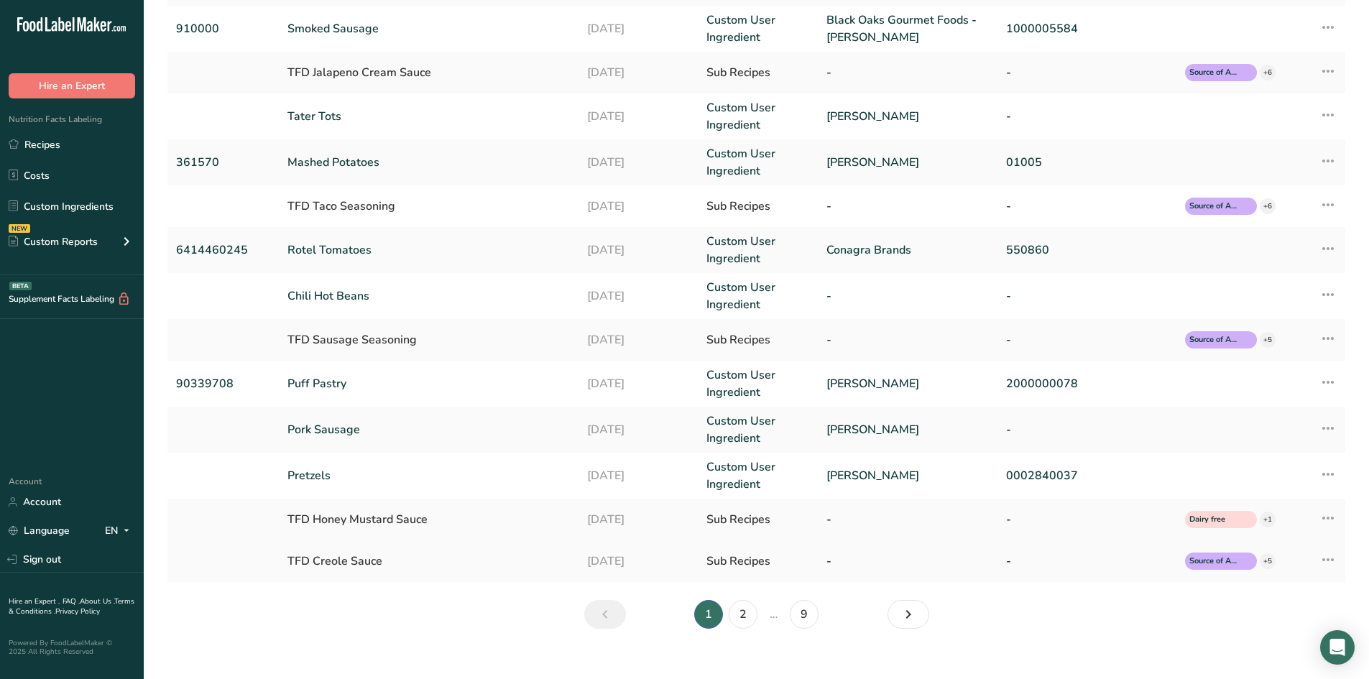
drag, startPoint x: 173, startPoint y: 152, endPoint x: 1217, endPoint y: 572, distance: 1124.7
click at [1217, 572] on tbody "01044 Teriyaki Sauce [DATE] Custom User Ingredient Kikkoman Sales [PERSON_NAME]…" at bounding box center [756, 248] width 1178 height 668
copy tbody "01044 Teriyaki Sauce [DATE] Custom User Ingredient Kikkoman Sales Usa - [PERSON…"
click at [740, 618] on link "2" at bounding box center [743, 614] width 29 height 29
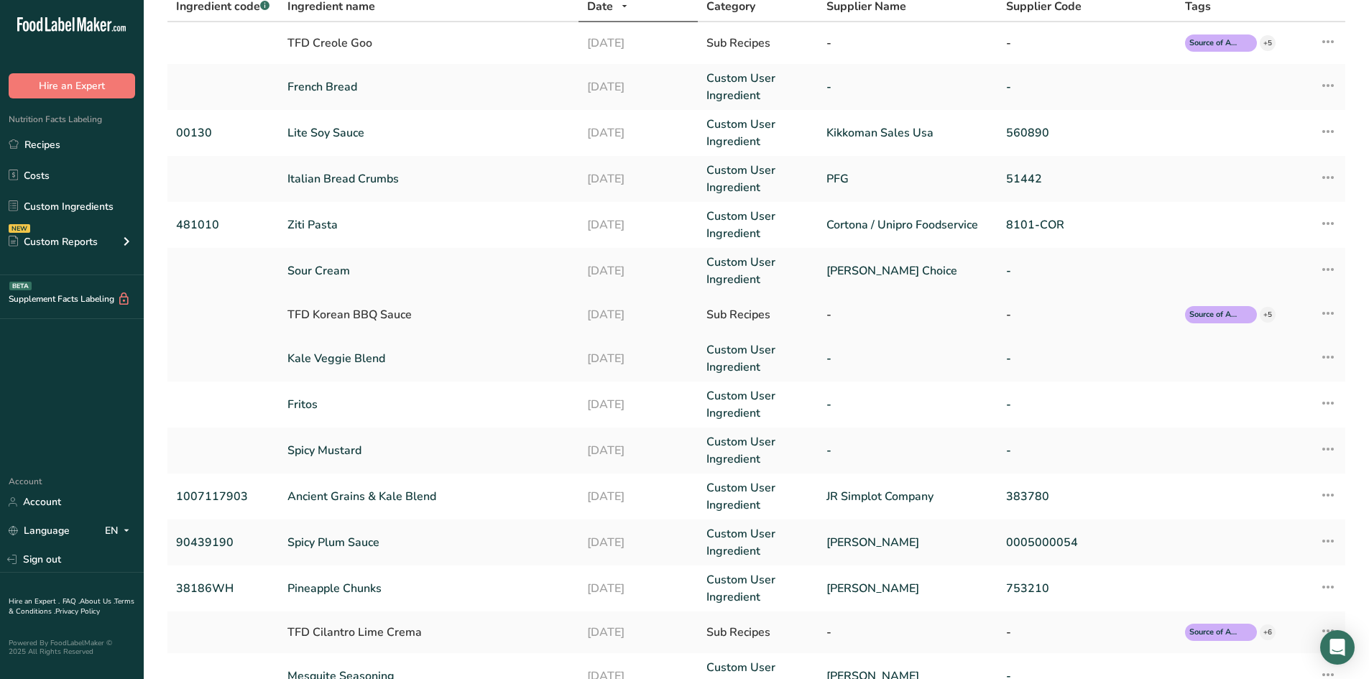
scroll to position [243, 0]
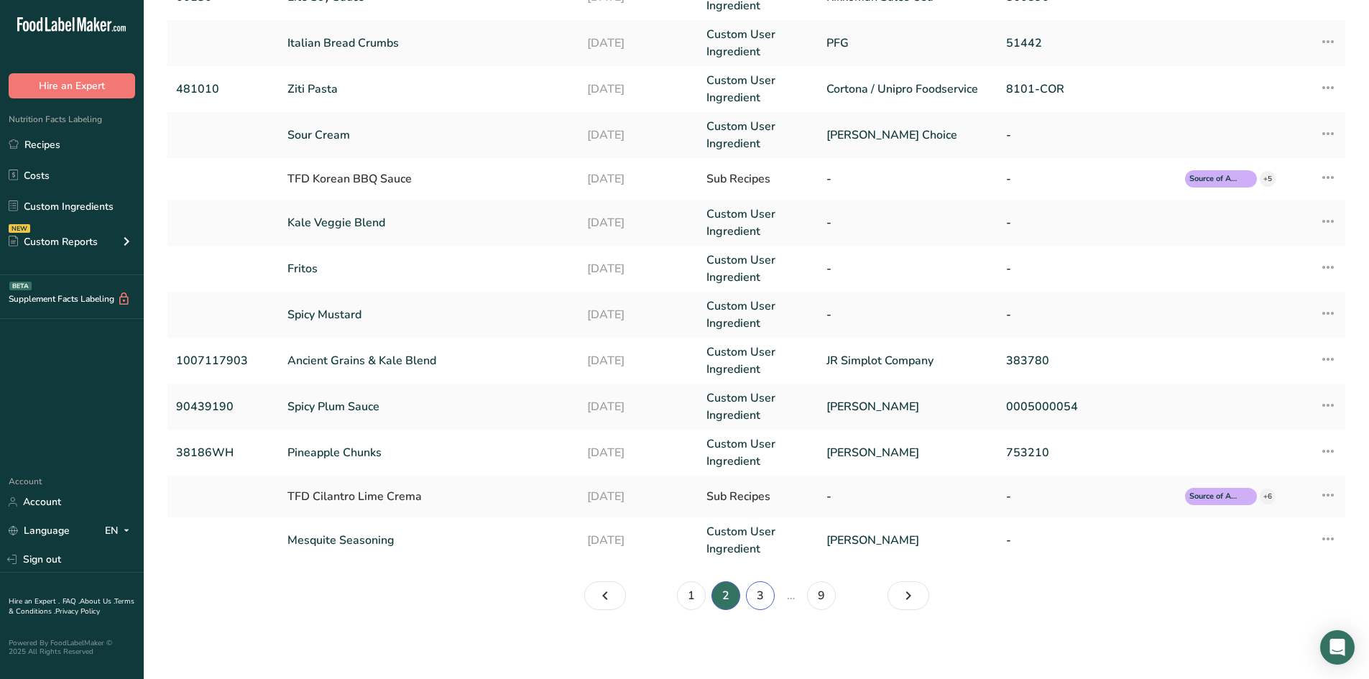
click at [759, 595] on link "3" at bounding box center [760, 595] width 29 height 29
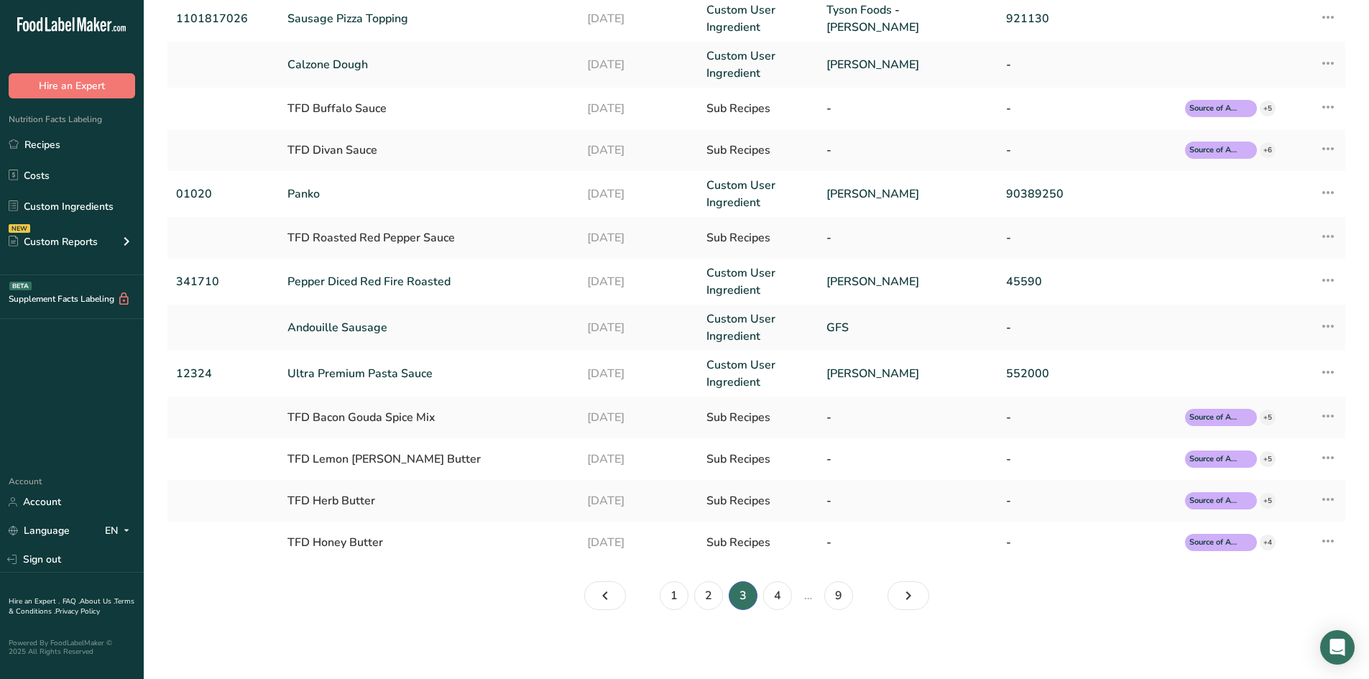
scroll to position [226, 0]
click at [777, 591] on link "4" at bounding box center [777, 595] width 29 height 29
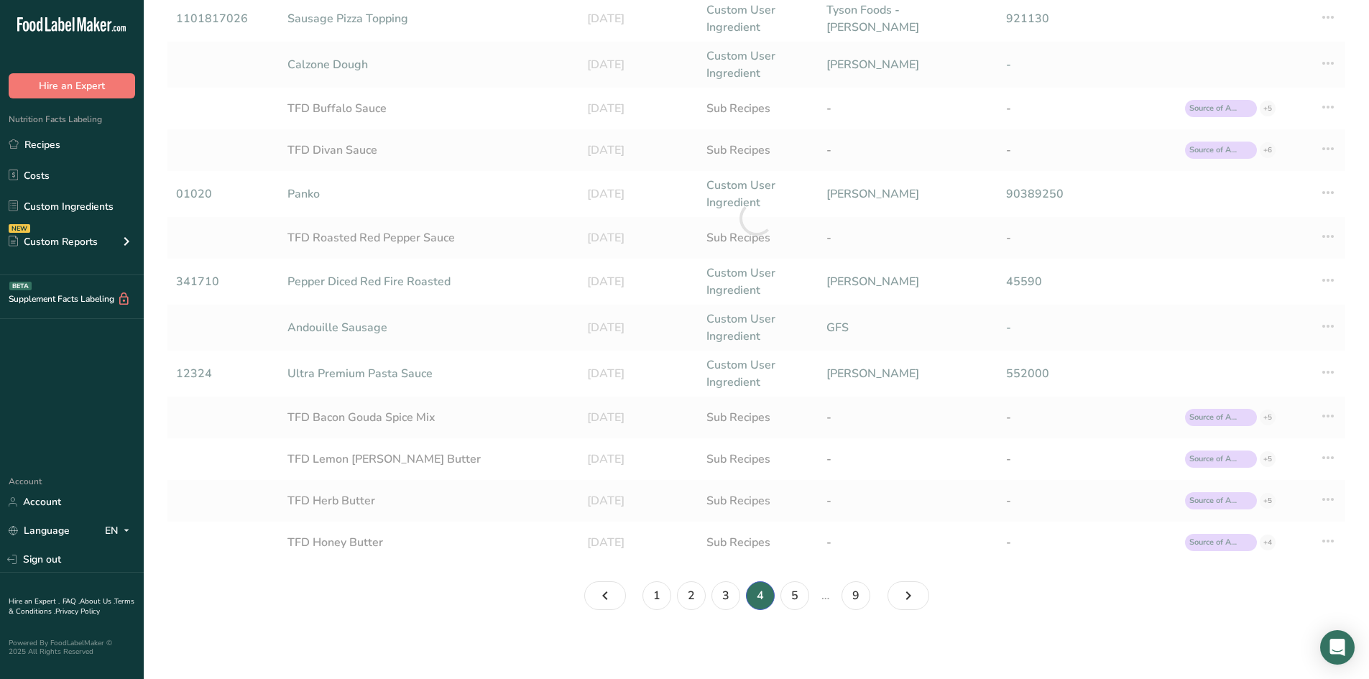
scroll to position [221, 0]
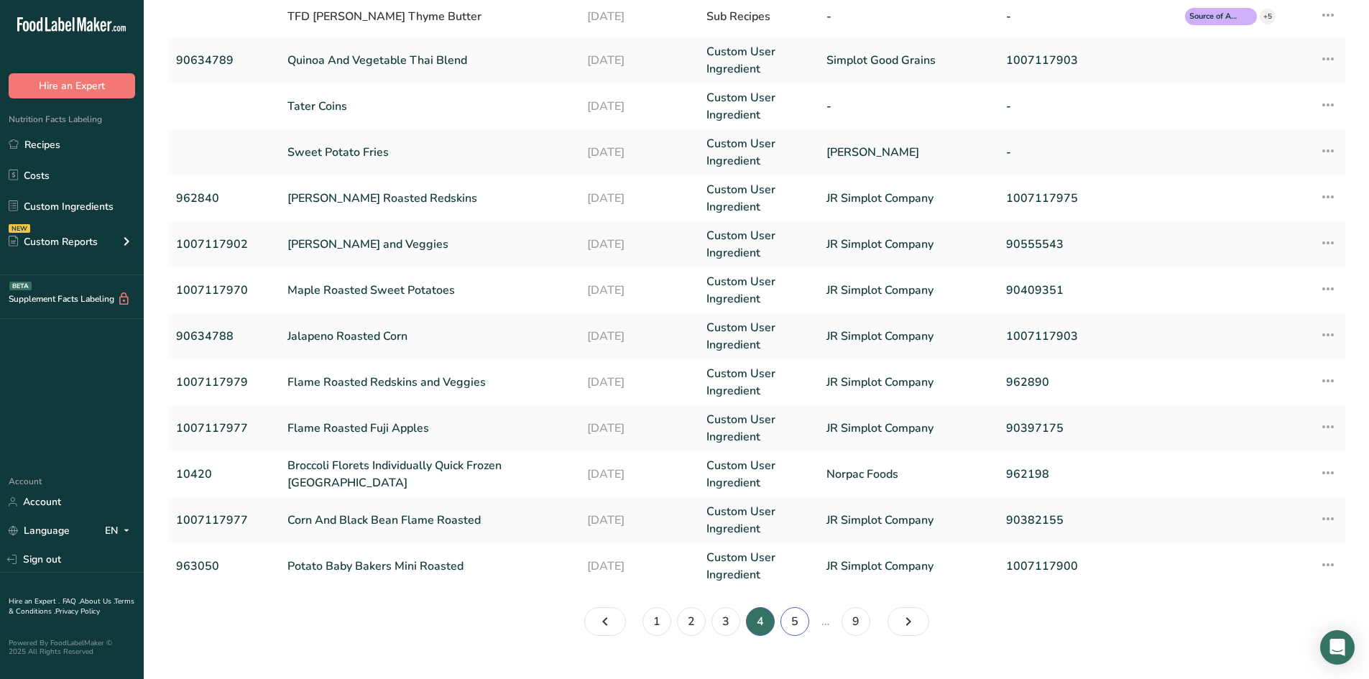
click at [800, 625] on link "5" at bounding box center [794, 621] width 29 height 29
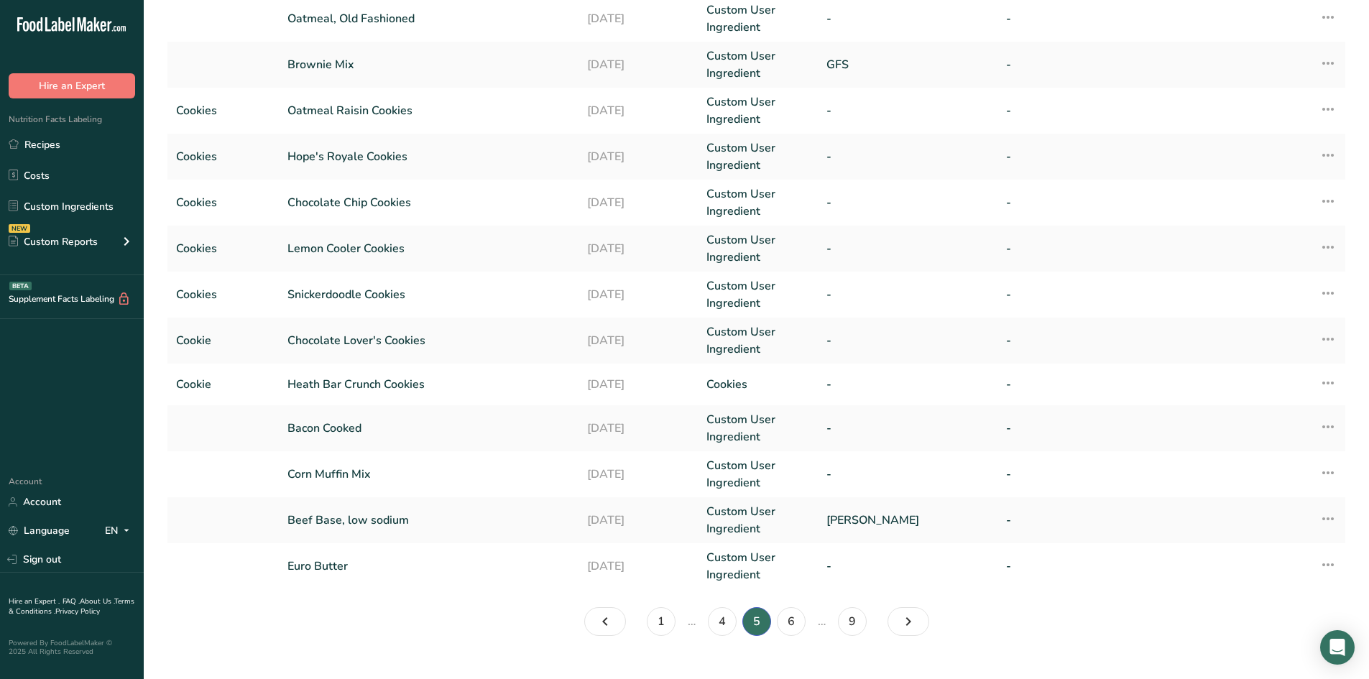
drag, startPoint x: 1076, startPoint y: 632, endPoint x: 1076, endPoint y: 618, distance: 14.4
click at [1075, 625] on section "Custom Ingredients (122) Add new ingredient All Tags Source of Antioxidants [ME…" at bounding box center [756, 219] width 1225 height 880
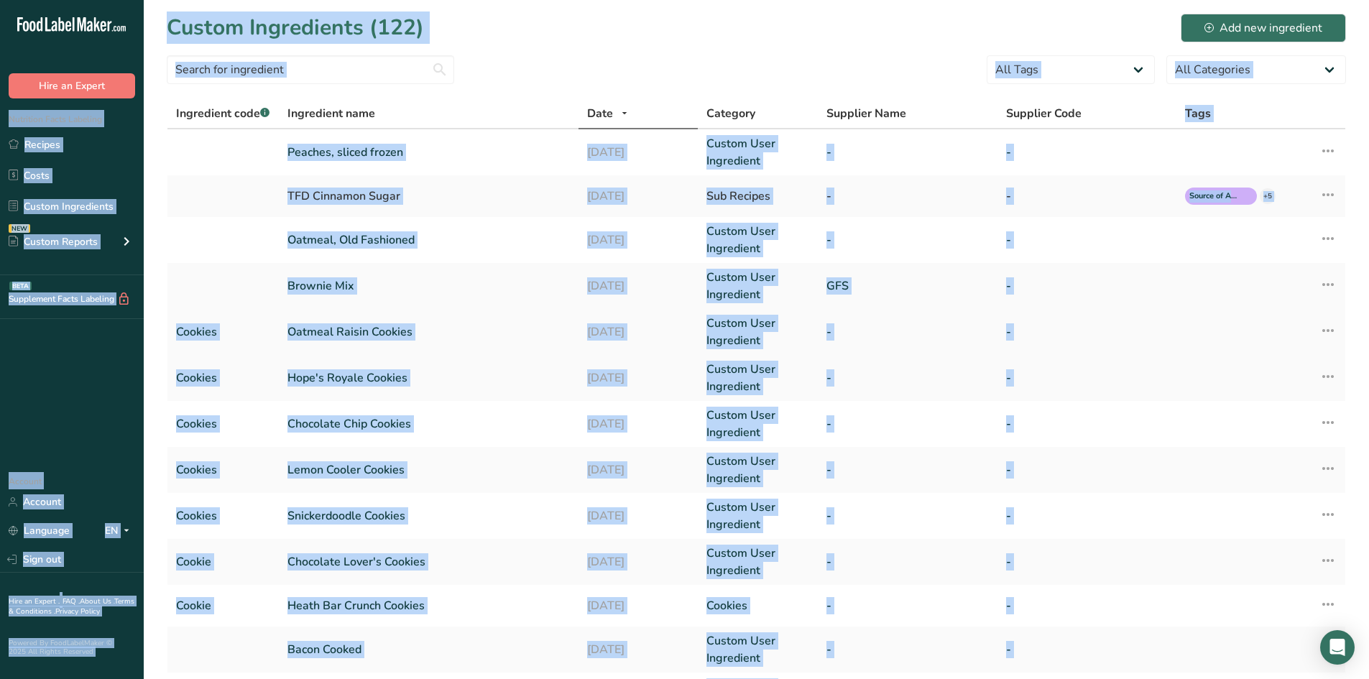
copy body "Loremipsu Dolor Sitametc Adipisc Elits Doeius Temporincid UTL Etdolo Magnaal En…"
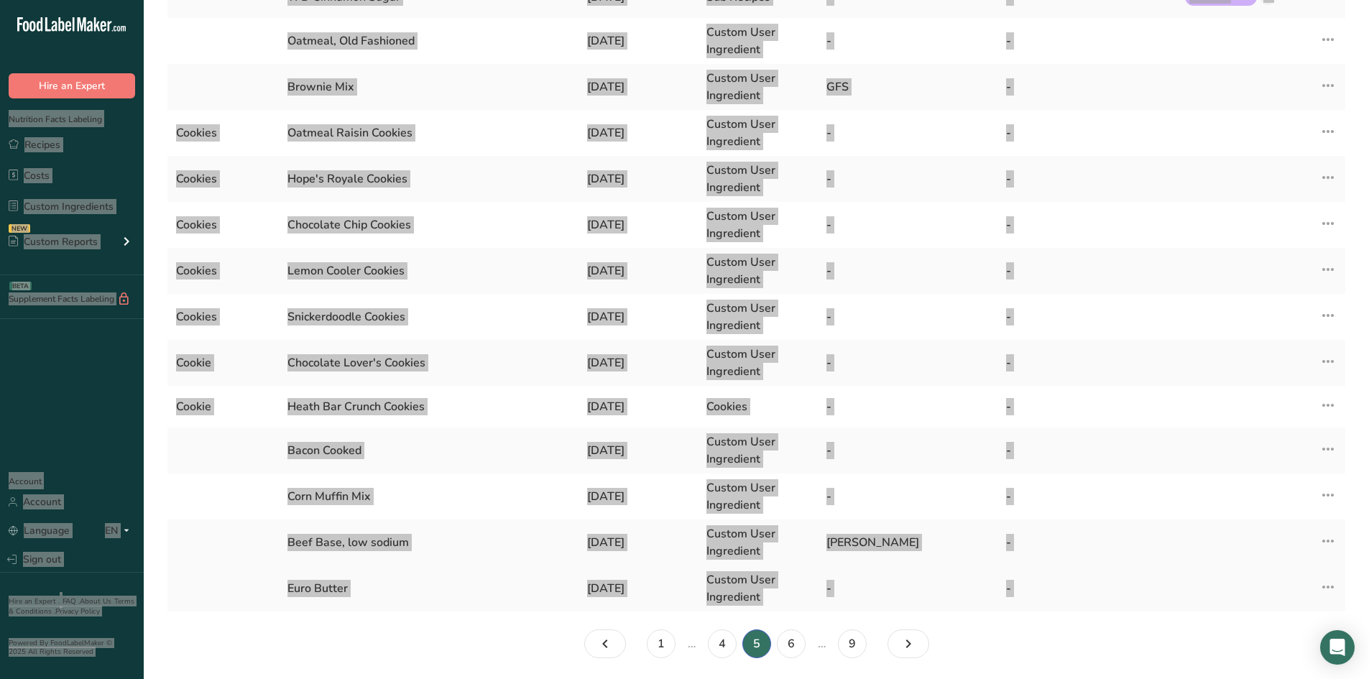
scroll to position [247, 0]
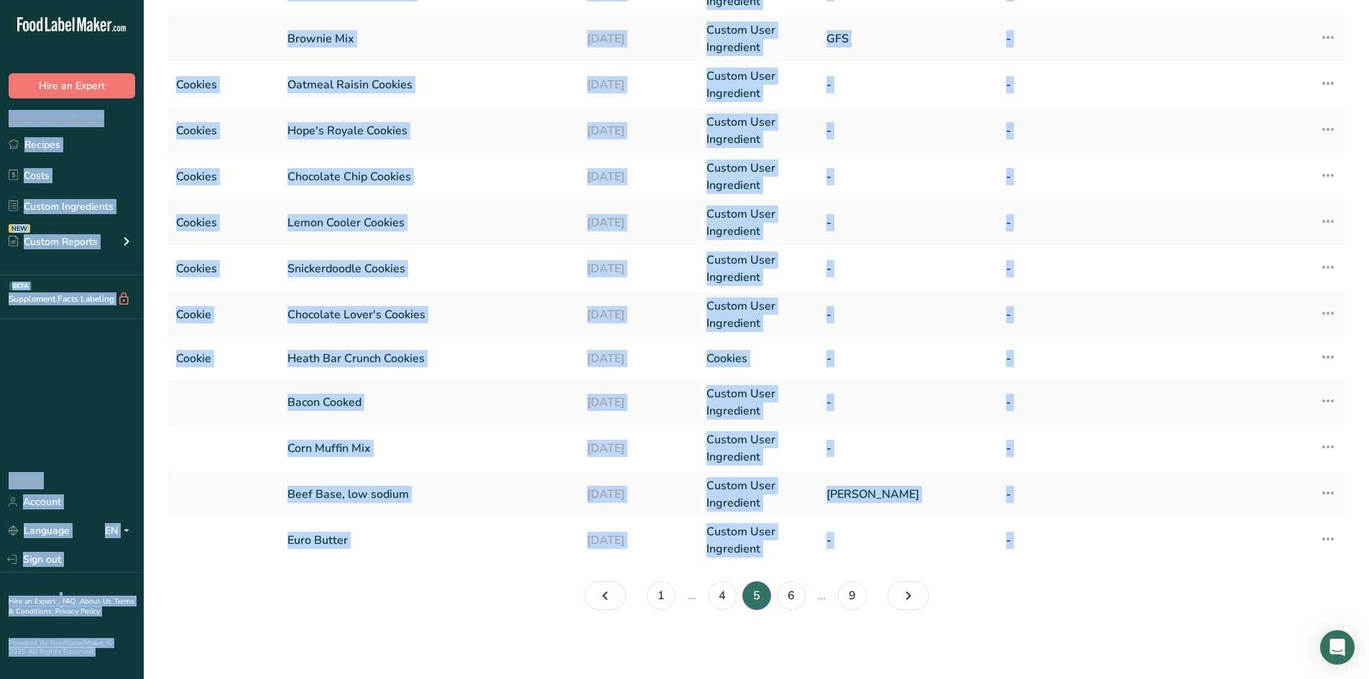
click at [1095, 622] on section "Custom Ingredients (122) Add new ingredient All Tags Source of Antioxidants [ME…" at bounding box center [756, 193] width 1225 height 880
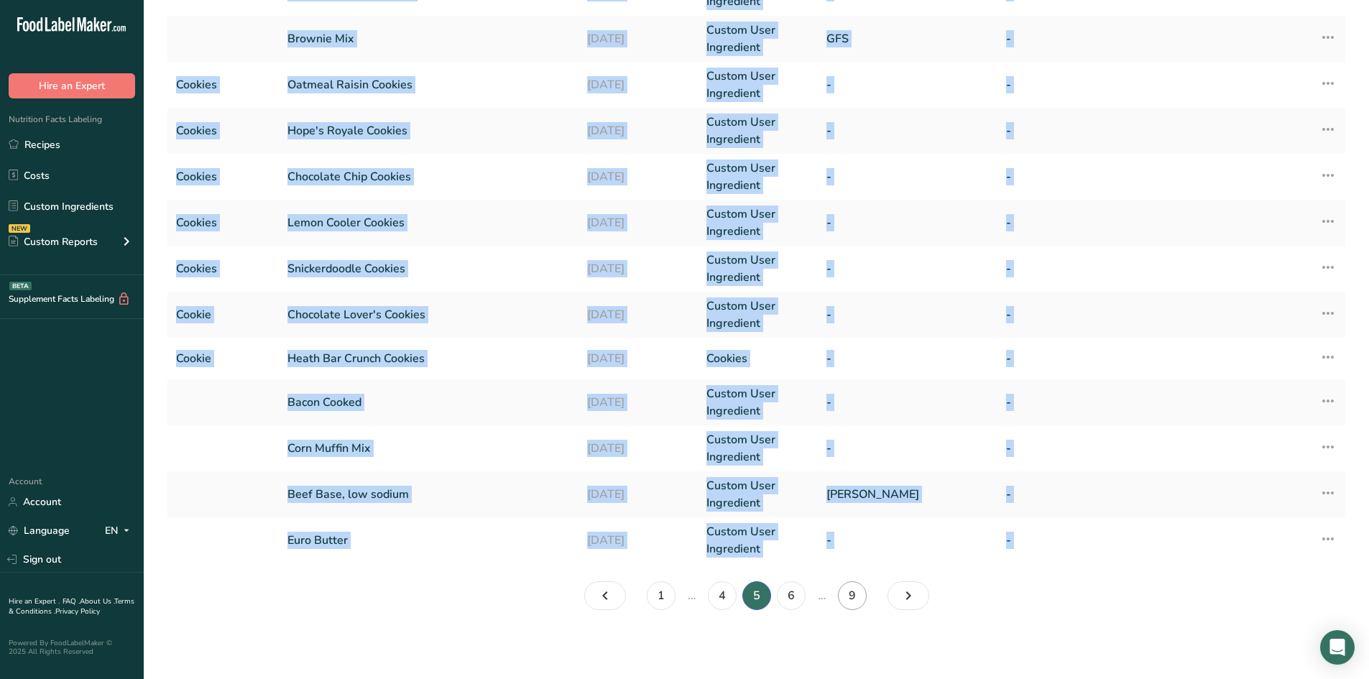
drag, startPoint x: 190, startPoint y: 144, endPoint x: 865, endPoint y: 596, distance: 812.4
click at [875, 596] on section "Custom Ingredients (122) Add new ingredient All Tags Source of Antioxidants [ME…" at bounding box center [756, 193] width 1225 height 880
copy body "Peaches, sliced frozen [DATE] Custom User Ingredient - - Edit Ingredient Duplic…"
click at [794, 599] on link "6" at bounding box center [791, 595] width 29 height 29
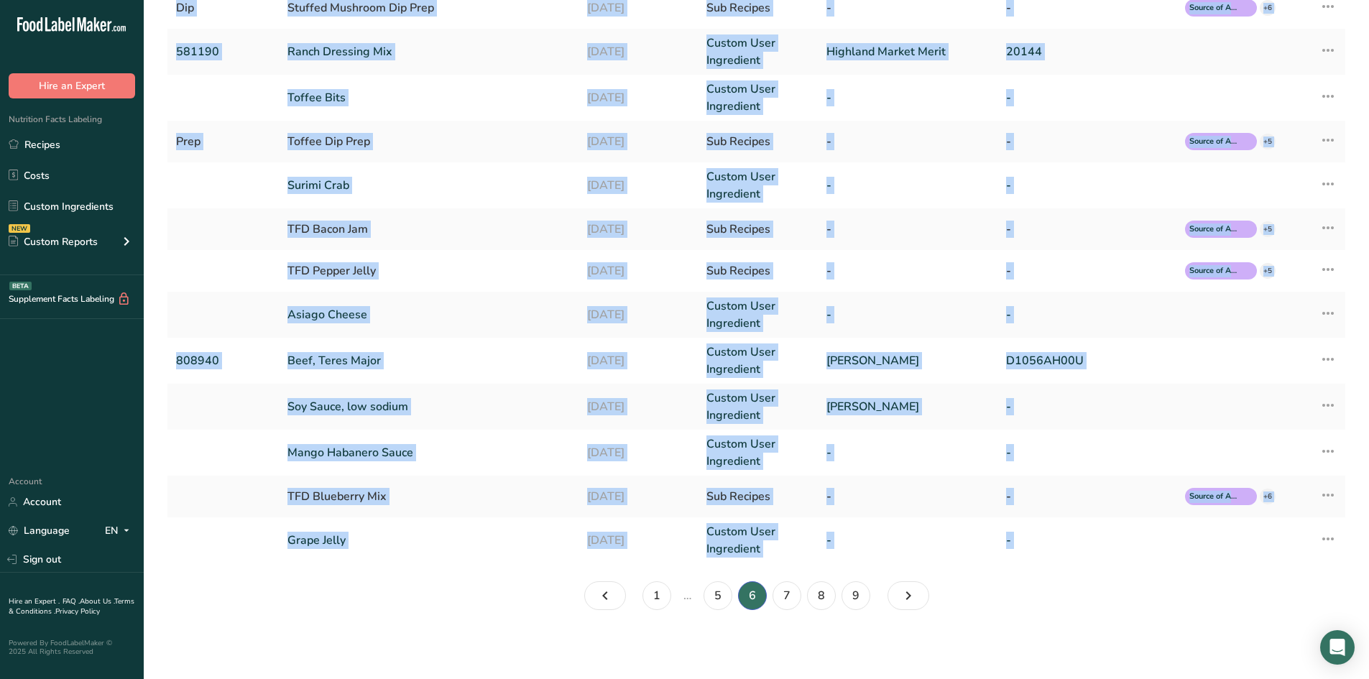
scroll to position [234, 0]
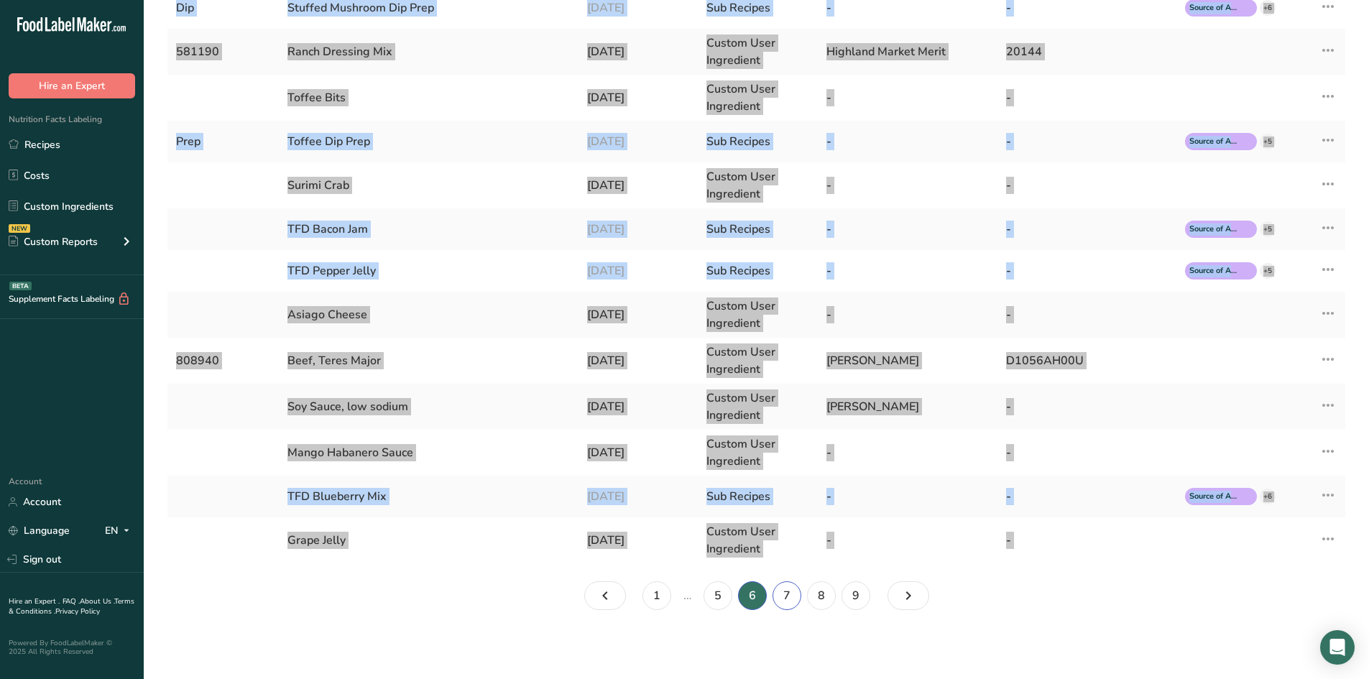
click at [789, 595] on link "7" at bounding box center [787, 595] width 29 height 29
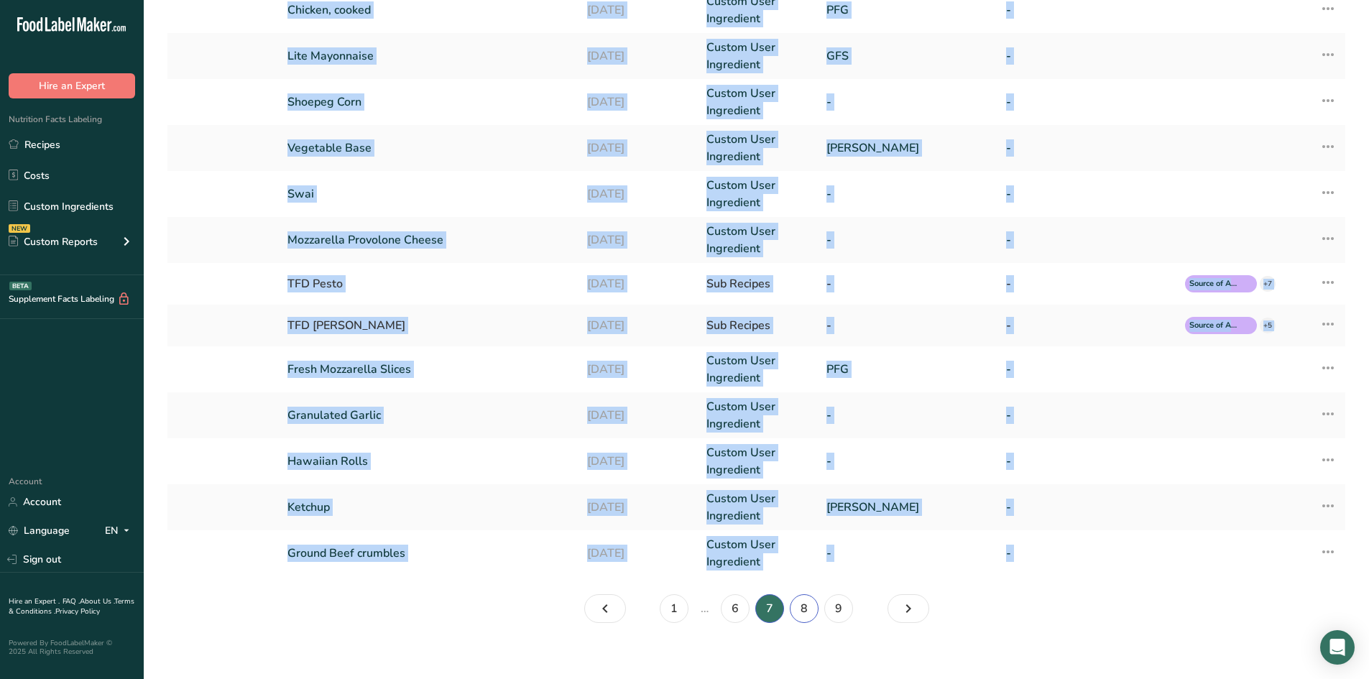
click at [801, 614] on link "8" at bounding box center [804, 608] width 29 height 29
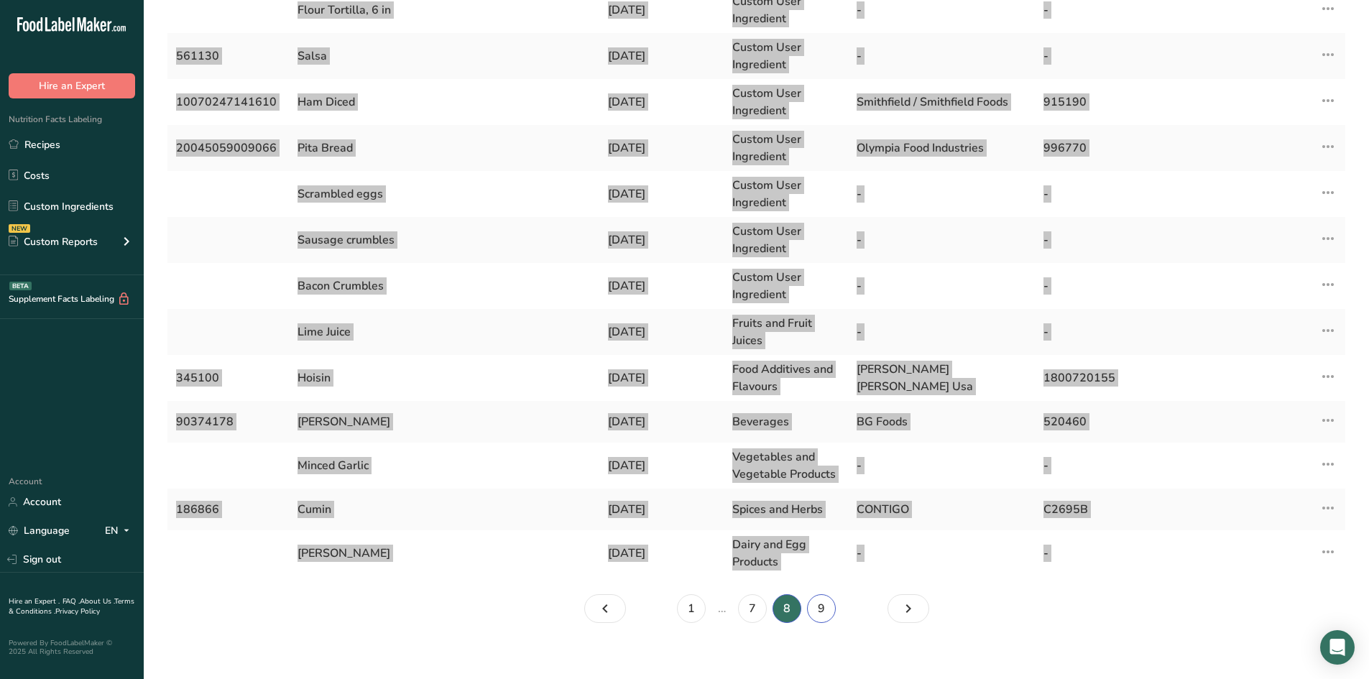
click at [820, 613] on link "9" at bounding box center [821, 608] width 29 height 29
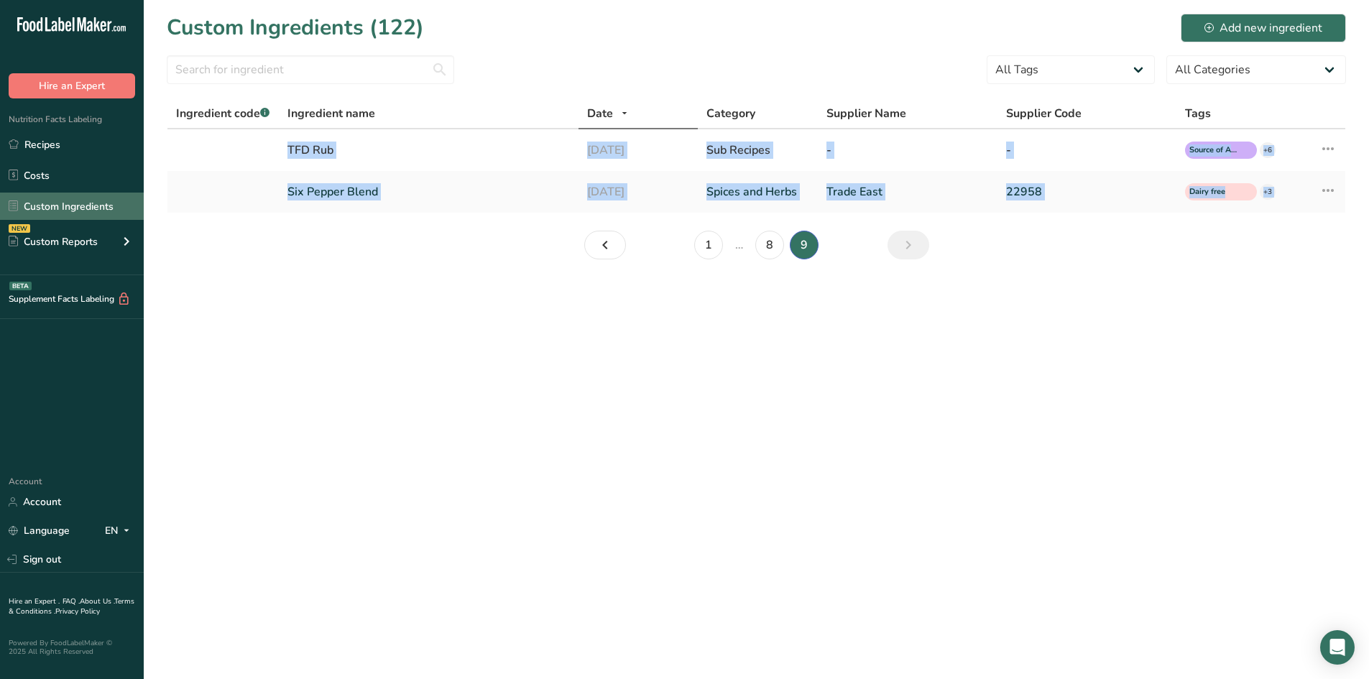
click at [75, 207] on link "Custom Ingredients" at bounding box center [72, 206] width 144 height 27
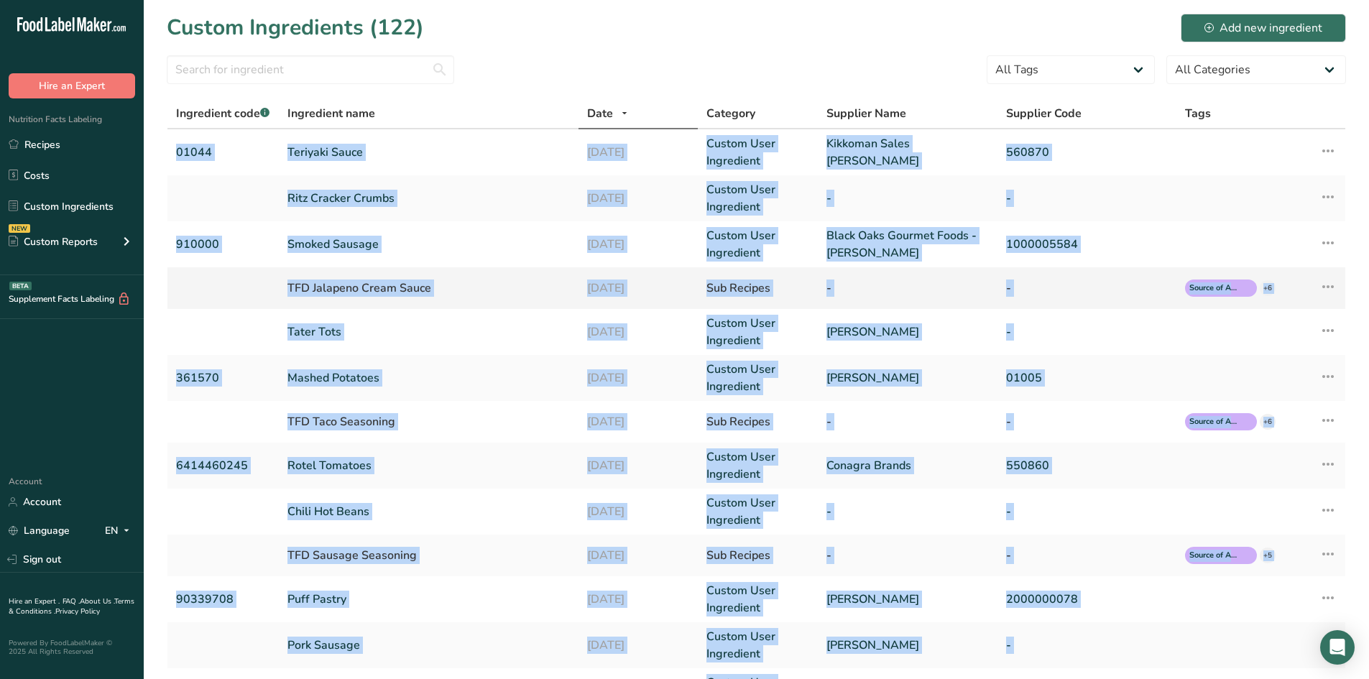
click at [367, 308] on td "TFD Jalapeno Cream Sauce" at bounding box center [428, 288] width 299 height 42
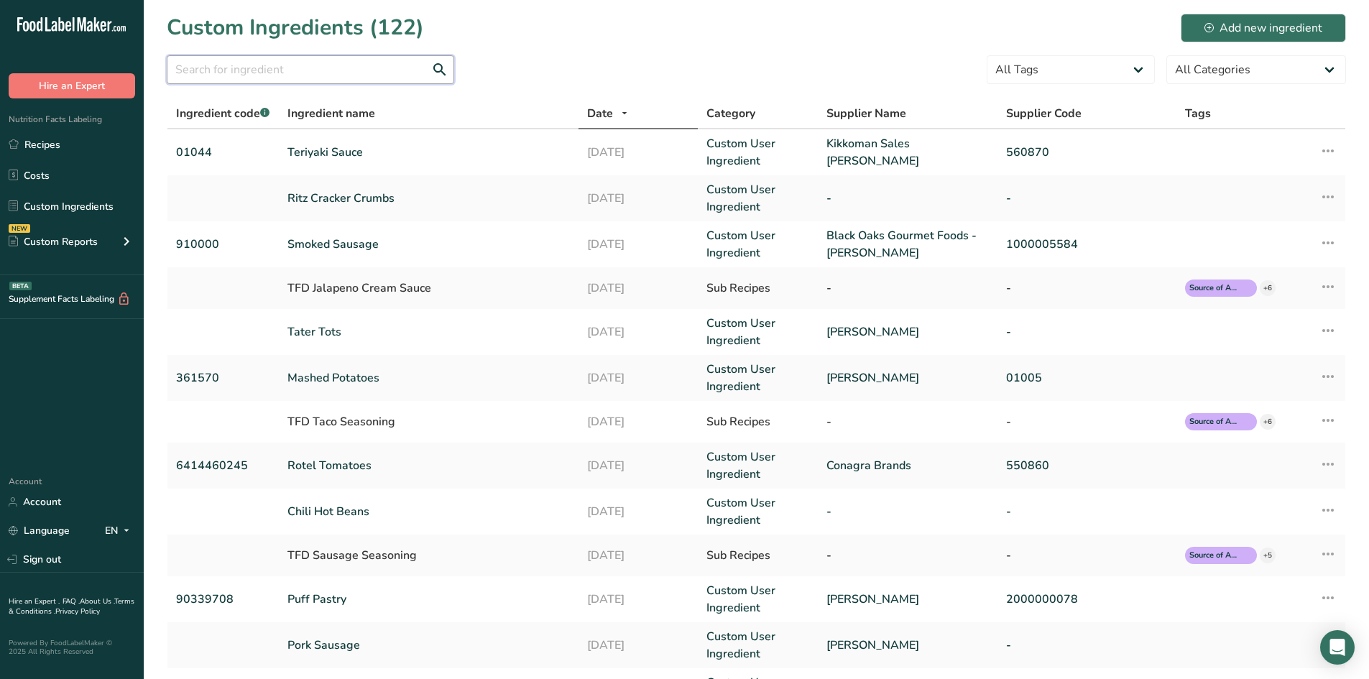
click at [299, 75] on input "text" at bounding box center [310, 69] width 287 height 29
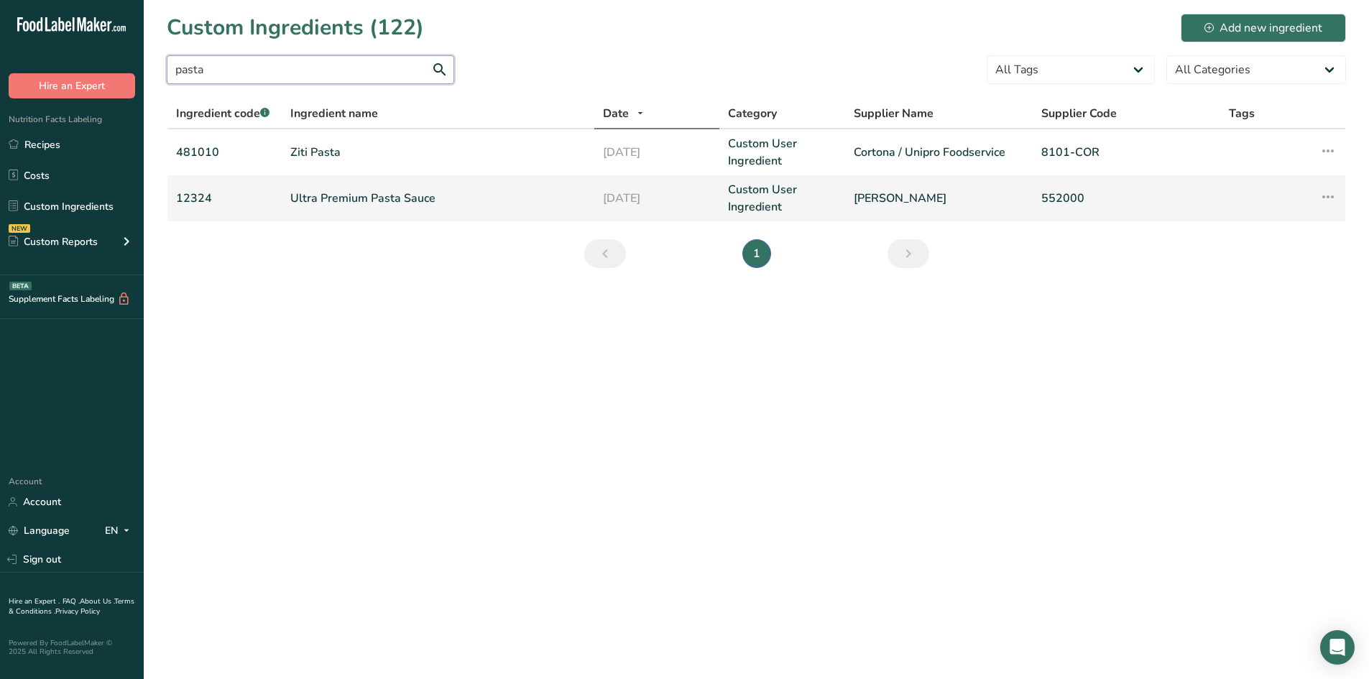
type input "pasta"
click at [332, 191] on link "Ultra Premium Pasta Sauce" at bounding box center [437, 198] width 295 height 17
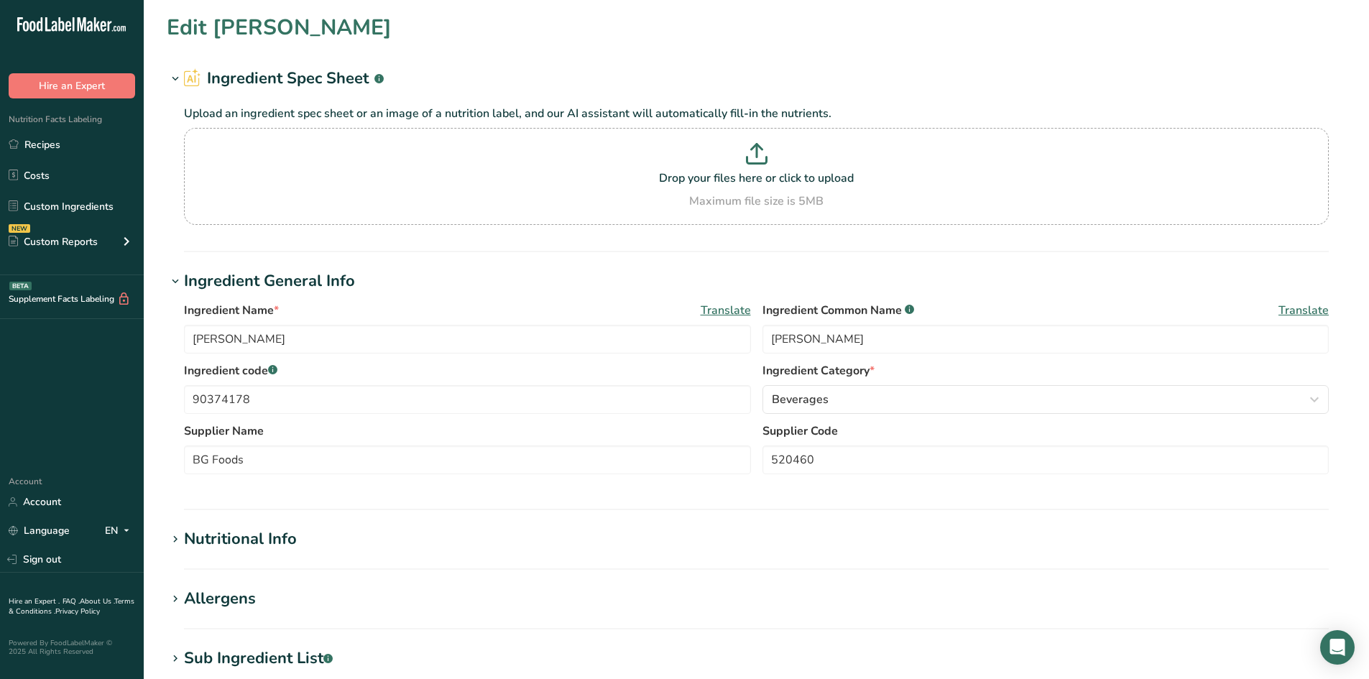
type input "Ultra Premium Pasta Sauce"
type input "Pasta Sauce"
type input "12324"
type input "[PERSON_NAME]"
type input "552000"
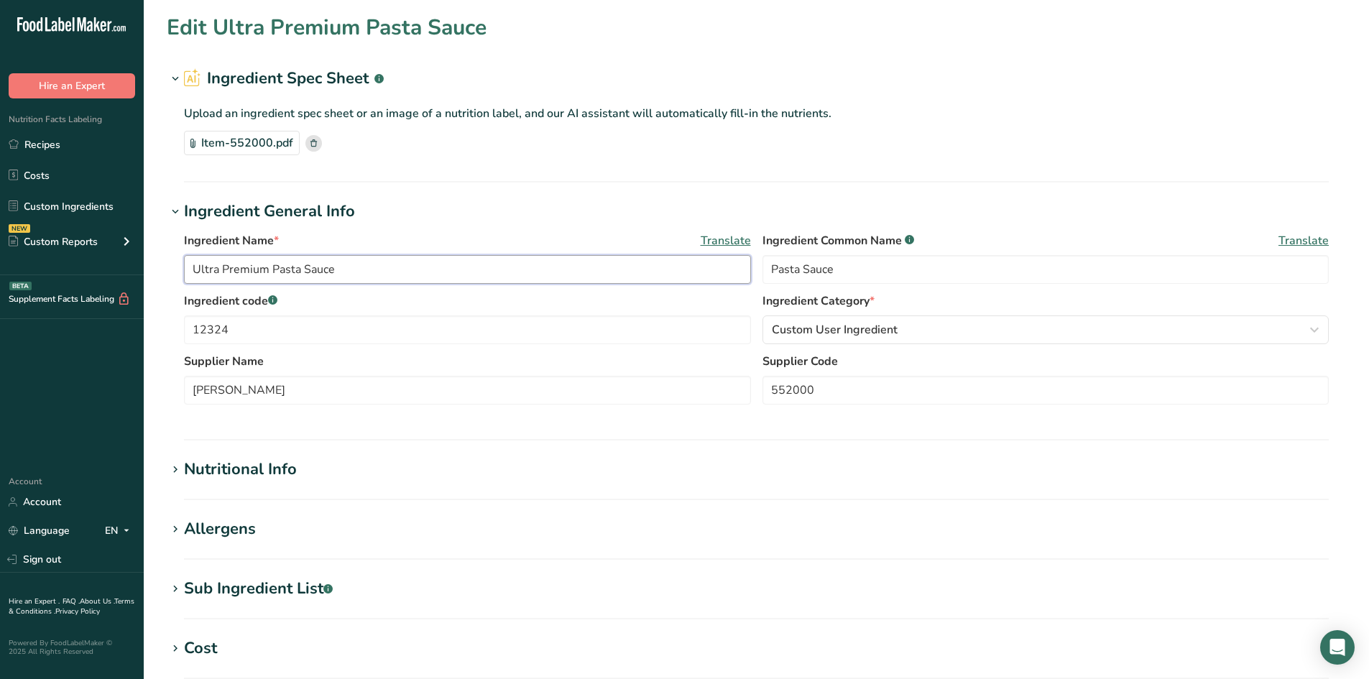
drag, startPoint x: 272, startPoint y: 267, endPoint x: 115, endPoint y: 264, distance: 156.7
click at [115, 264] on div ".a-20{fill:#fff;} Hire an Expert Nutrition Facts Labeling Recipes Costs Custom …" at bounding box center [684, 516] width 1369 height 1032
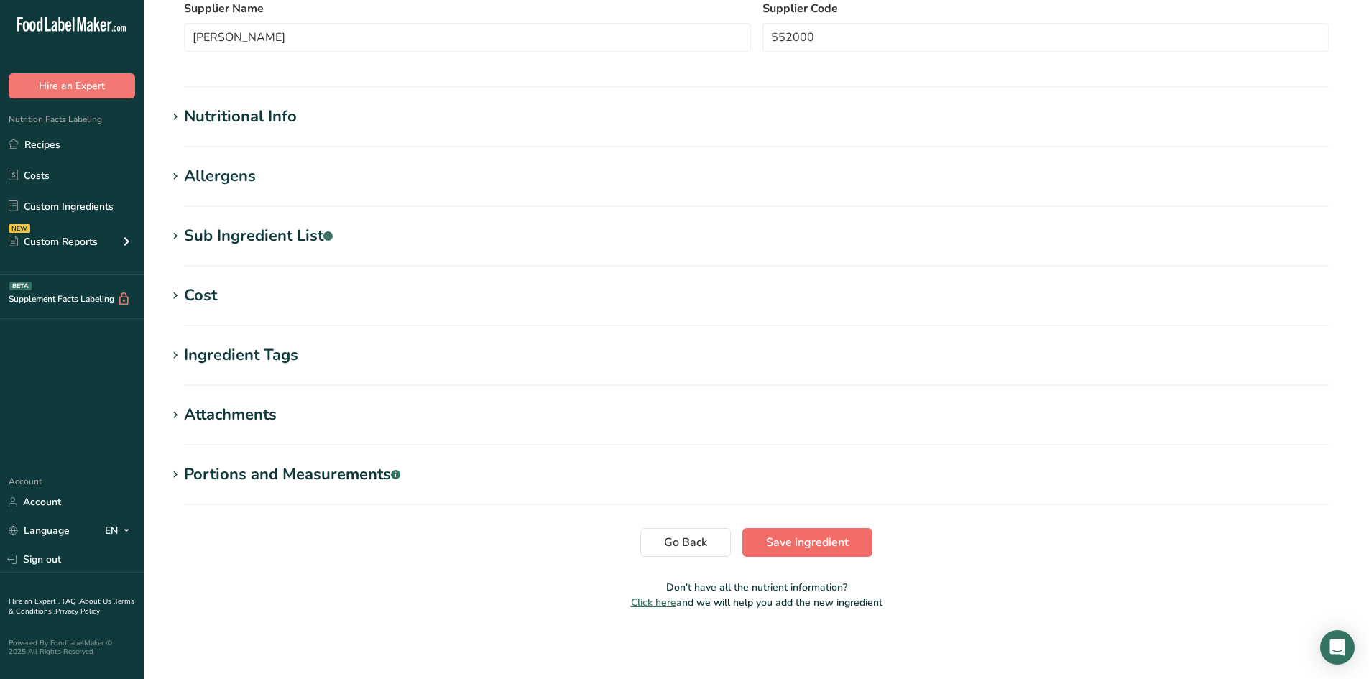
type input "Pasta Sauce"
click at [811, 538] on span "Save ingredient" at bounding box center [807, 542] width 83 height 17
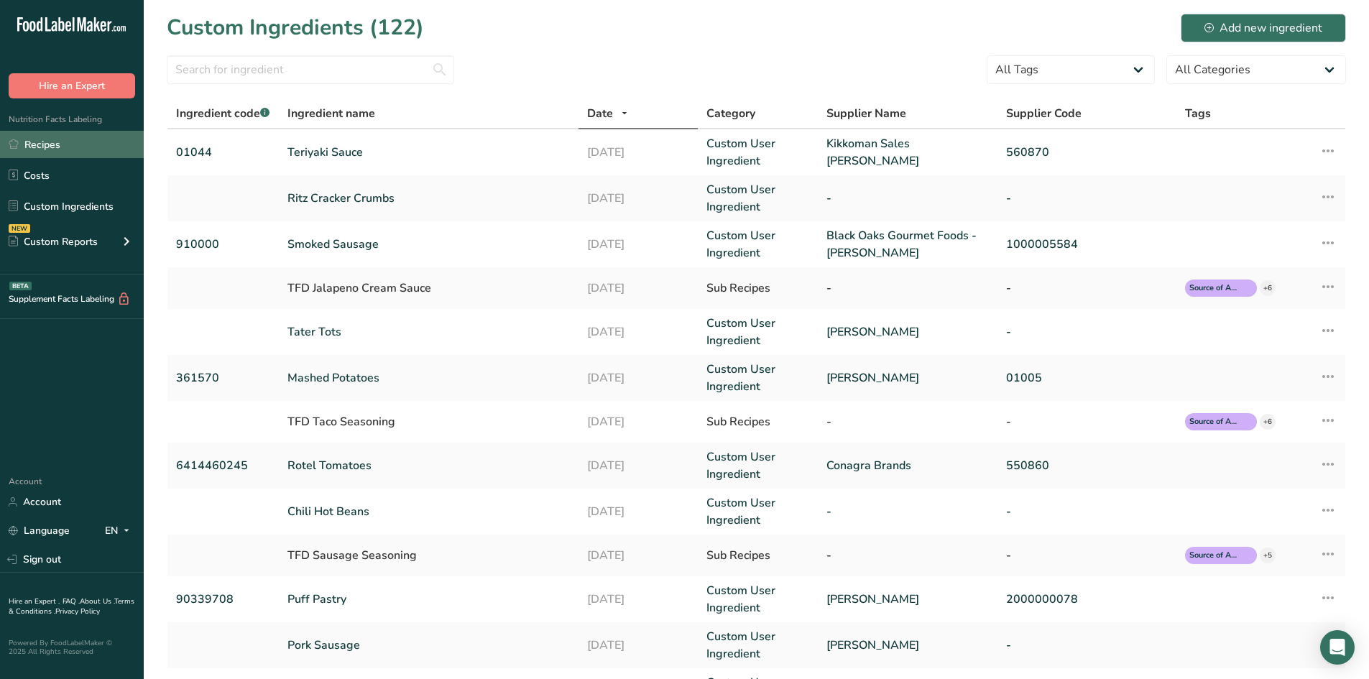
click at [67, 154] on link "Recipes" at bounding box center [72, 144] width 144 height 27
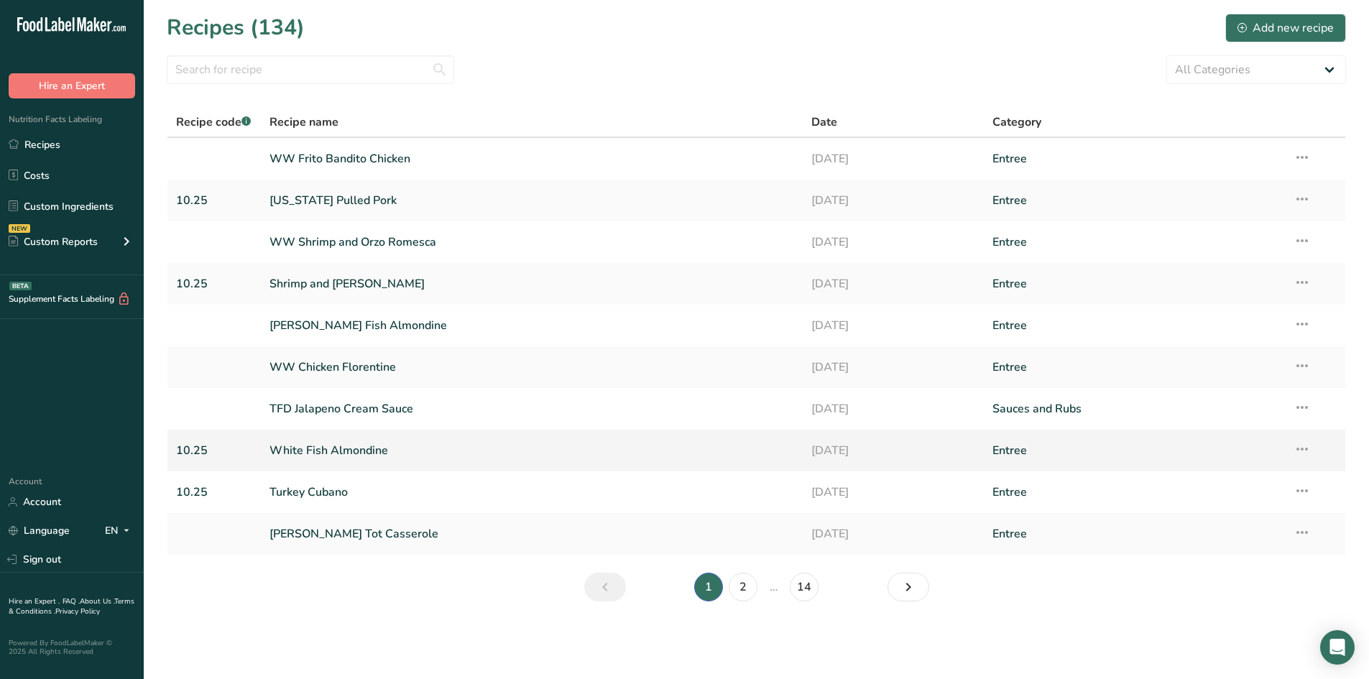
click at [316, 448] on link "White Fish Almondine" at bounding box center [532, 451] width 525 height 30
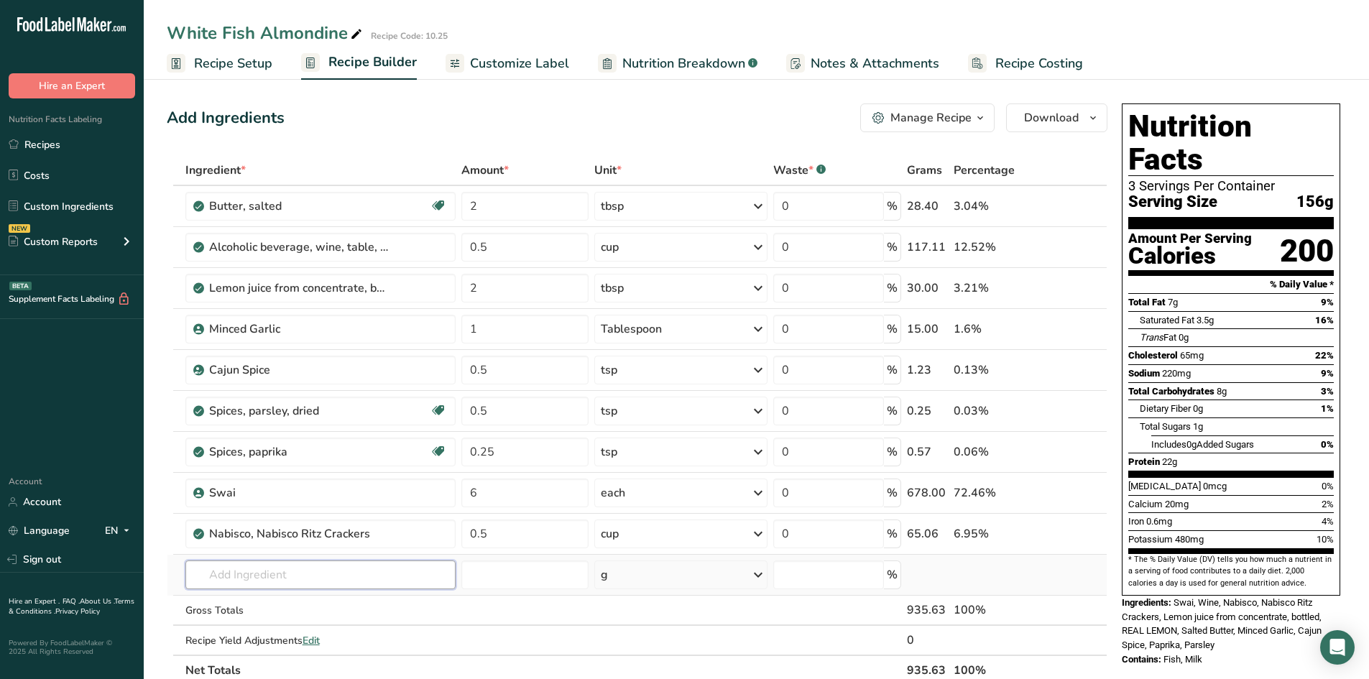
click at [346, 564] on input "text" at bounding box center [320, 575] width 270 height 29
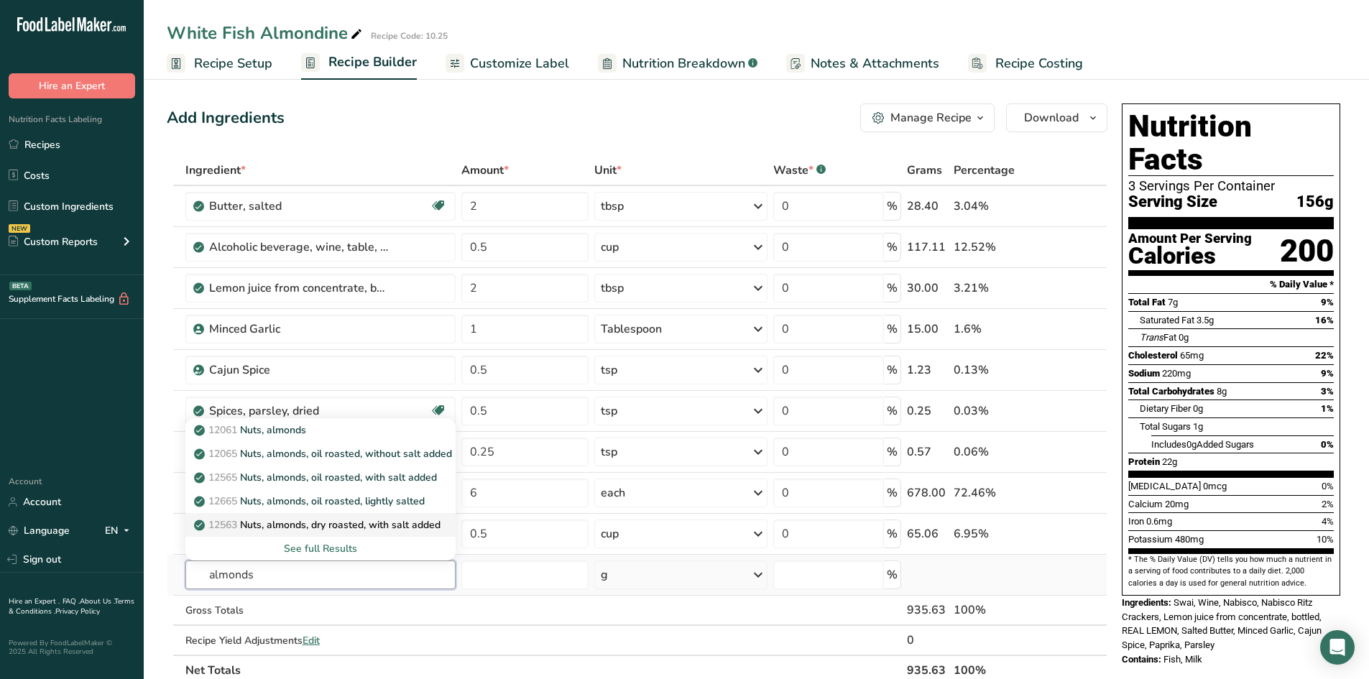
scroll to position [72, 0]
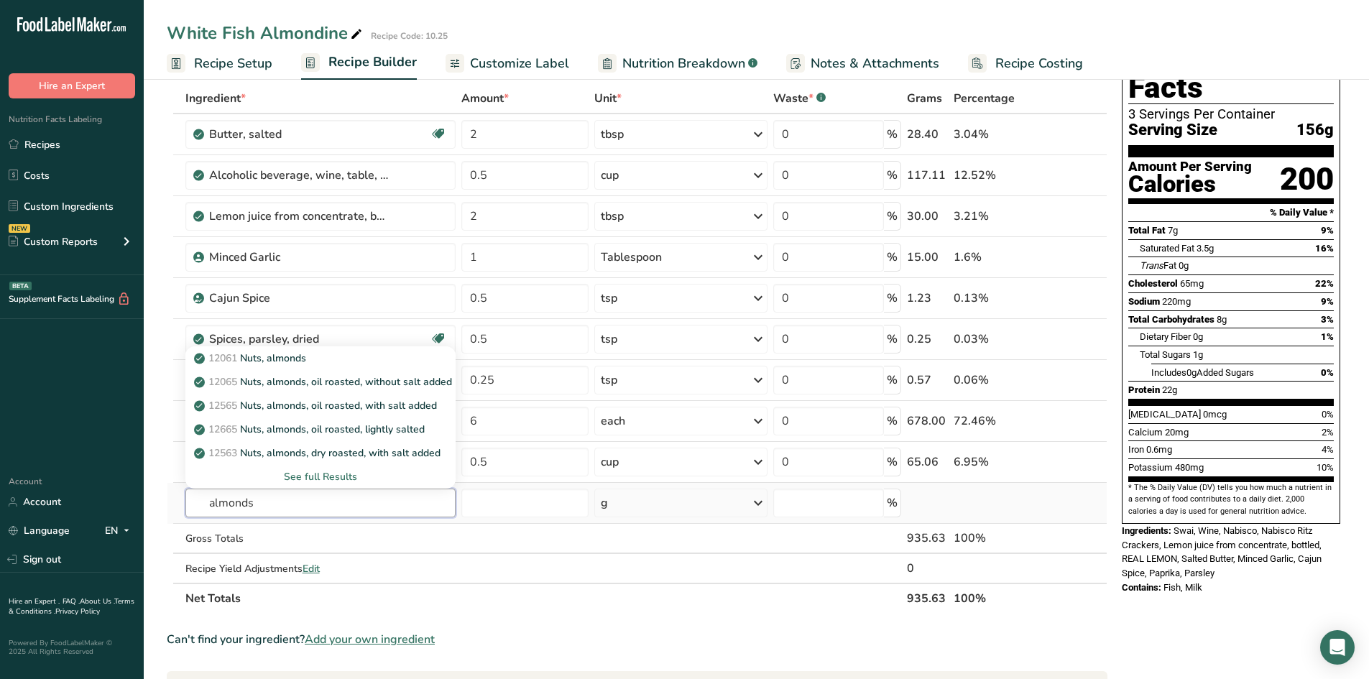
type input "almonds"
click at [331, 479] on div "See full Results" at bounding box center [320, 476] width 247 height 15
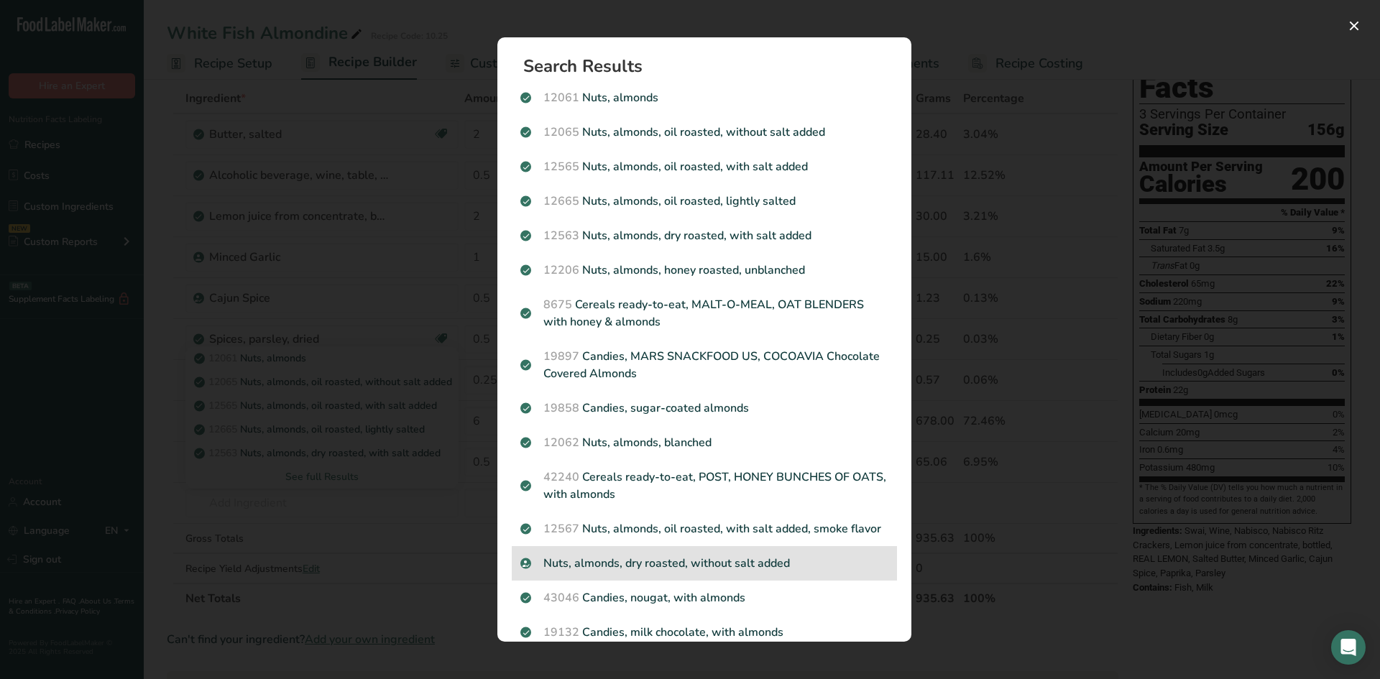
click at [778, 572] on p "Nuts, almonds, dry roasted, without salt added" at bounding box center [704, 563] width 368 height 17
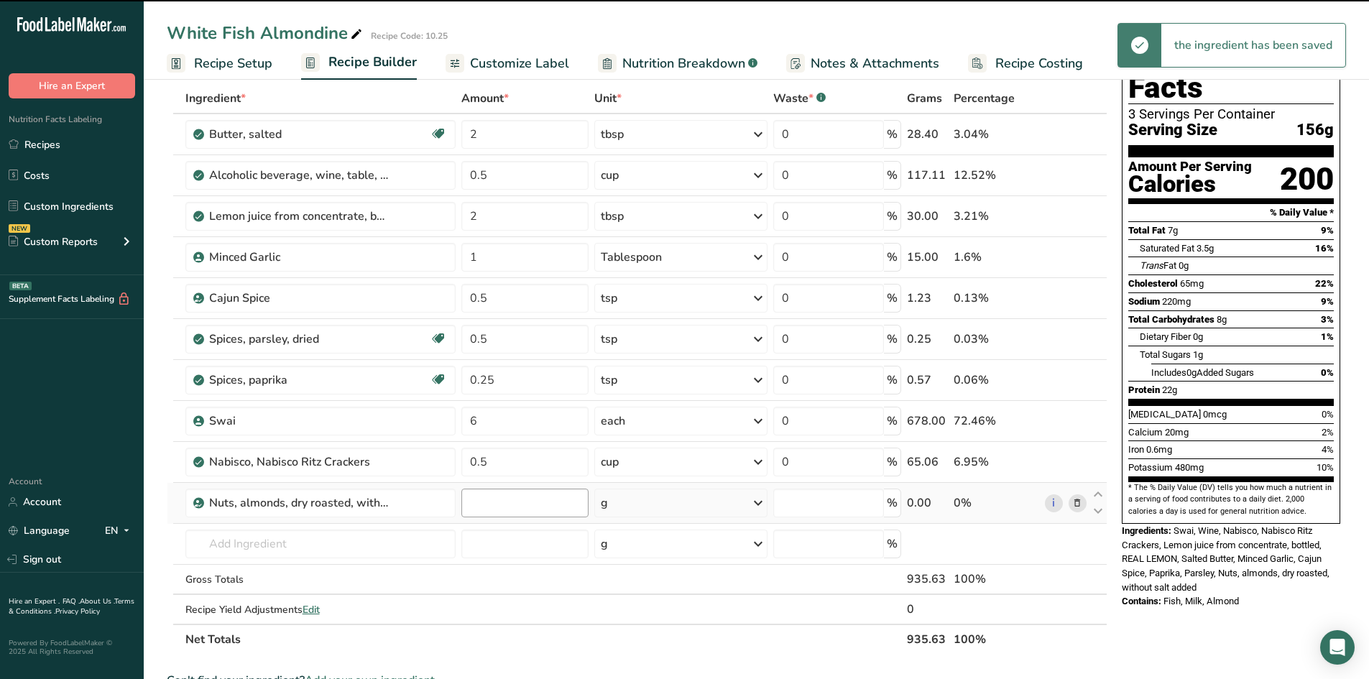
type input "0"
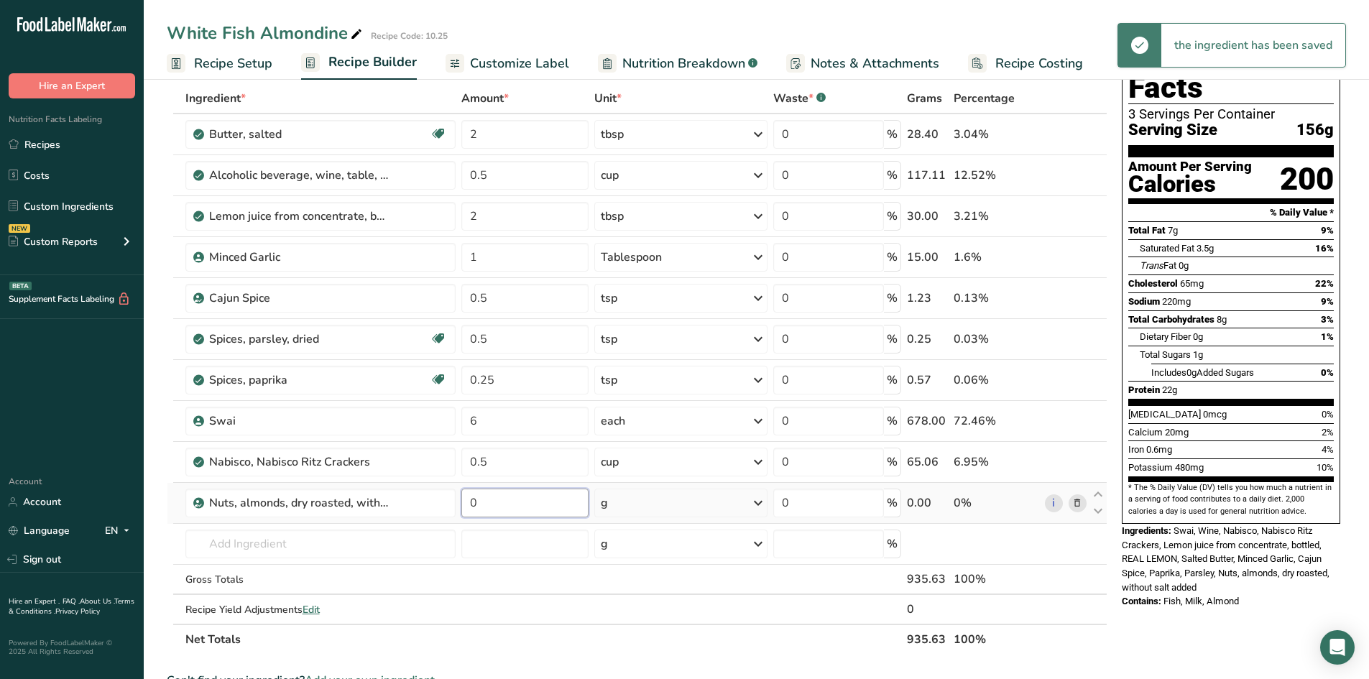
click at [504, 505] on input "0" at bounding box center [524, 503] width 127 height 29
type input "0.5"
click at [660, 510] on div "Ingredient * Amount * Unit * Waste * .a-a{fill:#347362;}.b-a{fill:#fff;} Grams …" at bounding box center [637, 368] width 941 height 571
click at [678, 502] on div "g" at bounding box center [680, 503] width 173 height 29
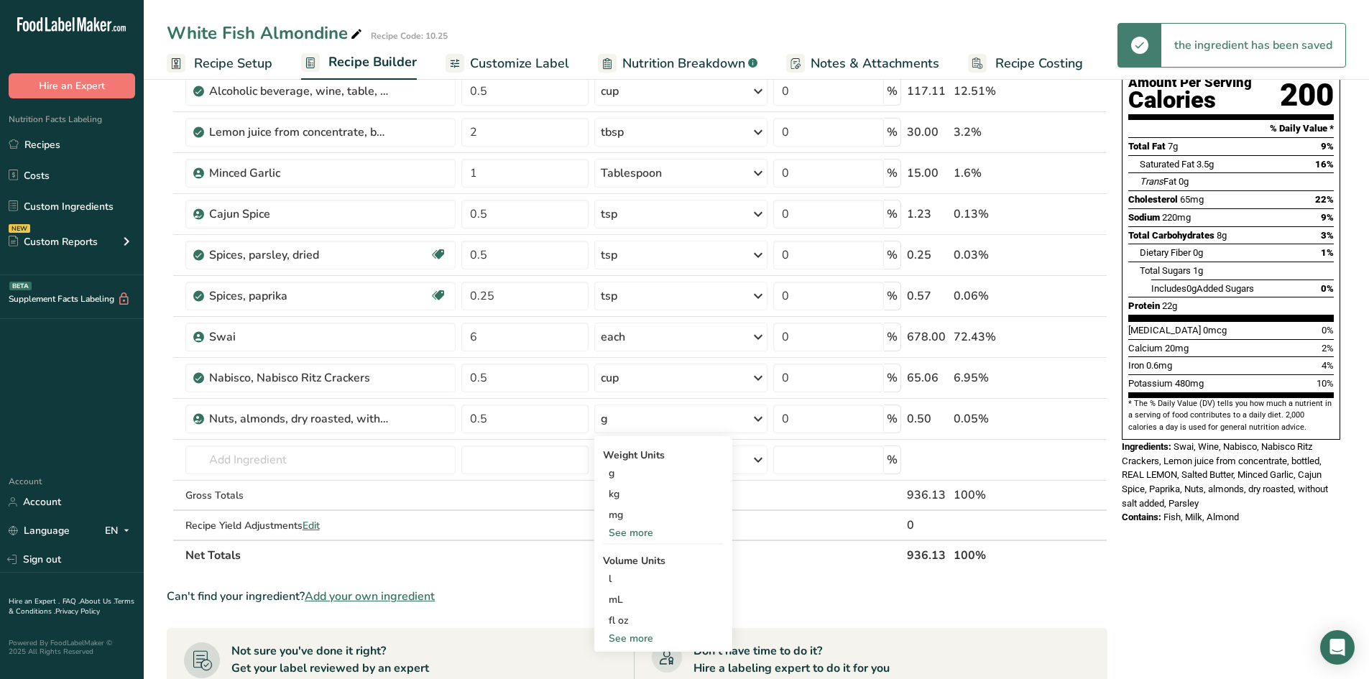
scroll to position [287, 0]
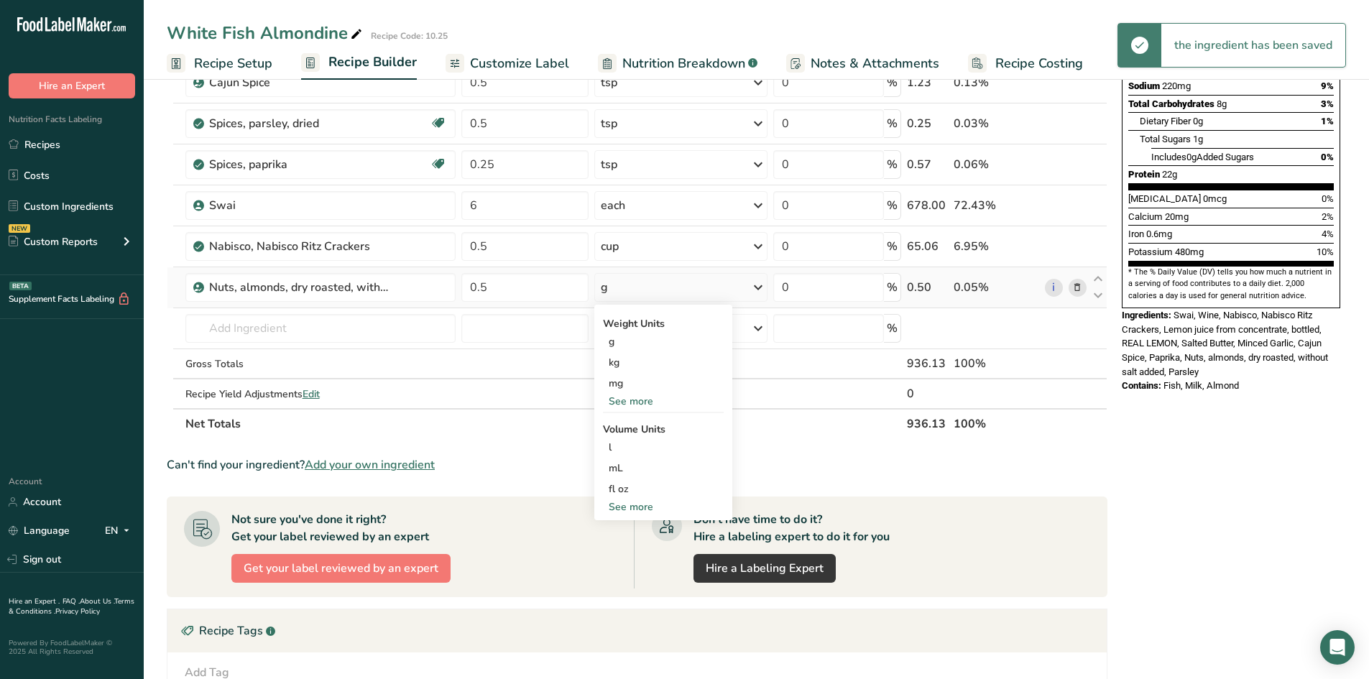
click at [628, 505] on div "See more" at bounding box center [663, 506] width 121 height 15
select select "22"
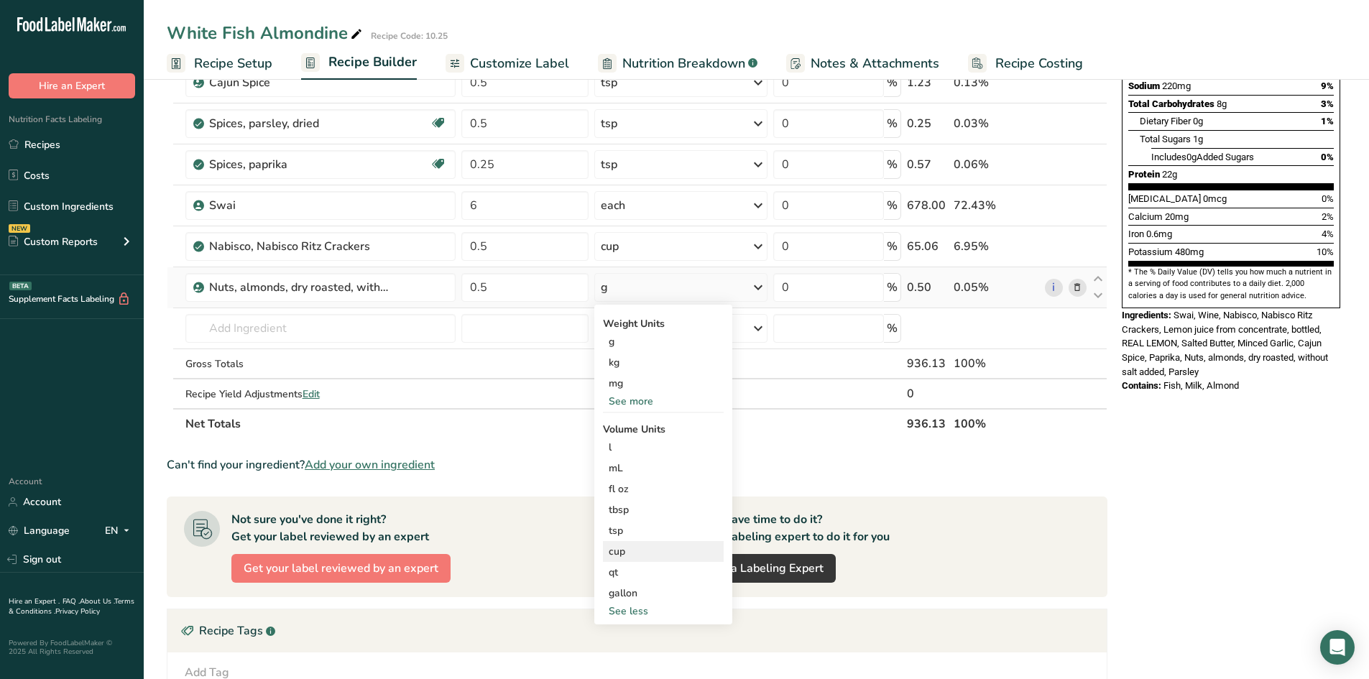
click at [632, 554] on div "cup" at bounding box center [663, 551] width 109 height 15
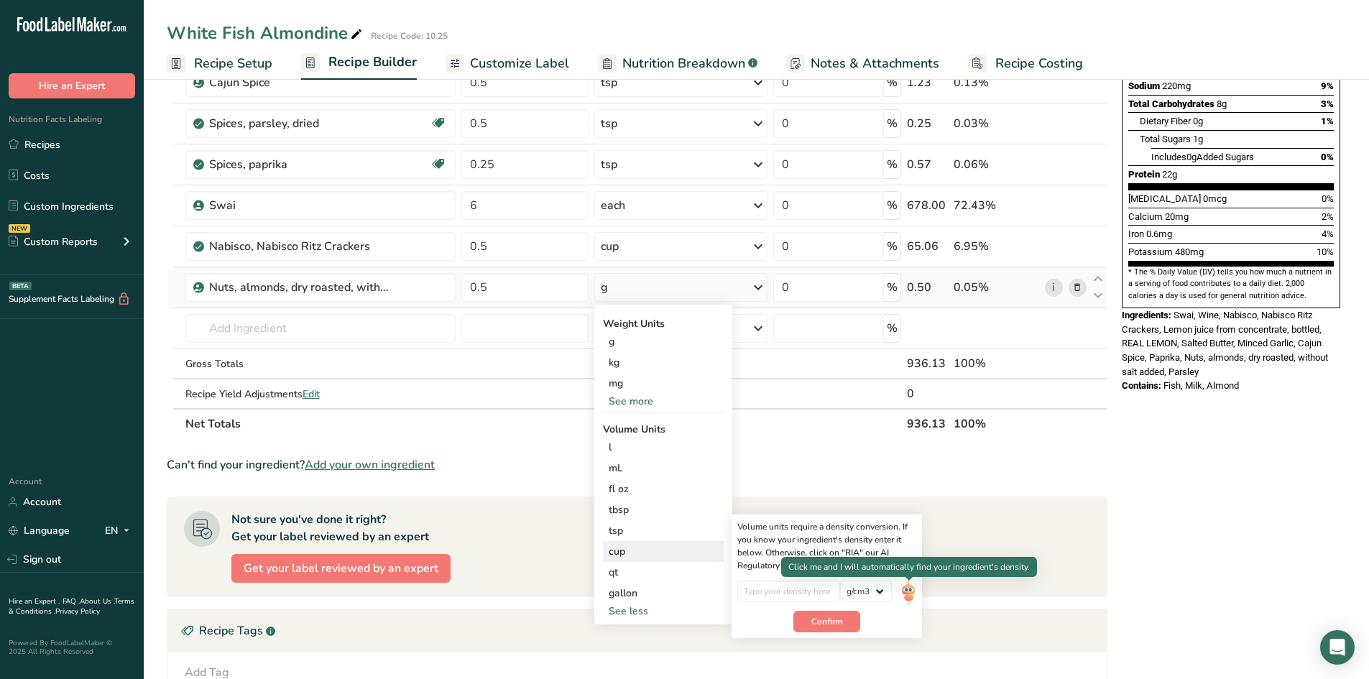
click at [914, 594] on img at bounding box center [908, 593] width 16 height 25
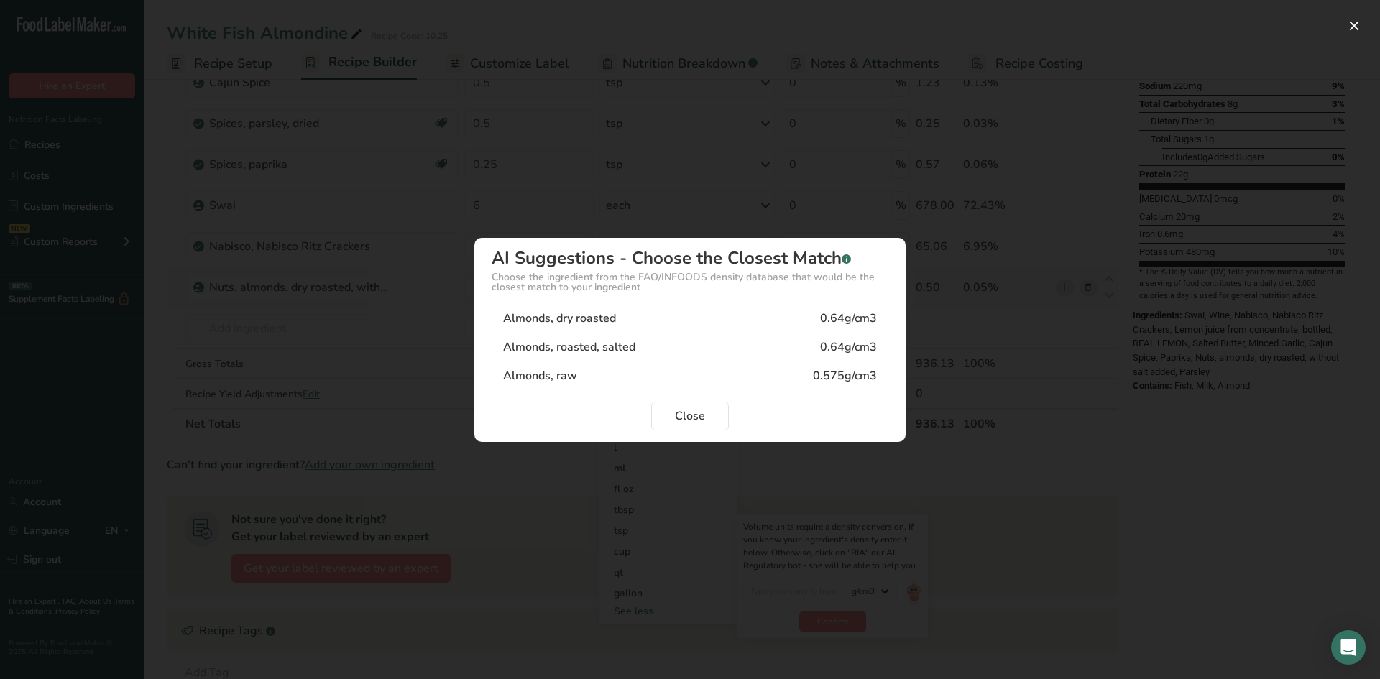
click at [595, 382] on div "Almonds, raw 0.575g/cm3" at bounding box center [690, 375] width 397 height 29
type input "0.575"
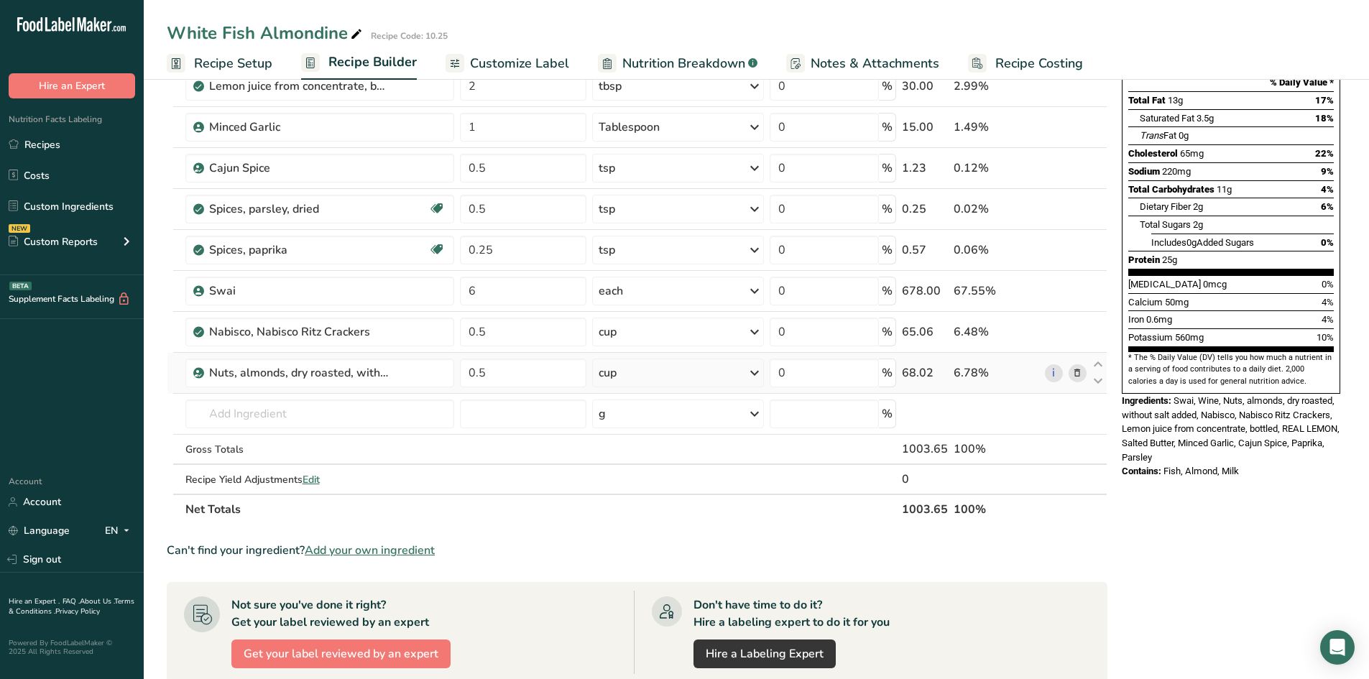
scroll to position [72, 0]
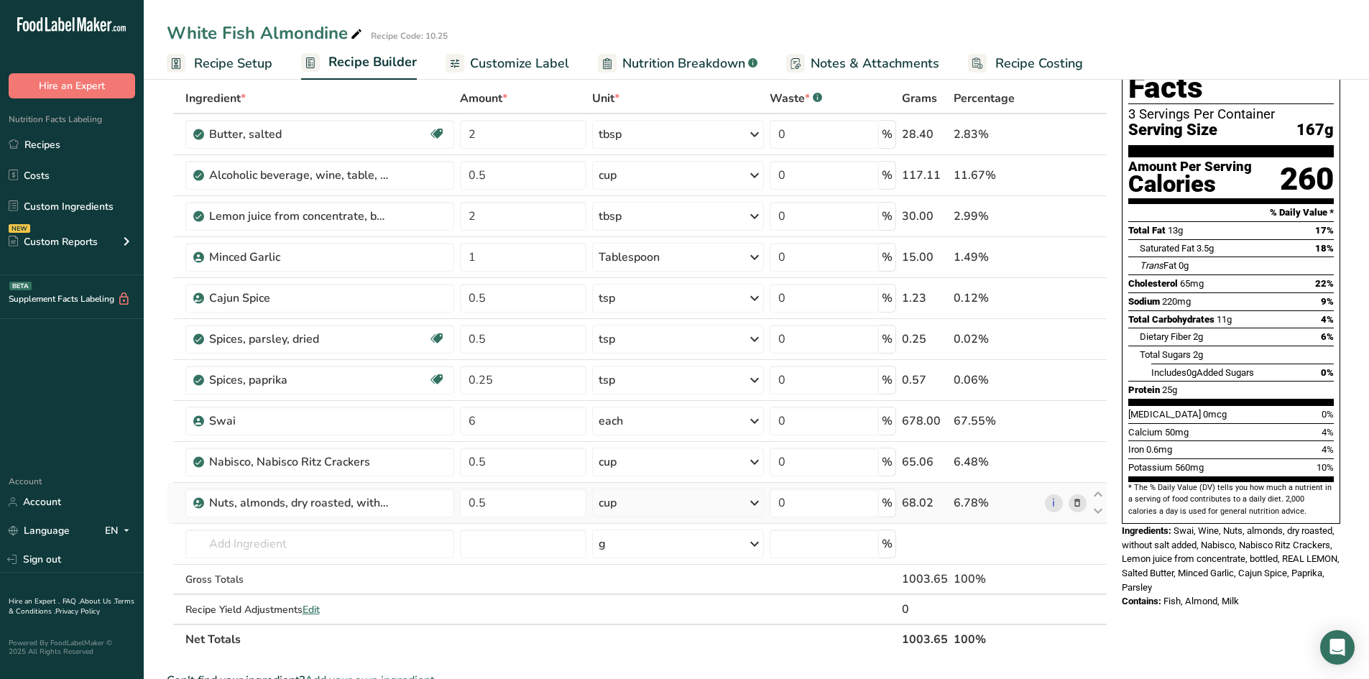
click at [689, 73] on span "Nutrition Breakdown" at bounding box center [683, 63] width 123 height 19
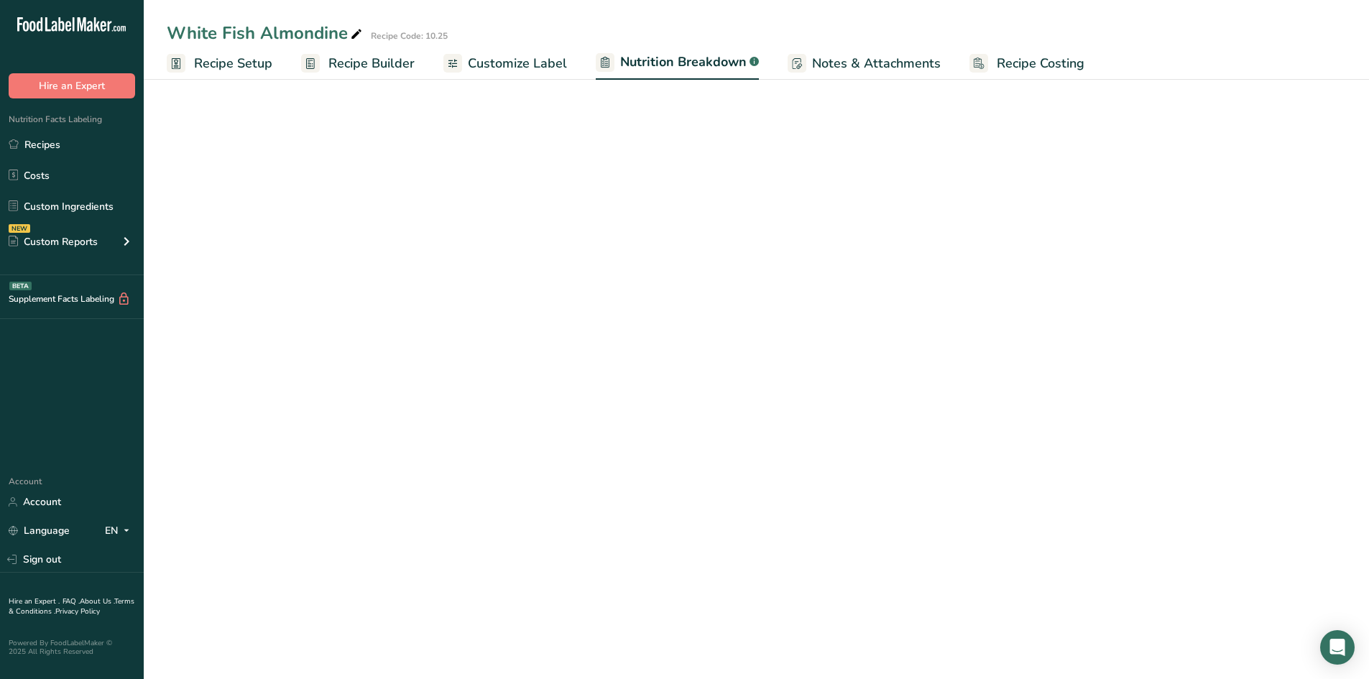
select select "Calories"
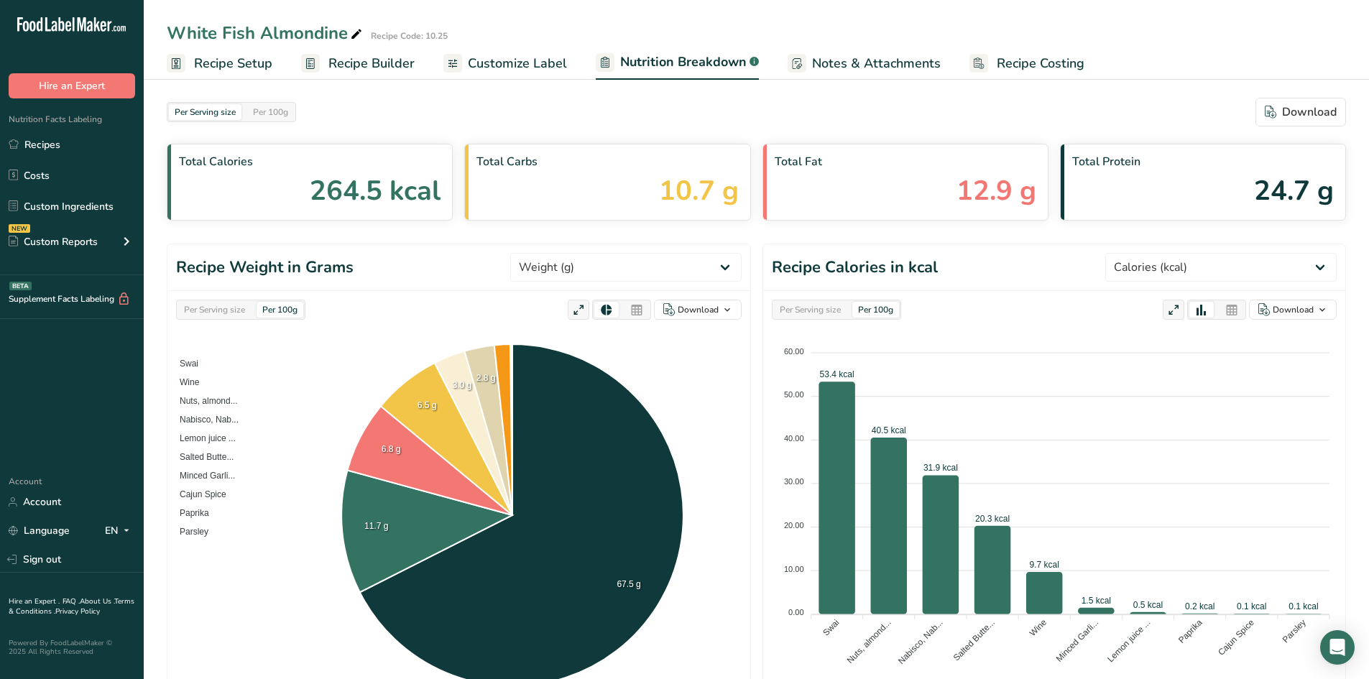
click at [669, 59] on span "Nutrition Breakdown" at bounding box center [683, 61] width 126 height 19
click at [518, 66] on span "Customize Label" at bounding box center [517, 63] width 99 height 19
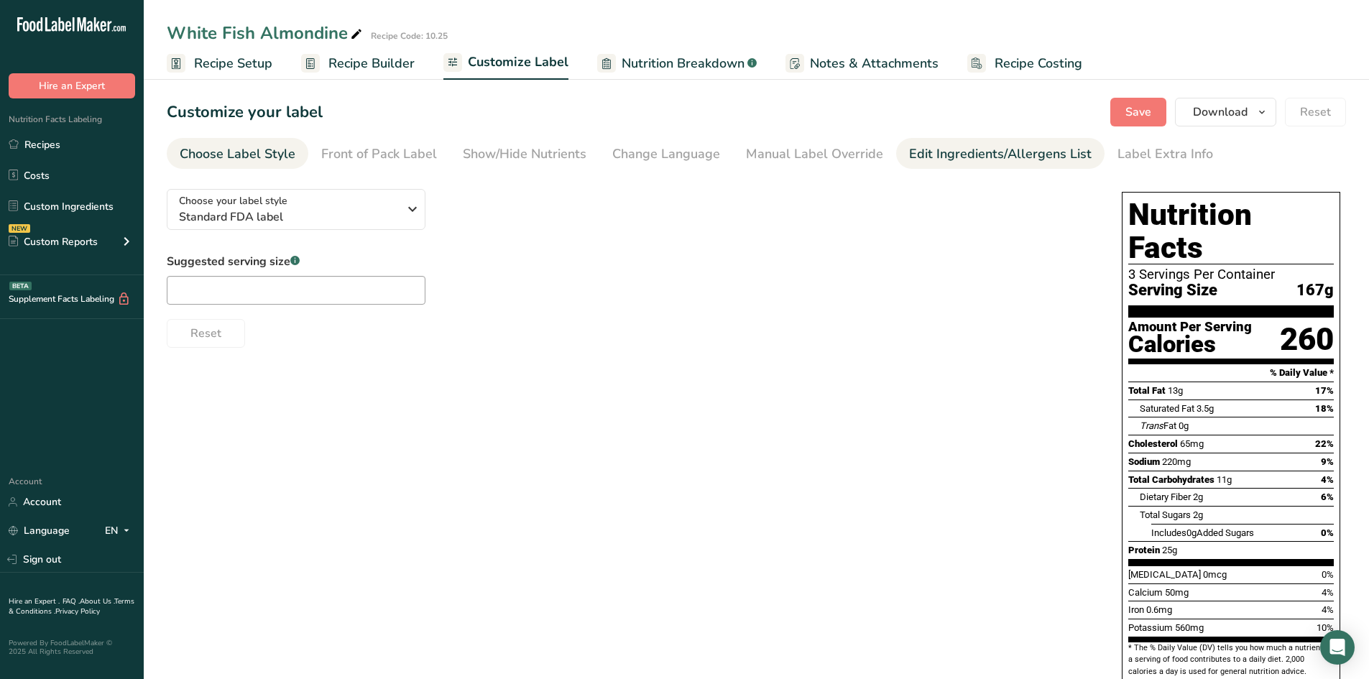
click at [946, 150] on div "Edit Ingredients/Allergens List" at bounding box center [1000, 153] width 183 height 19
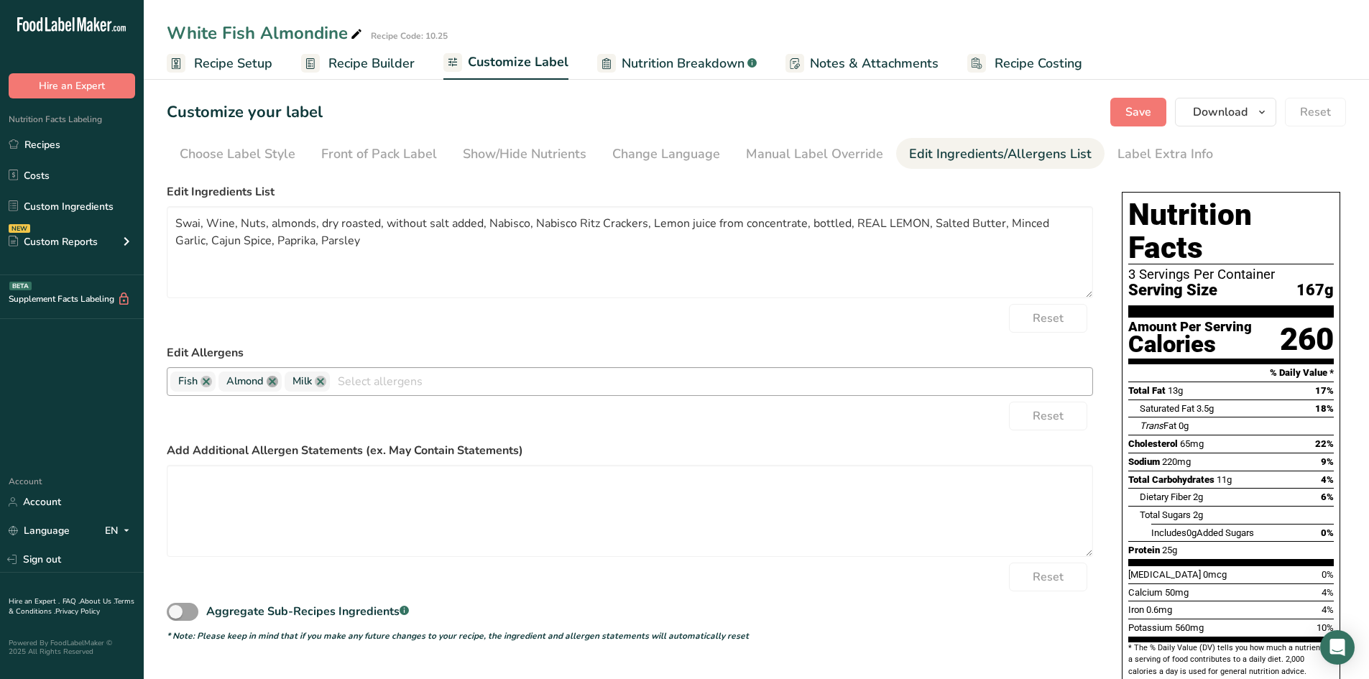
click at [270, 380] on link at bounding box center [272, 381] width 11 height 11
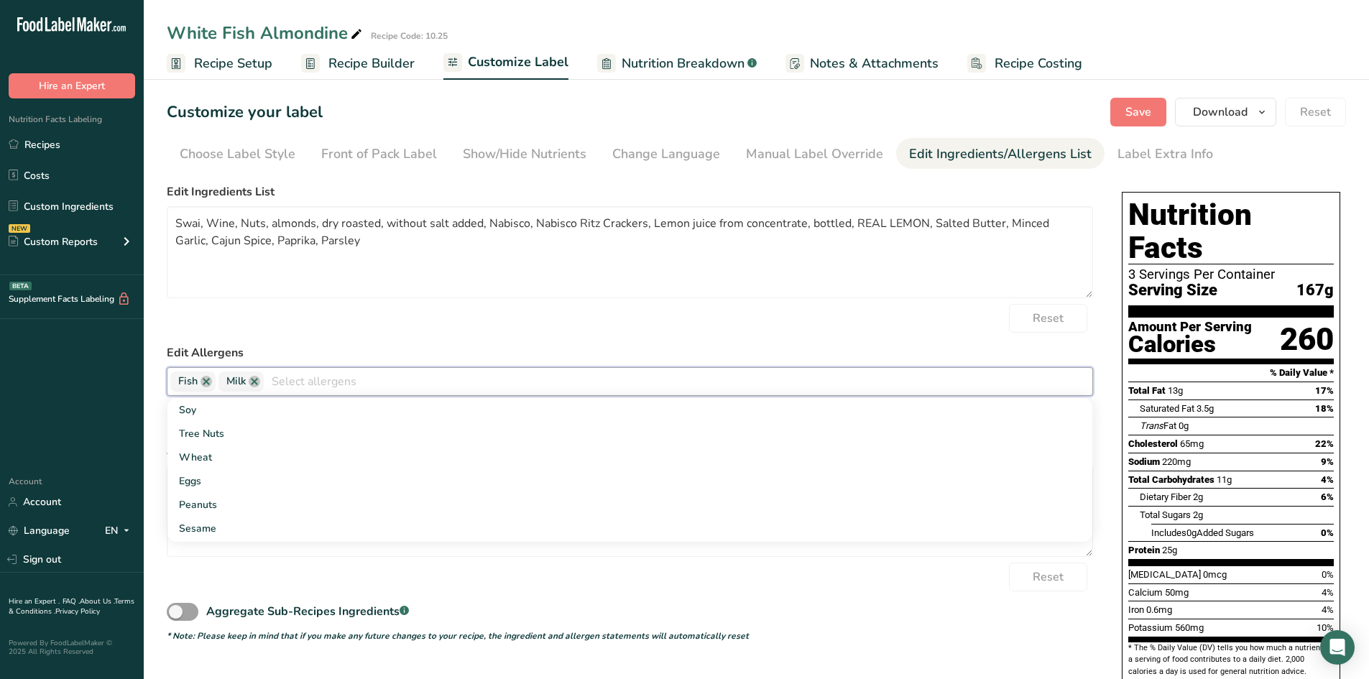
click at [275, 377] on input "text" at bounding box center [678, 381] width 829 height 22
click at [231, 428] on link "Tree Nuts" at bounding box center [629, 434] width 925 height 24
click at [1143, 116] on span "Save" at bounding box center [1138, 111] width 26 height 17
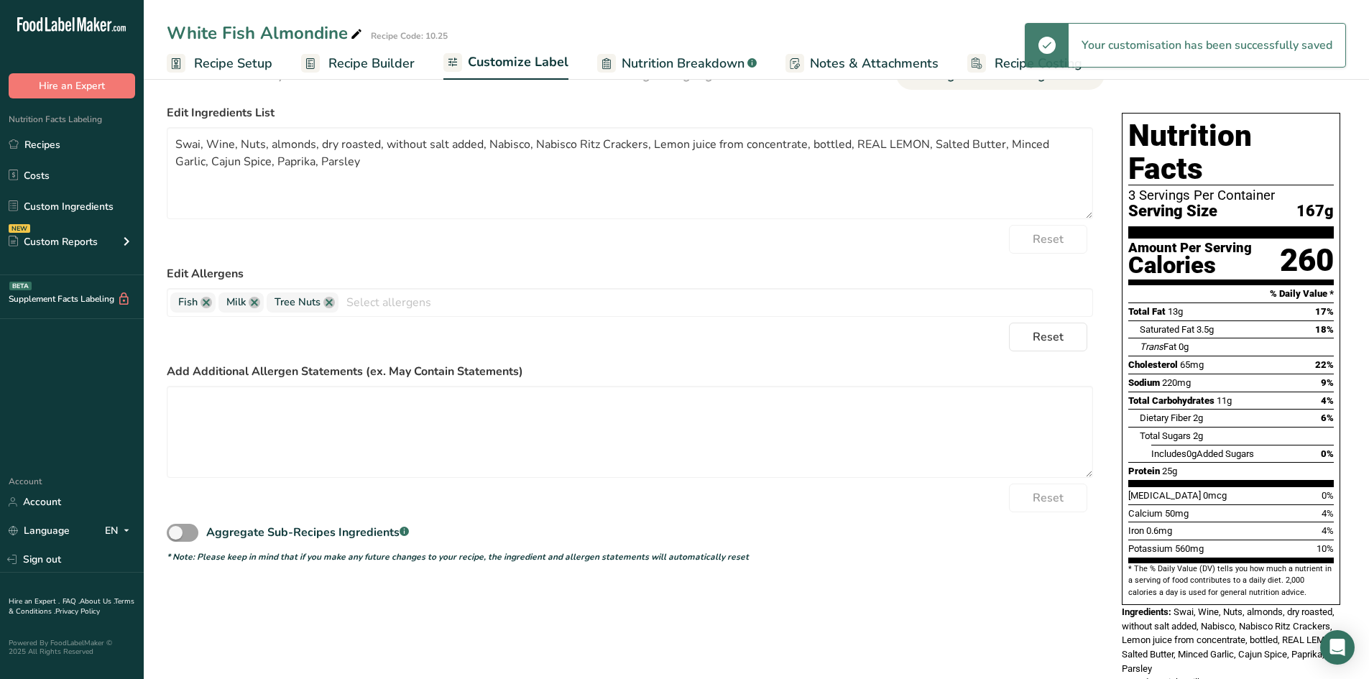
scroll to position [94, 0]
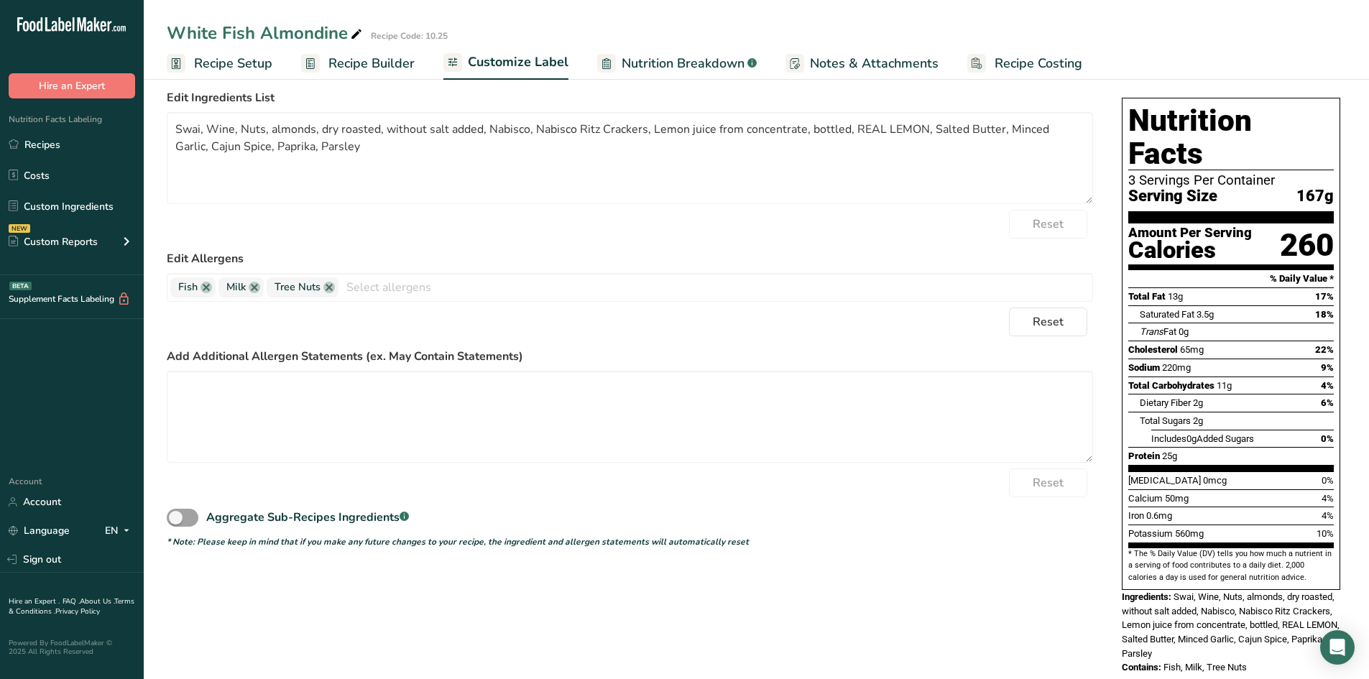
click at [705, 66] on span "Nutrition Breakdown" at bounding box center [683, 63] width 123 height 19
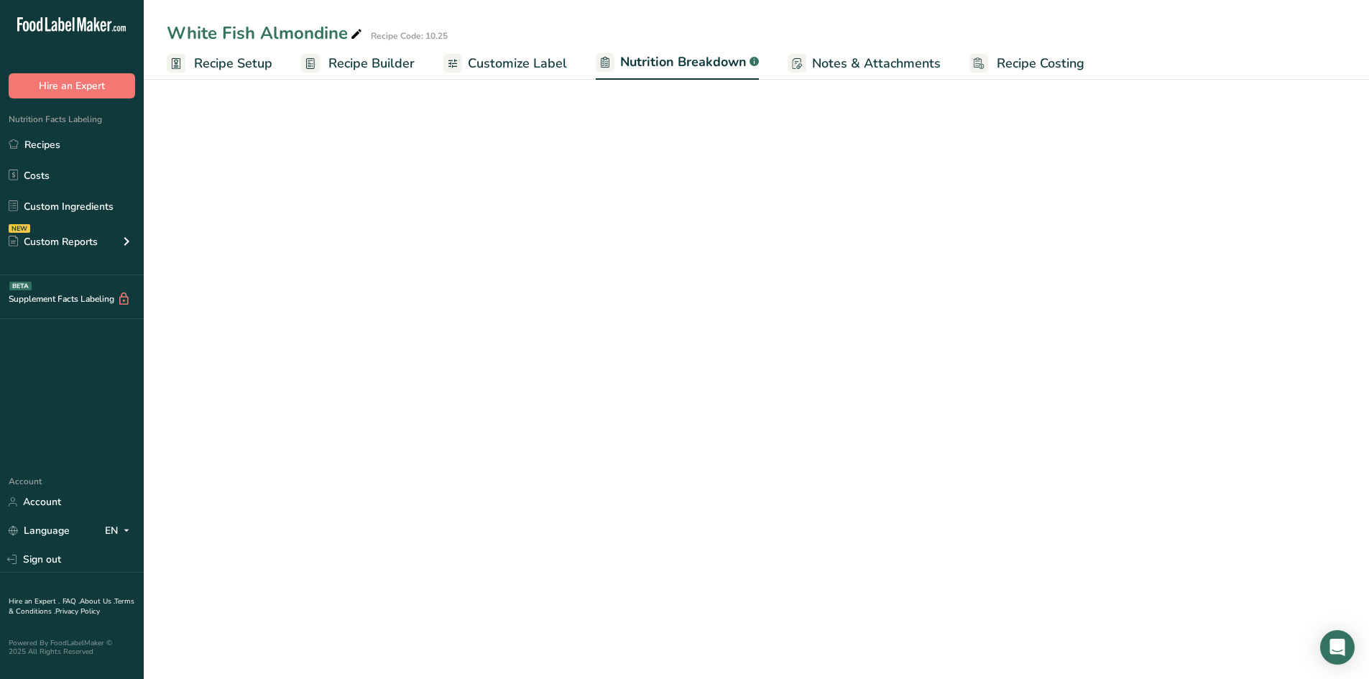
select select "Calories"
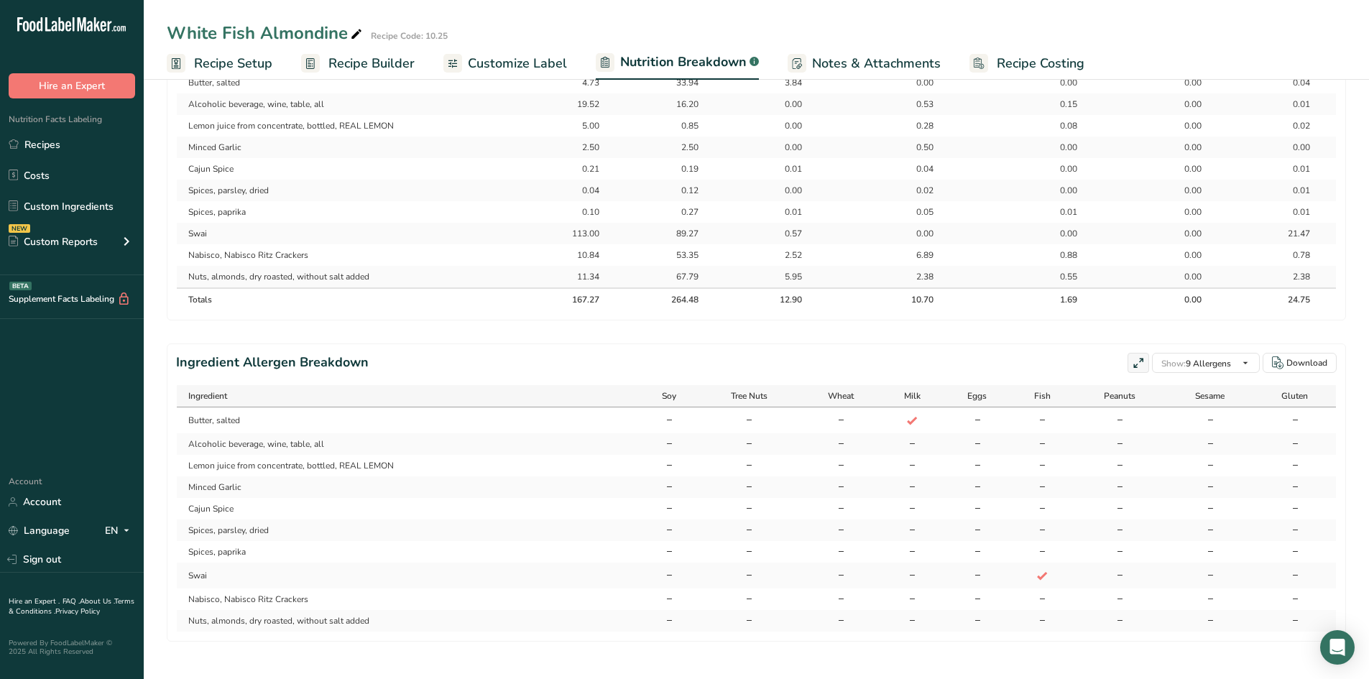
scroll to position [776, 0]
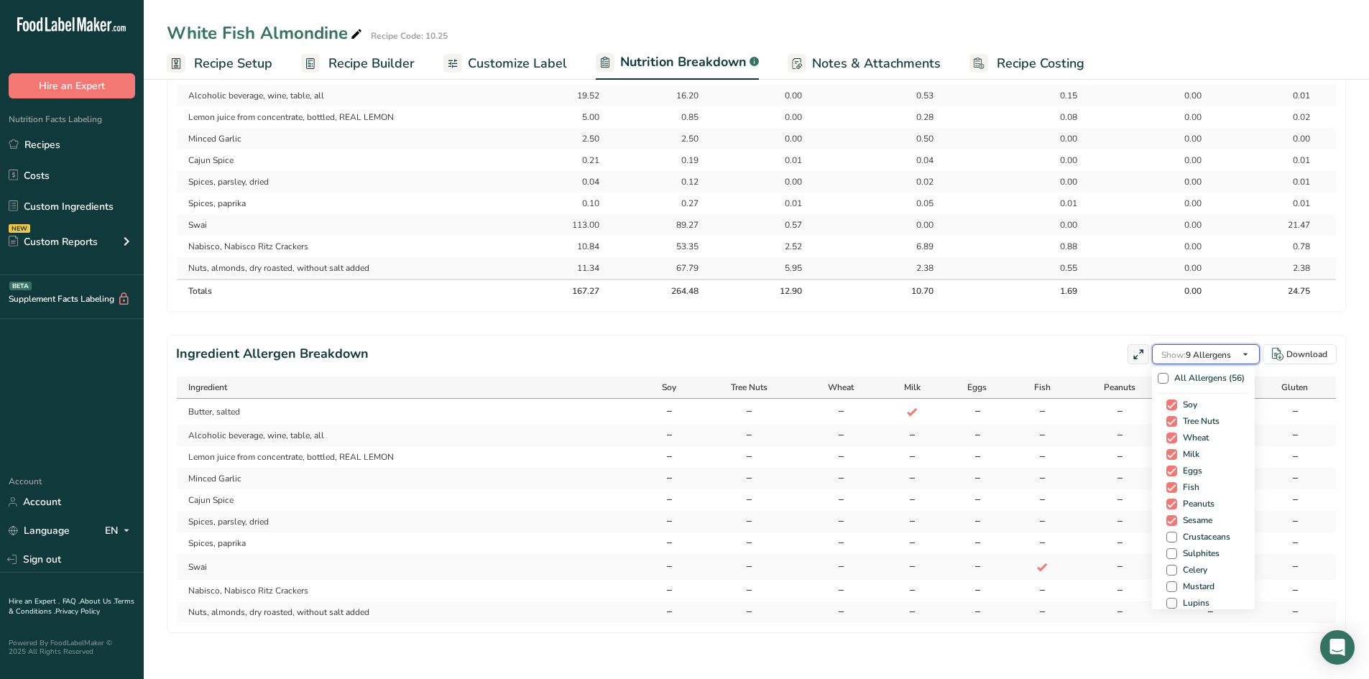
click at [1222, 362] on span "Show: 9 Allergens" at bounding box center [1196, 354] width 70 height 17
click at [1231, 355] on span "Show: 9 Allergens" at bounding box center [1196, 354] width 70 height 11
click at [1045, 630] on section "Ingredient Allergen Breakdown Show: 9 Allergens All Allergens (56) Soy Tree Nut…" at bounding box center [756, 484] width 1179 height 298
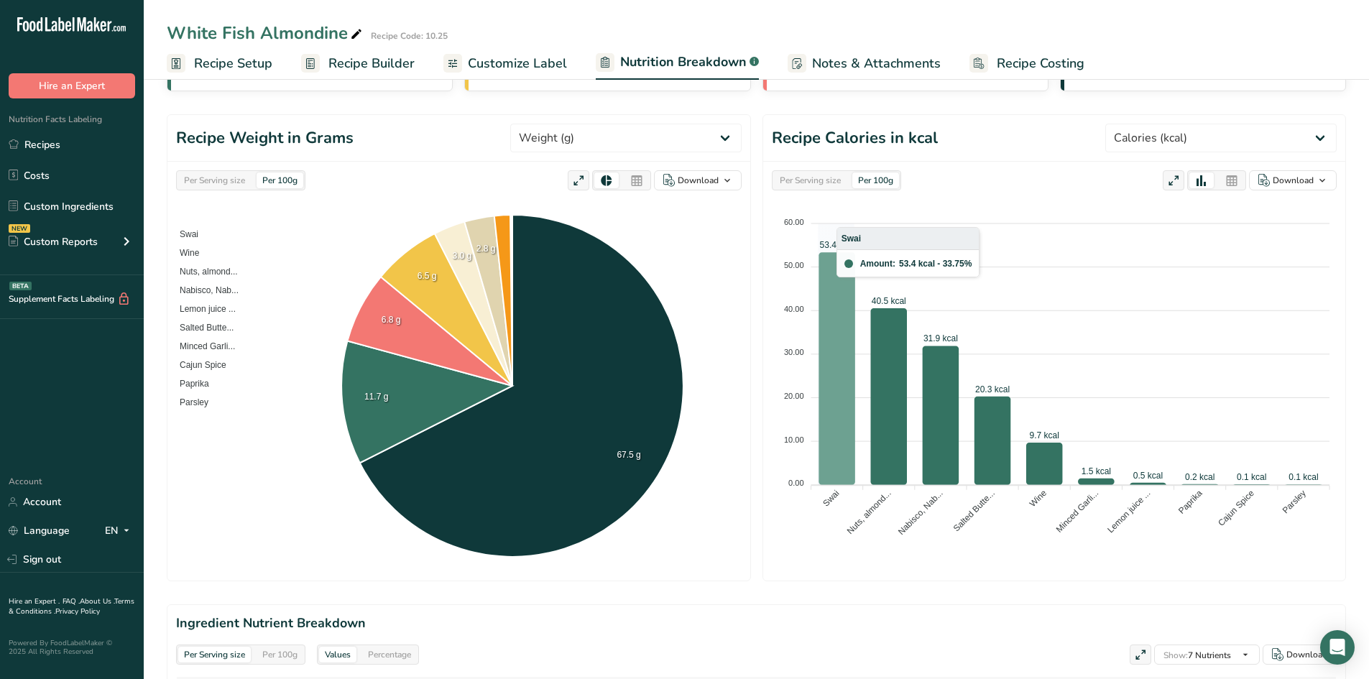
scroll to position [0, 0]
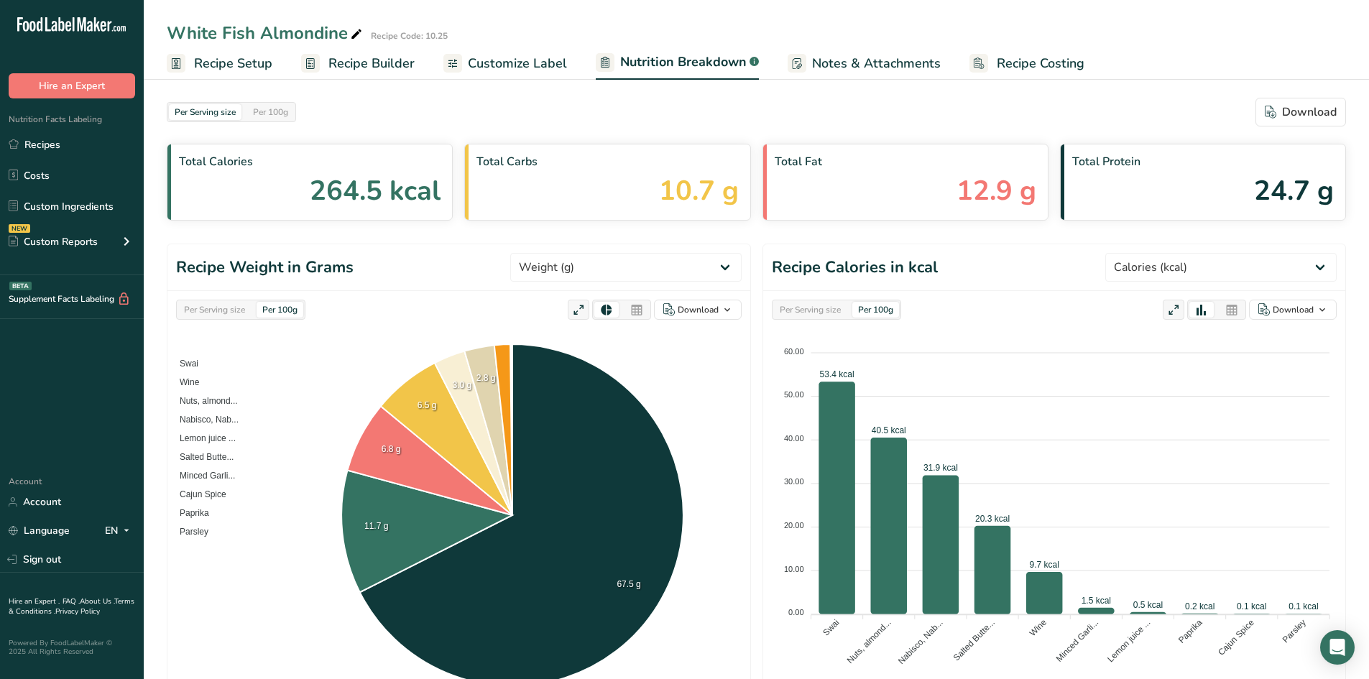
click at [540, 67] on span "Customize Label" at bounding box center [517, 63] width 99 height 19
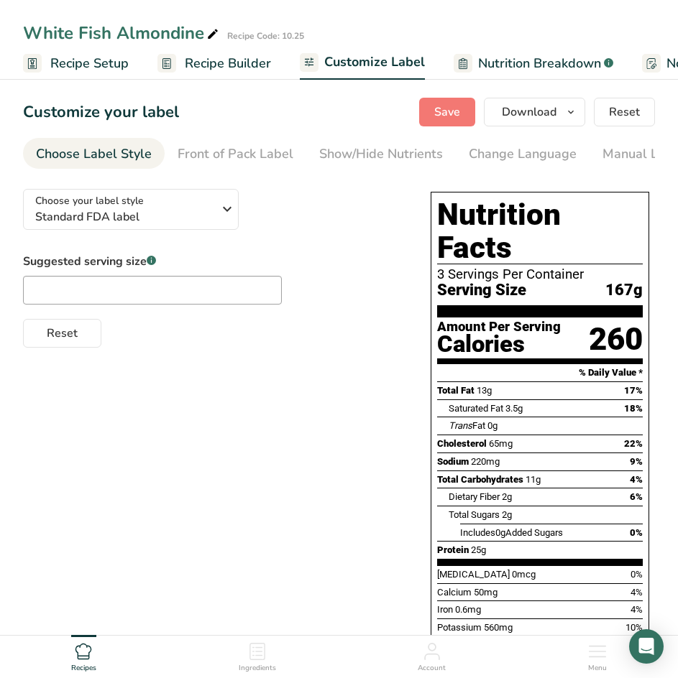
click at [242, 447] on div "Choose your label style Standard FDA label USA (FDA) Standard FDA label Tabular…" at bounding box center [339, 481] width 632 height 606
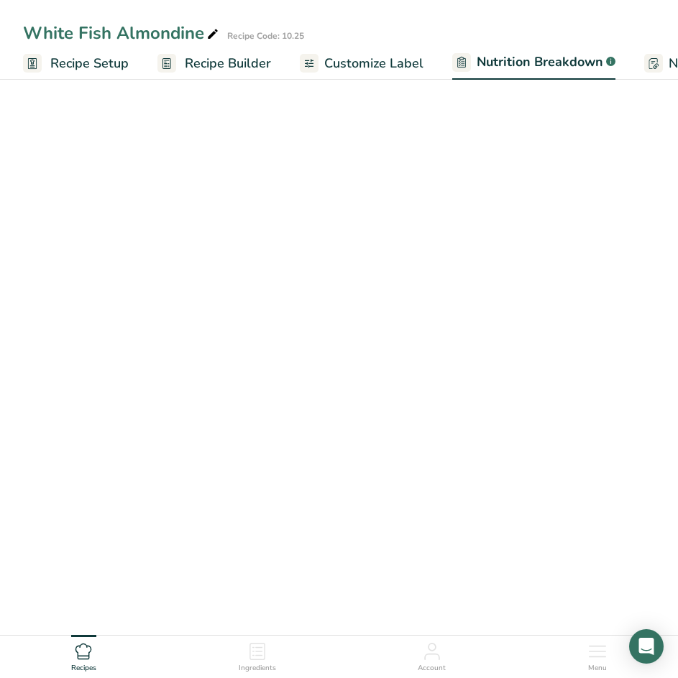
select select "Calories"
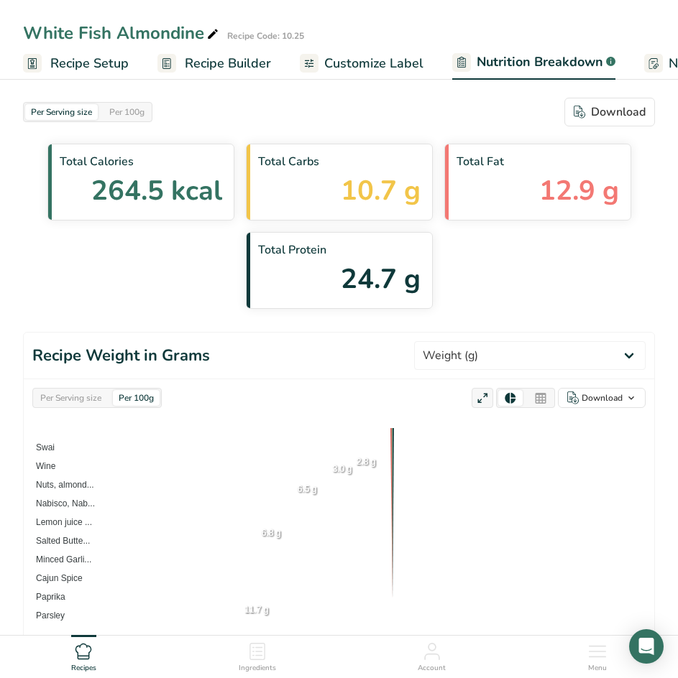
select select "Calories"
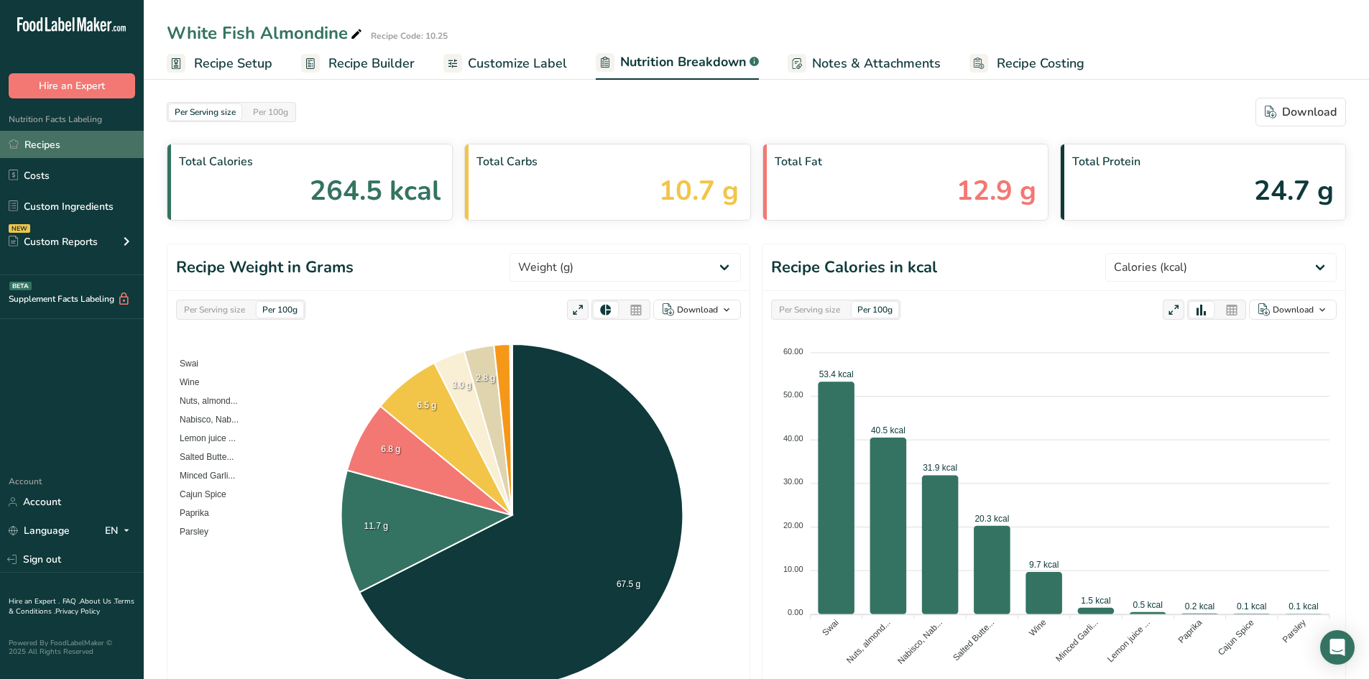
click at [53, 145] on link "Recipes" at bounding box center [72, 144] width 144 height 27
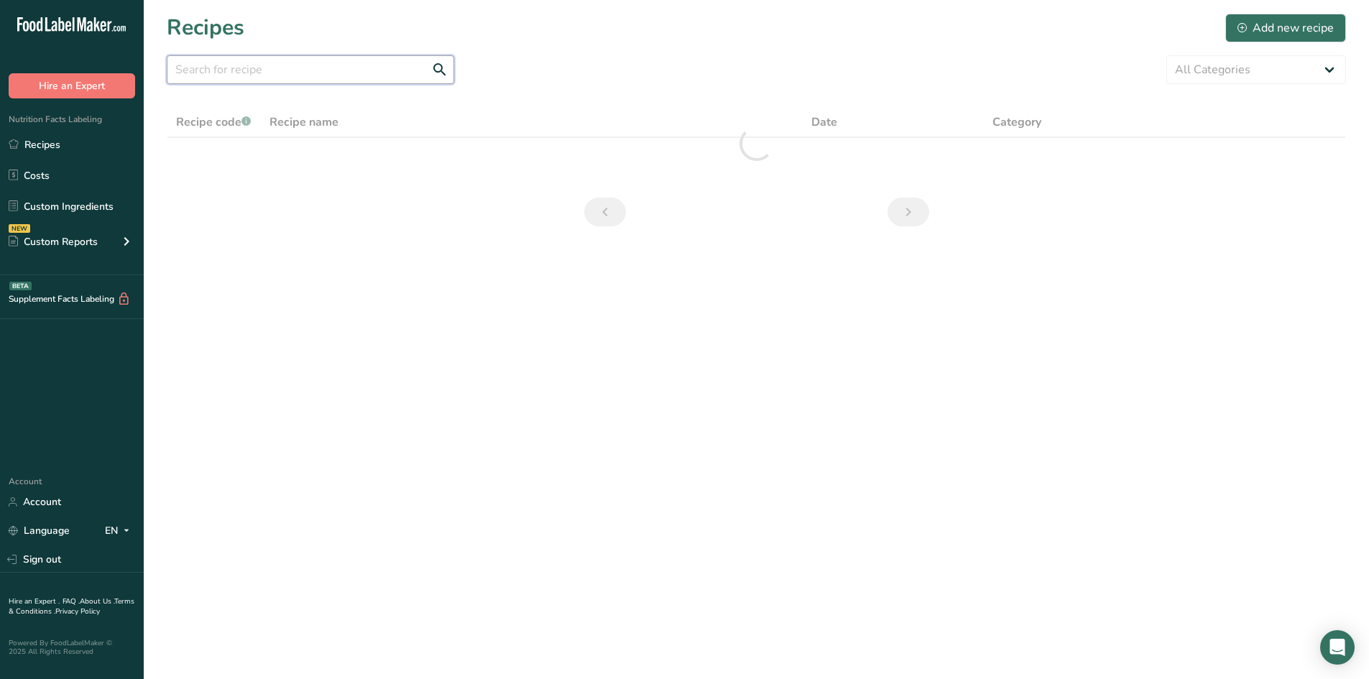
click at [221, 72] on input "text" at bounding box center [310, 69] width 287 height 29
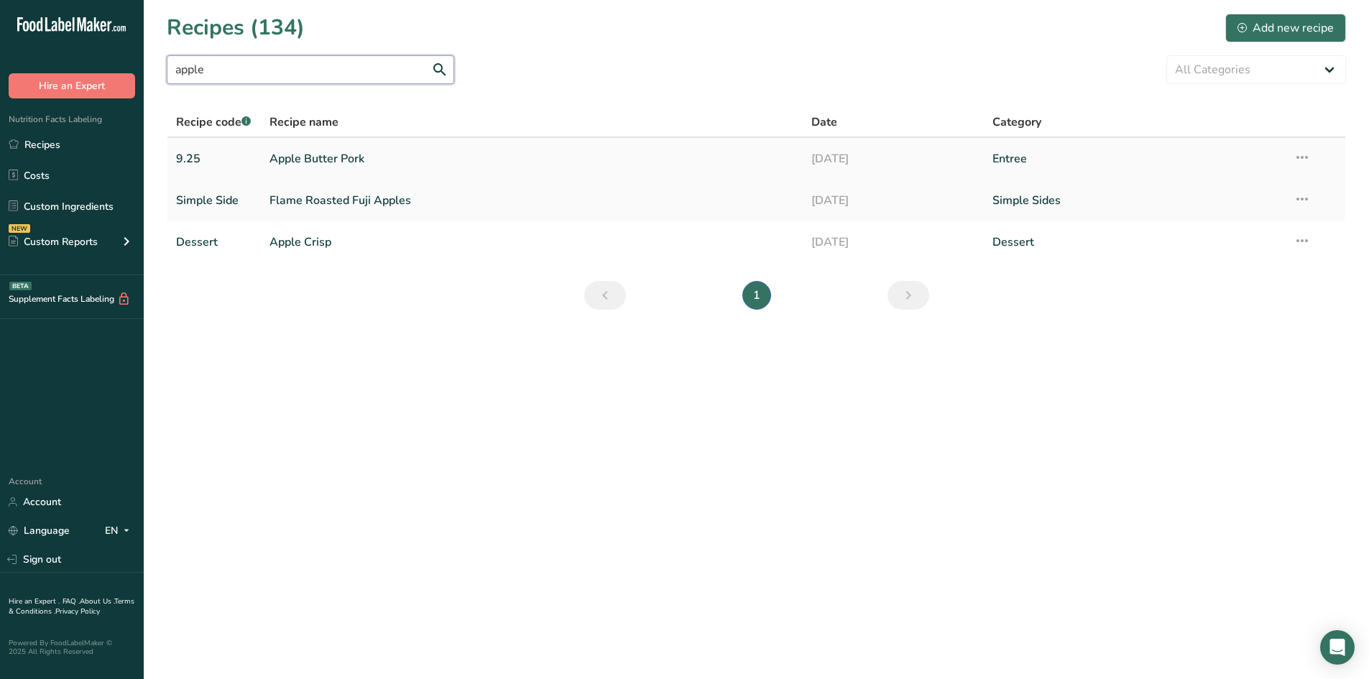
type input "apple"
click at [305, 160] on link "Apple Butter Pork" at bounding box center [532, 159] width 525 height 30
